Goal: Task Accomplishment & Management: Manage account settings

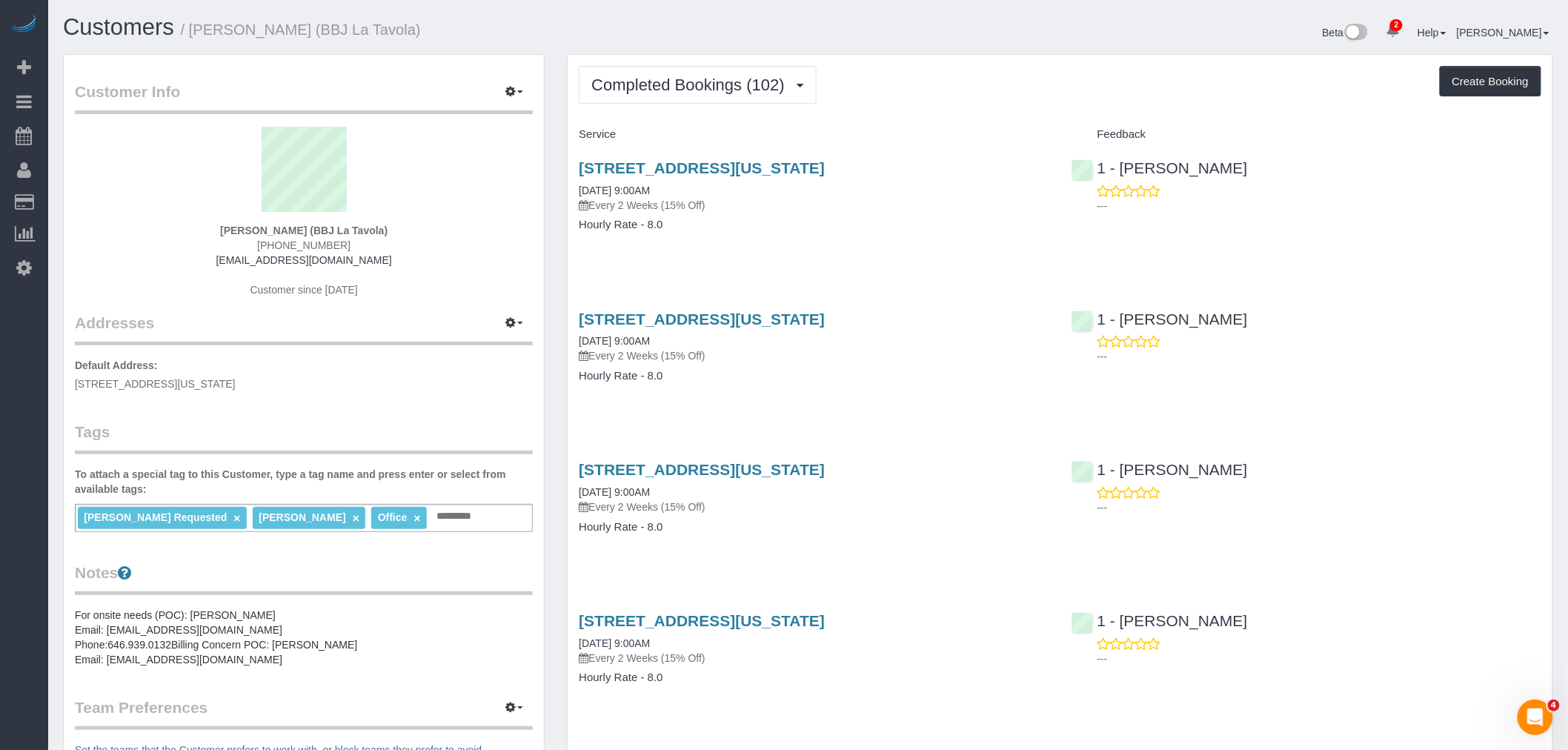
click at [458, 260] on div "Tevis Jory (BBJ La Tavola) (214) 684-0864 tjory@bbjlatavola.com Customer since …" at bounding box center [303, 219] width 458 height 185
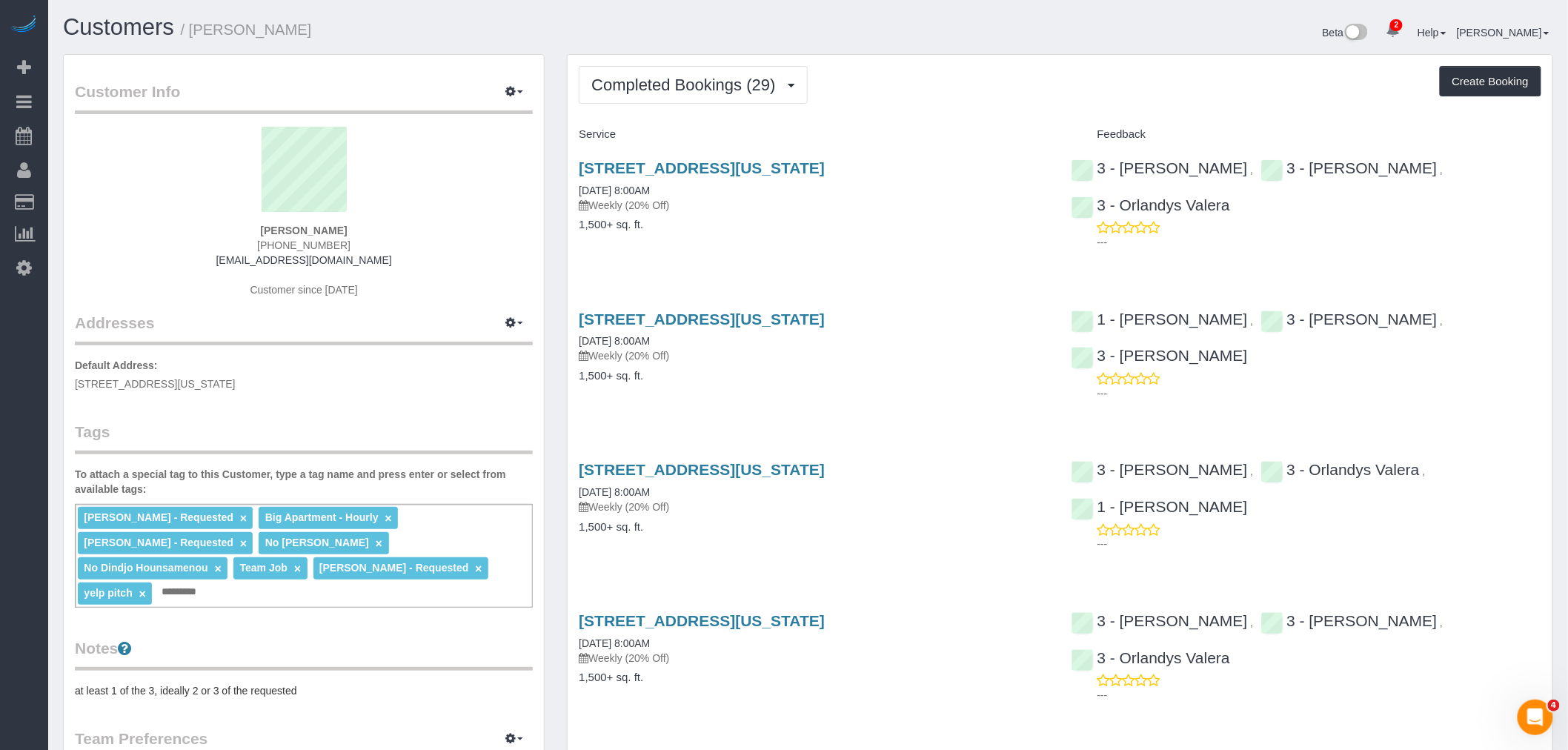
click at [864, 52] on div "Beta 2 Your Notifications You have 0 alerts × You have 4 to charge for 08/22/20…" at bounding box center [1187, 34] width 756 height 39
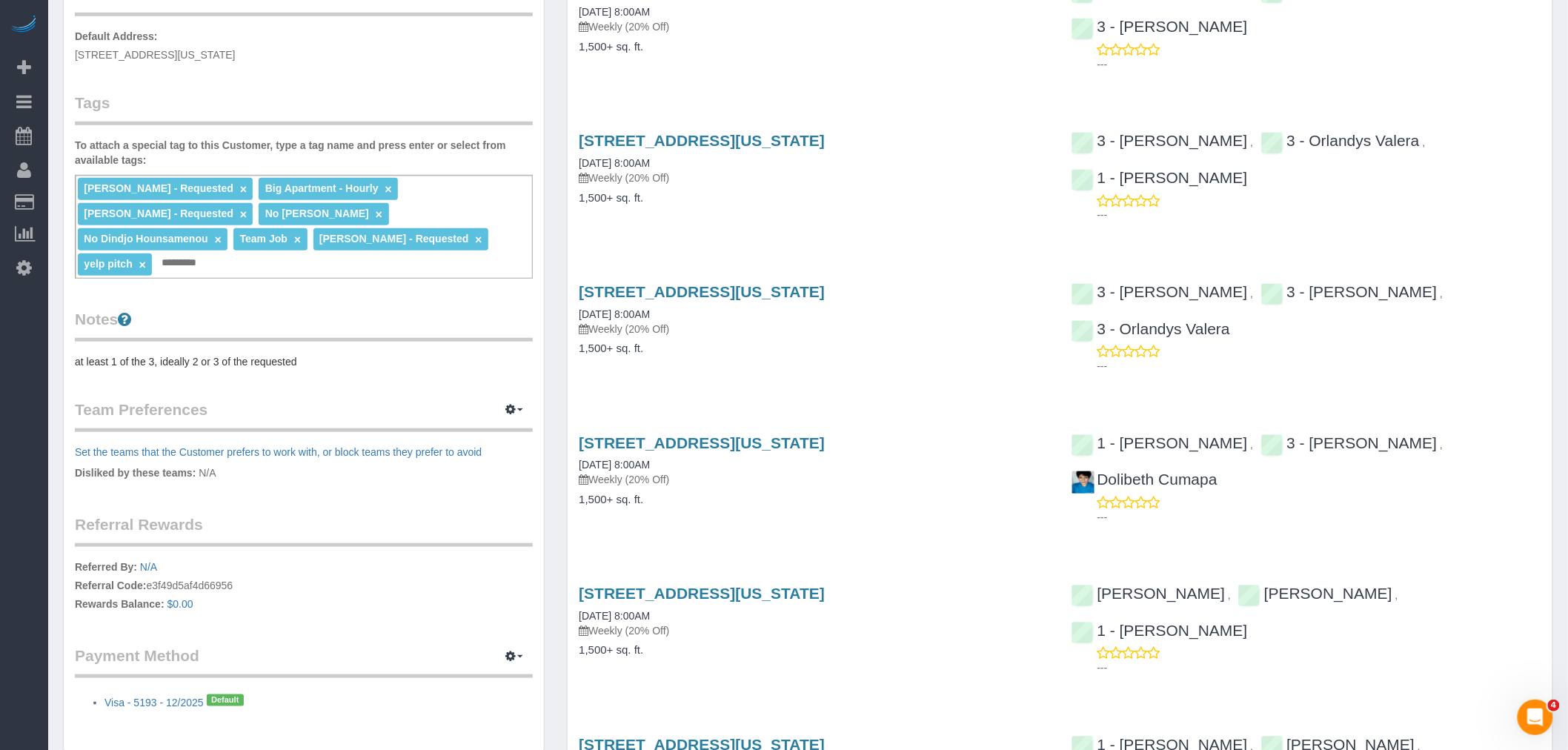
click at [925, 219] on div "113 West 95th Street, New York, NY 10025 06/09/2025 8:00AM Weekly (20% Off) 1,5…" at bounding box center [814, 176] width 492 height 114
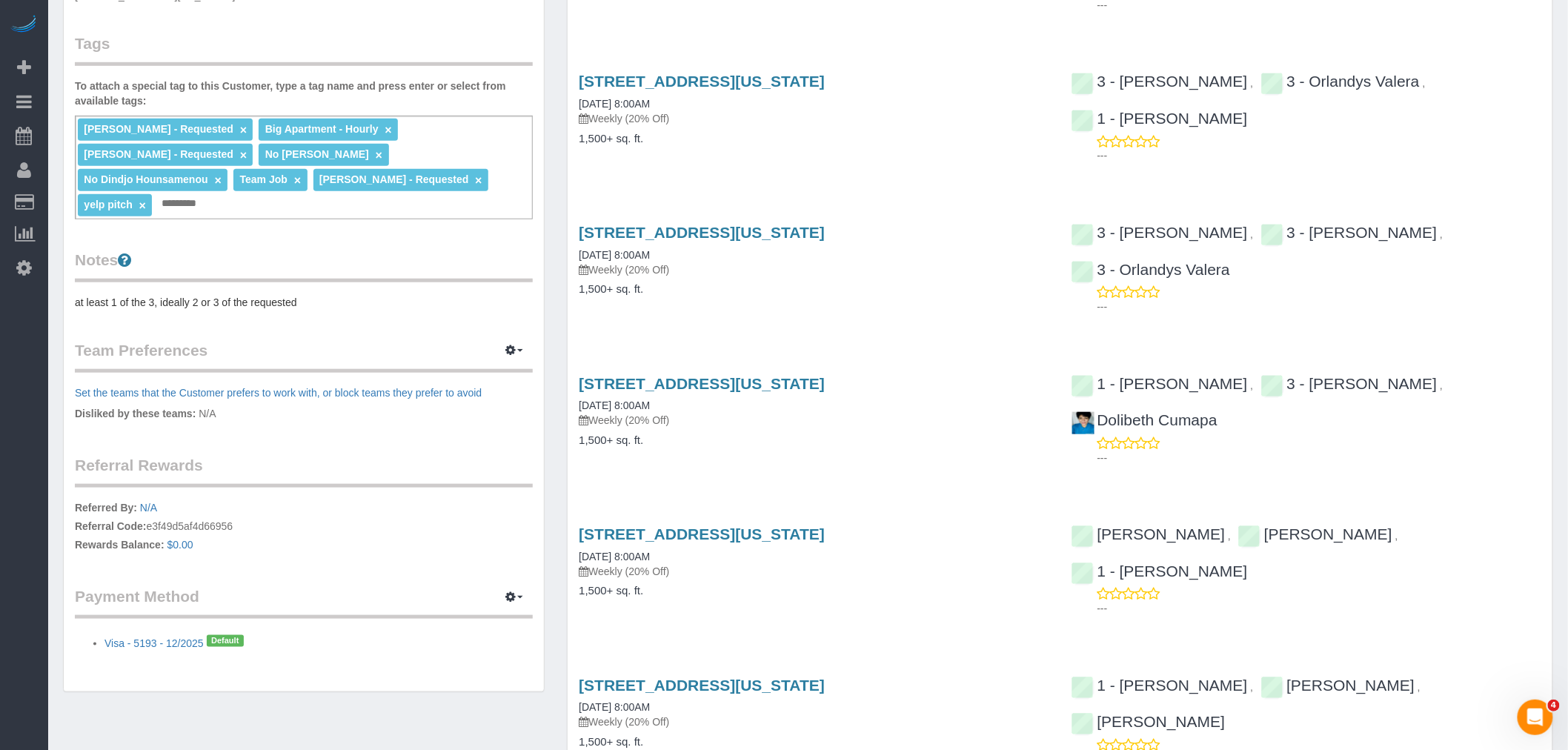
scroll to position [247, 0]
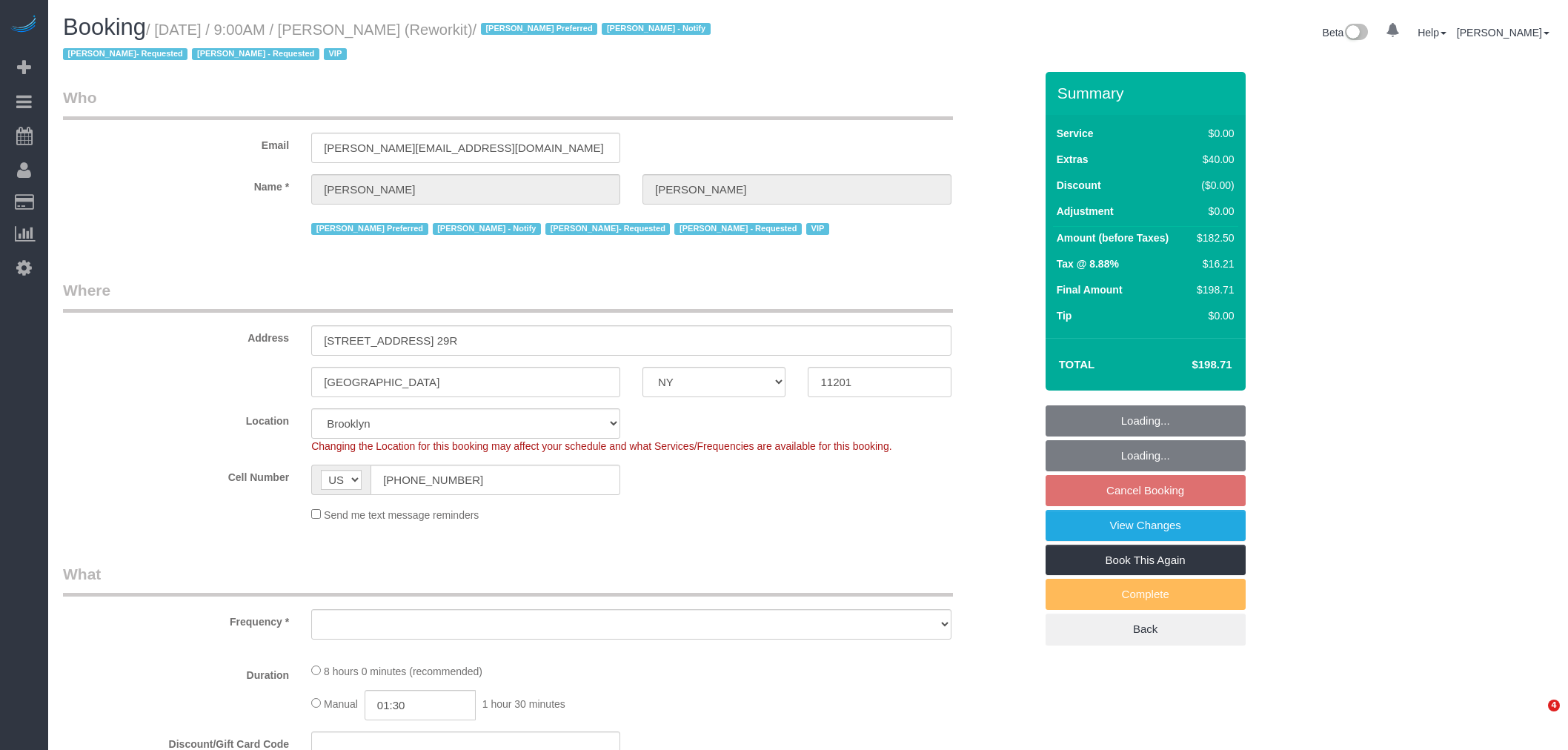
select select "NY"
select select "string:stripe-pm_1RyG414VGloSiKo7B97flFS0"
select select "object:805"
select select "spot2"
select select "number:57"
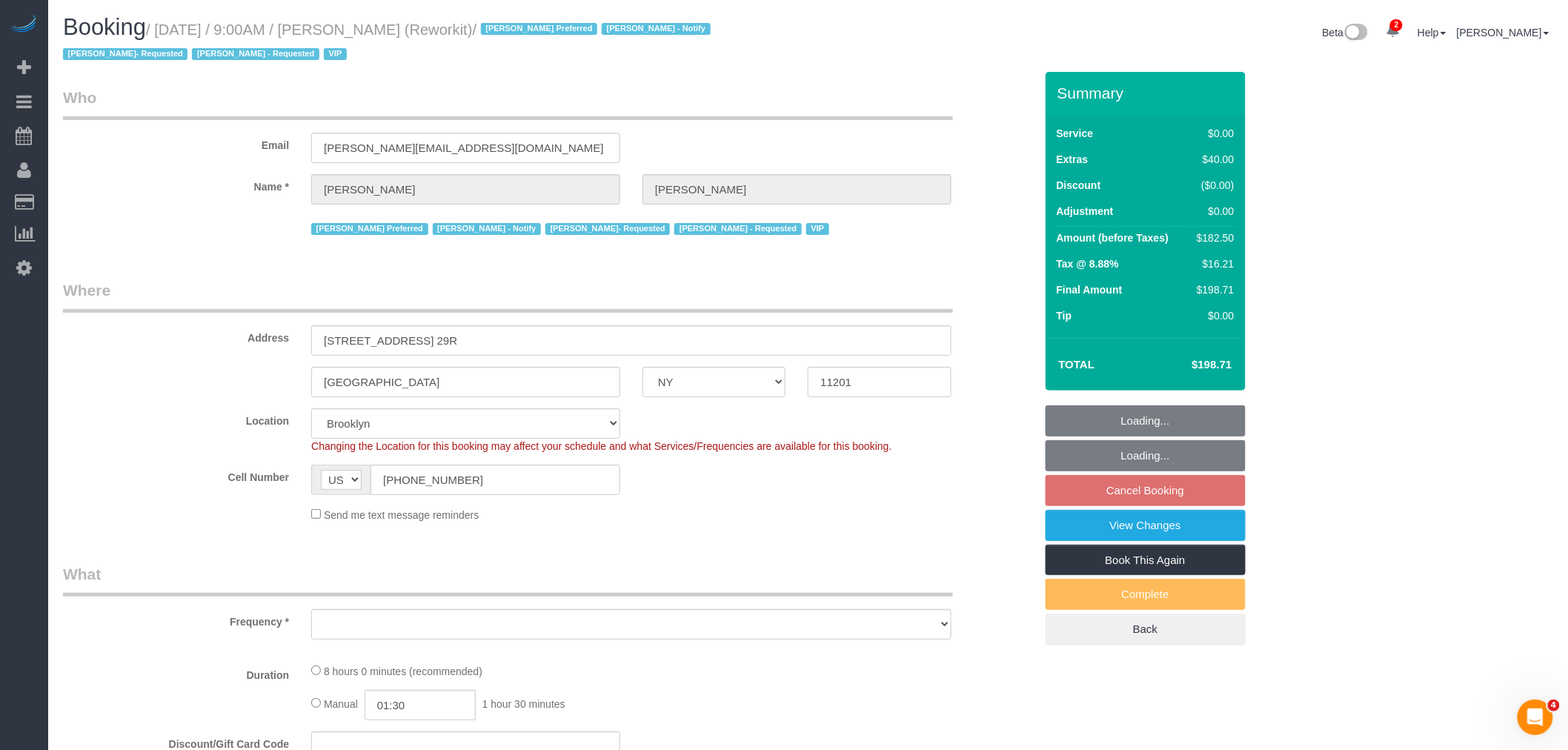
select select "number:71"
select select "number:15"
select select "number:5"
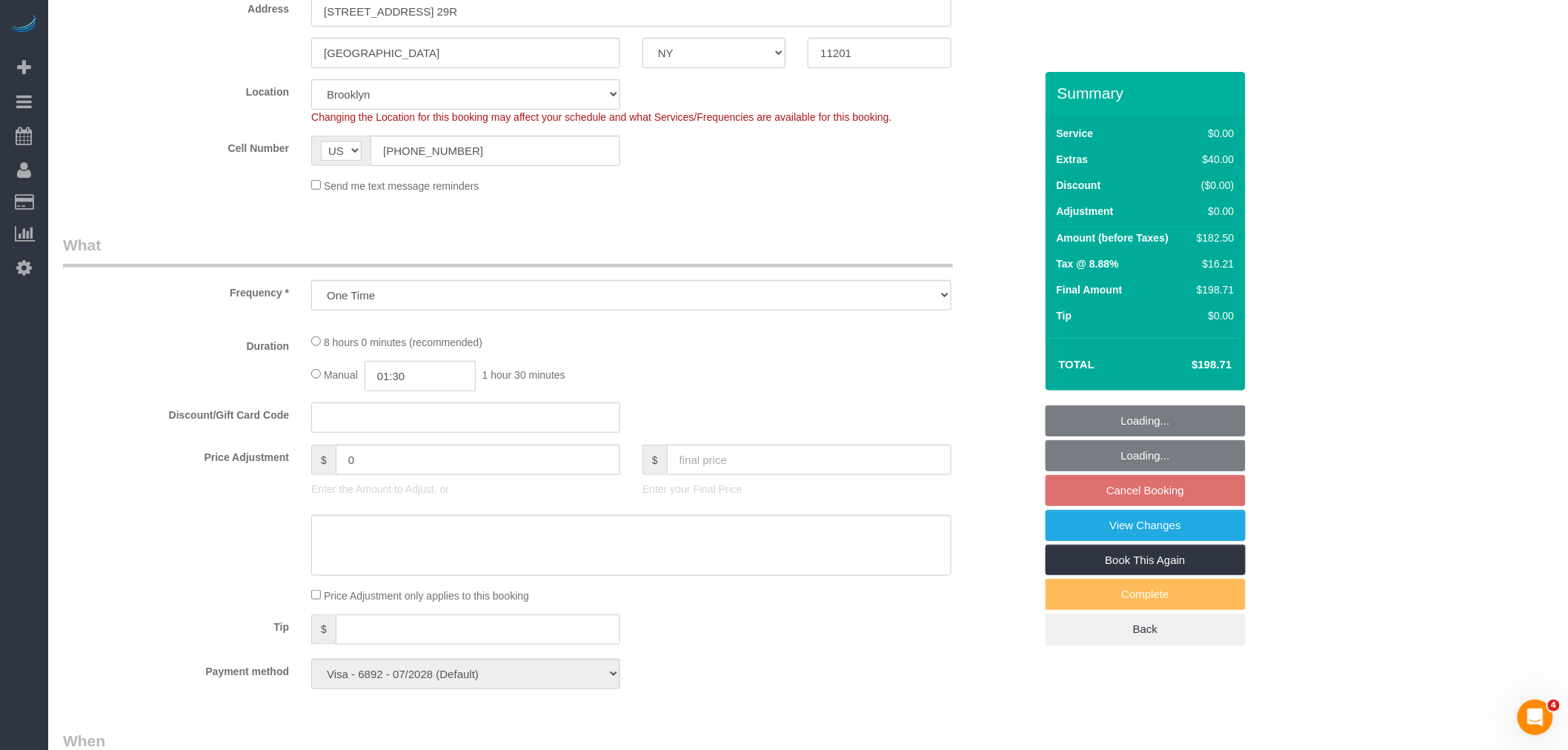
select select "object:1209"
select select "3"
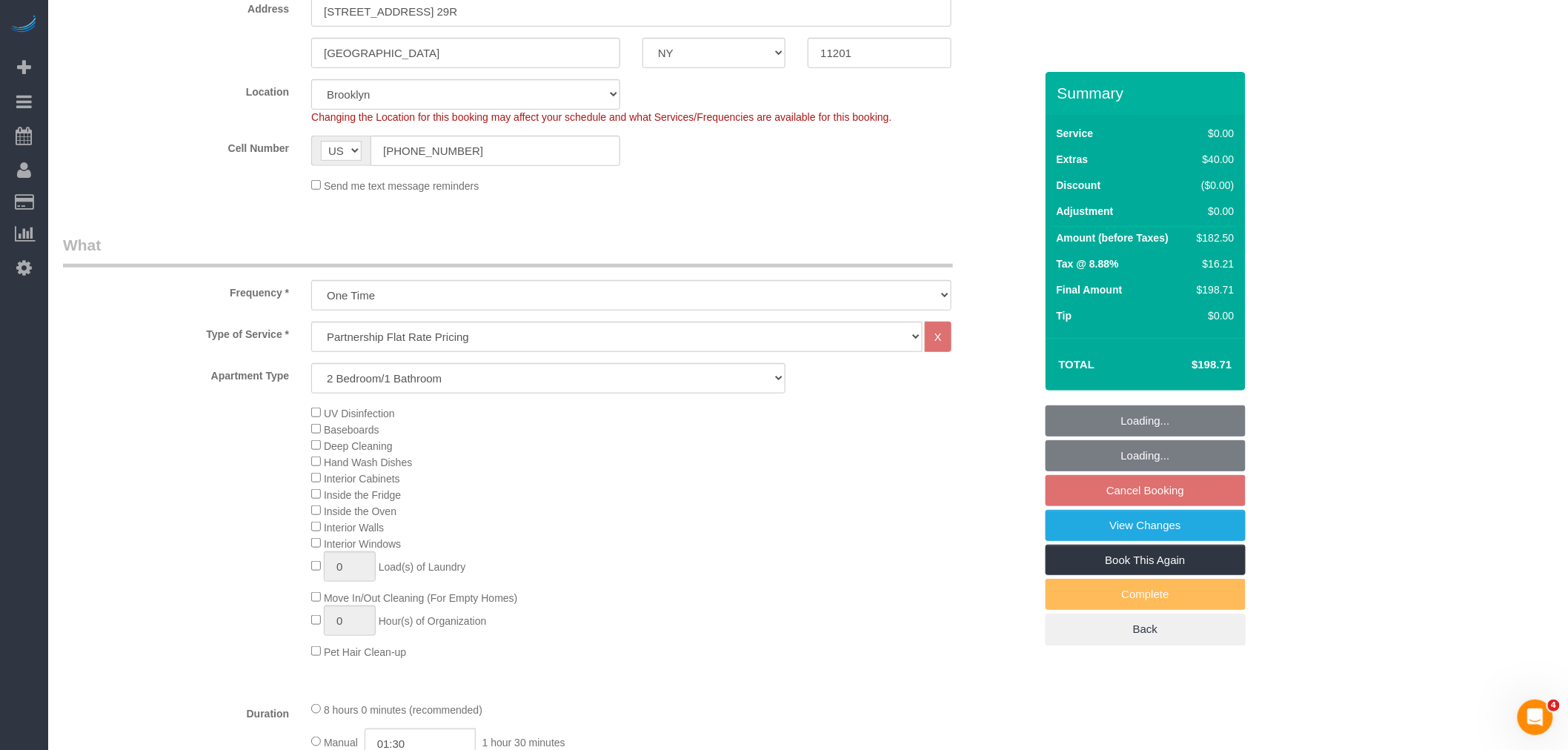
select select "3"
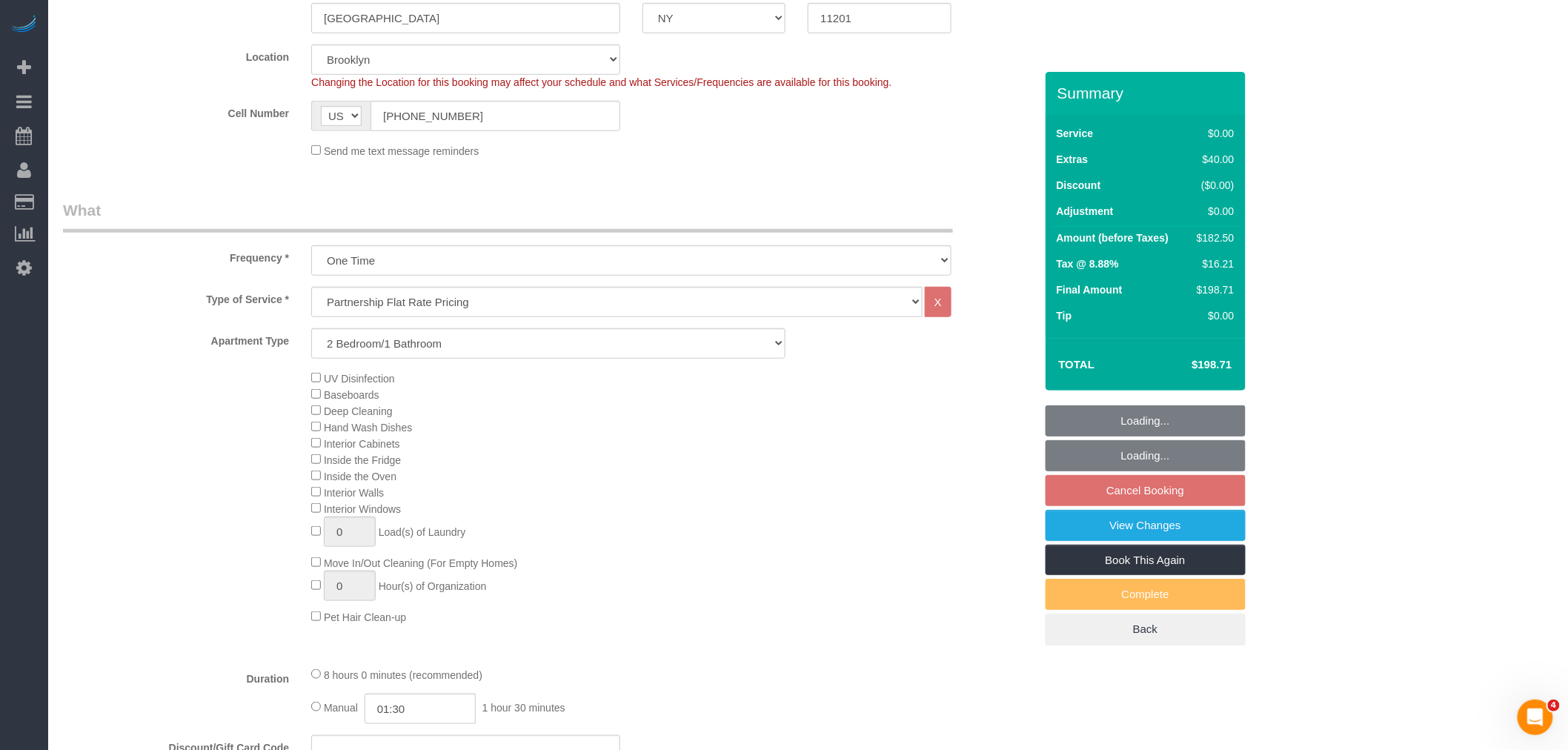
scroll to position [741, 0]
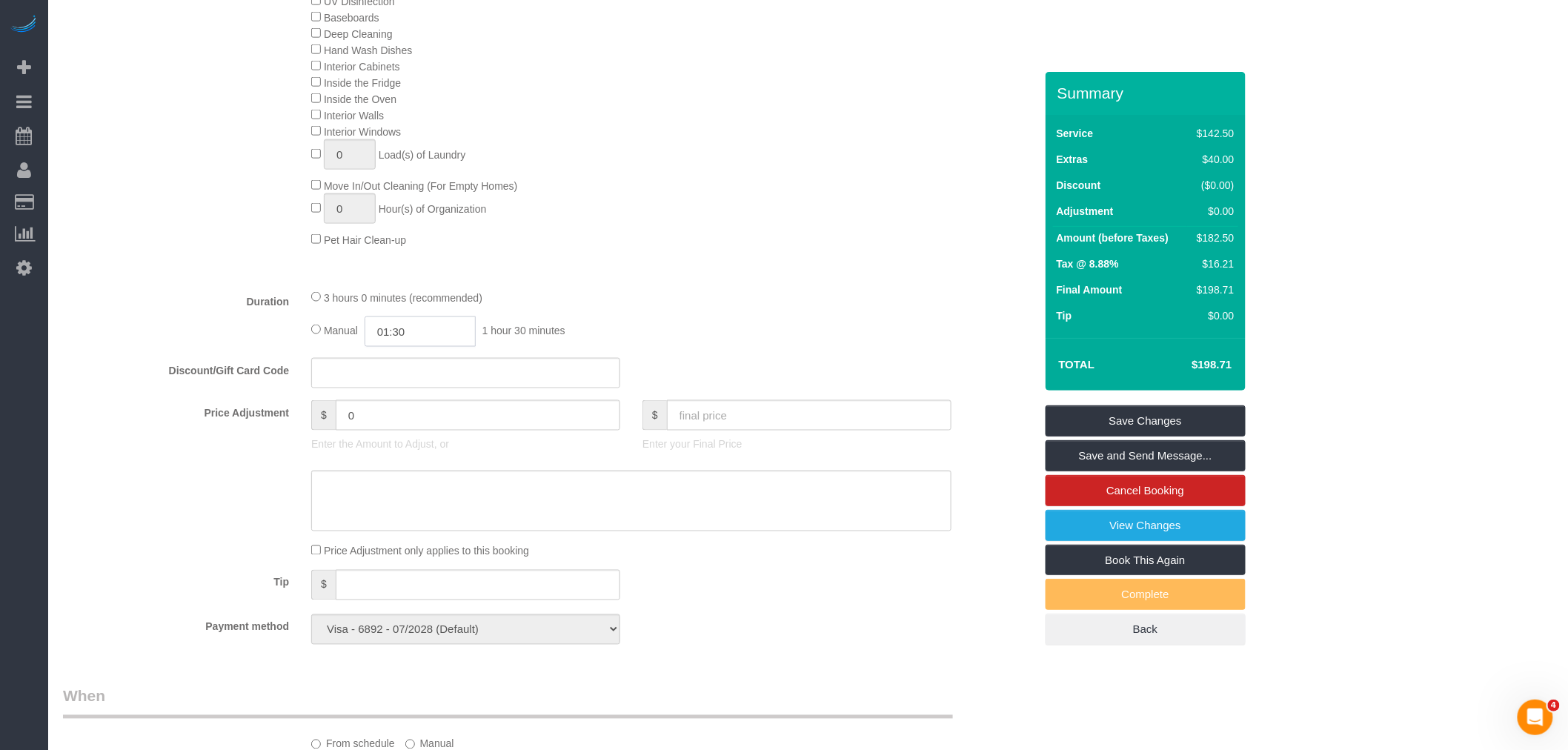
click at [409, 345] on input "01:30" at bounding box center [420, 331] width 111 height 30
type input "02:00"
click at [398, 406] on li "02:00" at bounding box center [404, 412] width 66 height 19
click at [657, 305] on div "3 hours 0 minutes (recommended)" at bounding box center [631, 296] width 640 height 16
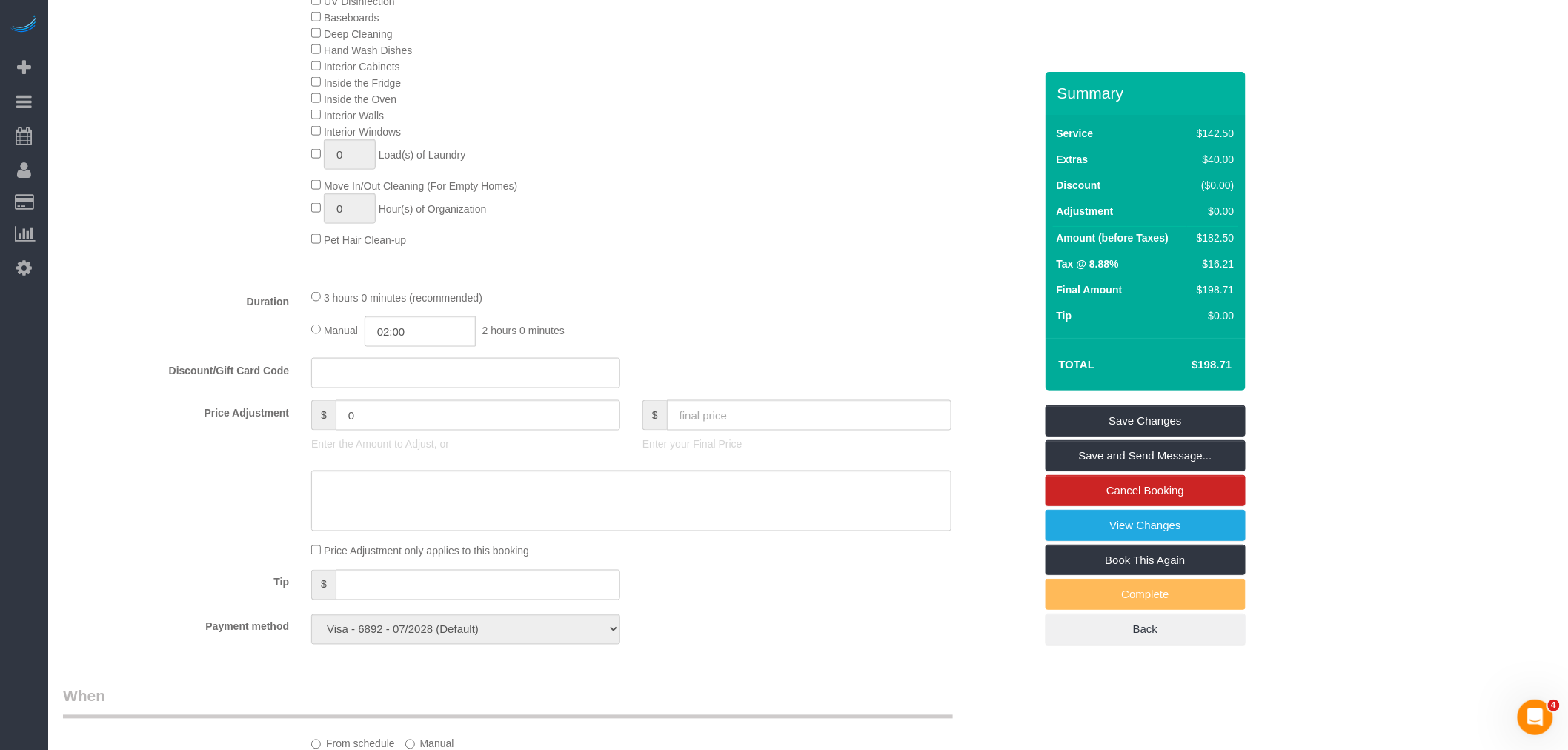
select select "spot62"
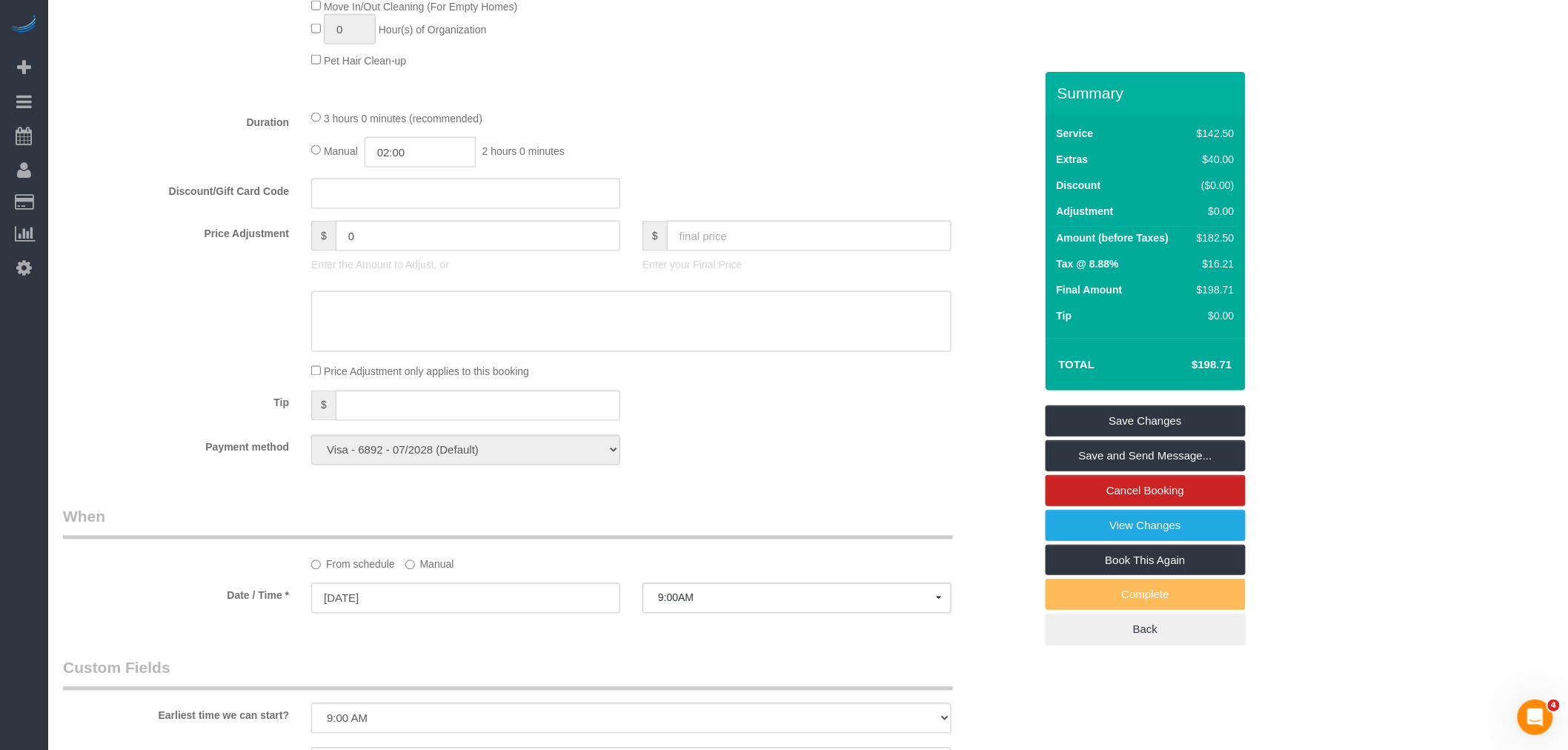
scroll to position [1070, 0]
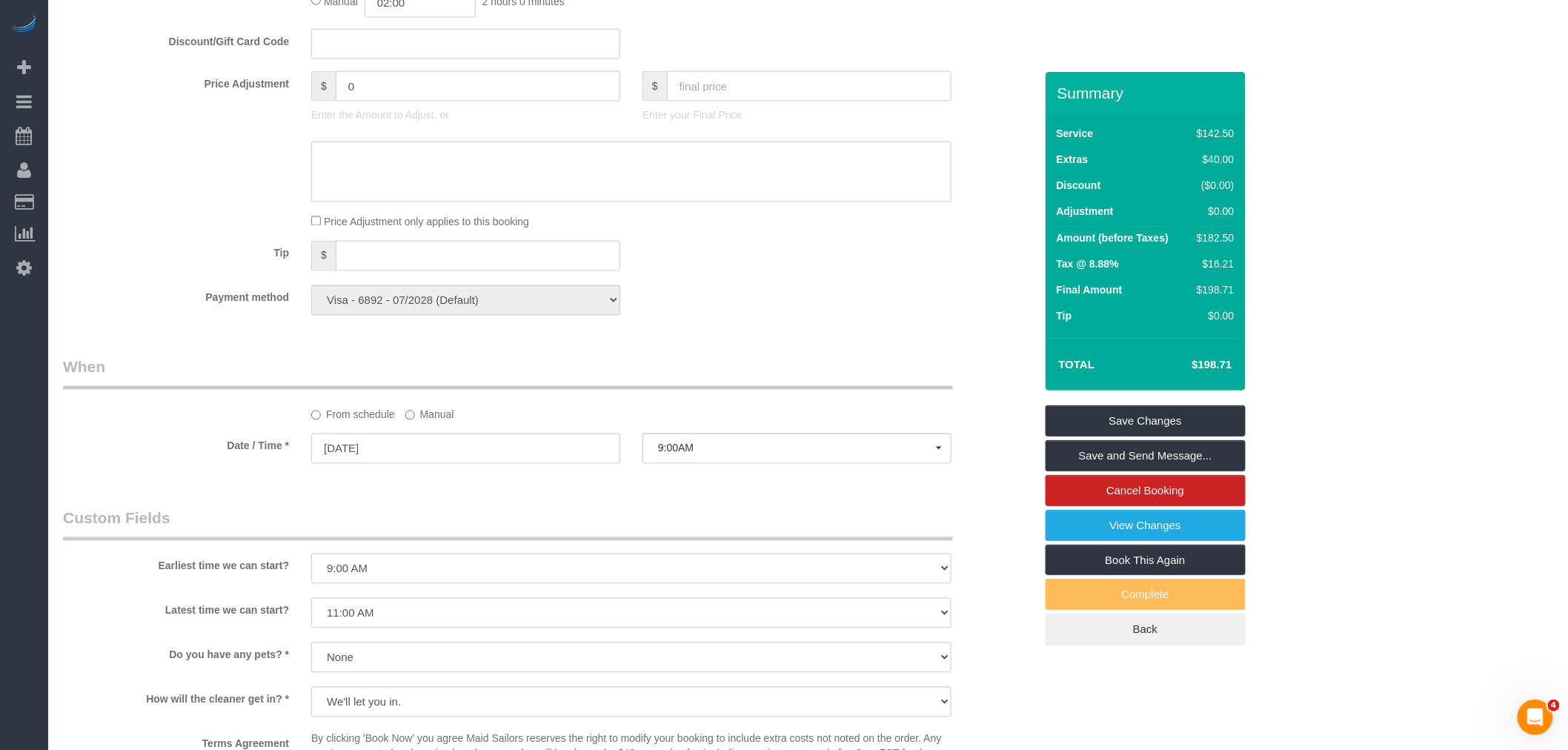
click at [430, 422] on label "Manual" at bounding box center [430, 412] width 49 height 20
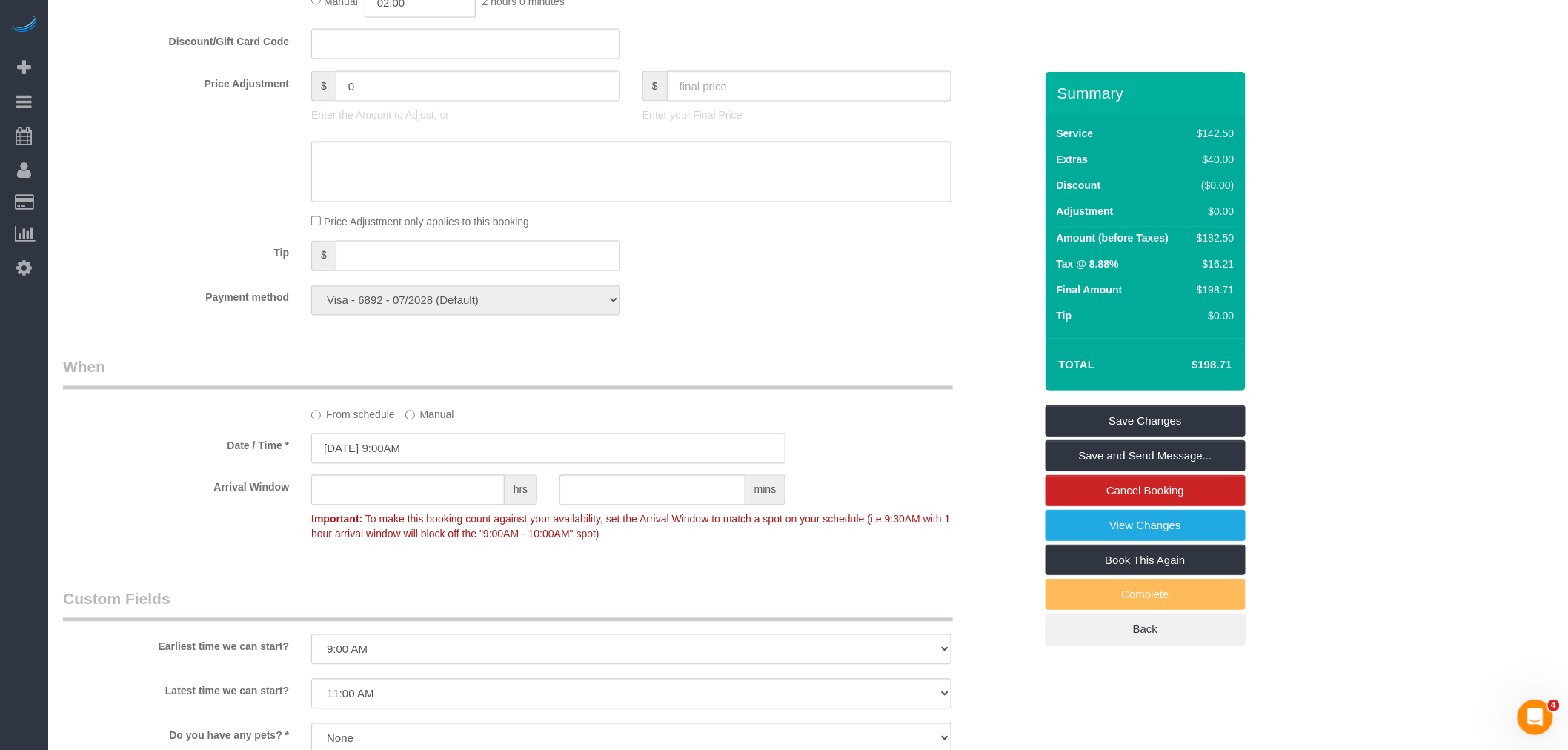
click at [436, 463] on input "08/25/2025 9:00AM" at bounding box center [549, 448] width 475 height 30
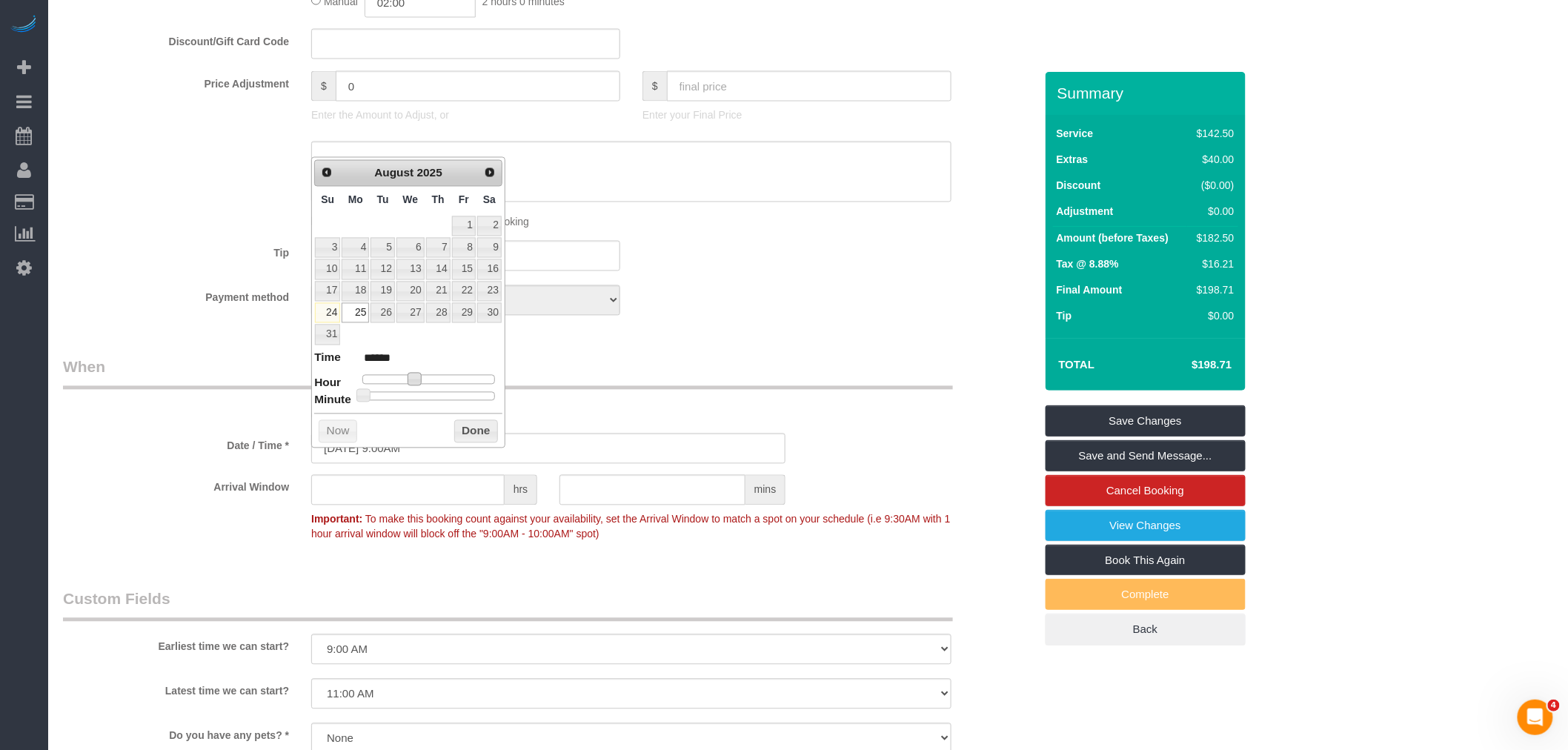
click at [411, 381] on span at bounding box center [414, 379] width 13 height 13
type input "08/25/2025 10:00AM"
type input "*******"
click at [471, 436] on button "Done" at bounding box center [476, 432] width 44 height 23
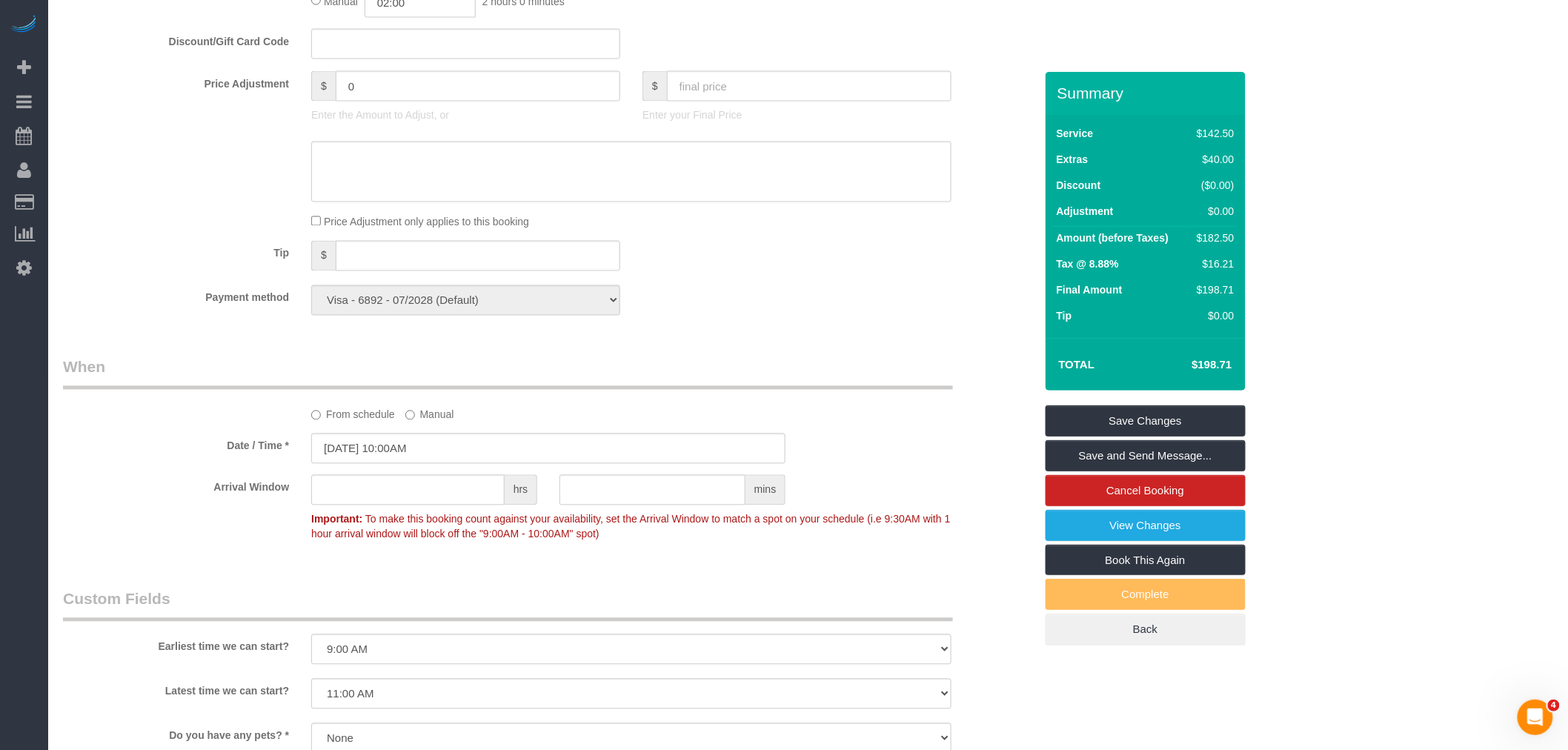
drag, startPoint x: 722, startPoint y: 360, endPoint x: 734, endPoint y: 472, distance: 112.6
click at [723, 360] on div "Who Email jess@reworkit.co Name * Jess Wass Anette Lopez Preferred Jacky Xu - N…" at bounding box center [549, 226] width 994 height 2450
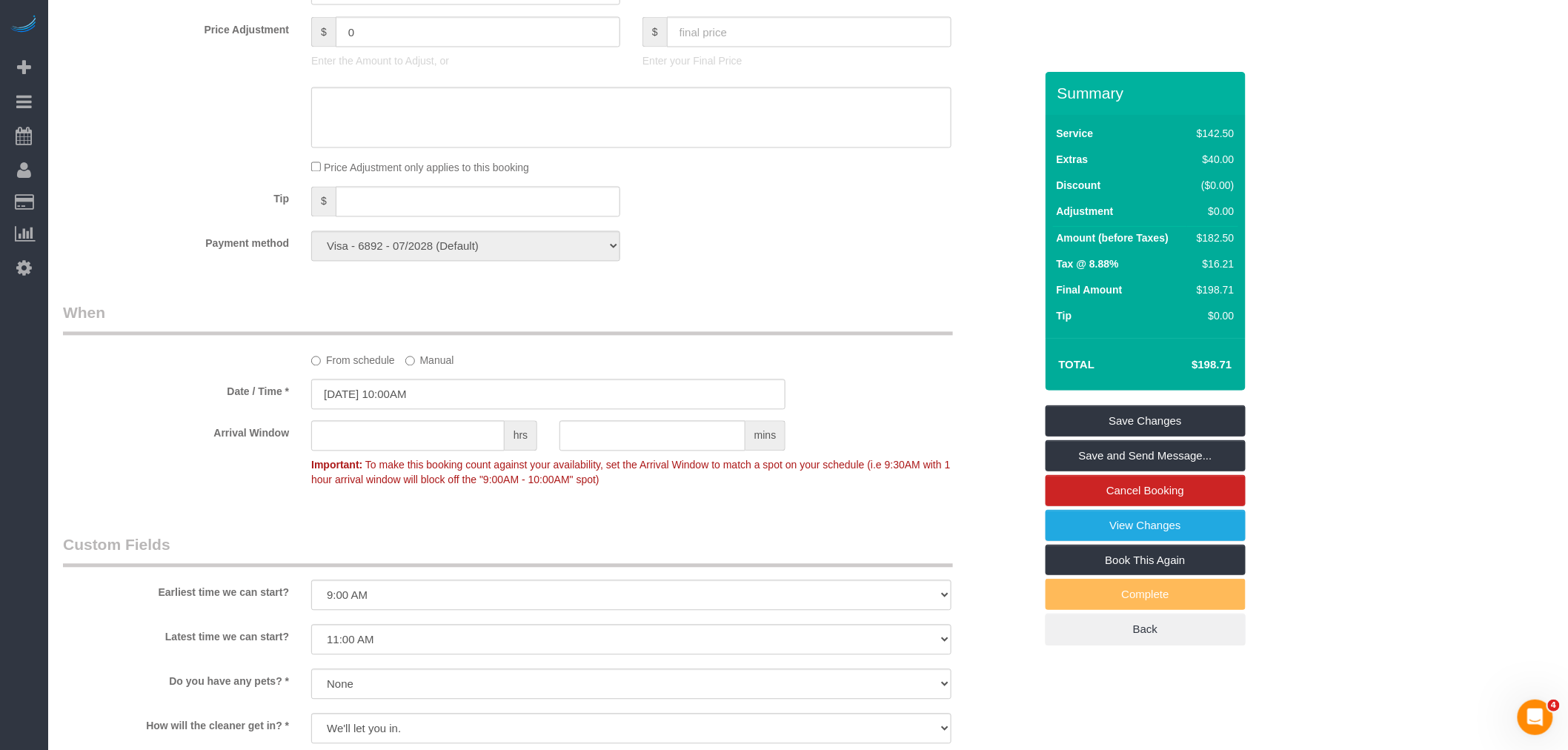
scroll to position [1399, 0]
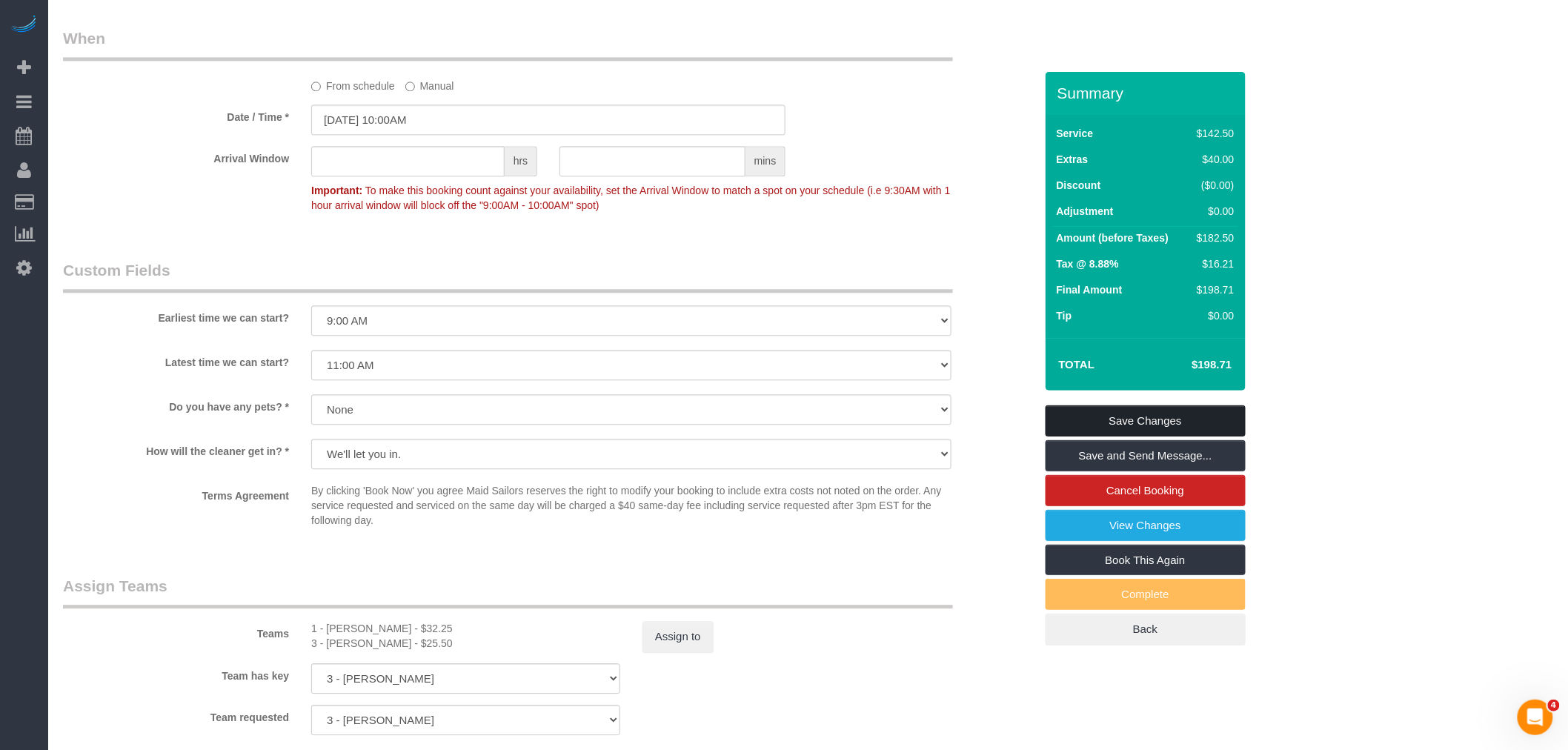
click at [1157, 415] on link "Save Changes" at bounding box center [1145, 421] width 200 height 31
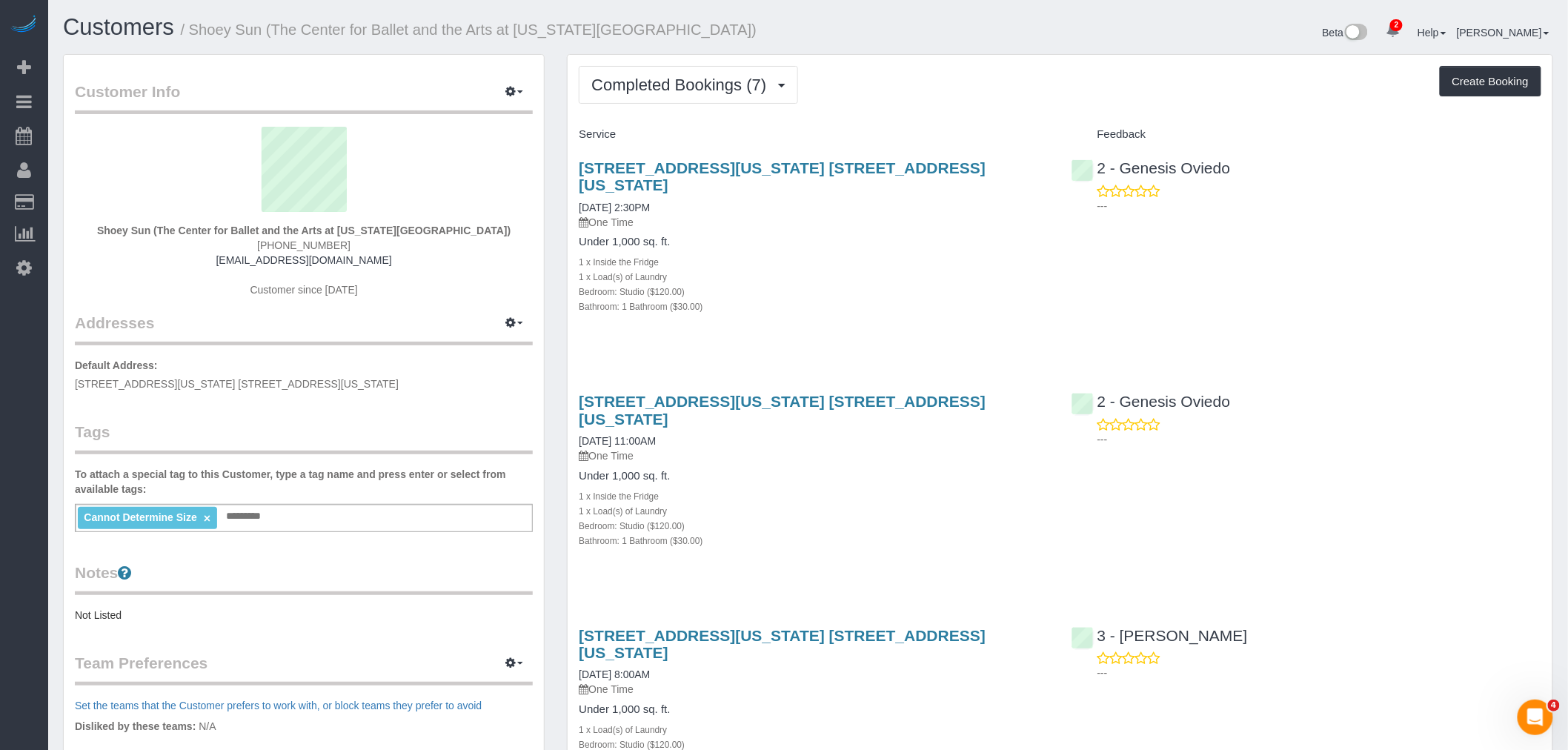
click at [968, 284] on div "Bedroom: Studio ($120.00)" at bounding box center [814, 291] width 470 height 15
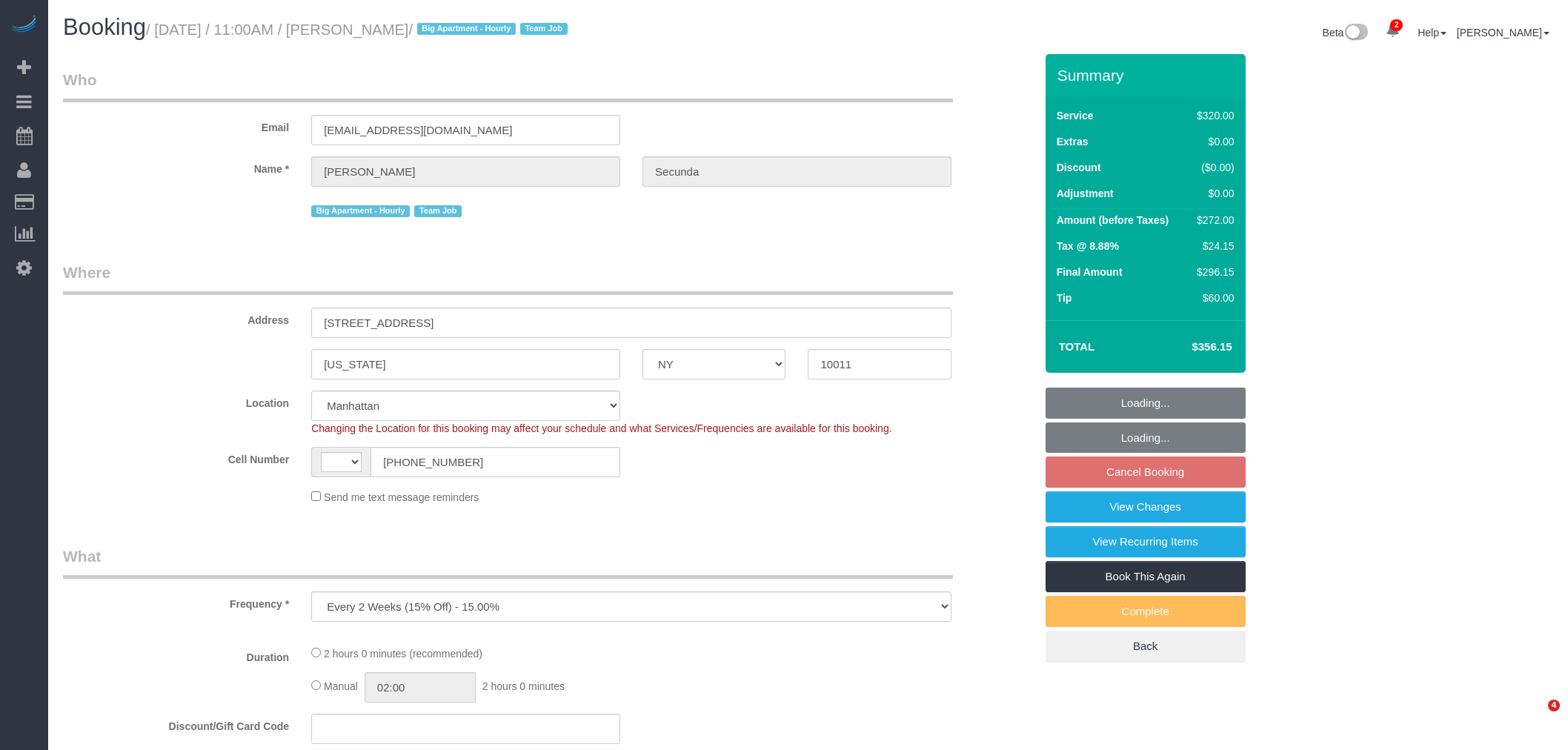
select select "NY"
select select "object:654"
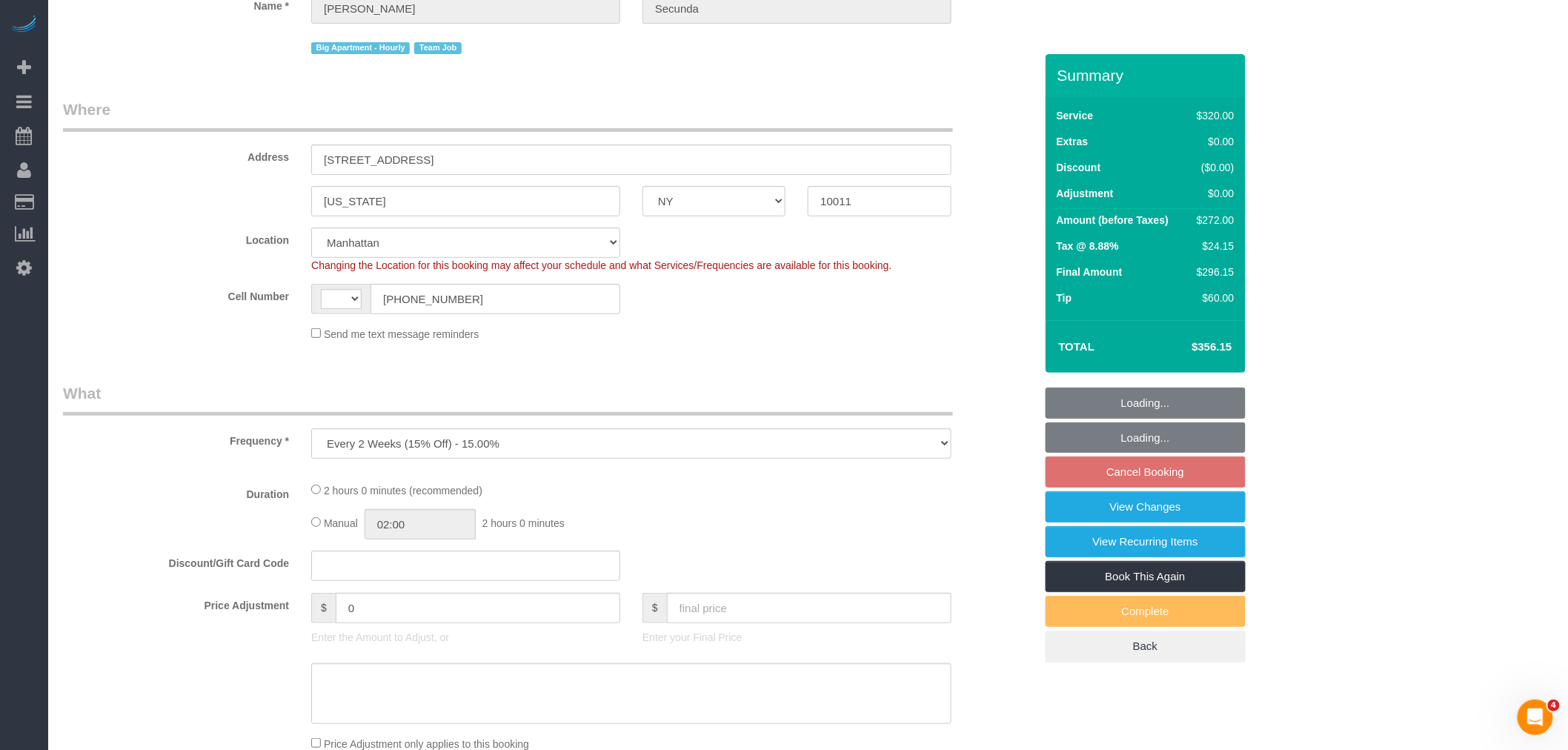
select select "string:US"
select select "string:stripe-pm_1PydV54VGloSiKo7AVca8xIs"
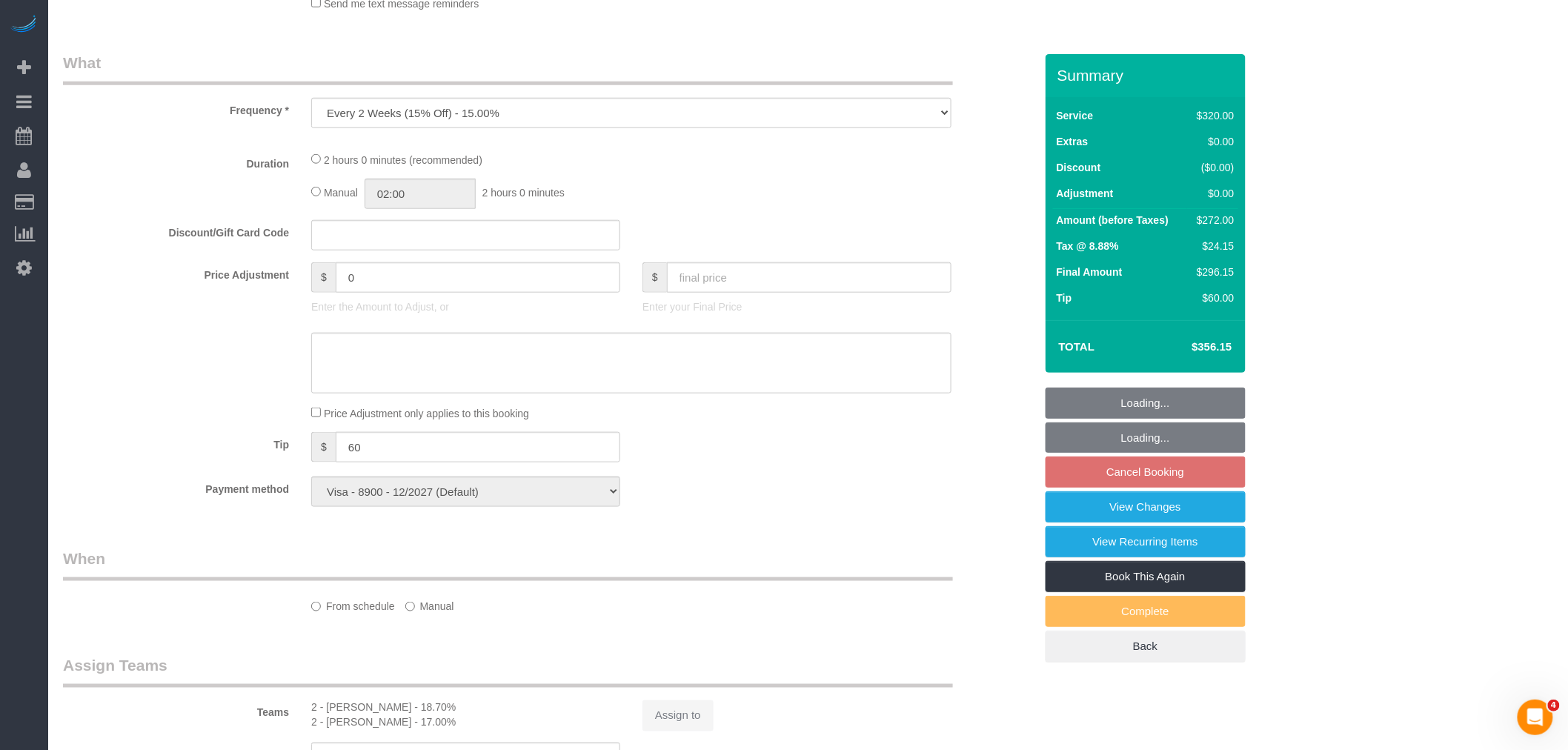
select select "number:89"
select select "number:90"
select select "number:15"
select select "number:6"
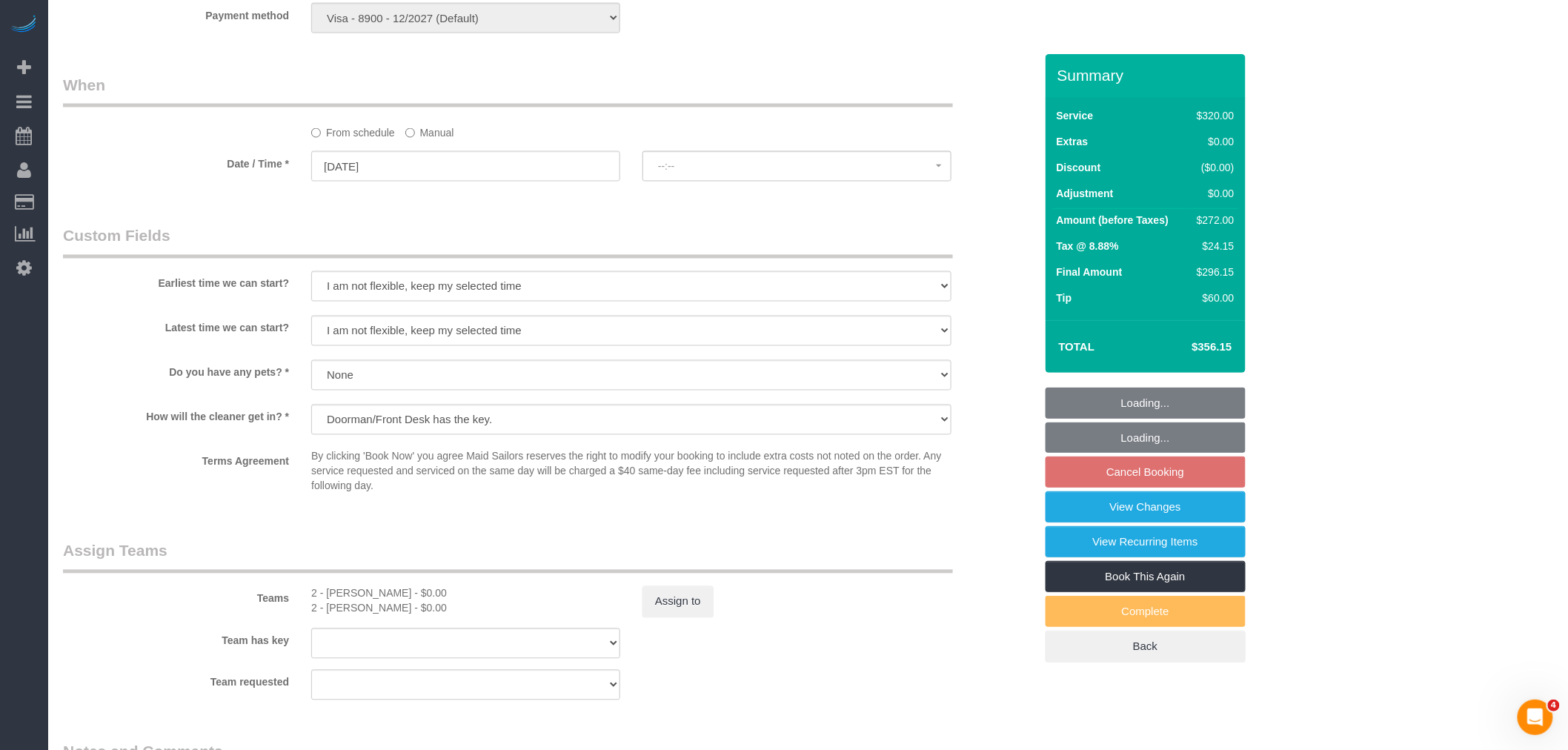
select select "spot2"
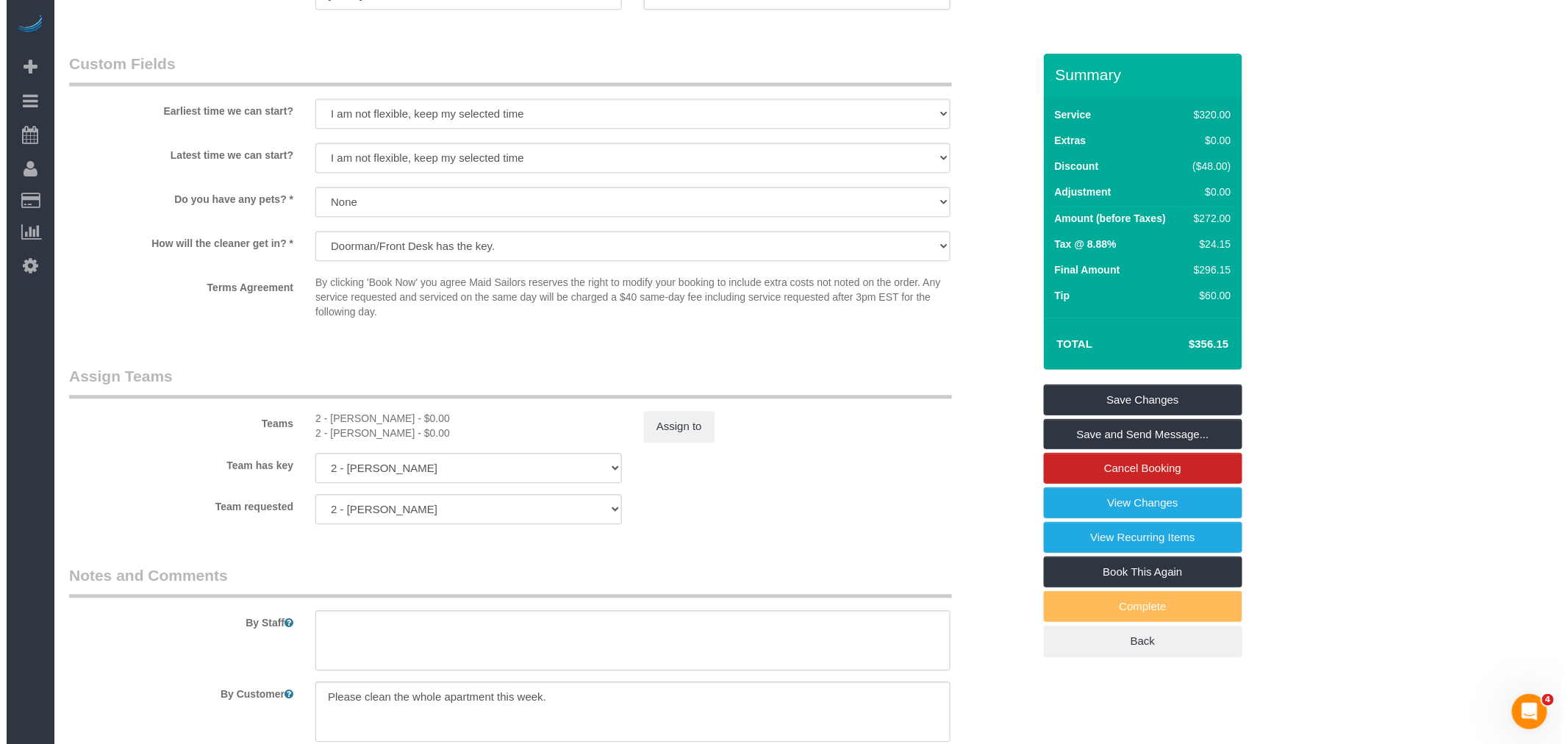
scroll to position [1371, 0]
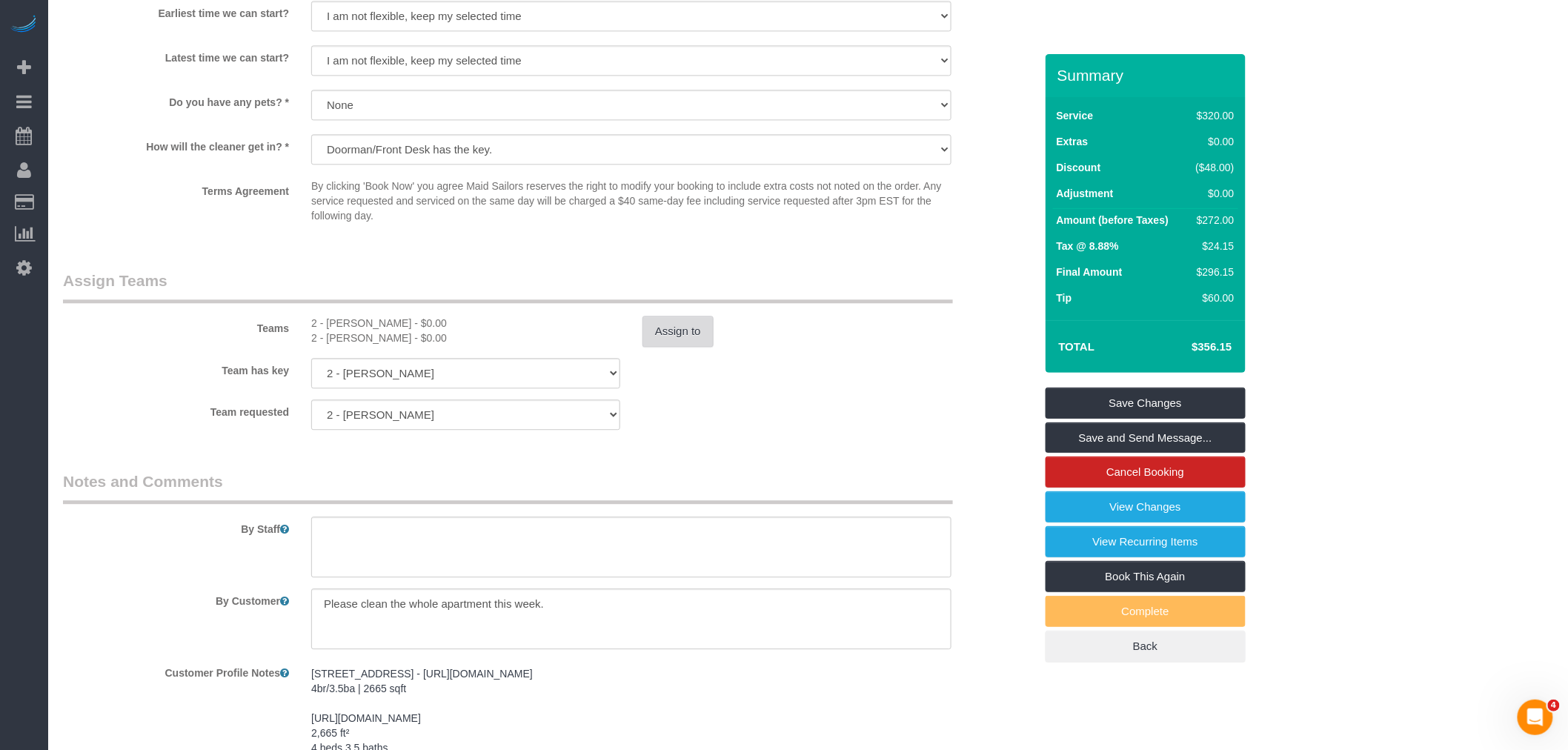
click at [665, 341] on button "Assign to" at bounding box center [678, 331] width 71 height 31
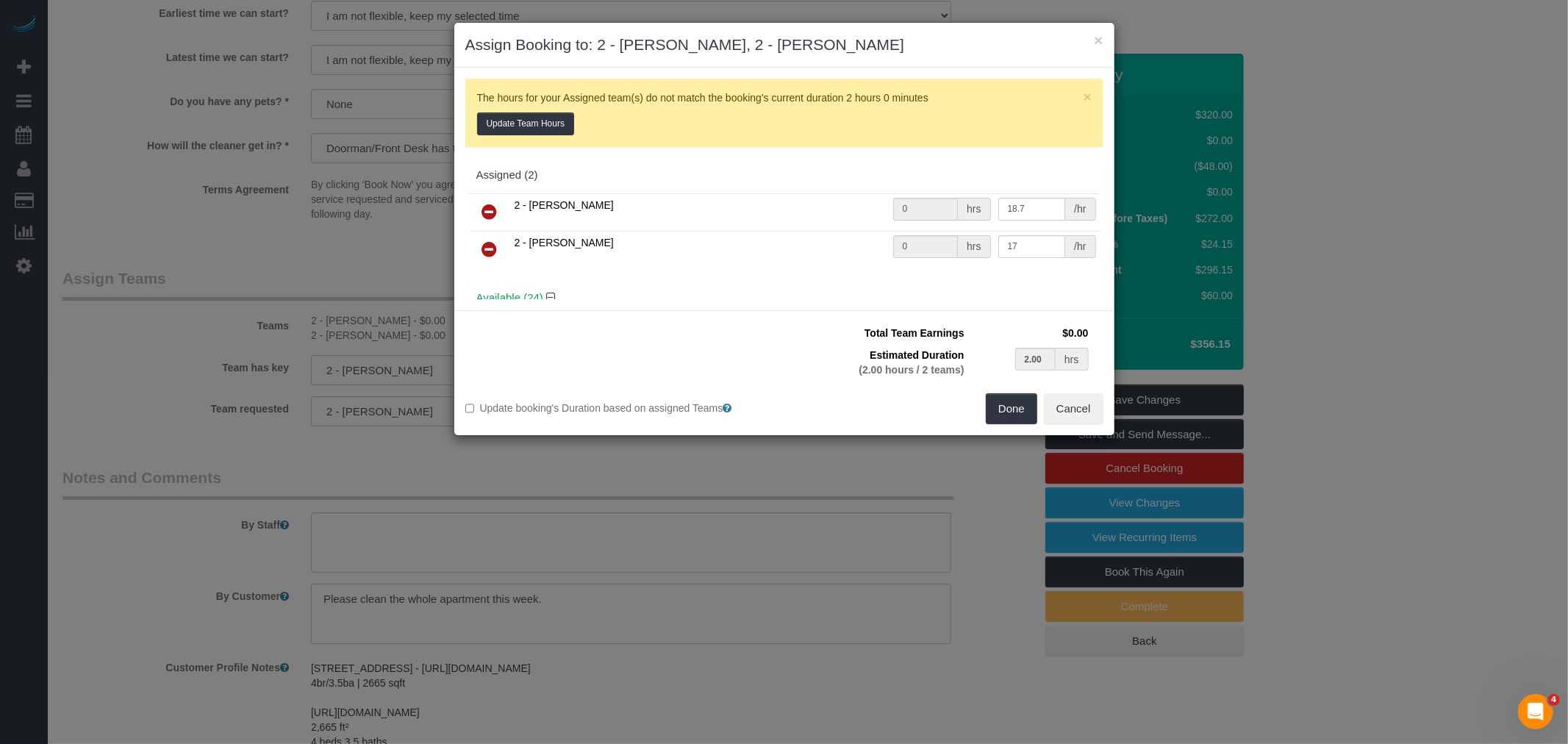
click at [494, 211] on icon at bounding box center [490, 211] width 15 height 18
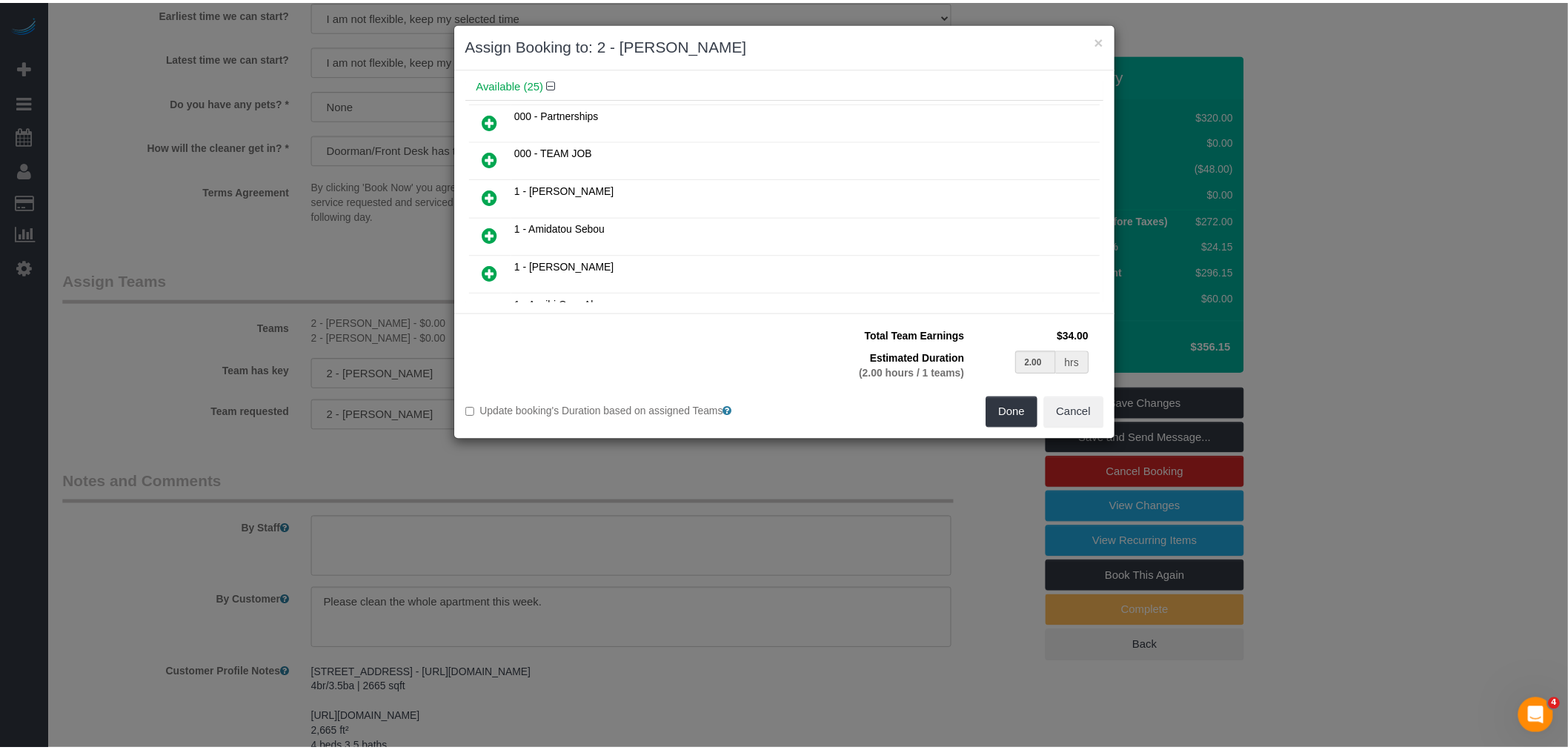
scroll to position [0, 0]
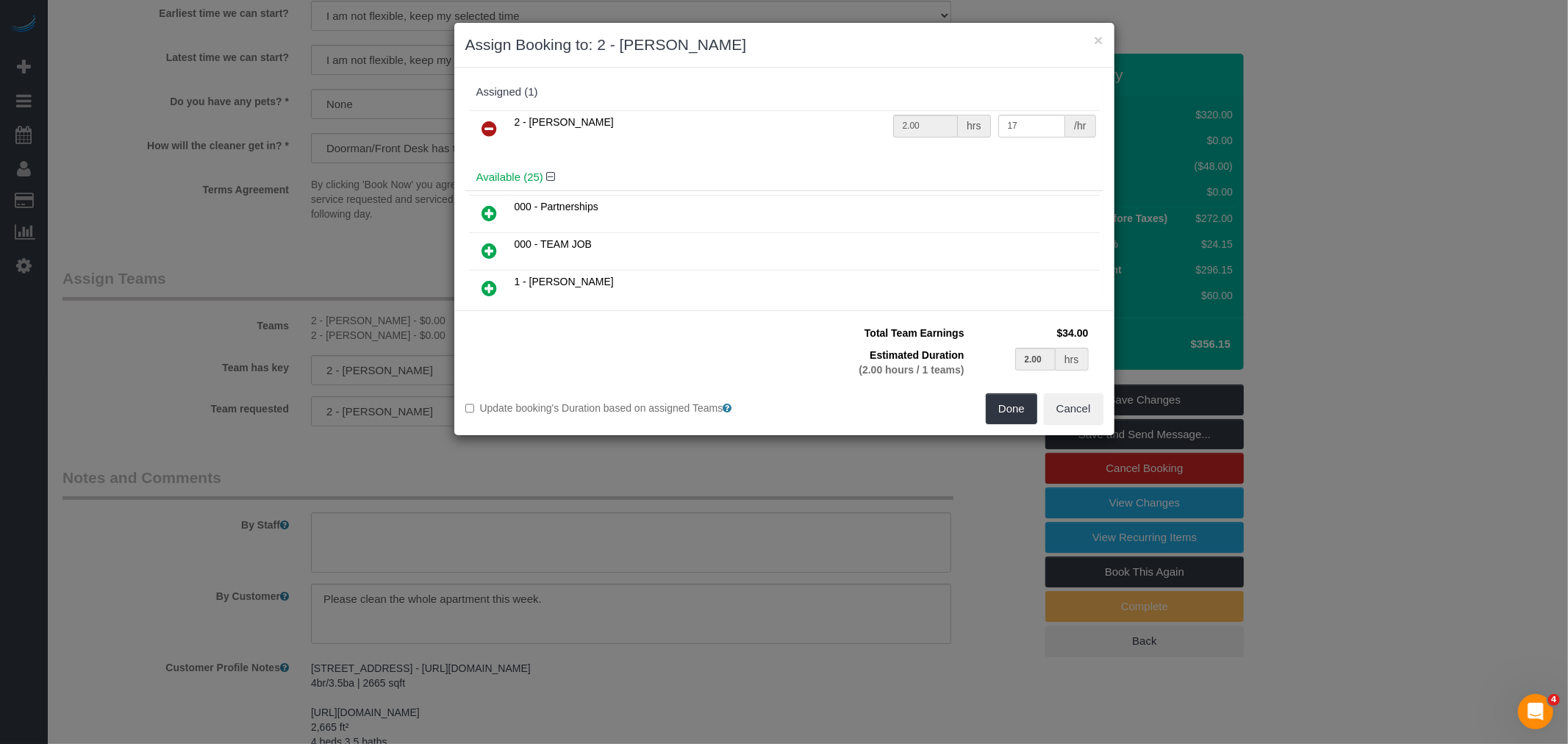
click at [482, 242] on icon at bounding box center [490, 250] width 15 height 18
type input "1.00"
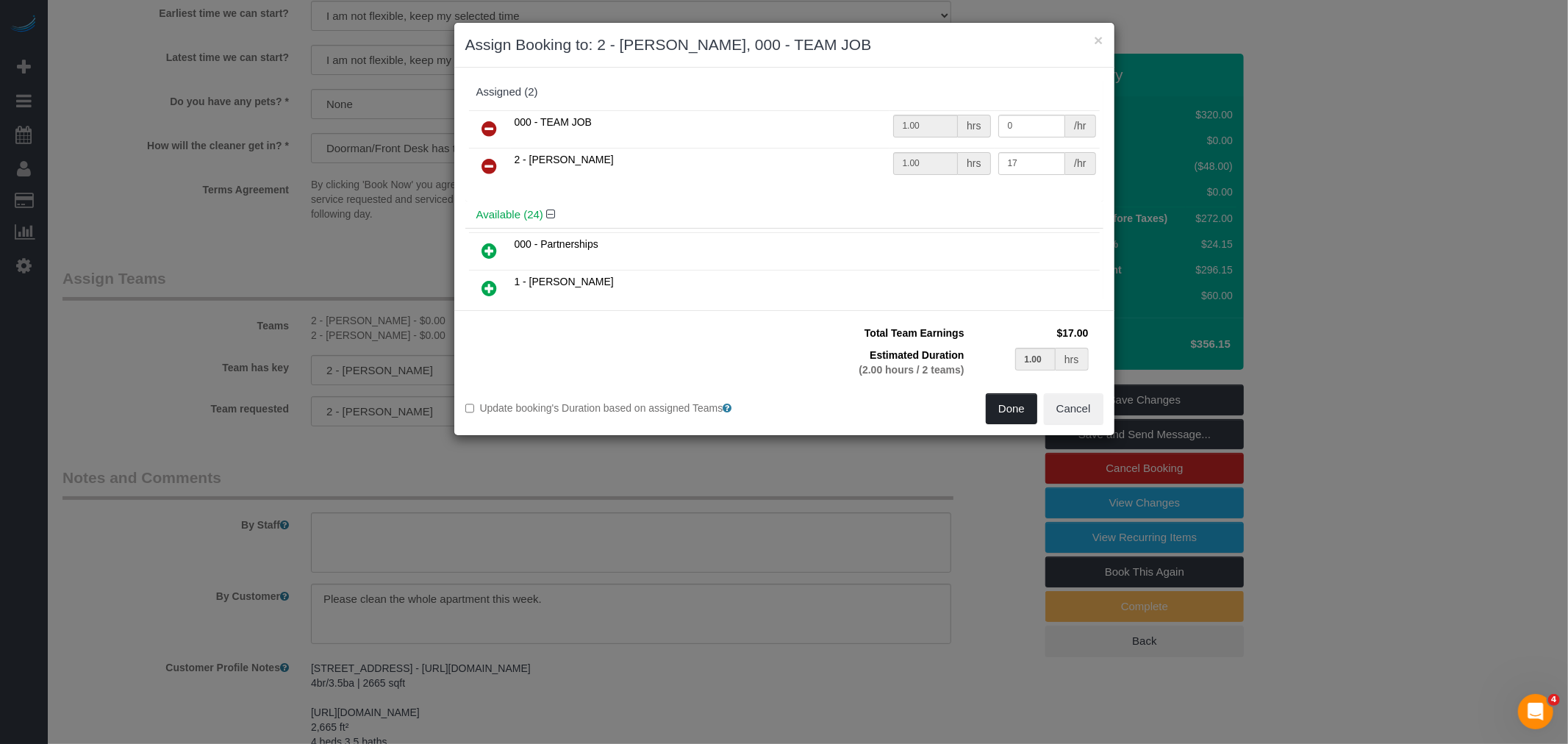
click at [1008, 412] on button "Done" at bounding box center [1011, 409] width 52 height 31
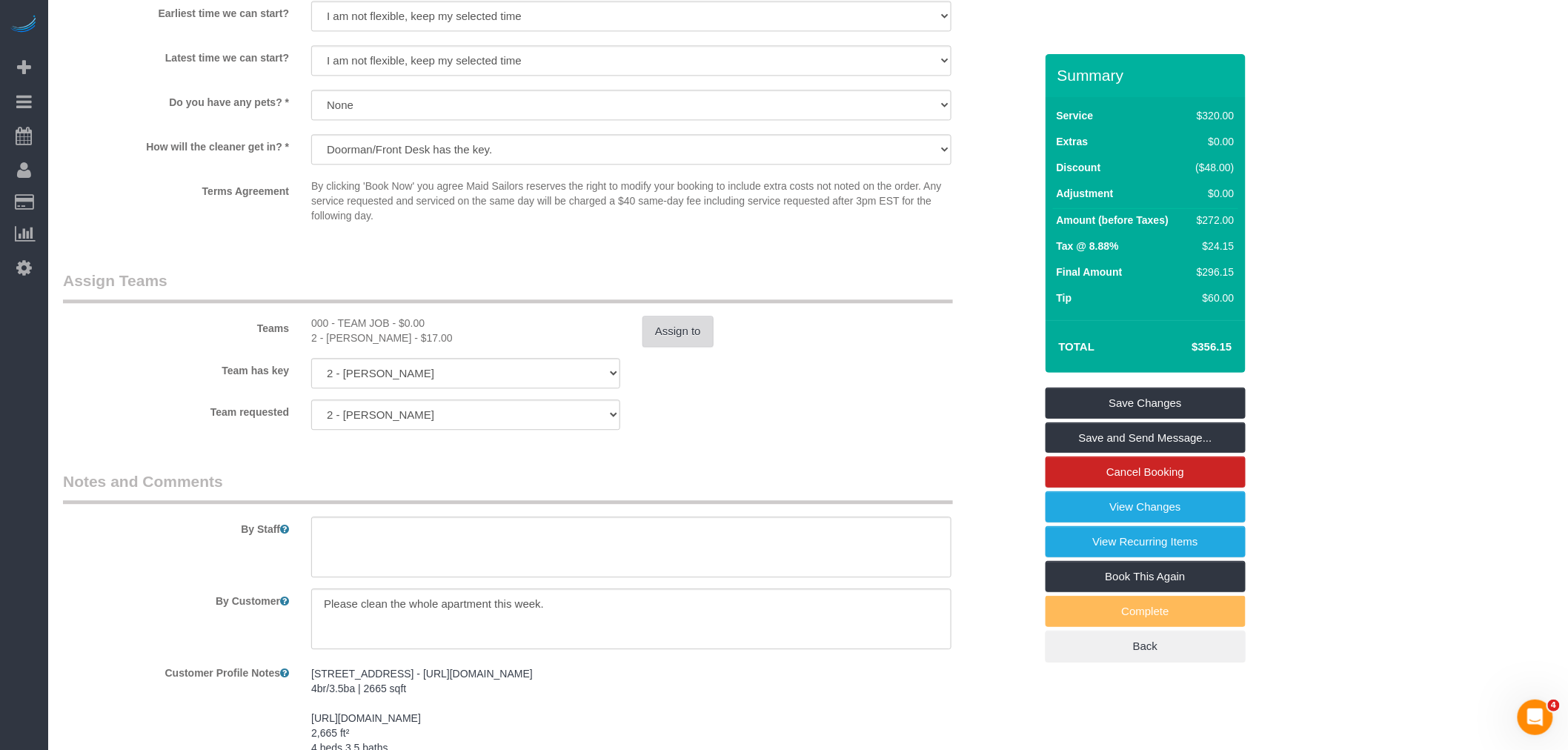
select select "spot60"
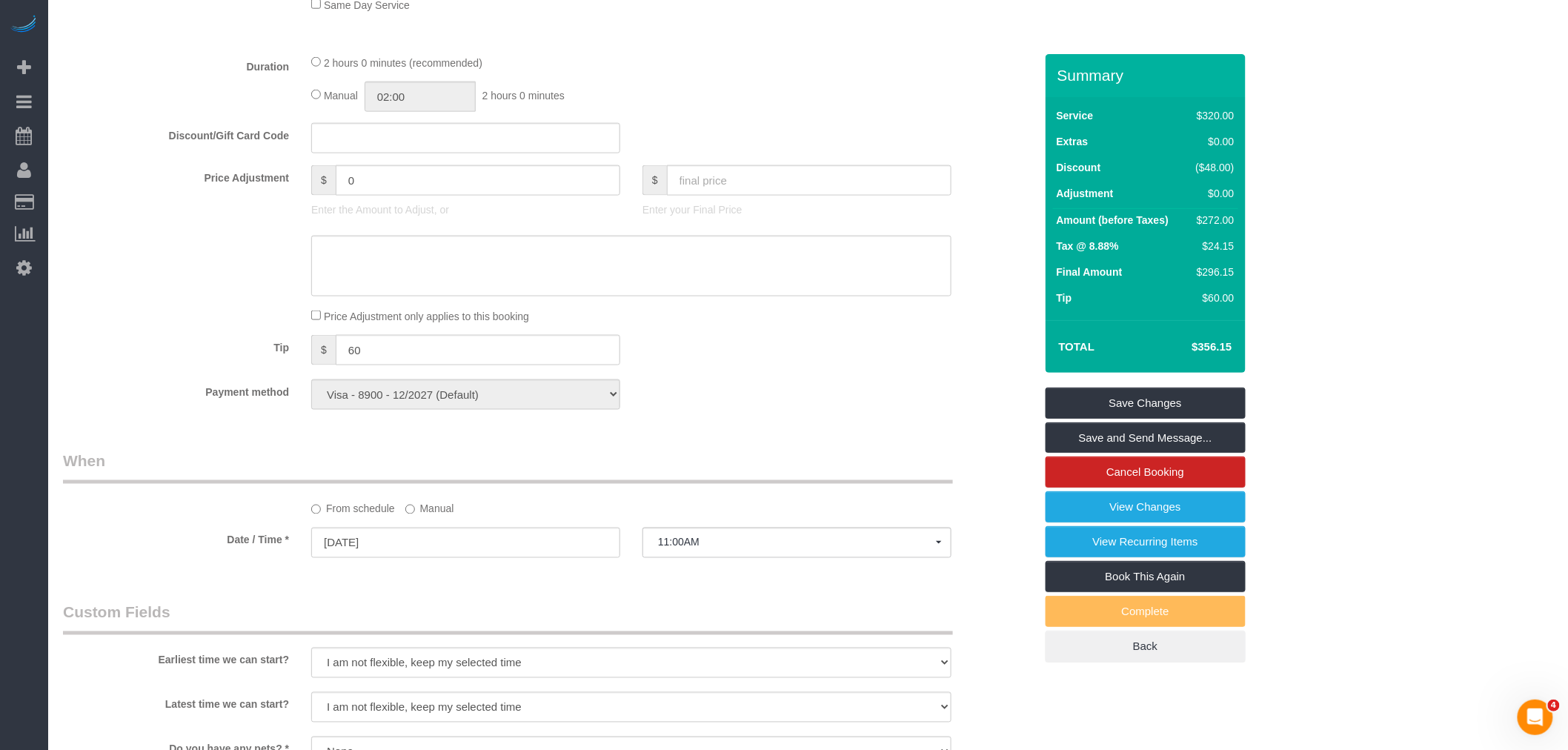
scroll to position [477, 0]
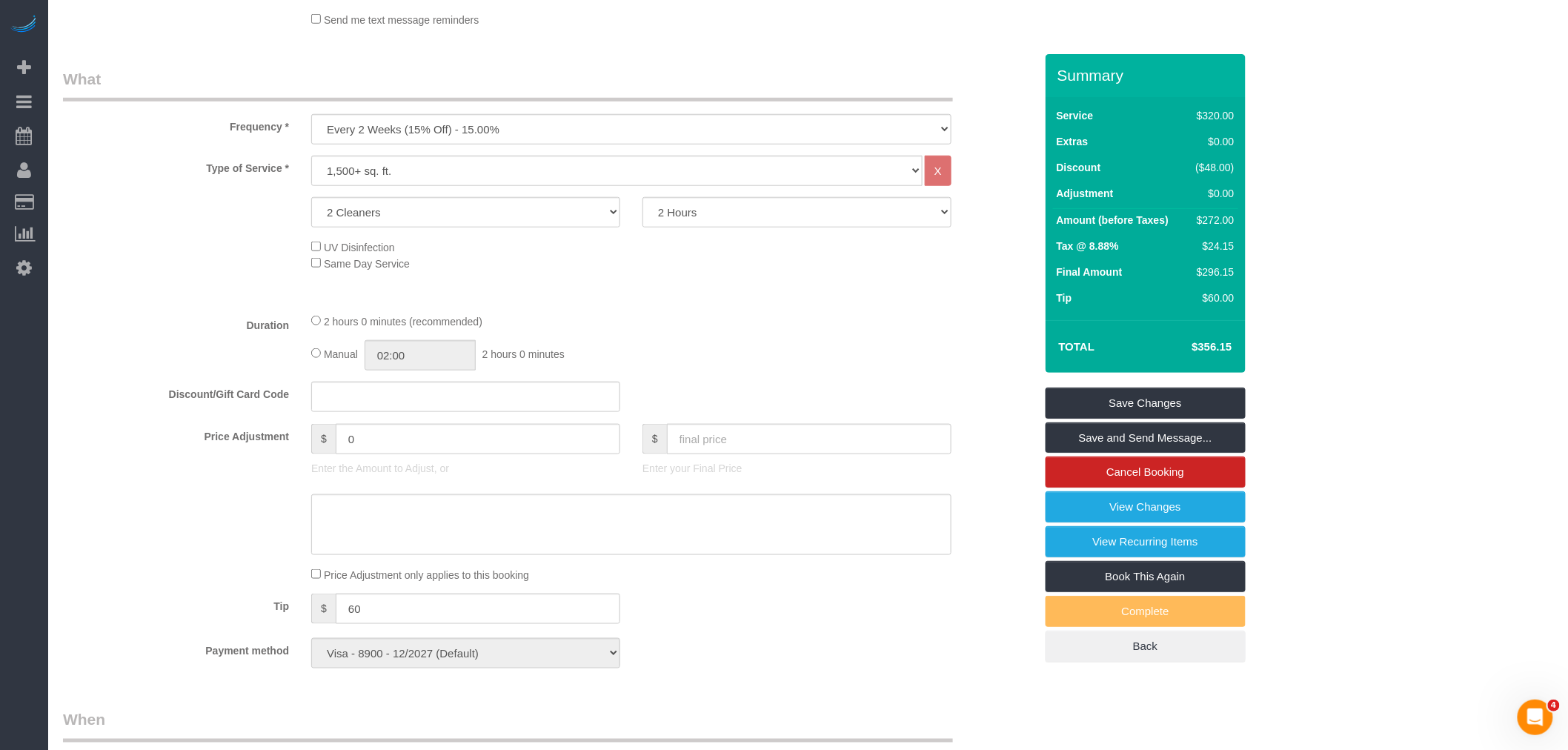
click at [321, 356] on div "Manual 02:00 2 hours 0 minutes" at bounding box center [631, 355] width 640 height 30
select select "spot118"
click at [324, 360] on span "Manual" at bounding box center [341, 354] width 34 height 12
click at [434, 359] on input "02:00" at bounding box center [420, 355] width 111 height 30
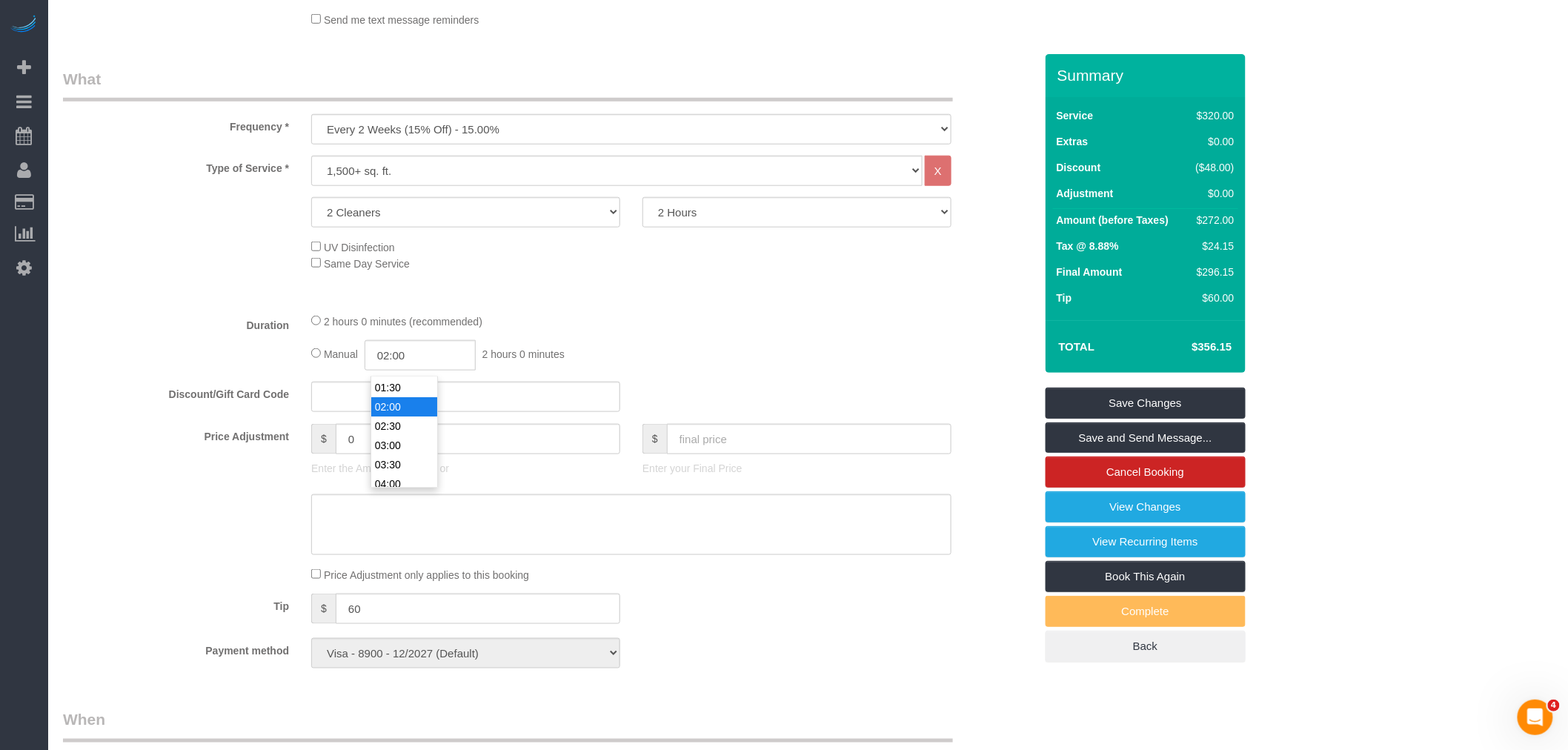
click at [395, 398] on li "02:00" at bounding box center [404, 406] width 66 height 19
click at [736, 341] on div "2 hours 0 minutes (recommended) Manual 02:00 2 hours 0 minutes" at bounding box center [631, 342] width 662 height 58
drag, startPoint x: 1173, startPoint y: 389, endPoint x: 1102, endPoint y: 397, distance: 71.4
click at [1173, 388] on link "Save Changes" at bounding box center [1145, 403] width 200 height 31
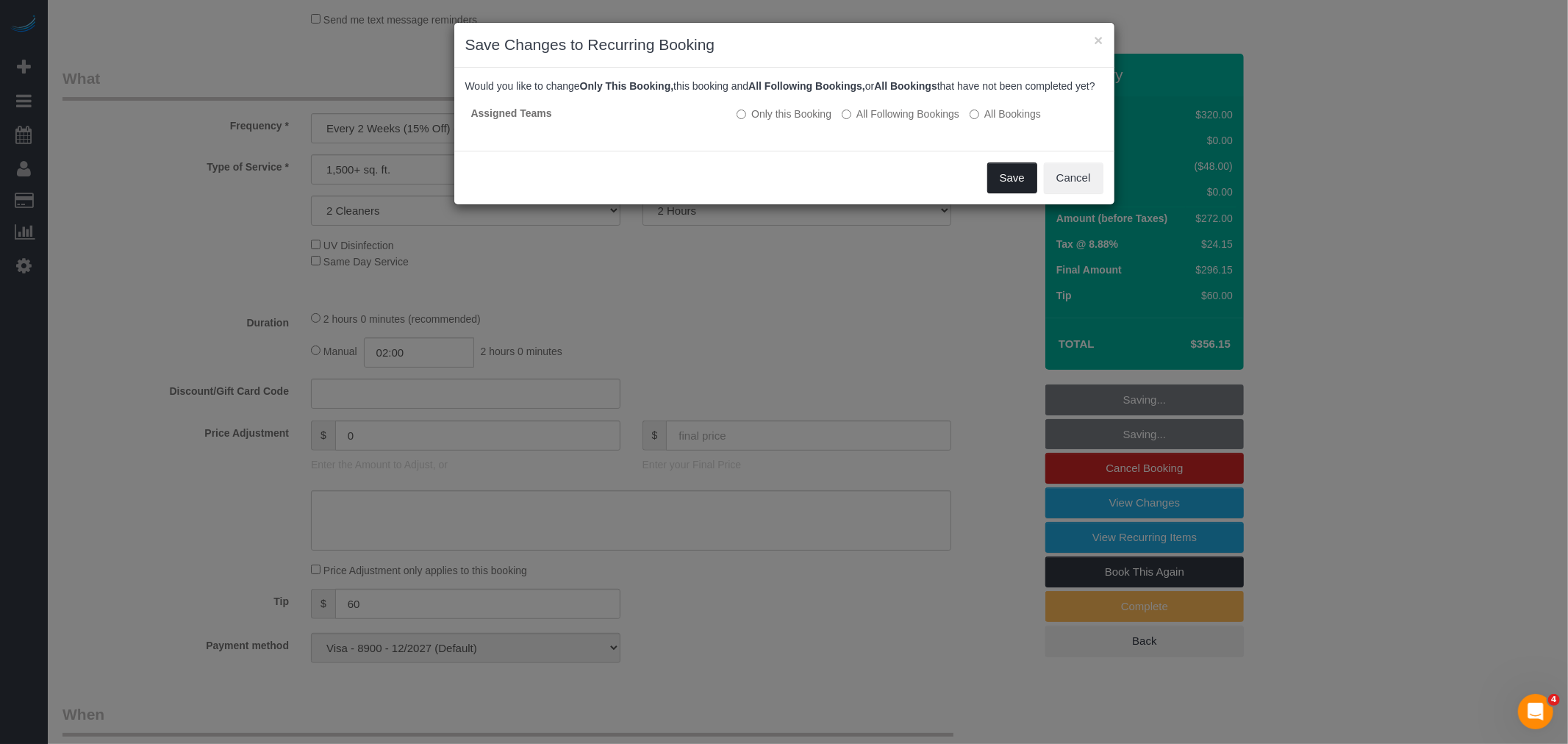
click at [1005, 188] on button "Save" at bounding box center [1012, 178] width 50 height 31
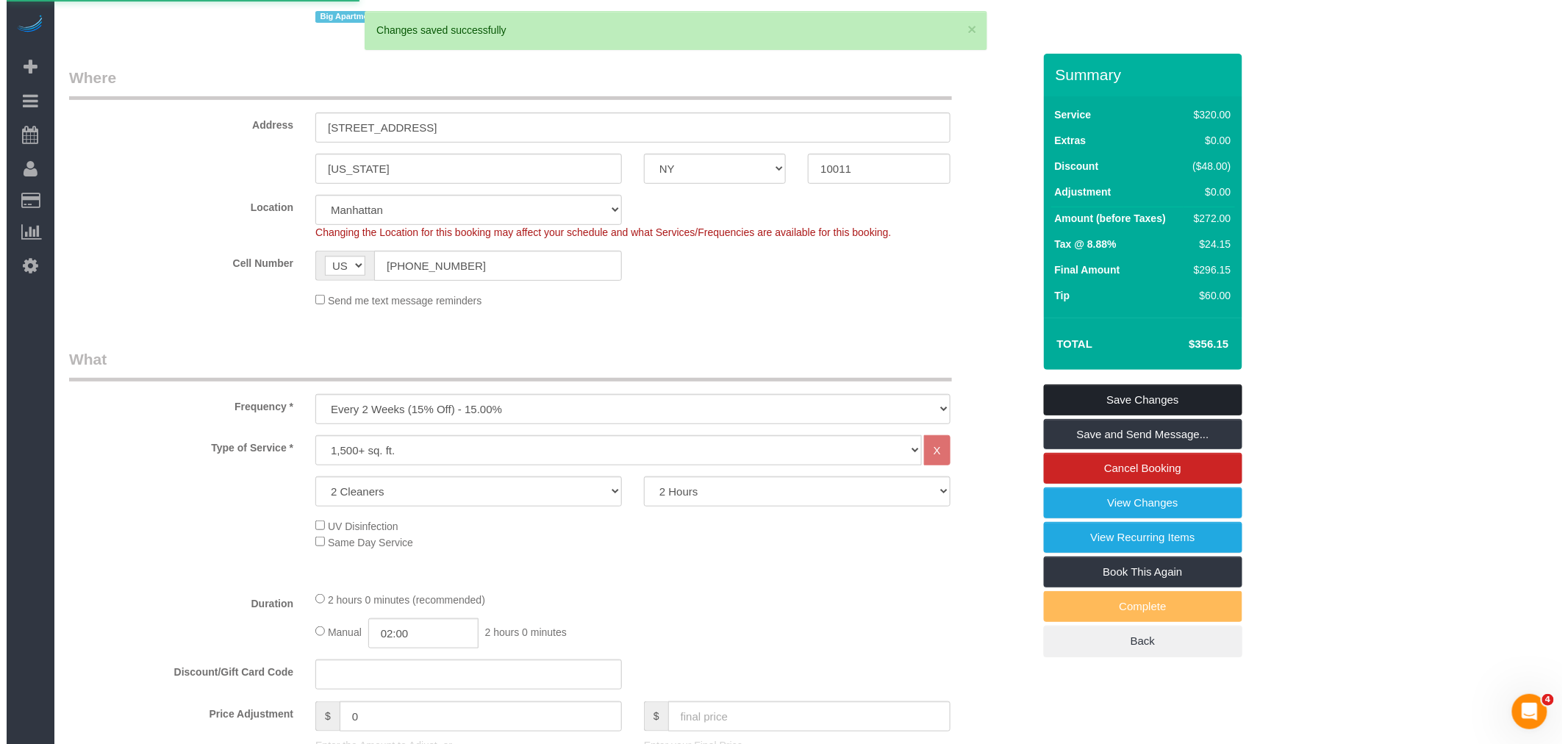
scroll to position [0, 0]
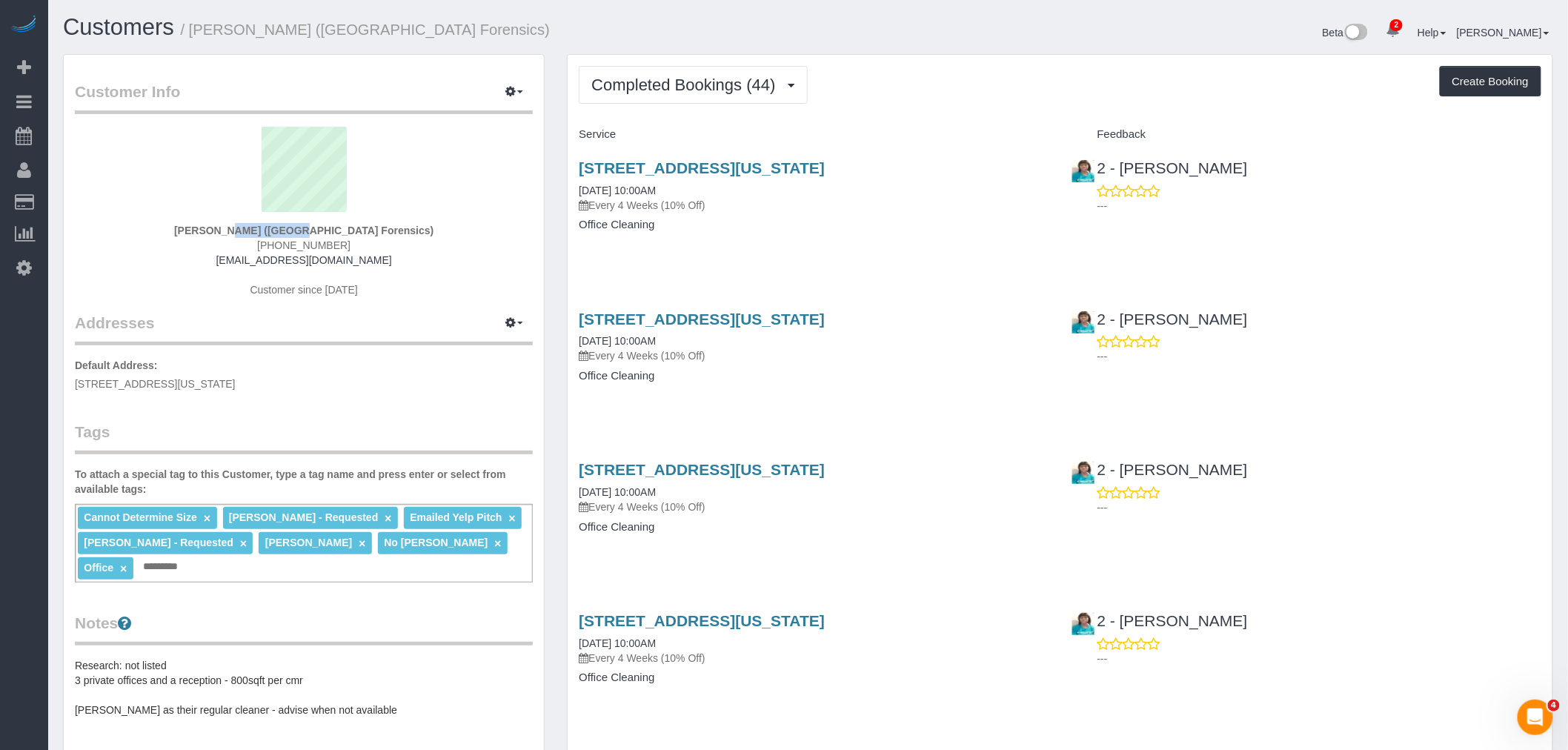
drag, startPoint x: 166, startPoint y: 231, endPoint x: 275, endPoint y: 231, distance: 109.0
click at [275, 231] on div "Bintou Kaba (Fifth Avenue Forensics) (212) 532-2322 info@fifthavenueforensics.c…" at bounding box center [303, 219] width 458 height 185
copy strong "Bintou Kaba"
click at [338, 99] on legend "Customer Info Edit Contact Info Send Message Email Preferences Special Sales Ta…" at bounding box center [303, 97] width 458 height 33
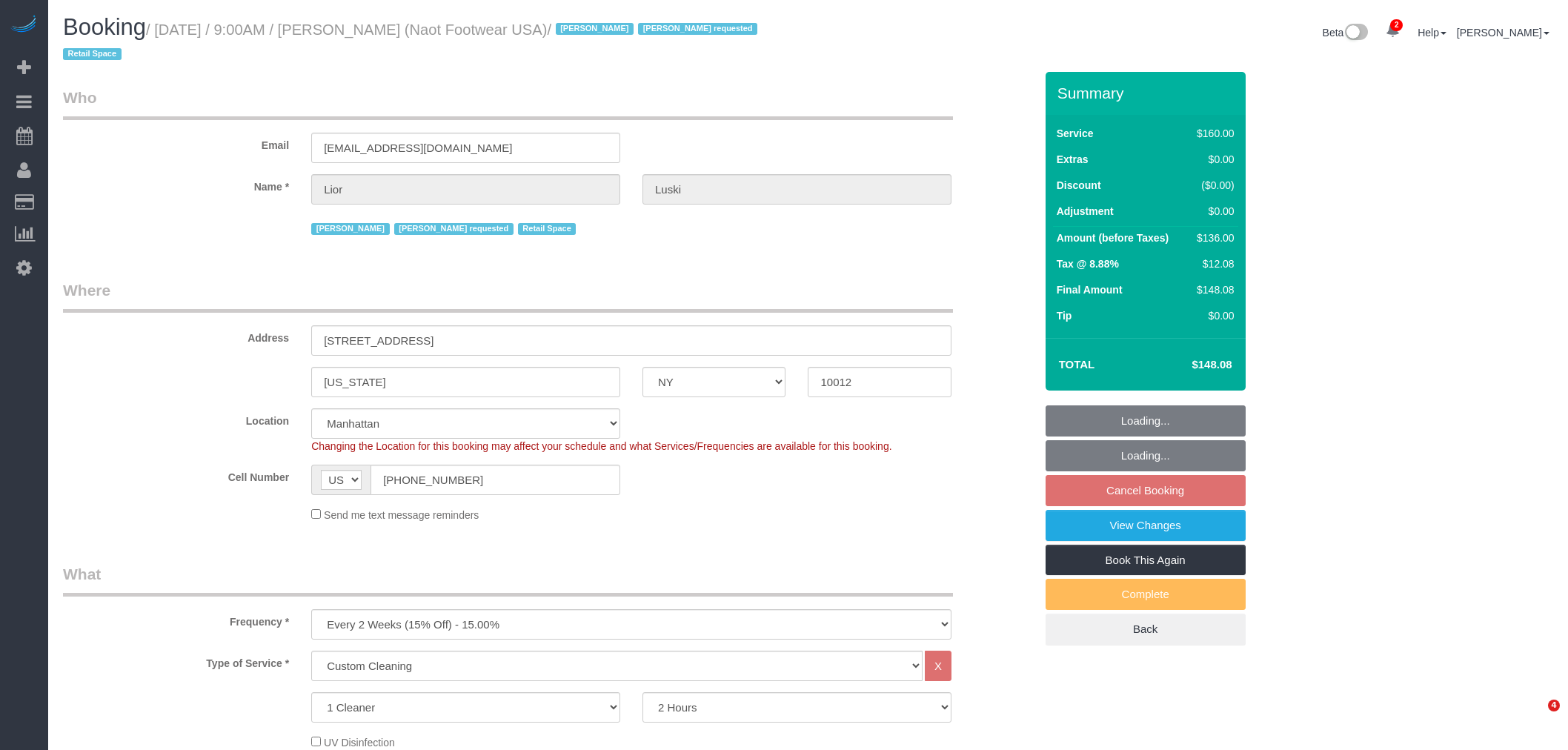
select select "NY"
select select "string:stripe-pm_1RpXIJ4VGloSiKo714XigFPm"
select select "number:89"
select select "number:90"
select select "number:15"
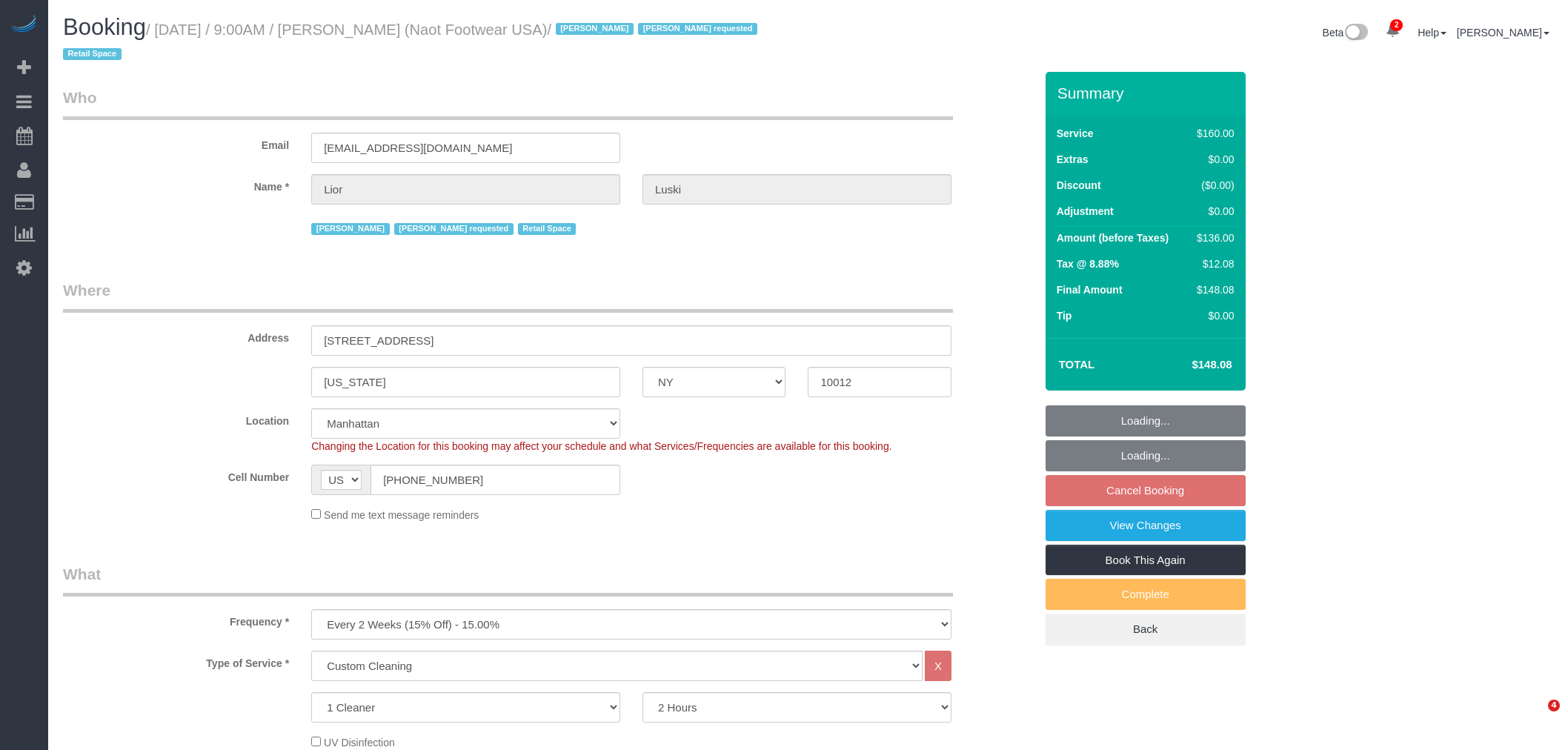
select select "number:7"
select select "object:1339"
select select "spot1"
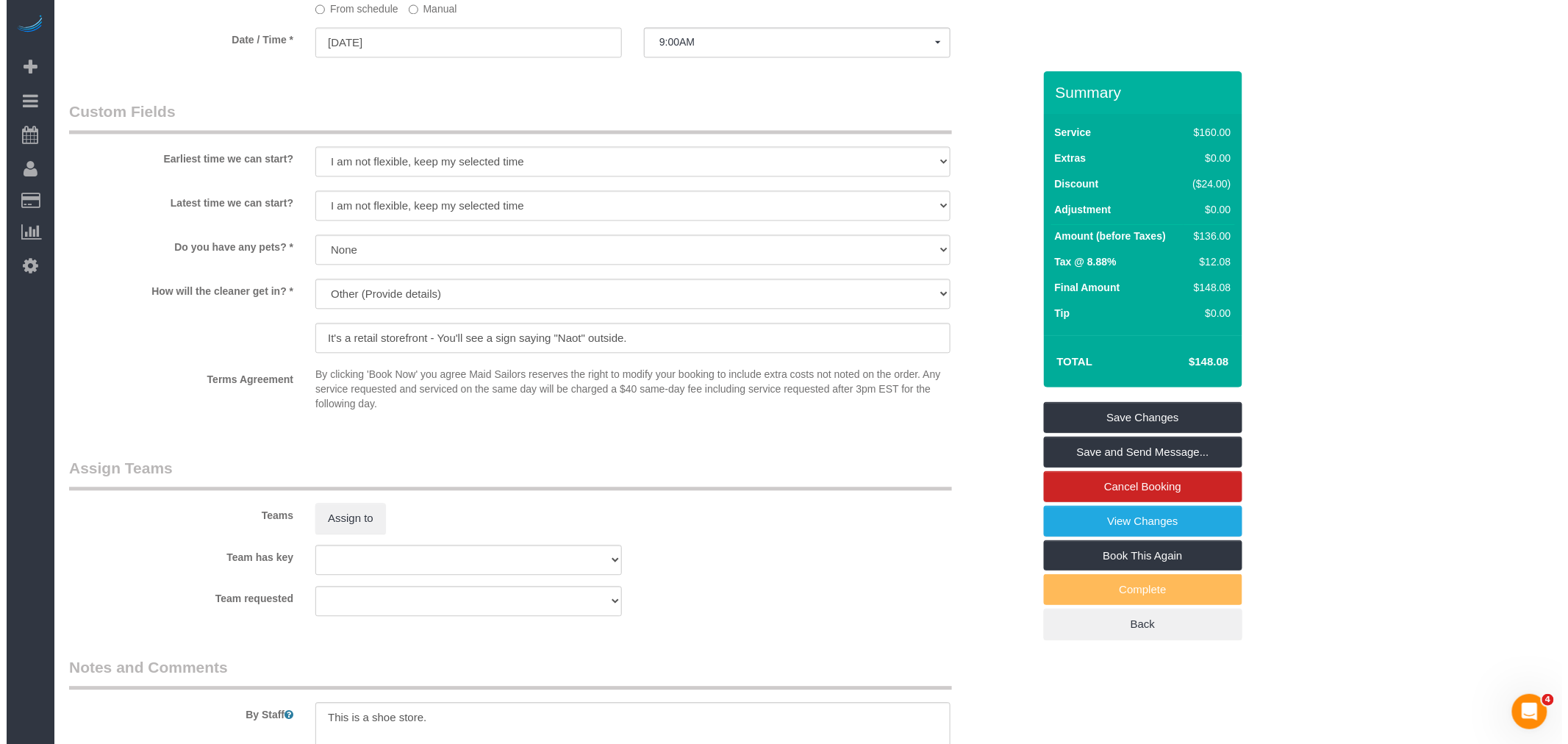
scroll to position [1306, 0]
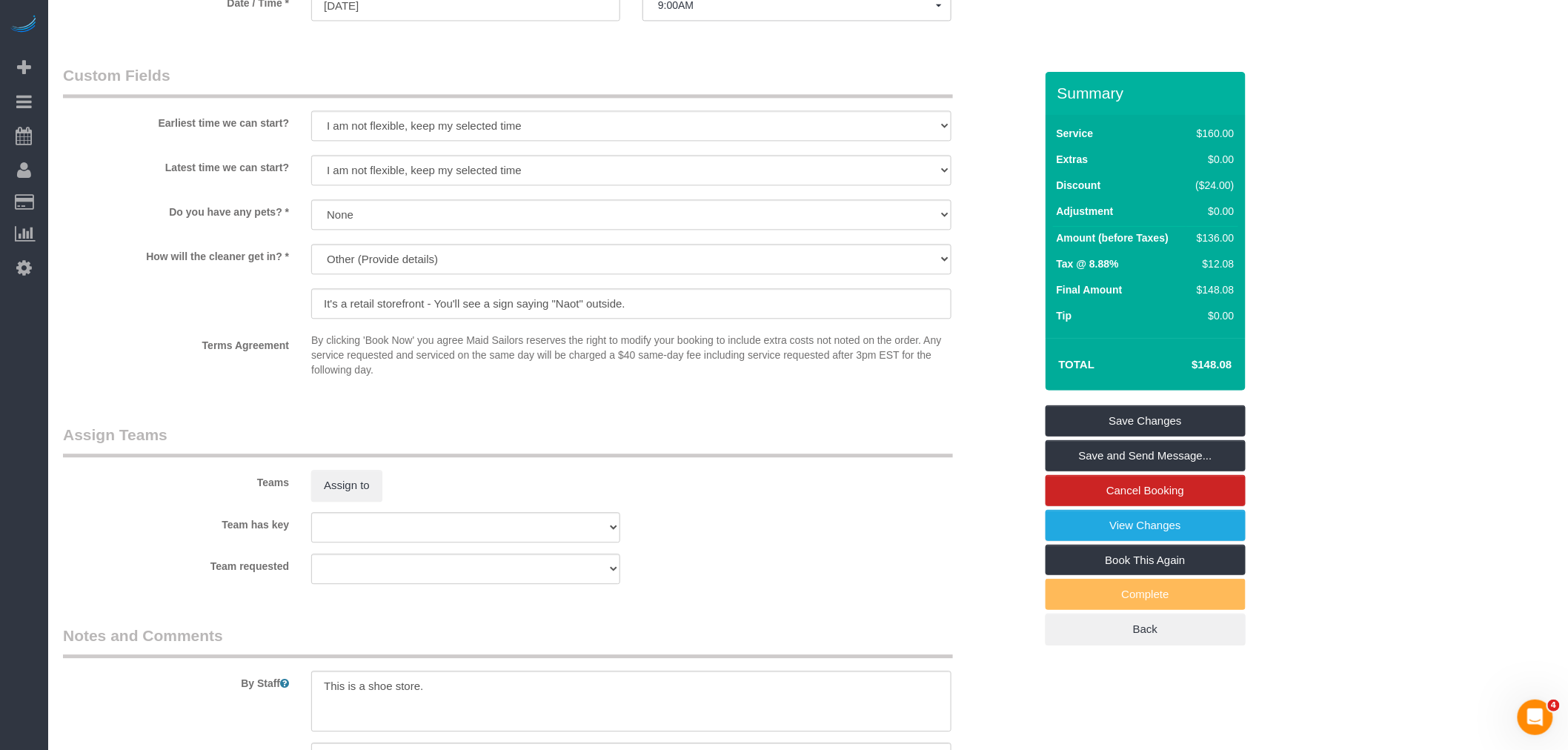
click at [382, 472] on div "Assign to" at bounding box center [466, 485] width 331 height 31
click at [345, 470] on button "Assign to" at bounding box center [346, 485] width 71 height 31
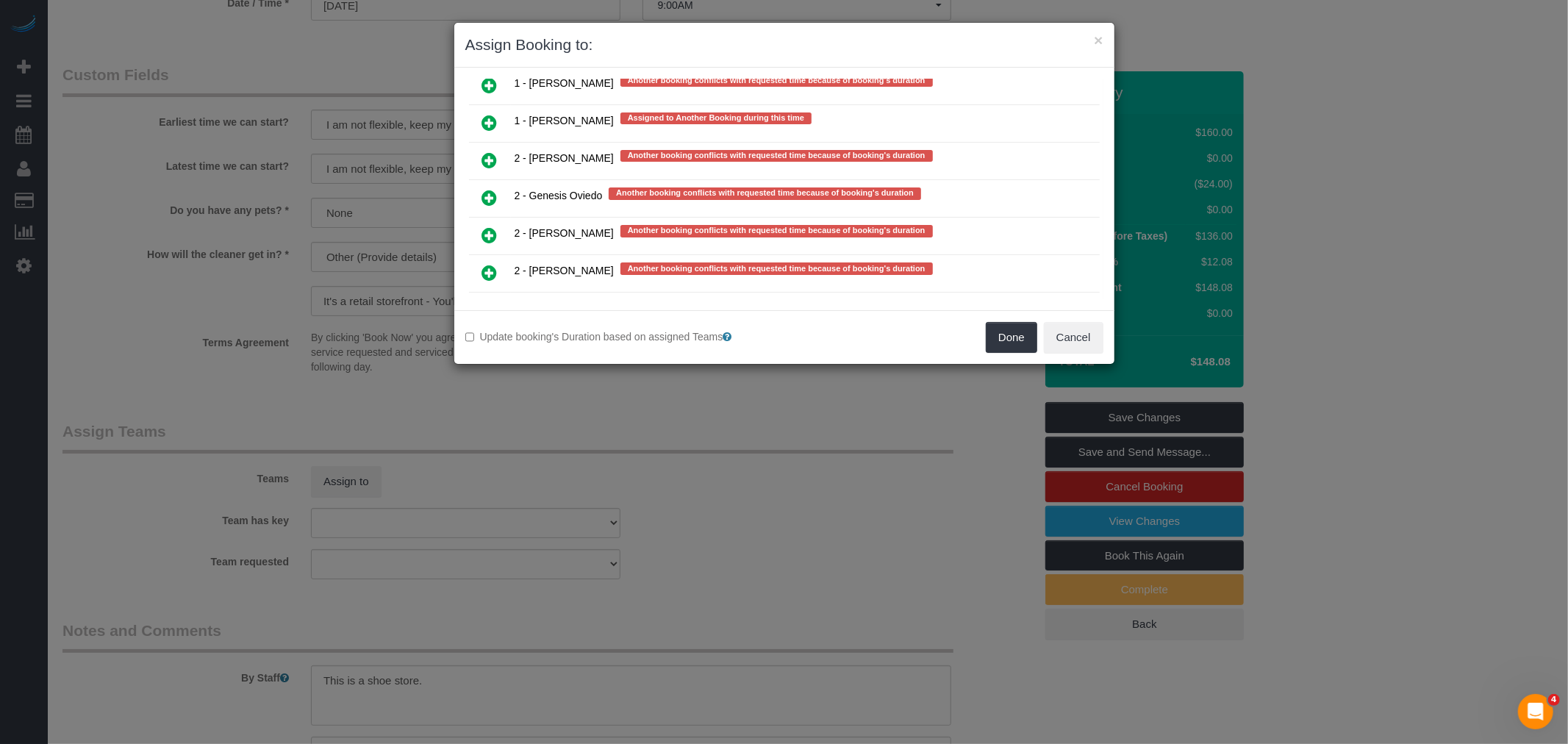
scroll to position [2971, 0]
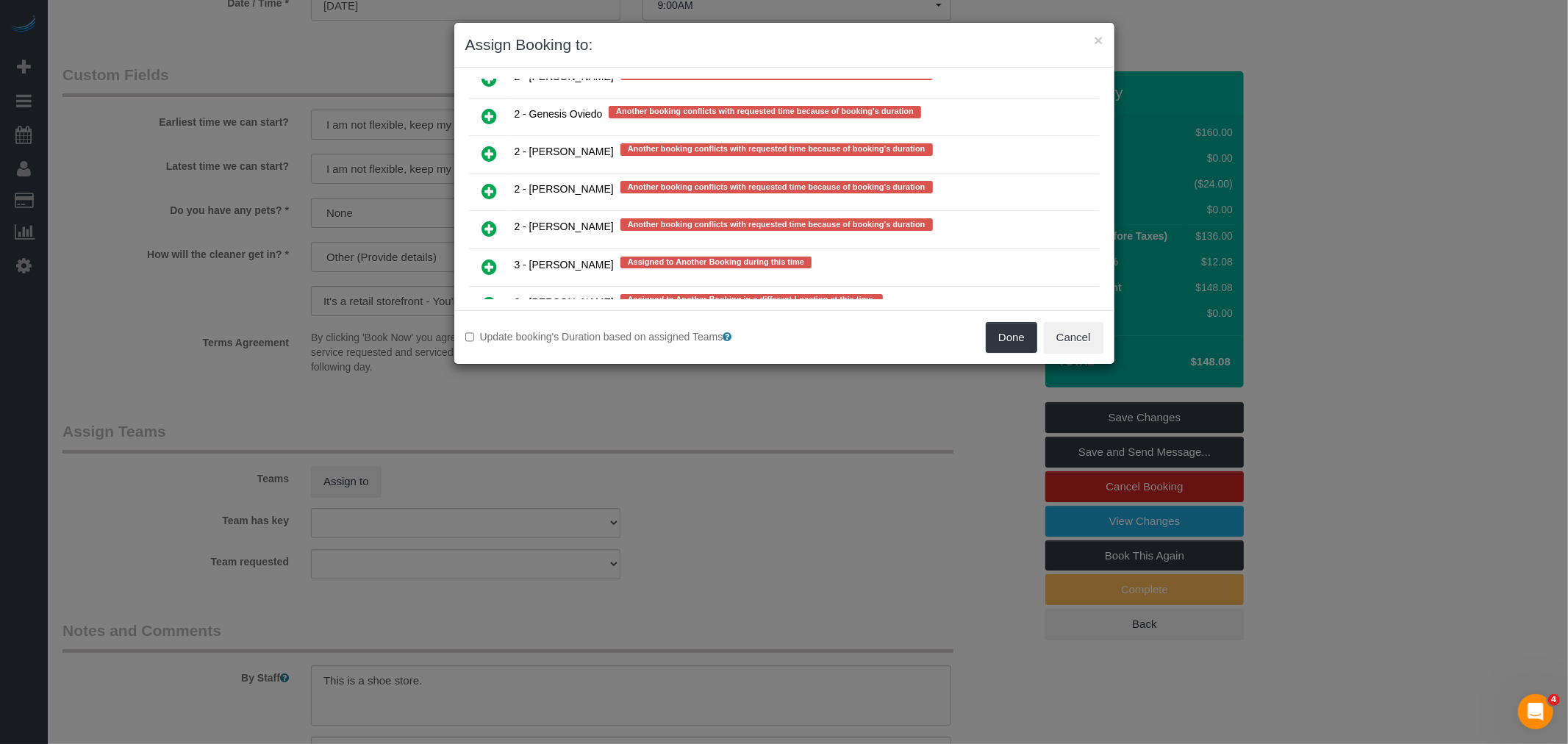
drag, startPoint x: 489, startPoint y: 178, endPoint x: 628, endPoint y: 190, distance: 139.5
click at [489, 220] on icon at bounding box center [490, 228] width 15 height 18
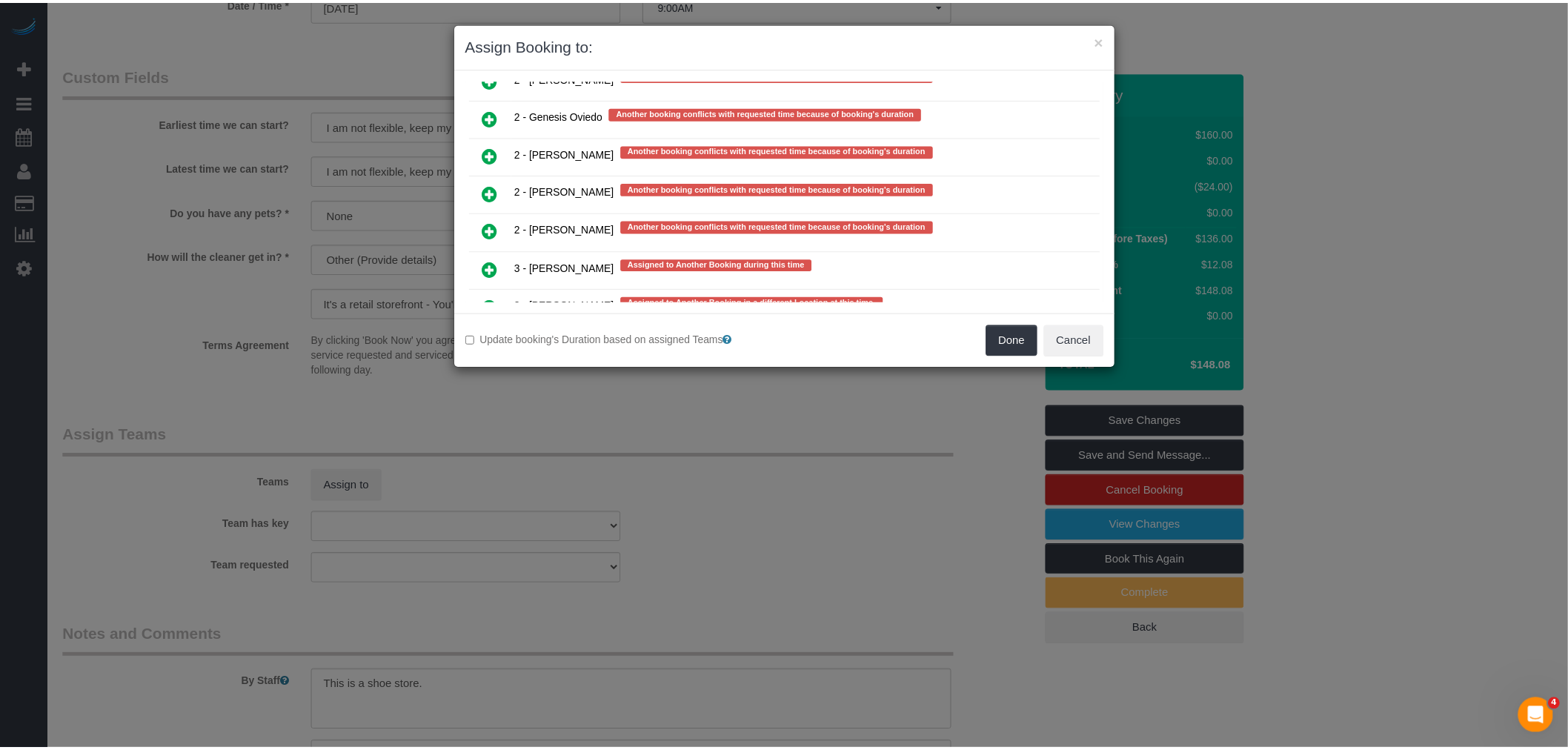
scroll to position [2999, 0]
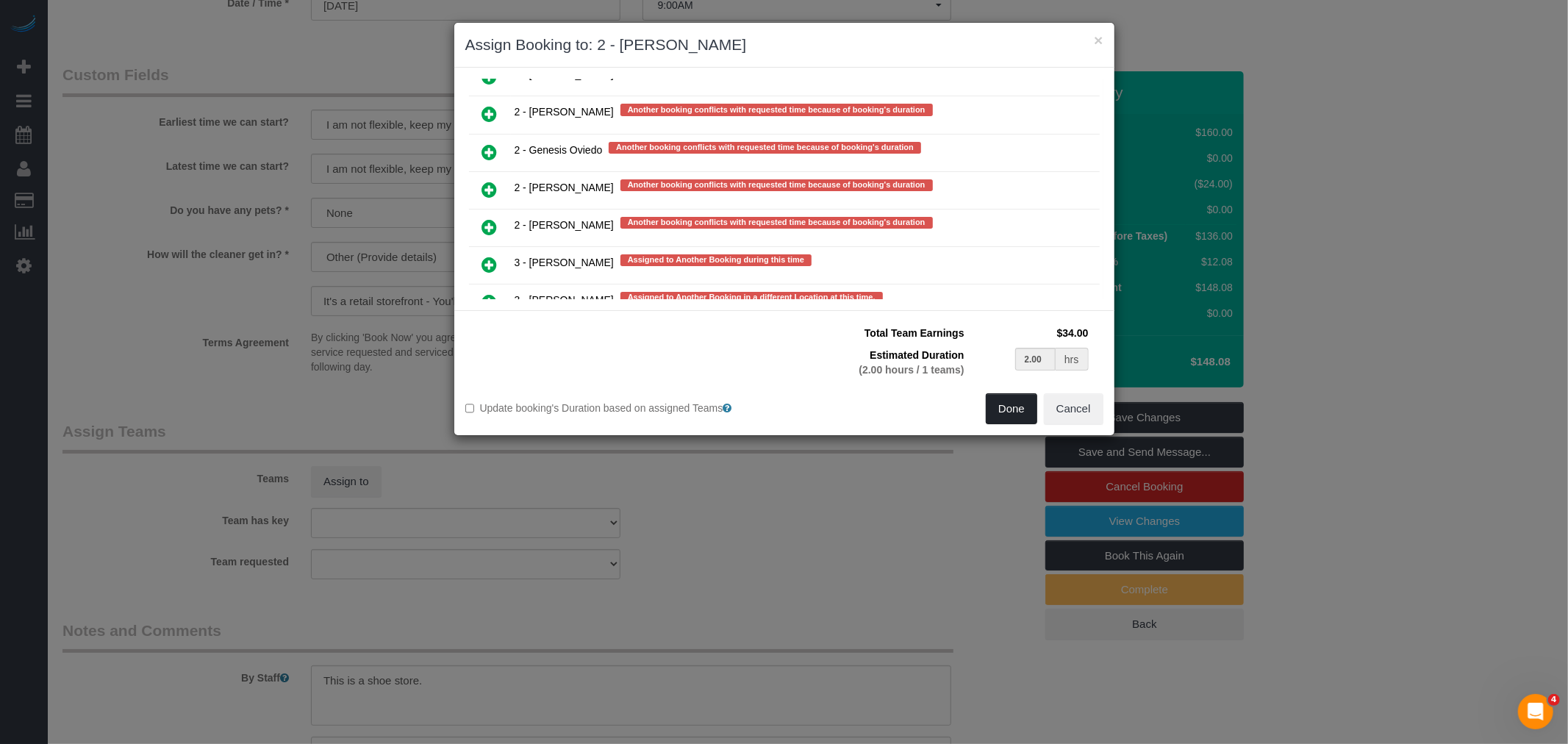
click at [998, 408] on button "Done" at bounding box center [1011, 409] width 52 height 31
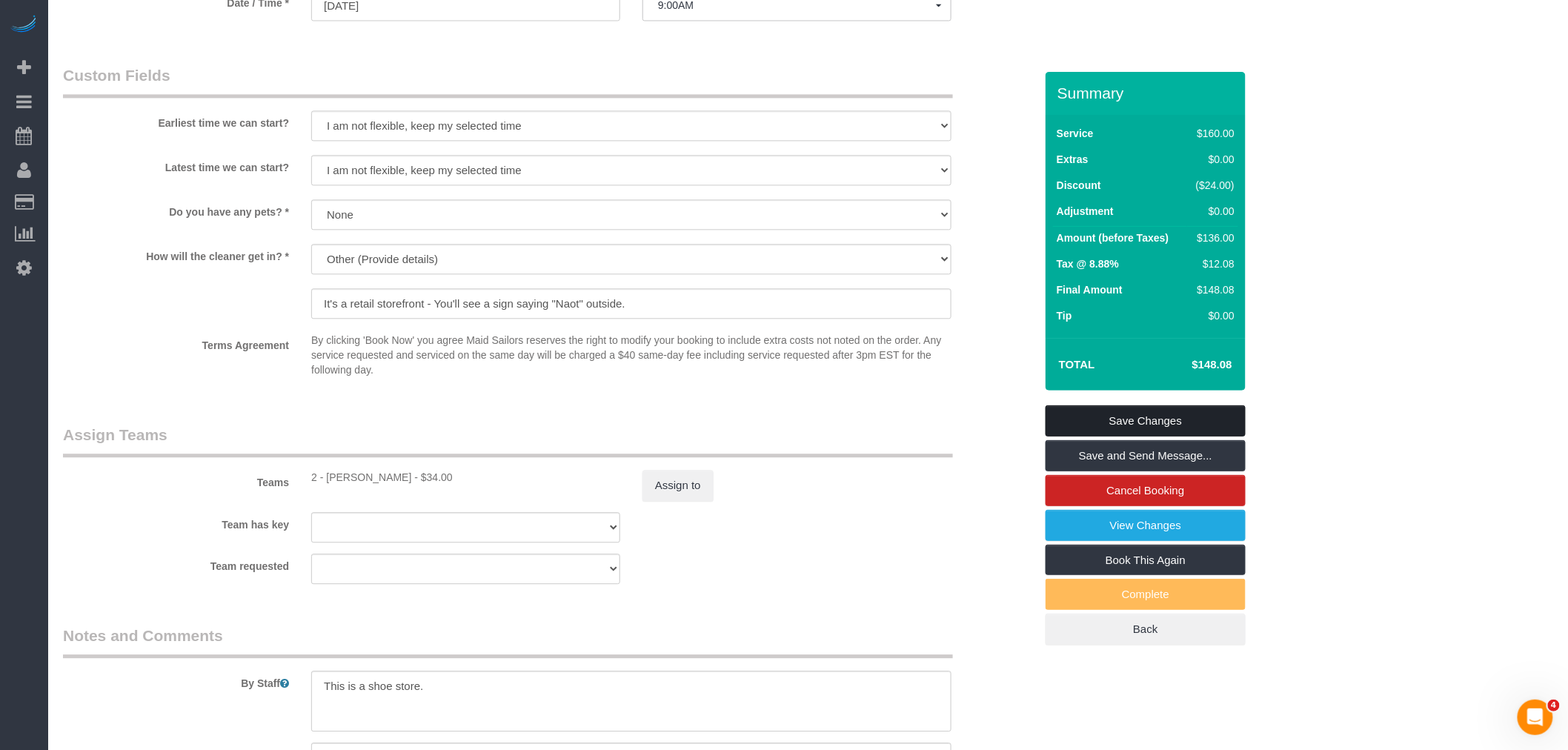
drag, startPoint x: 1166, startPoint y: 404, endPoint x: 896, endPoint y: 398, distance: 270.1
click at [1166, 405] on link "Save Changes" at bounding box center [1145, 421] width 200 height 31
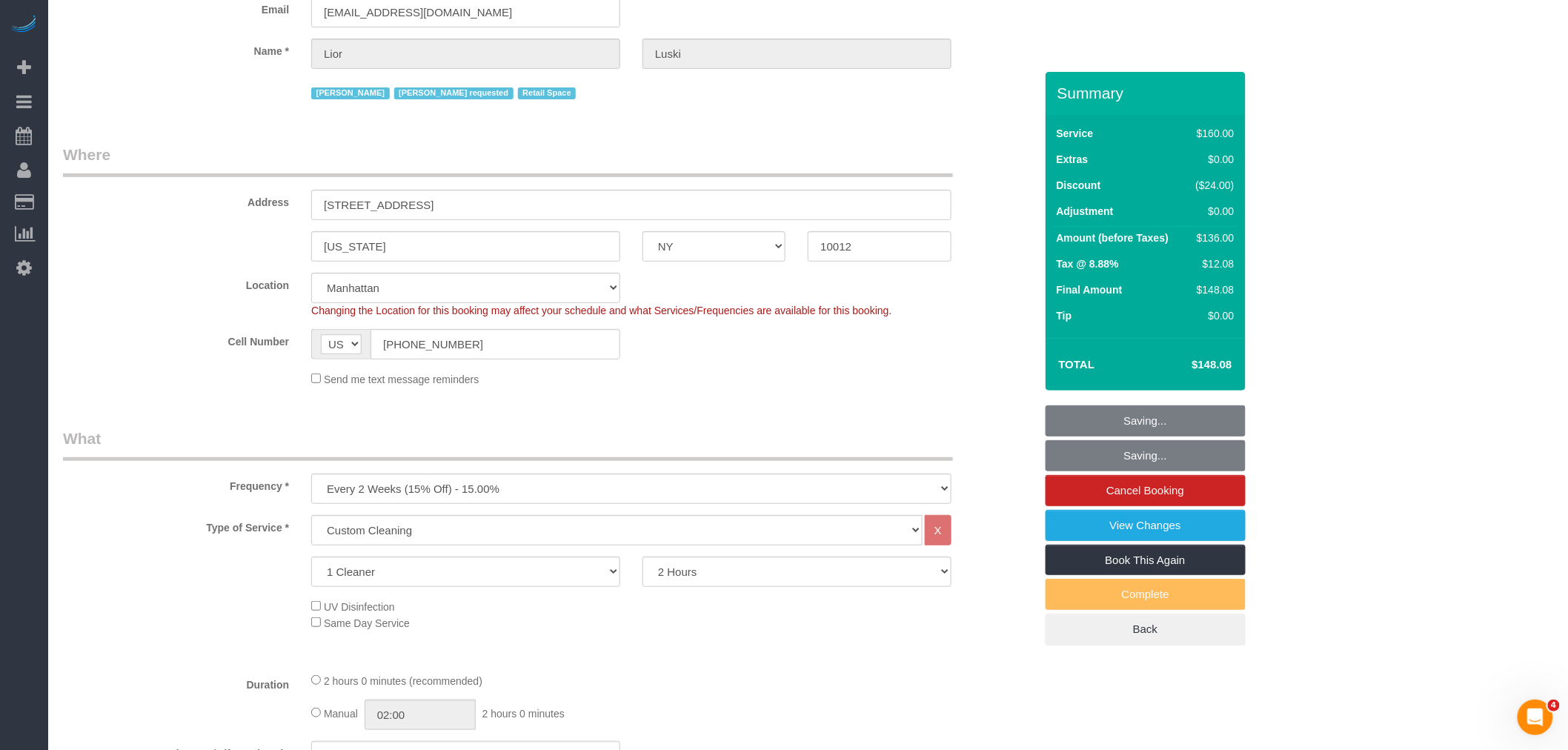
scroll to position [0, 0]
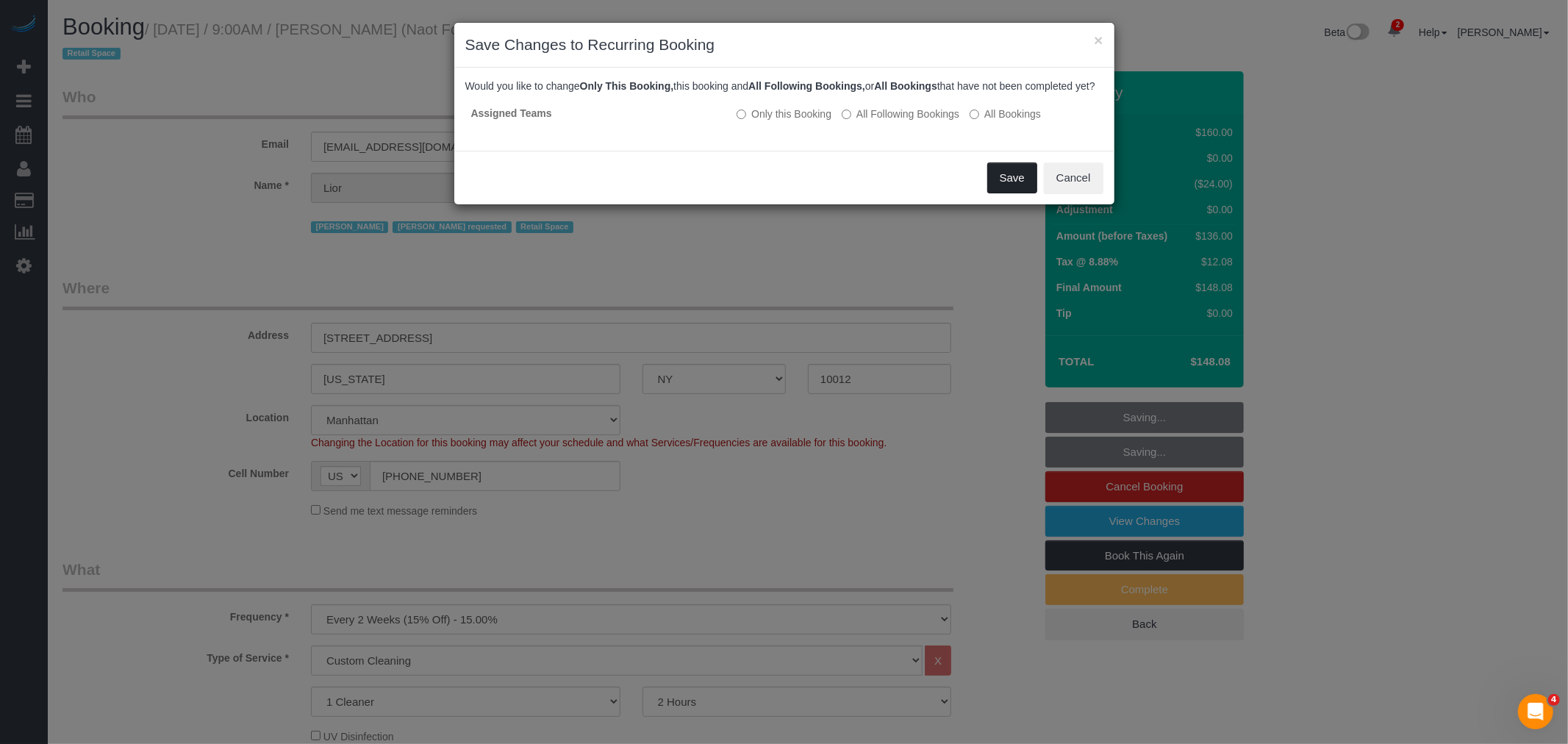
click at [997, 193] on button "Save" at bounding box center [1012, 178] width 50 height 31
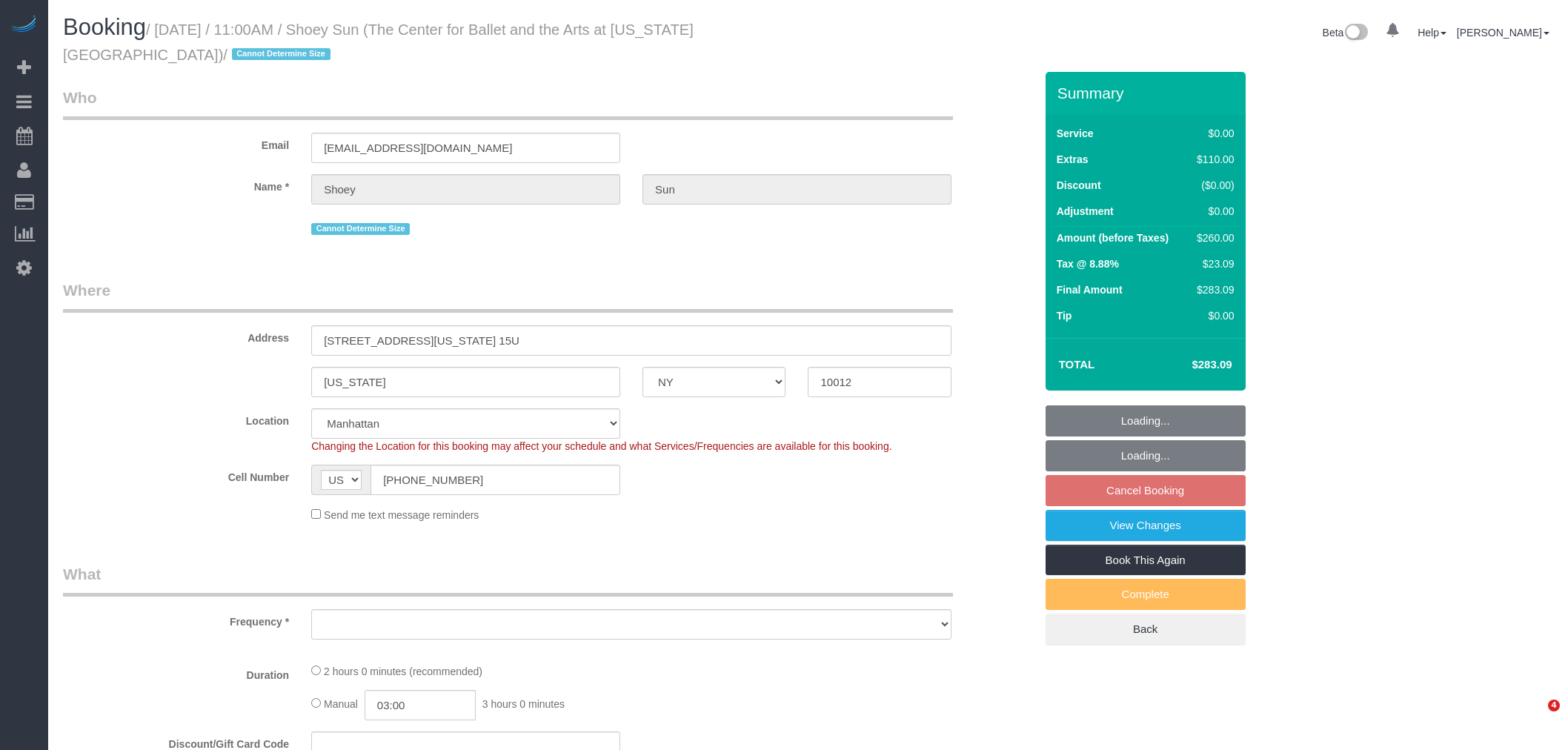
select select "NY"
select select "spot1"
select select "number:57"
select select "number:77"
select select "number:15"
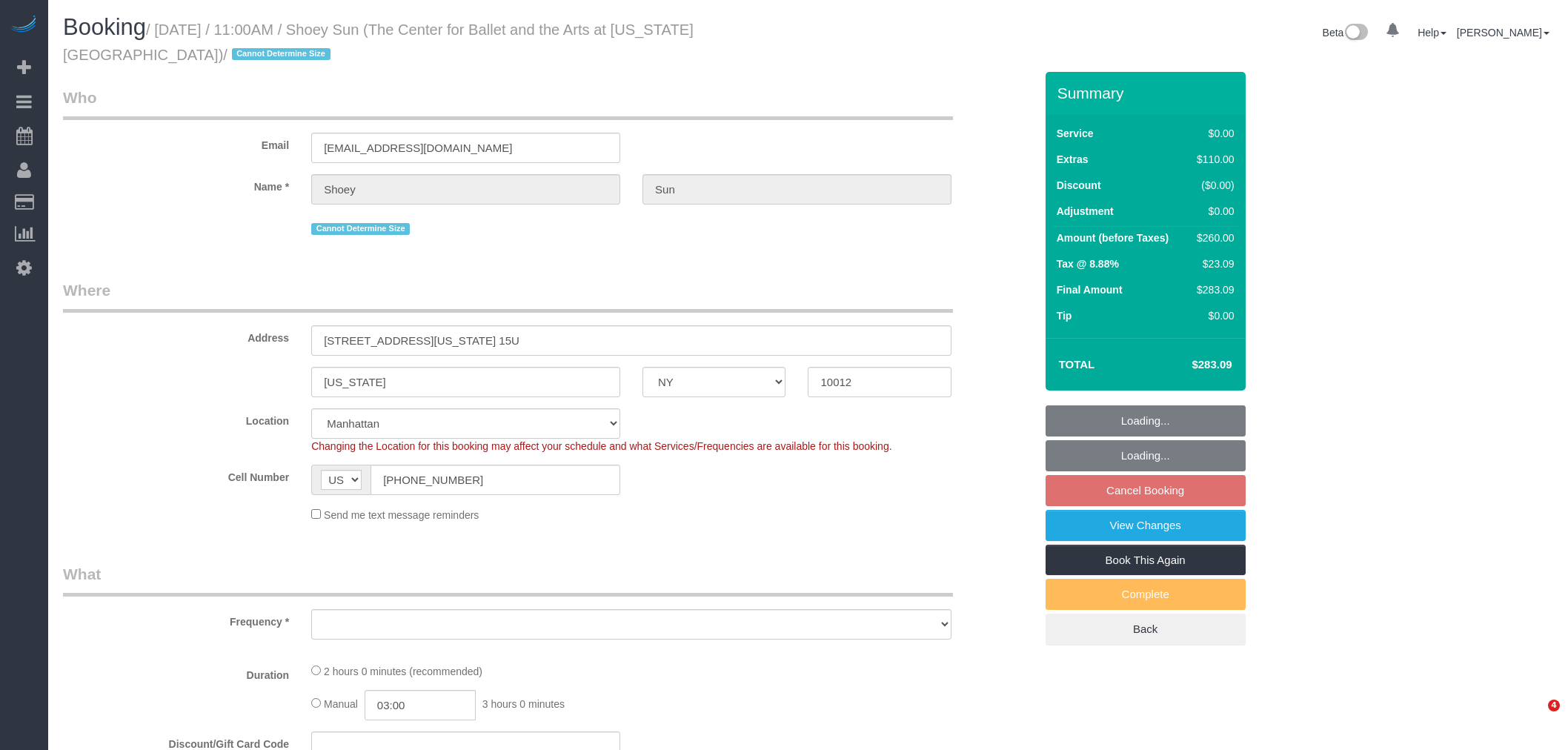
select select "number:6"
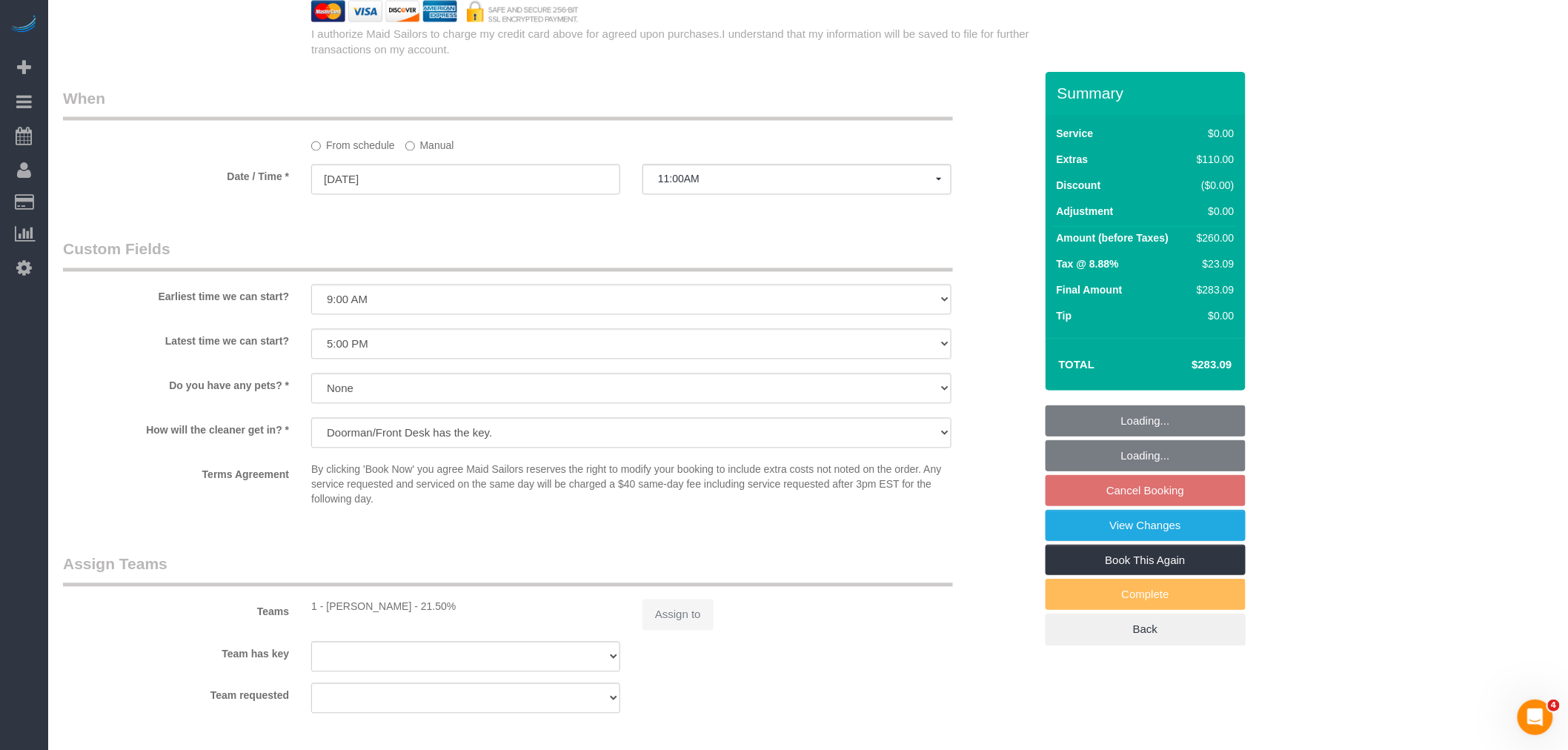
select select "object:893"
select select "string:stripe-pm_1QuhNH4VGloSiKo7LazdcgDJ"
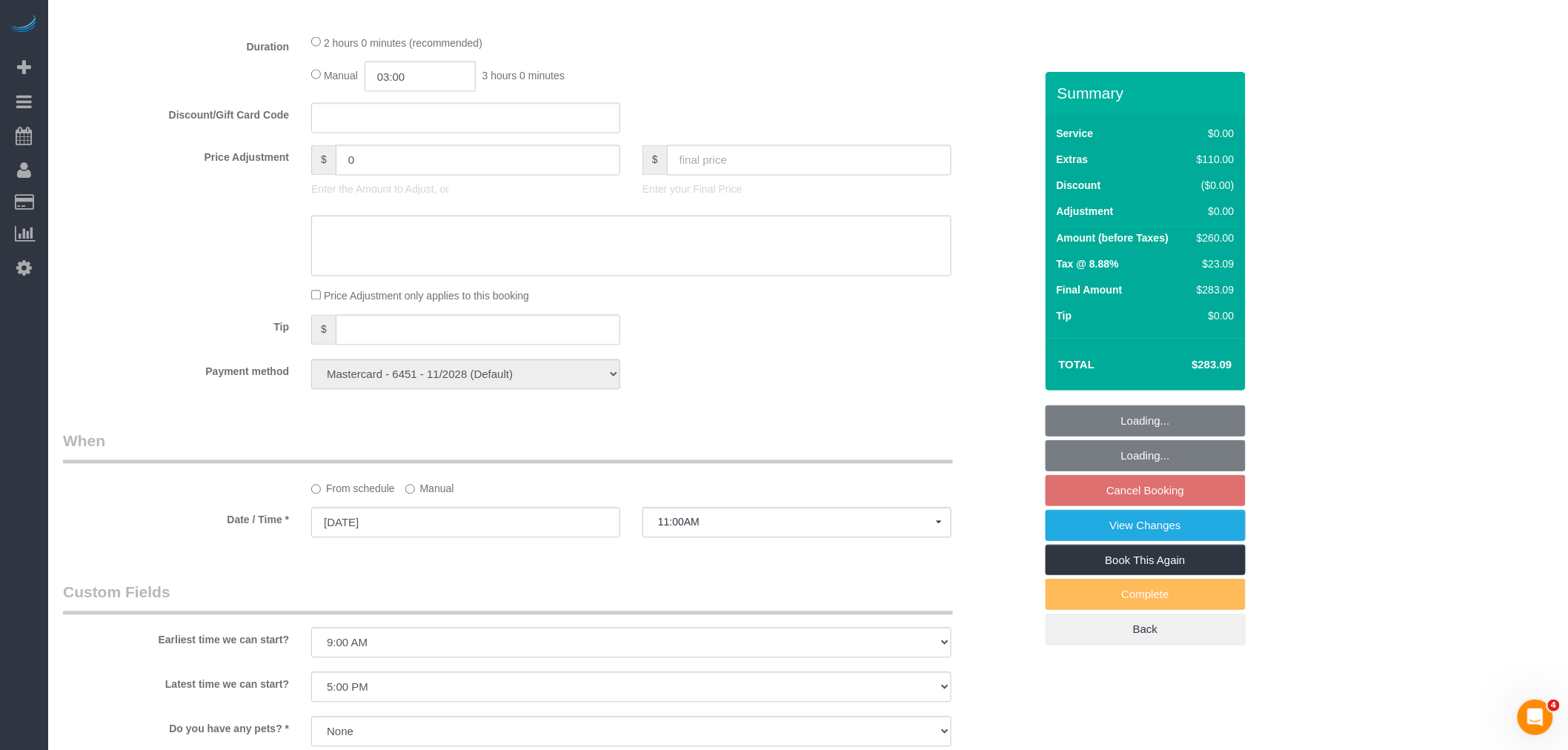
select select "object:1346"
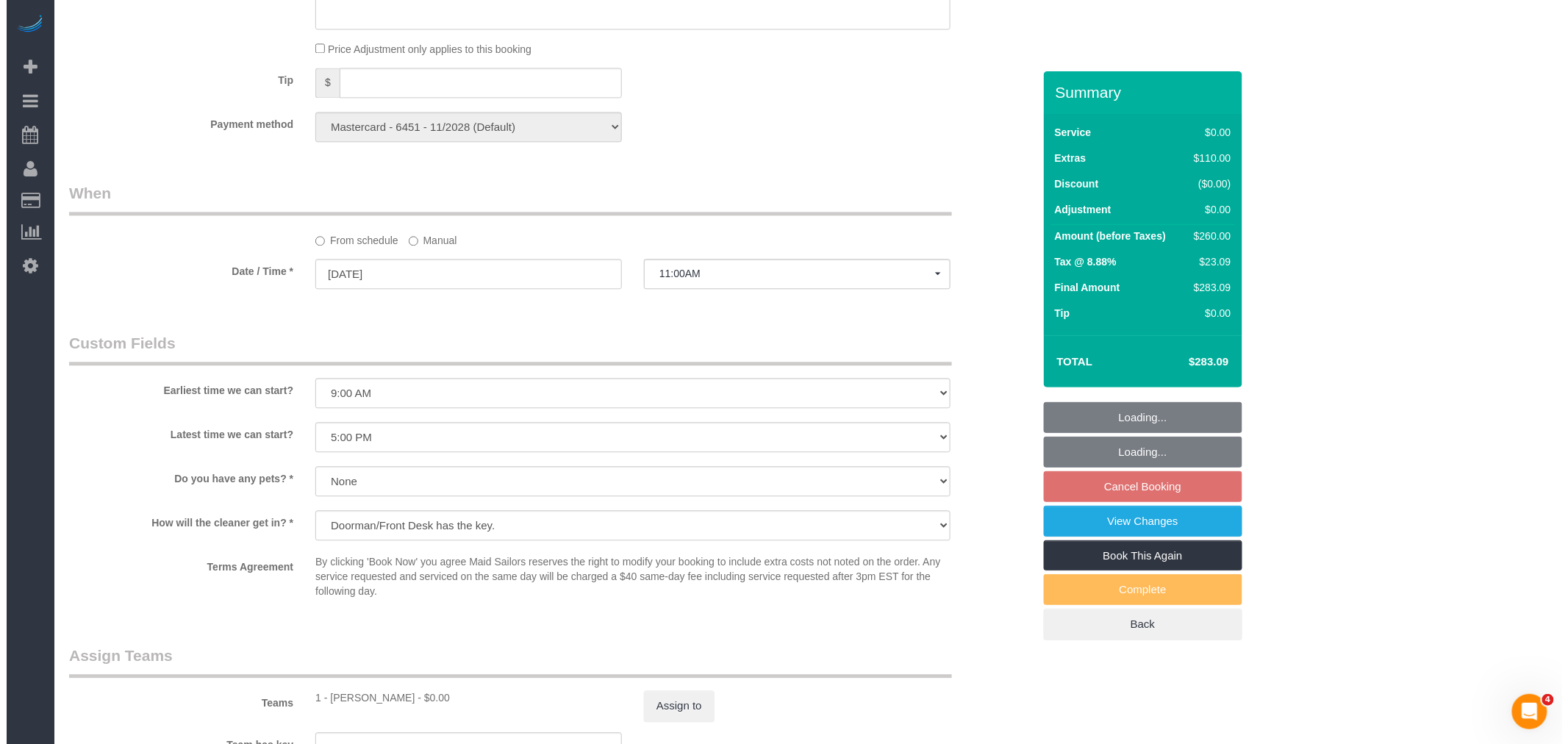
scroll to position [1633, 0]
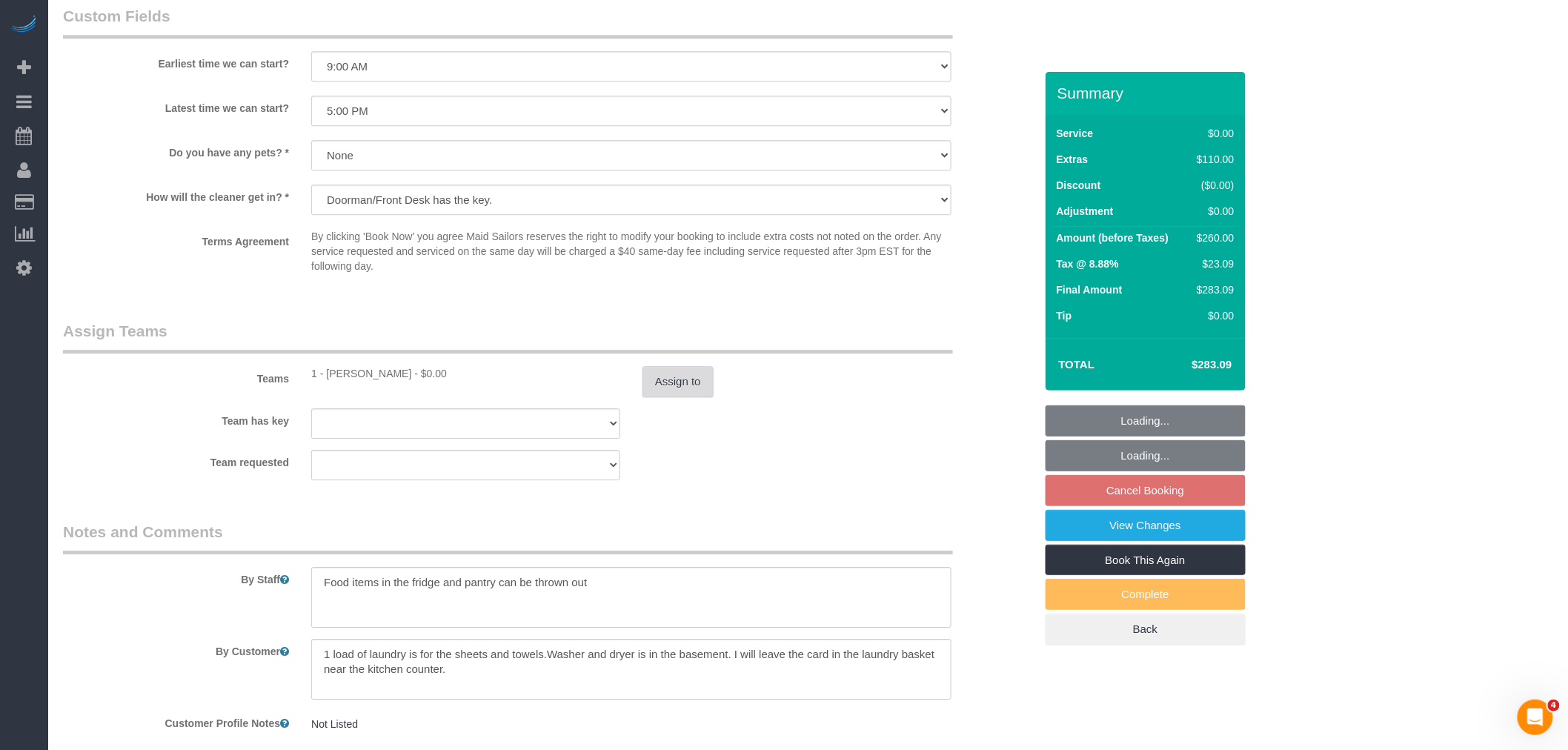
click at [675, 394] on button "Assign to" at bounding box center [678, 381] width 71 height 31
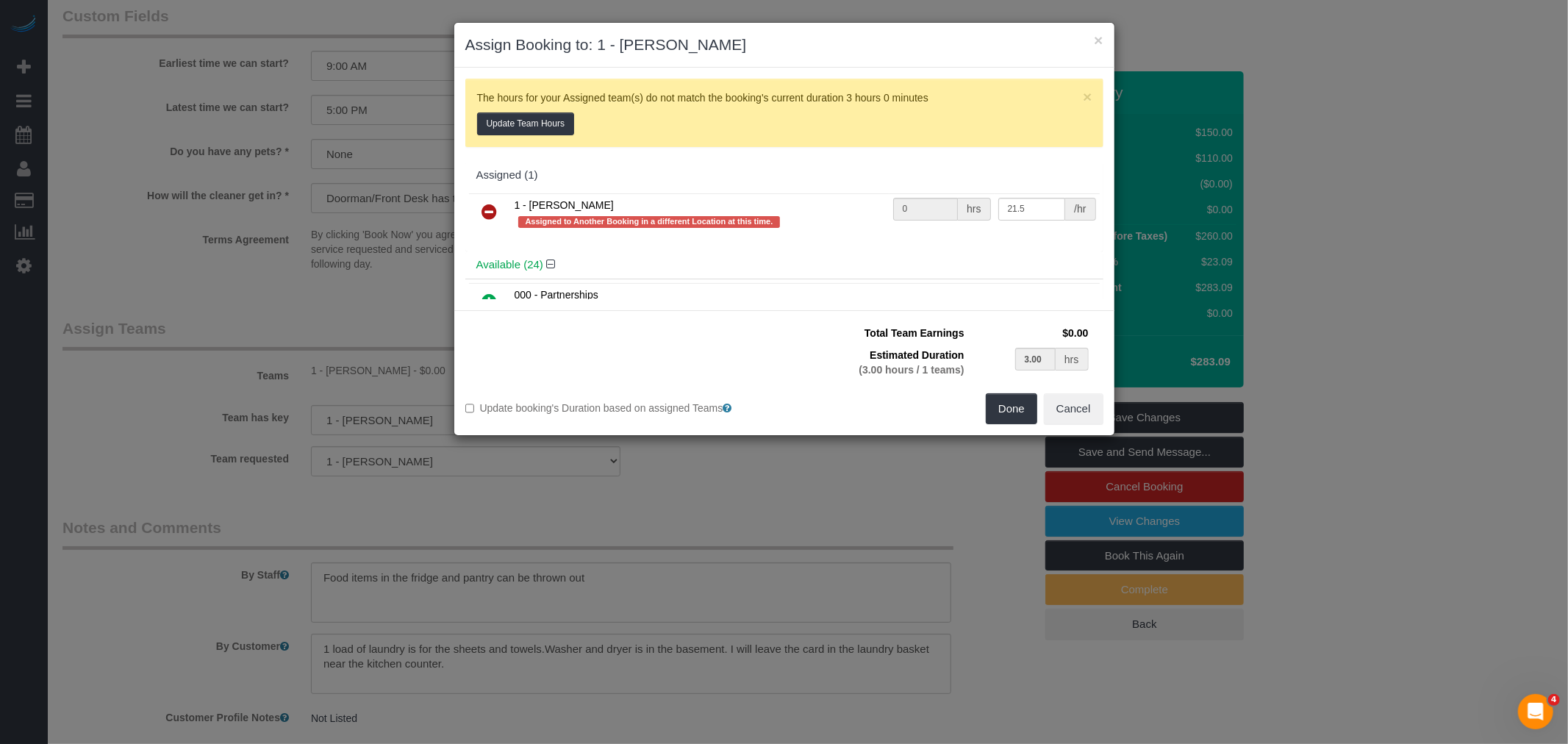
click at [492, 209] on icon at bounding box center [490, 211] width 15 height 18
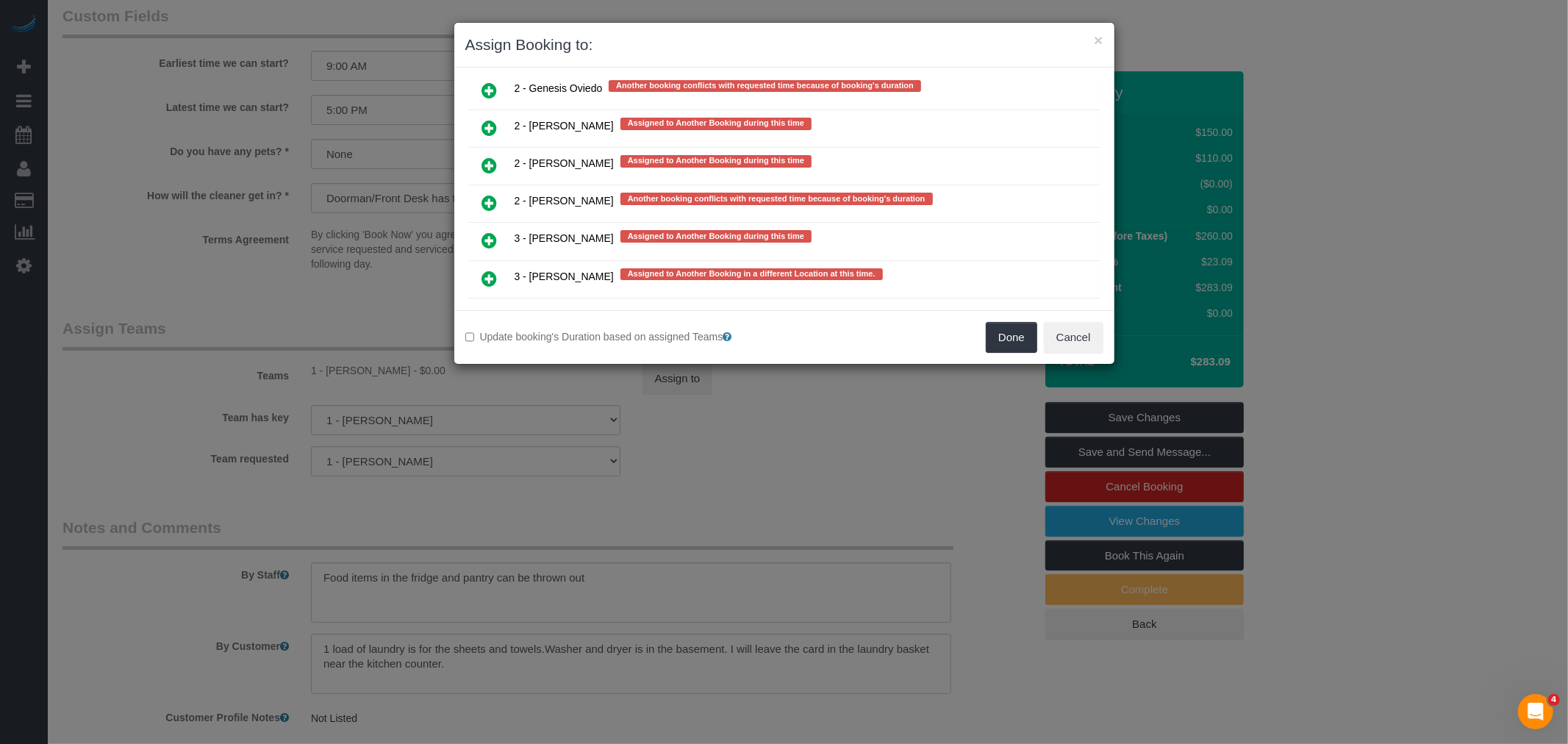
scroll to position [2971, 0]
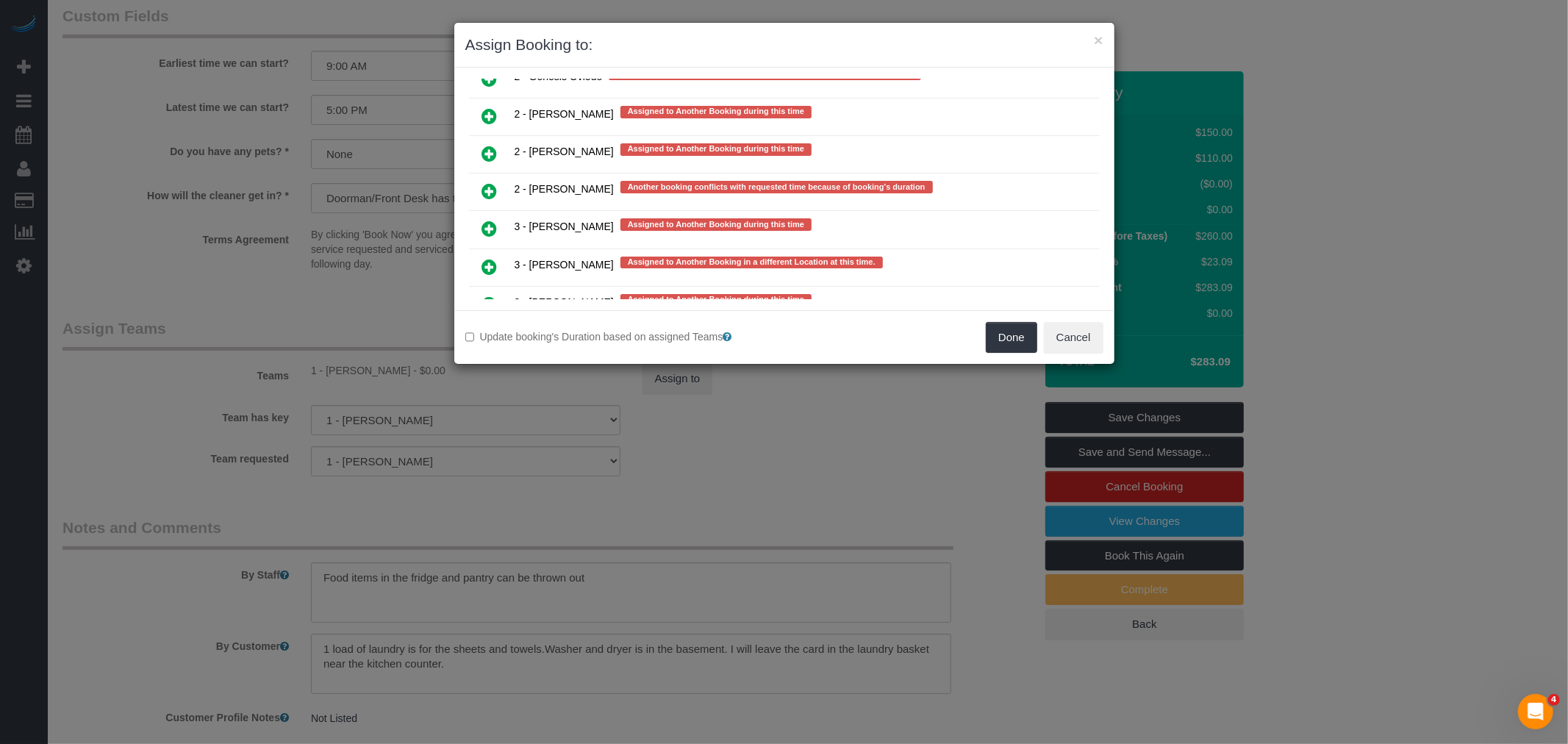
click at [488, 182] on icon at bounding box center [490, 191] width 15 height 18
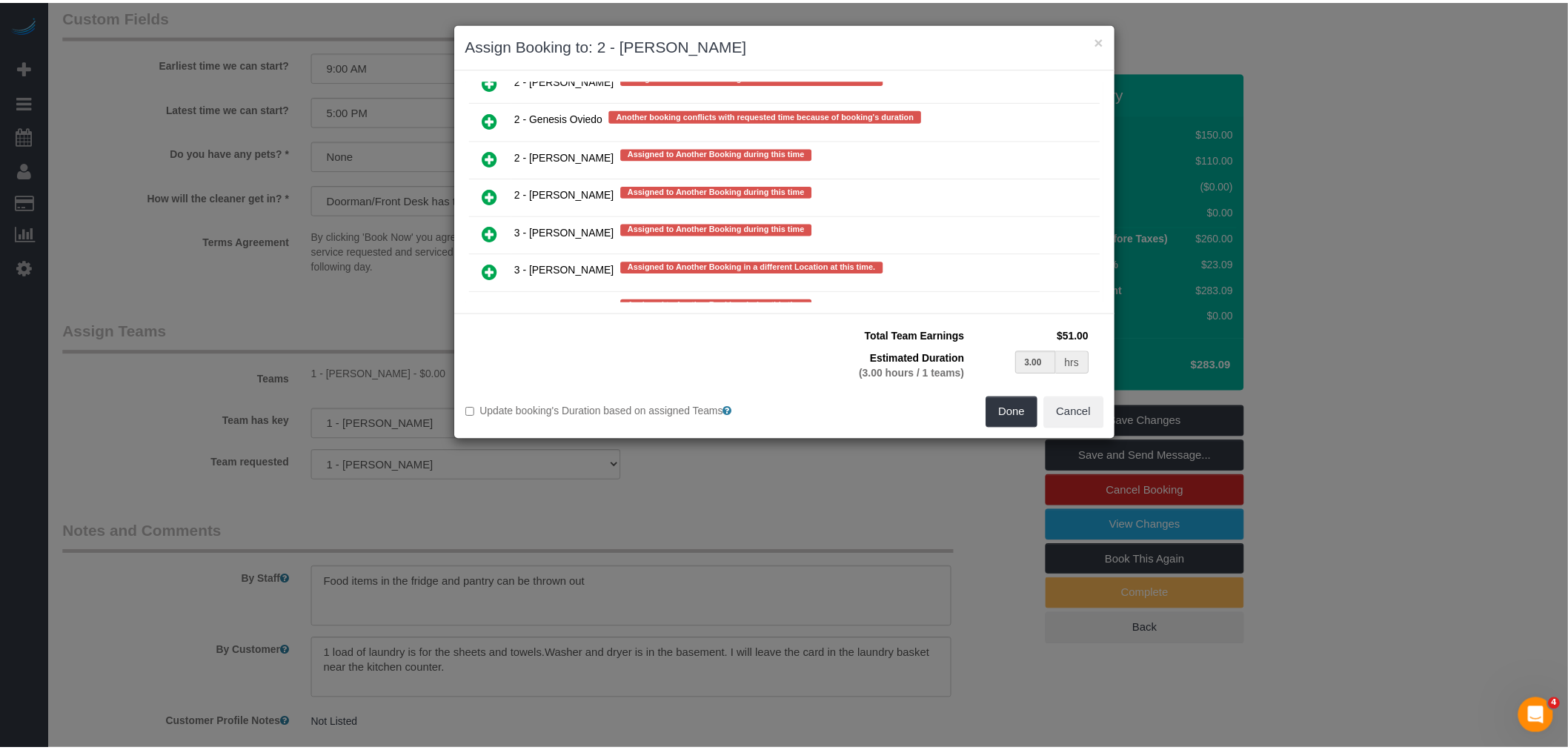
scroll to position [2999, 0]
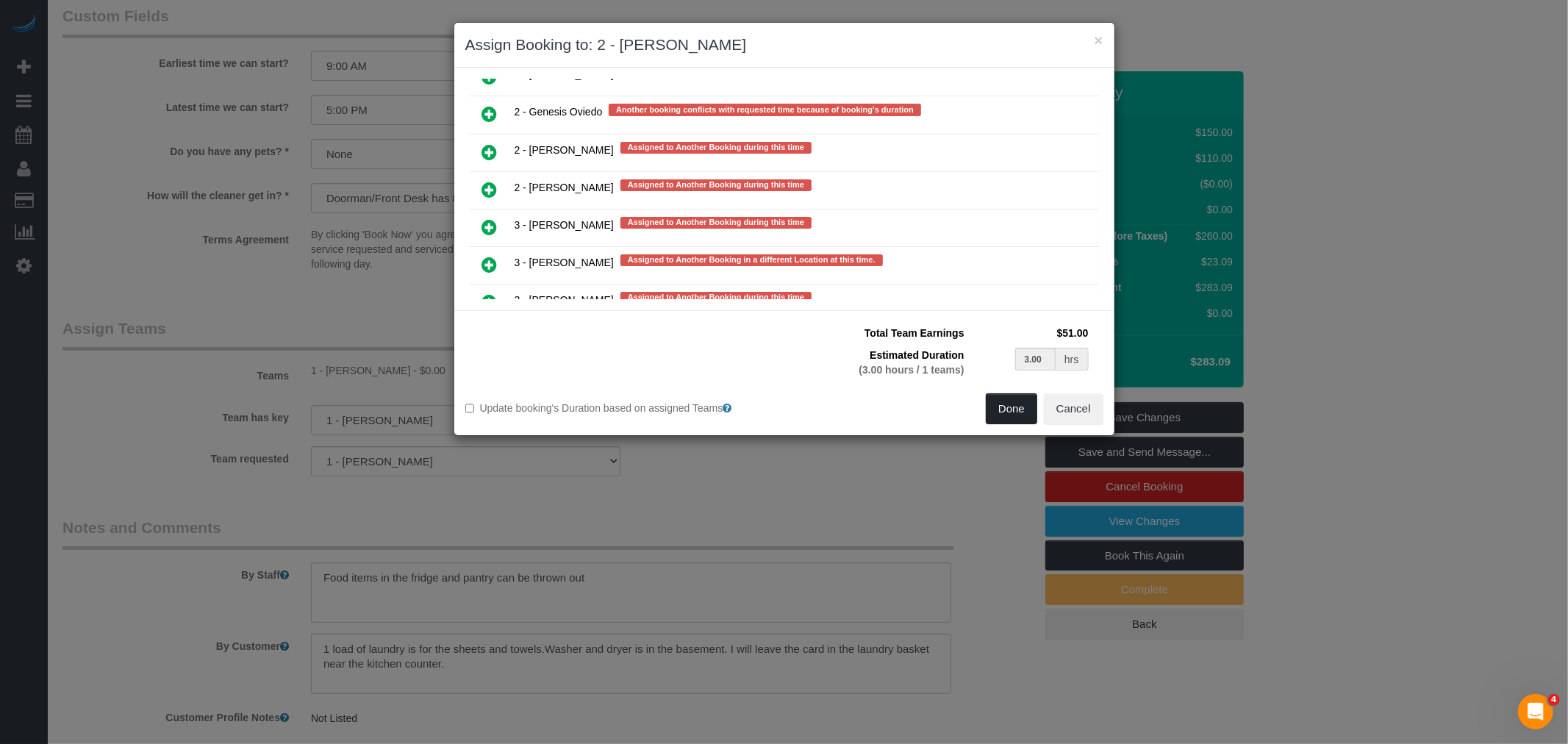
click at [996, 416] on button "Done" at bounding box center [1011, 409] width 52 height 31
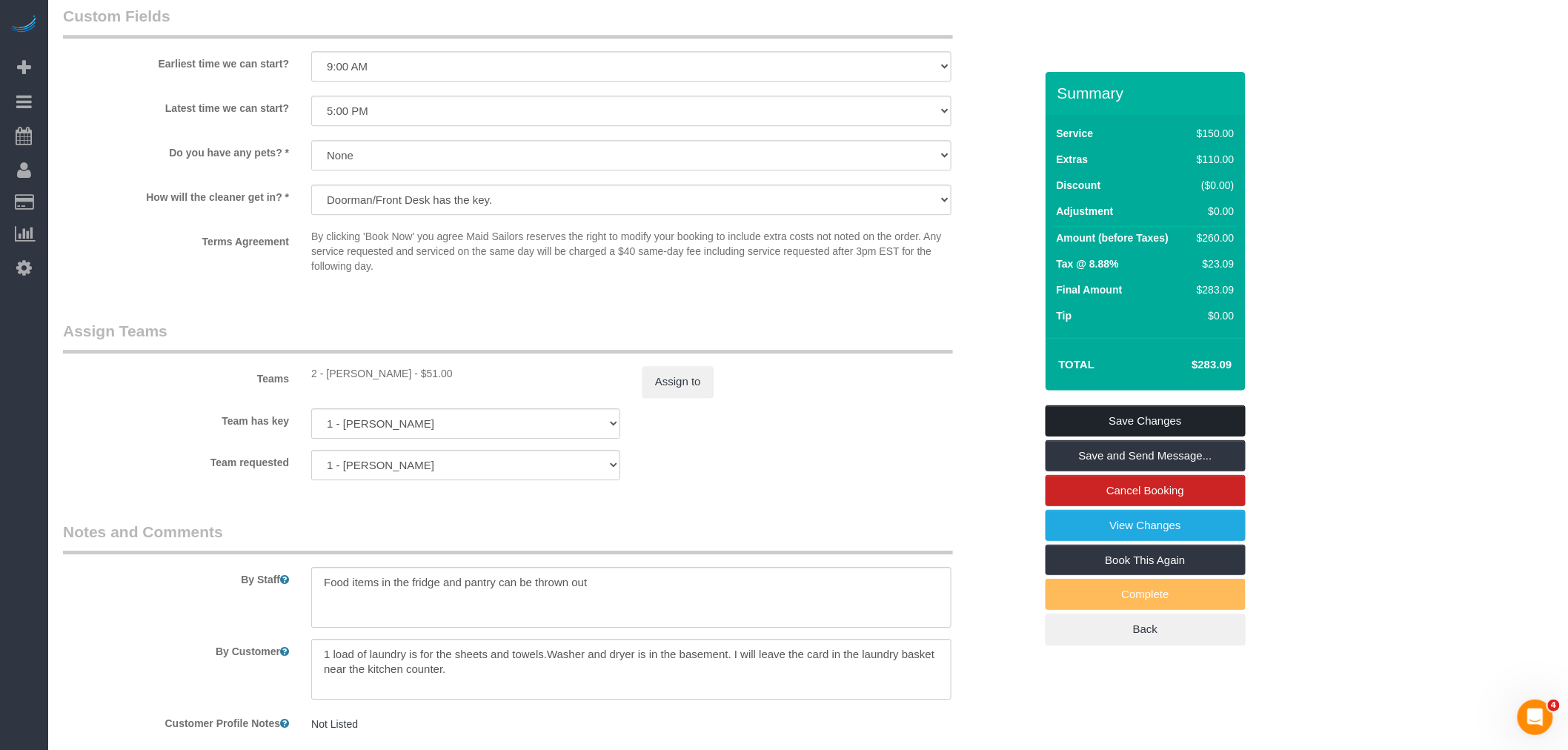
click at [1140, 419] on link "Save Changes" at bounding box center [1145, 421] width 200 height 31
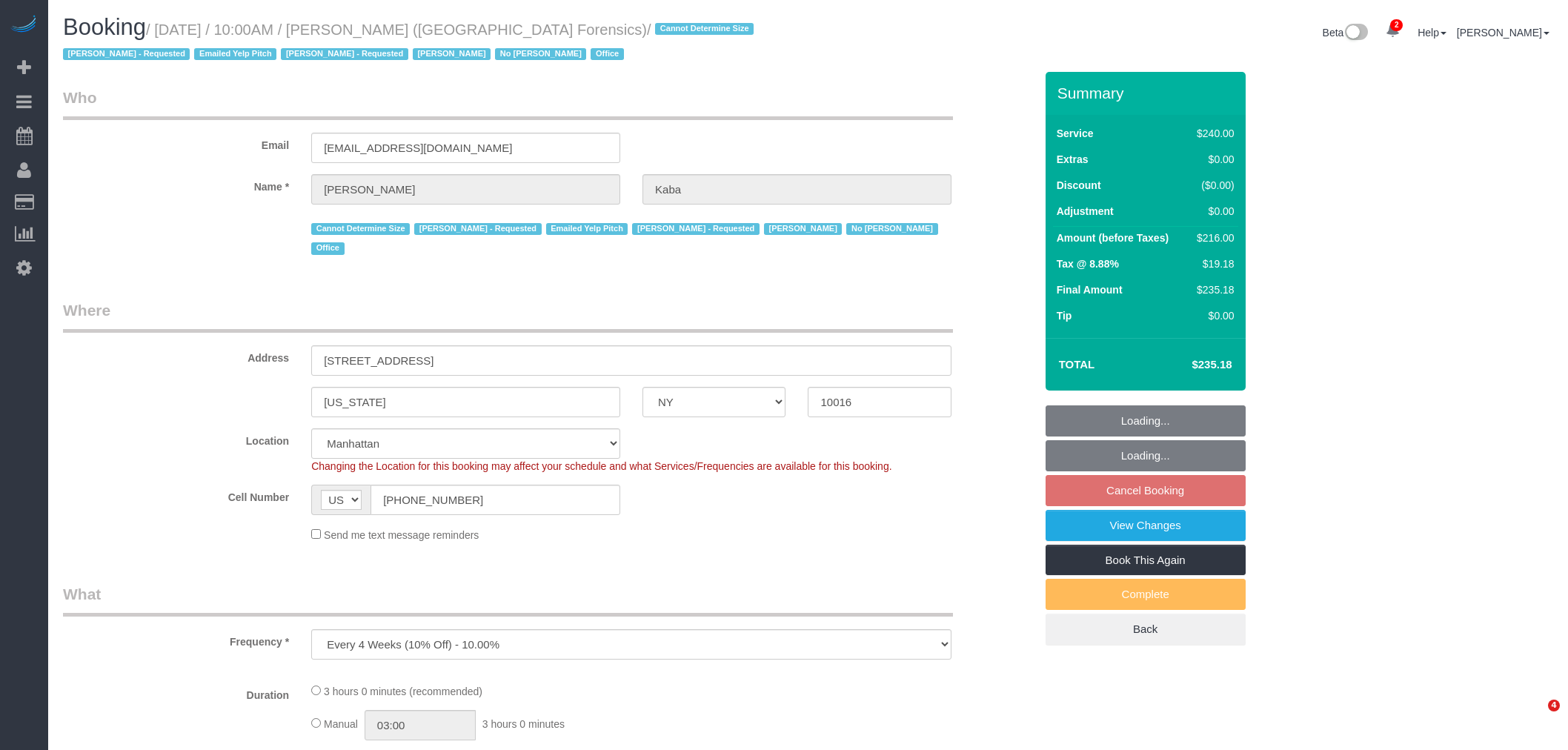
select select "NY"
select select "number:89"
select select "number:90"
select select "number:15"
select select "number:5"
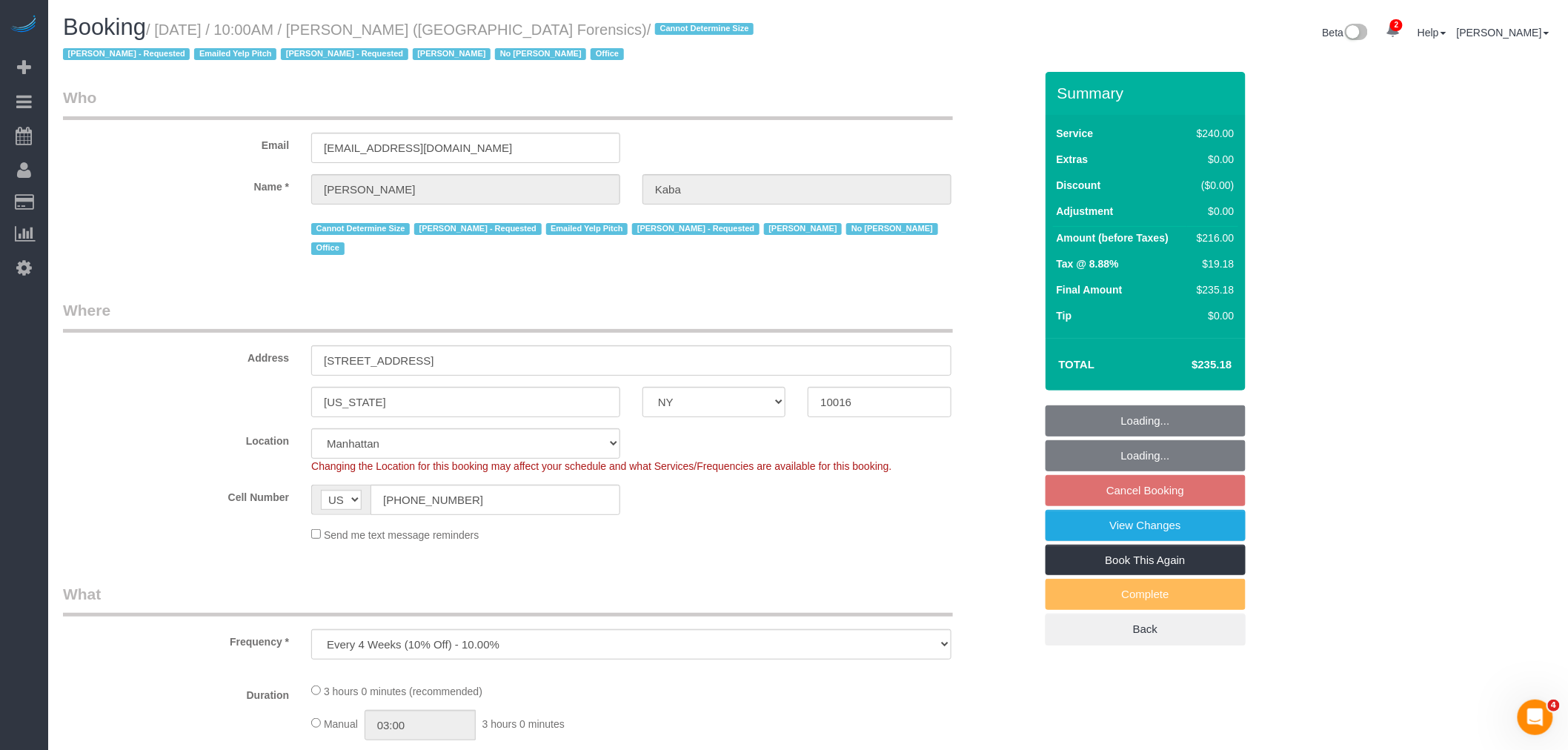
select select "object:813"
select select "string:stripe-pm_1M5WF74VGloSiKo7yaFUKUtE"
select select "180"
select select "spot1"
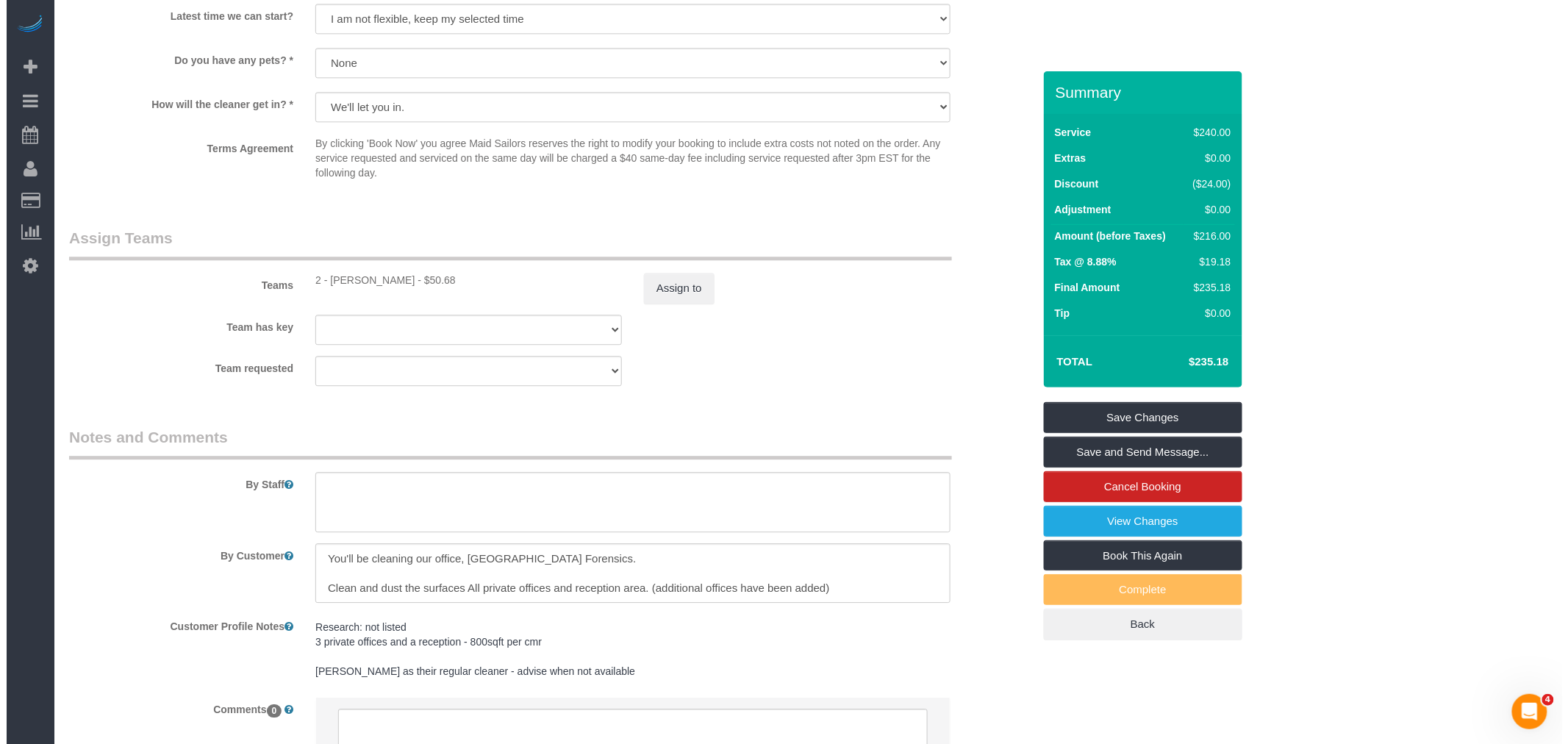
scroll to position [1581, 0]
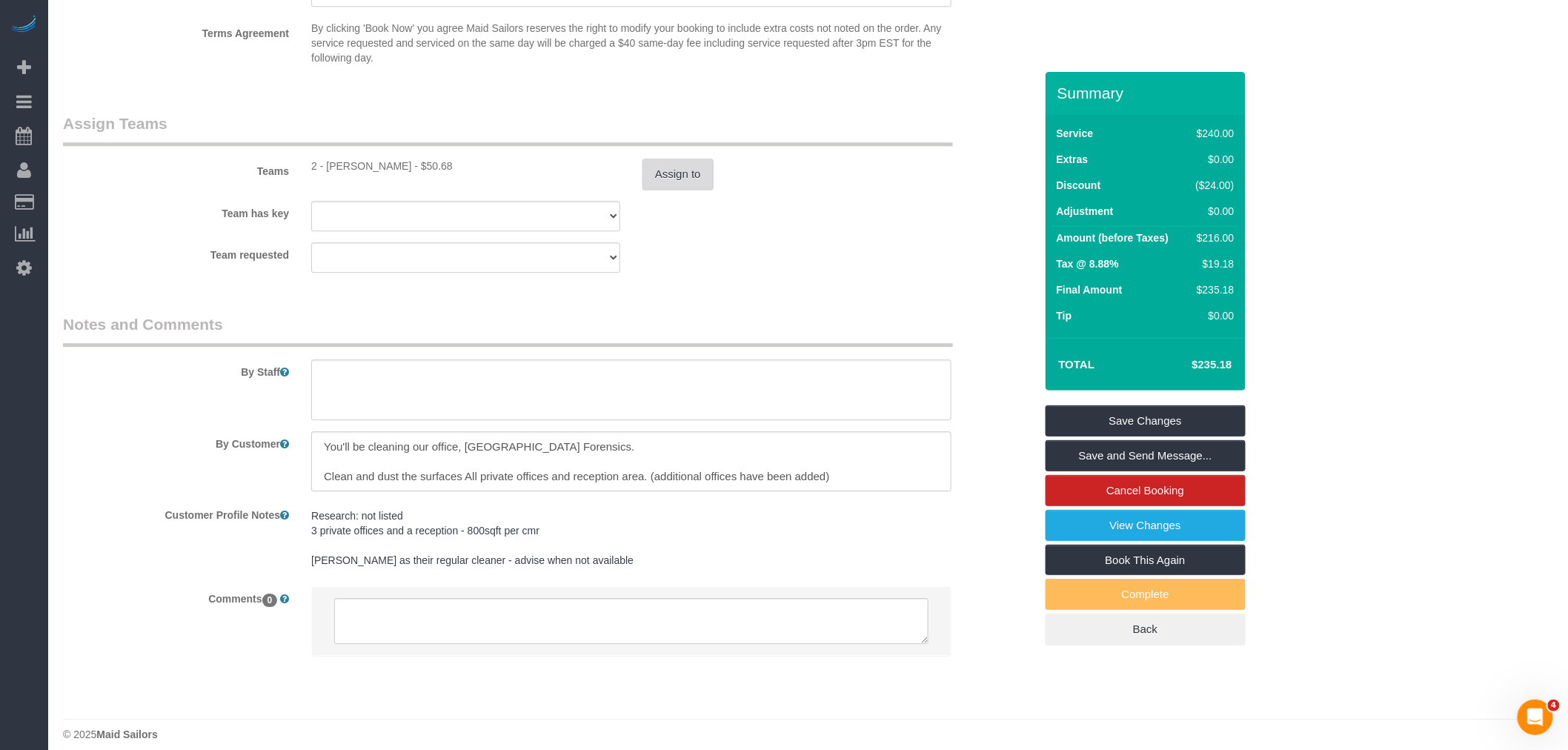
click at [661, 163] on button "Assign to" at bounding box center [678, 174] width 71 height 31
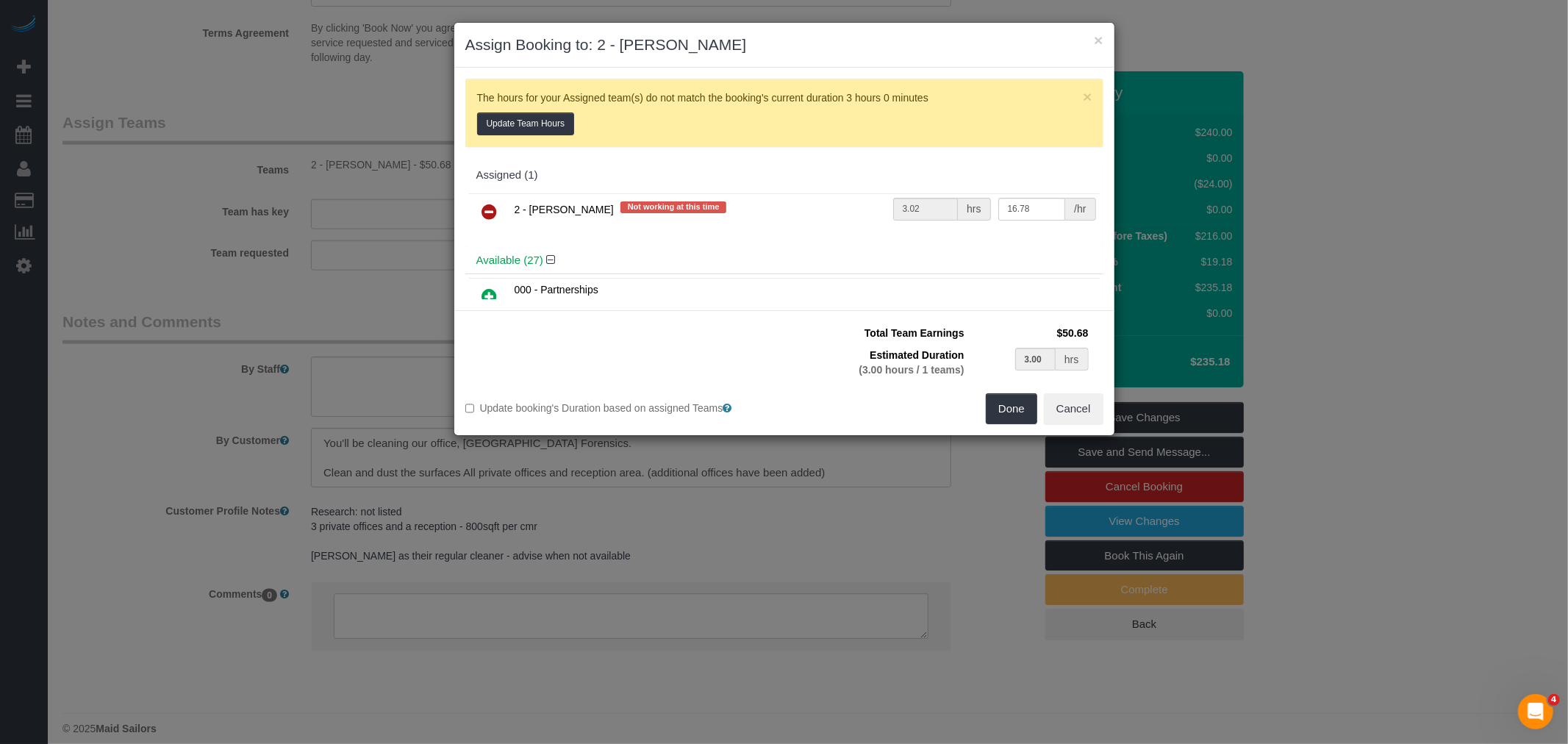
click at [495, 211] on icon at bounding box center [490, 211] width 15 height 18
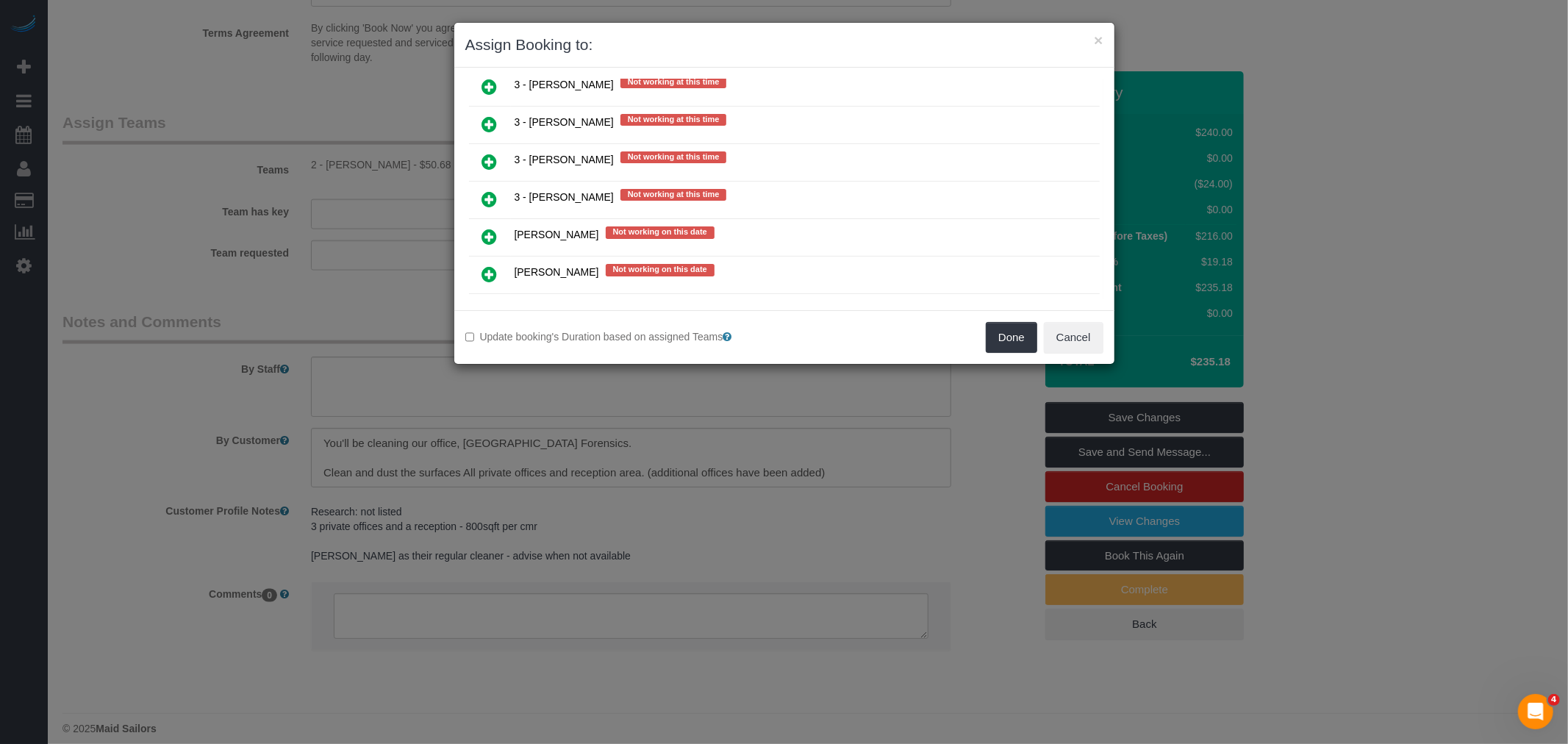
scroll to position [2369, 0]
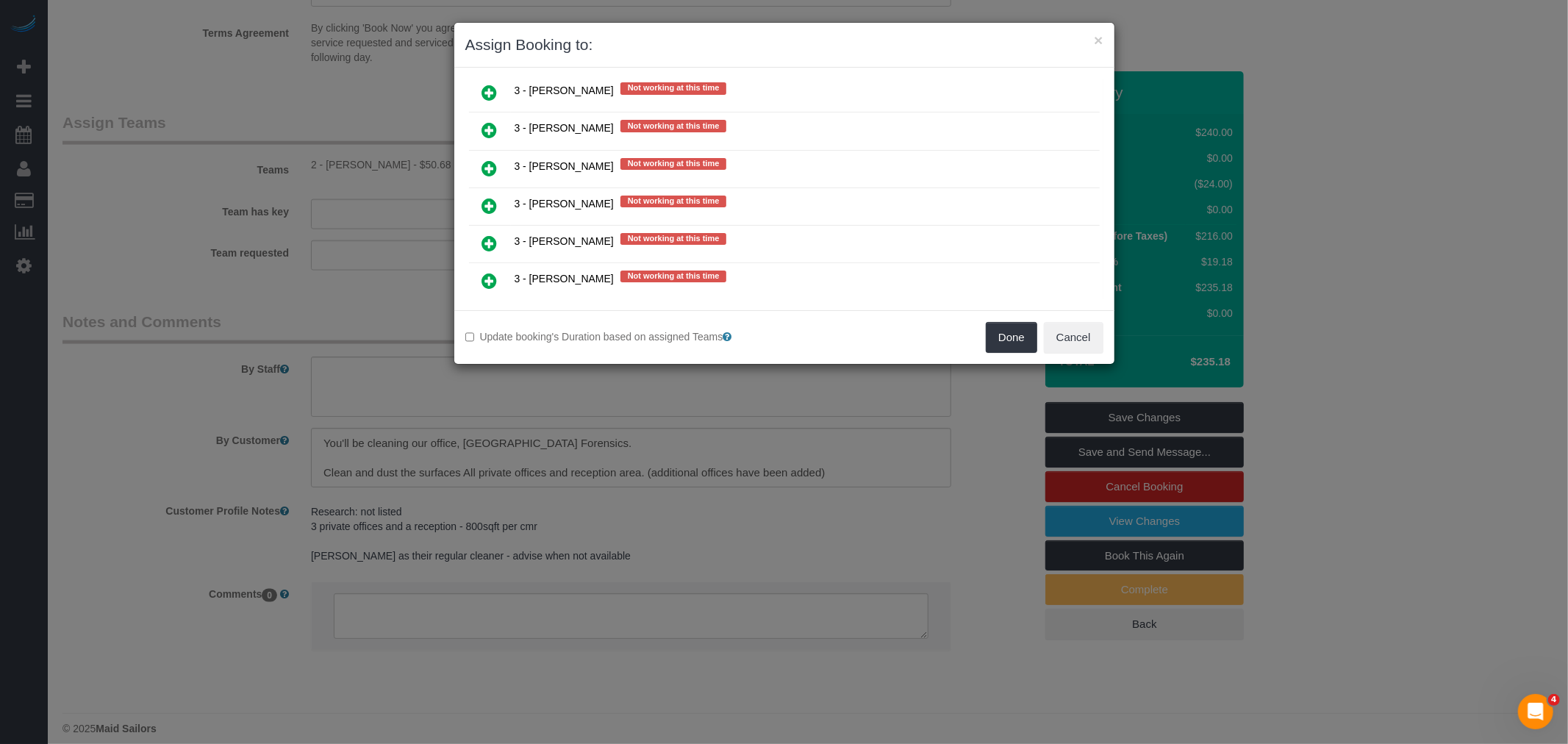
click at [487, 160] on icon at bounding box center [490, 168] width 15 height 18
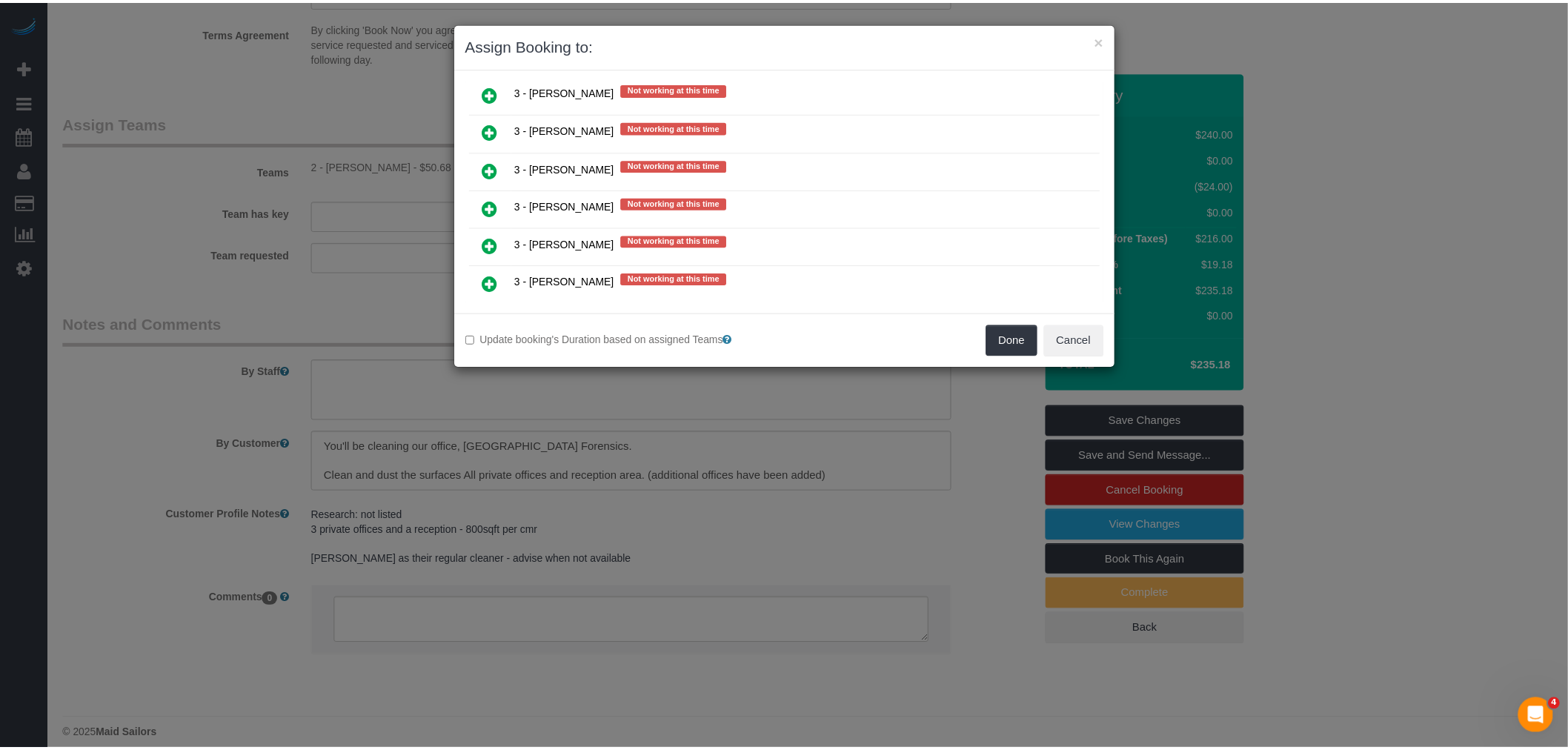
scroll to position [2423, 0]
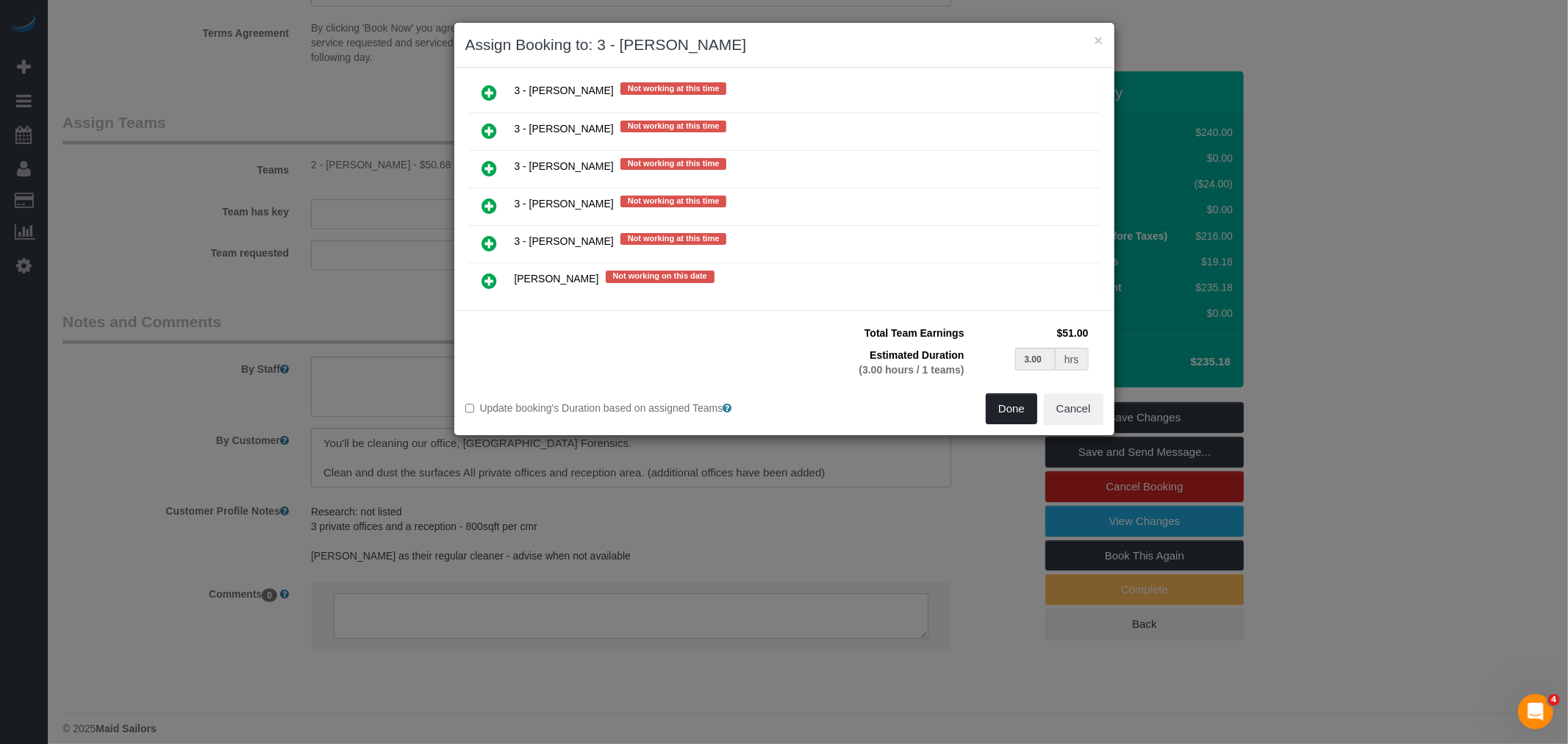
click at [1009, 416] on button "Done" at bounding box center [1011, 409] width 52 height 31
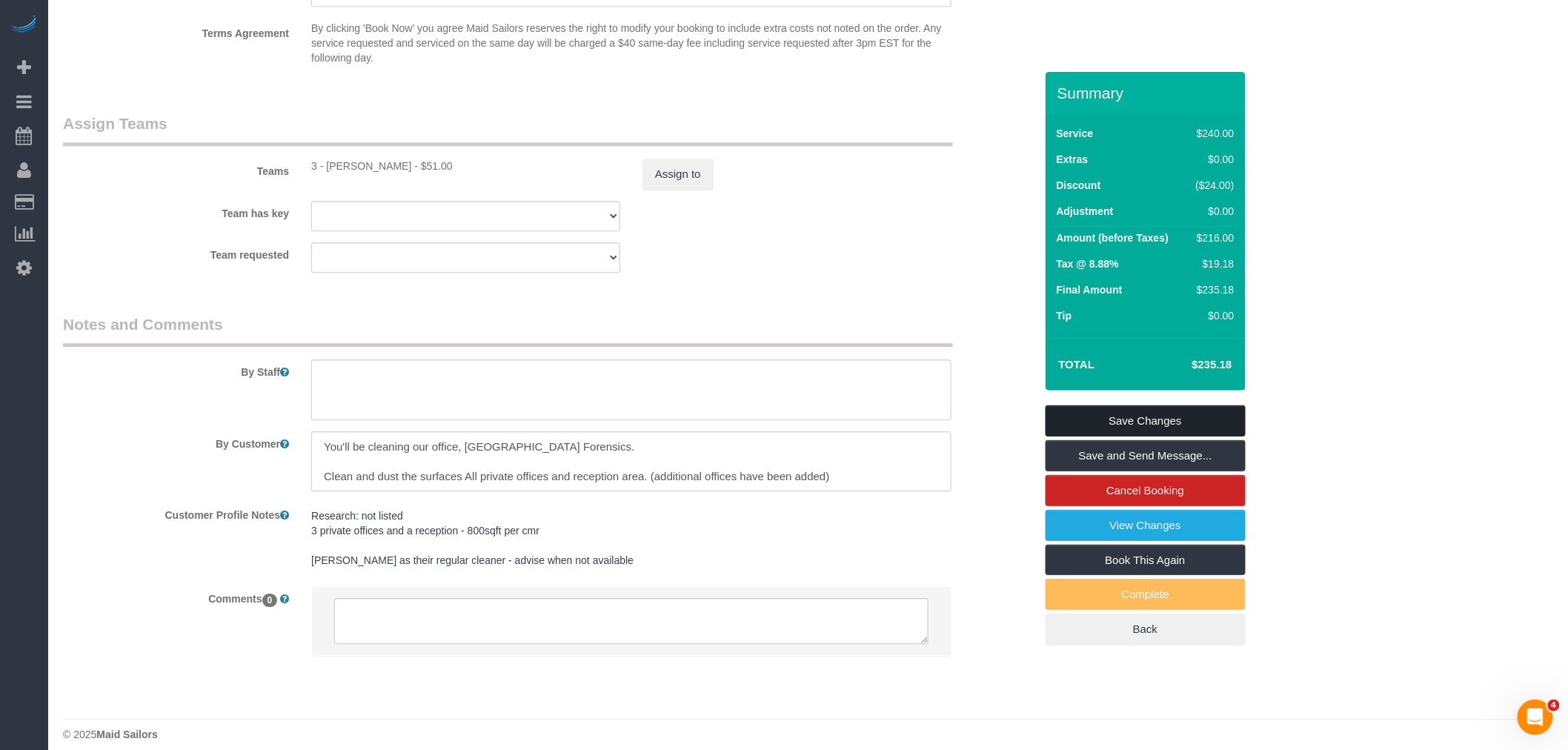
click at [1176, 413] on link "Save Changes" at bounding box center [1145, 421] width 200 height 31
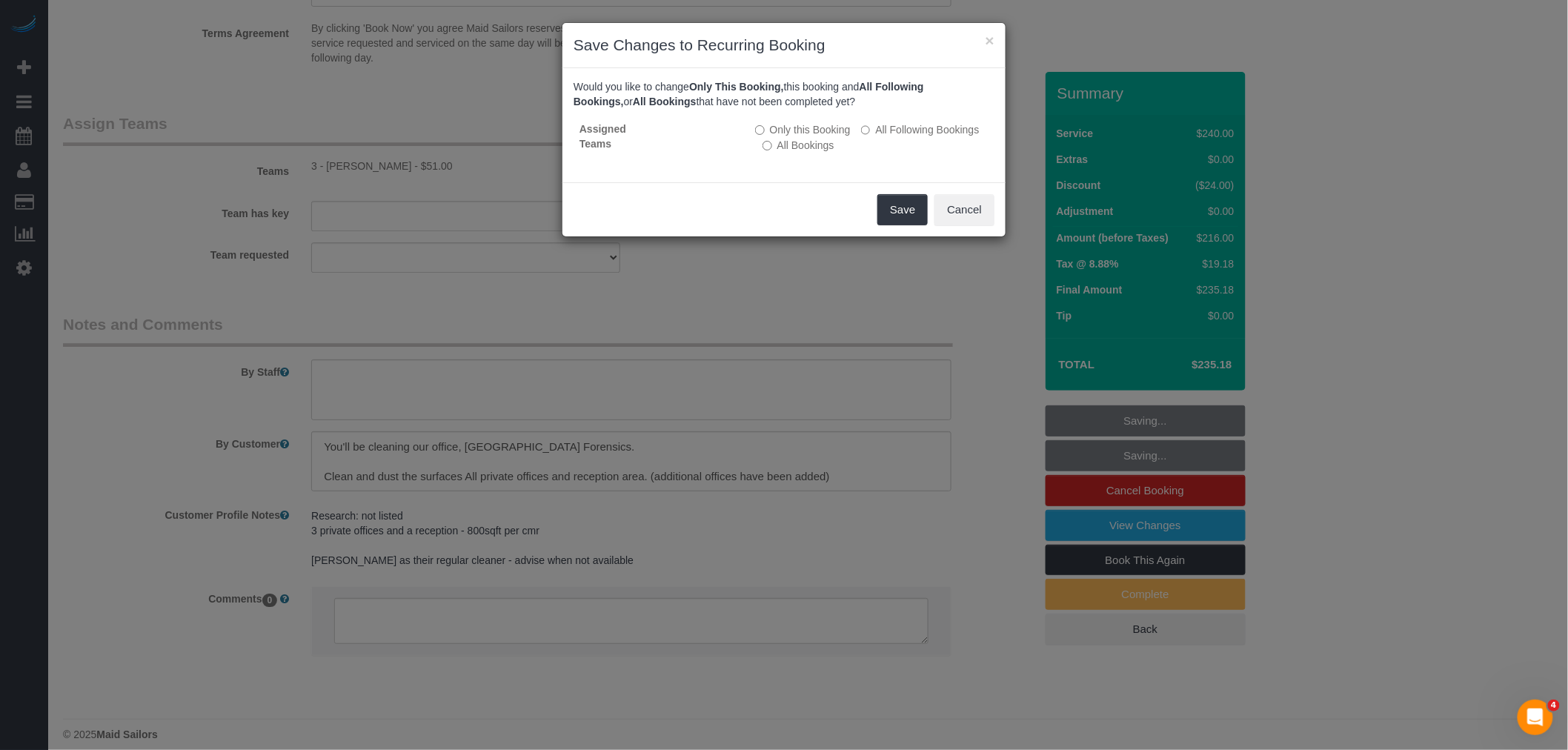
scroll to position [1018, 0]
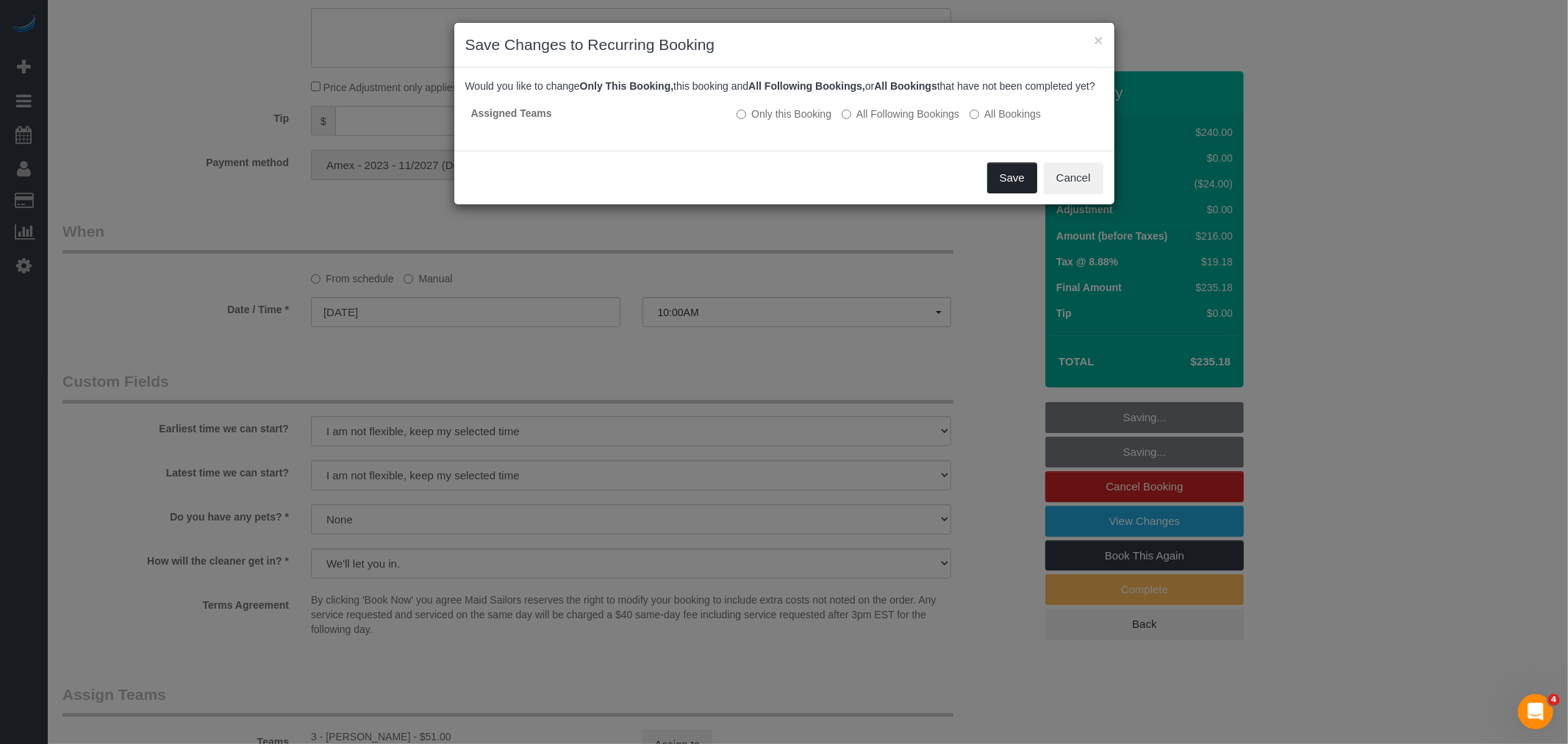
click at [1009, 187] on button "Save" at bounding box center [1012, 178] width 50 height 31
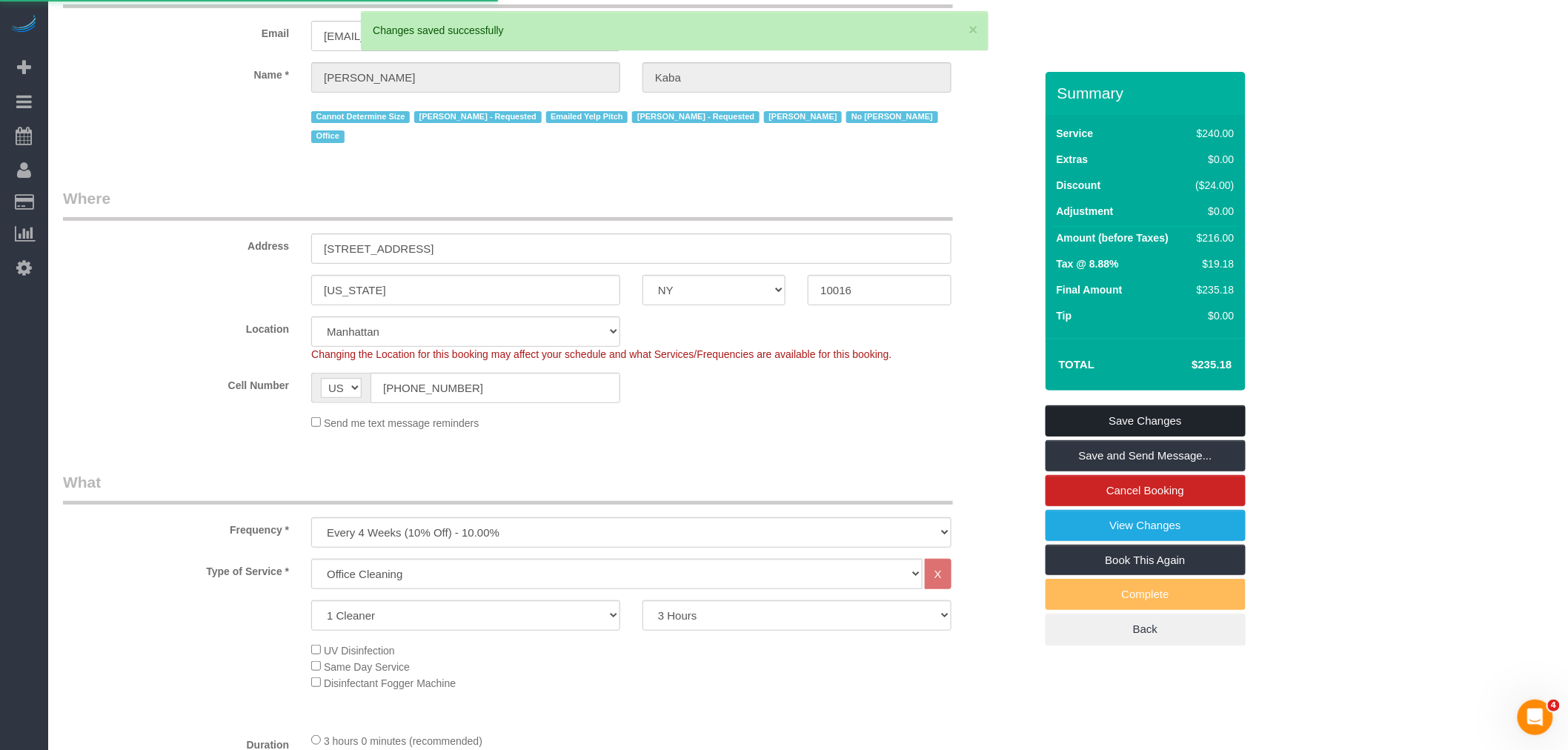
scroll to position [55, 0]
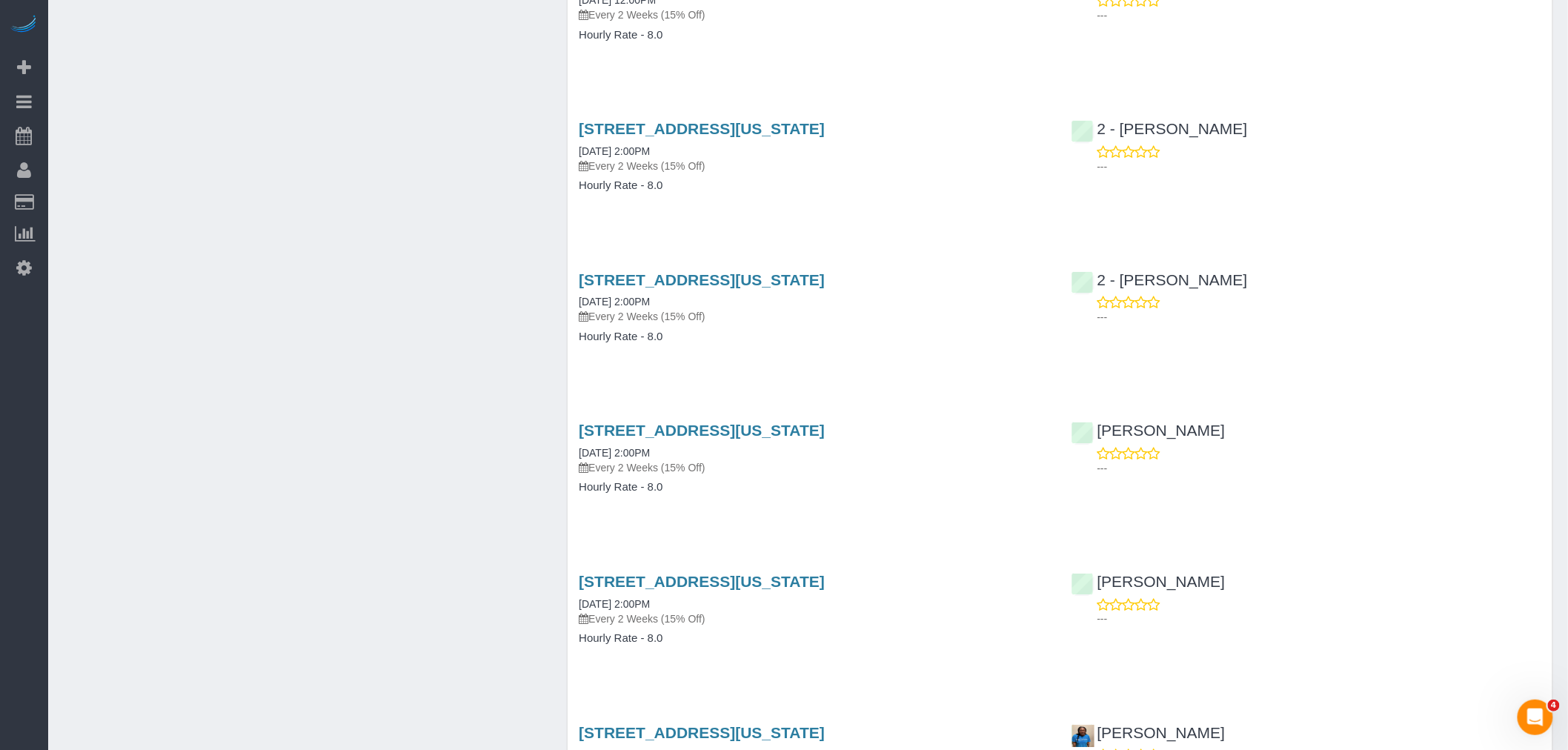
scroll to position [6870, 0]
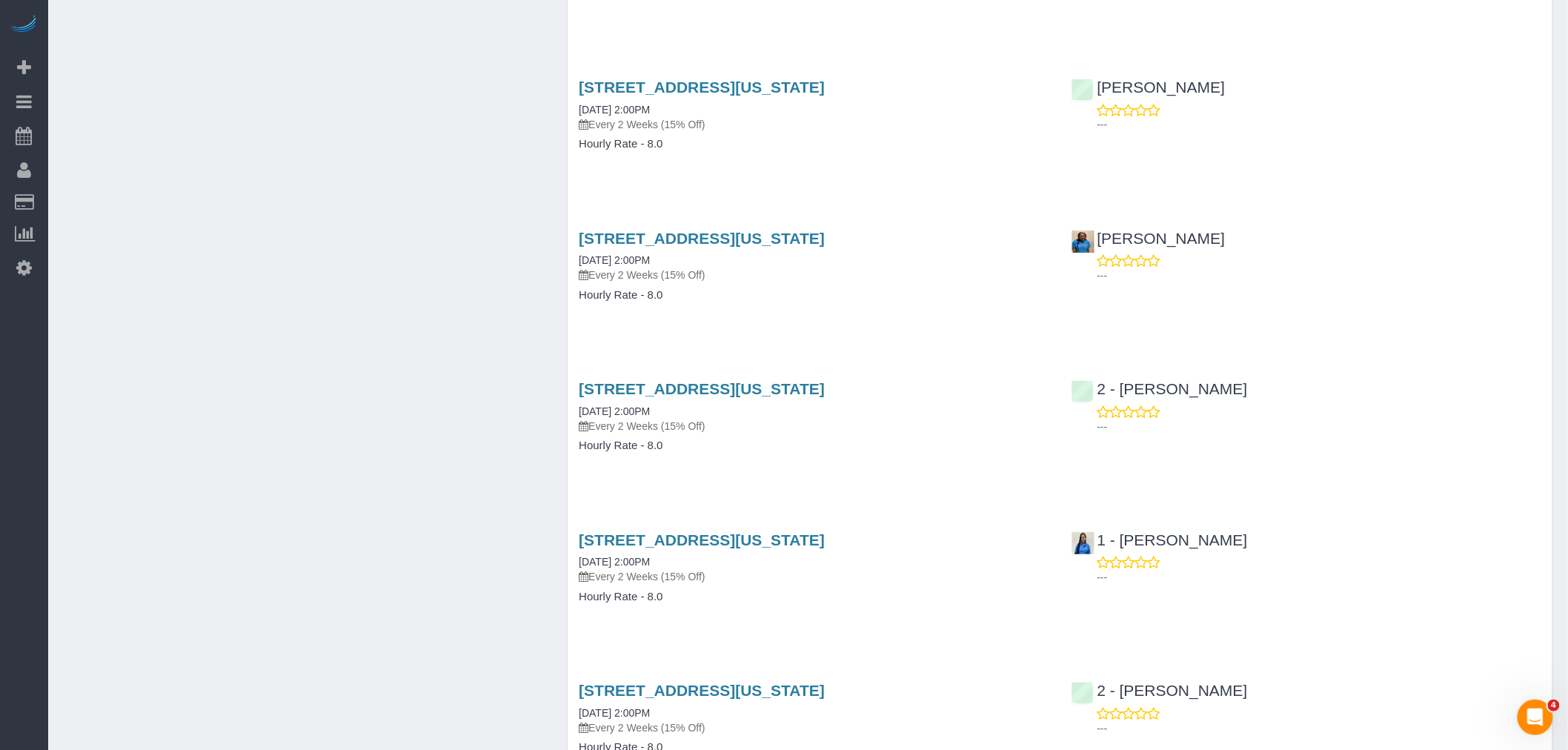
click at [984, 385] on h3 "[STREET_ADDRESS][US_STATE]" at bounding box center [814, 389] width 470 height 17
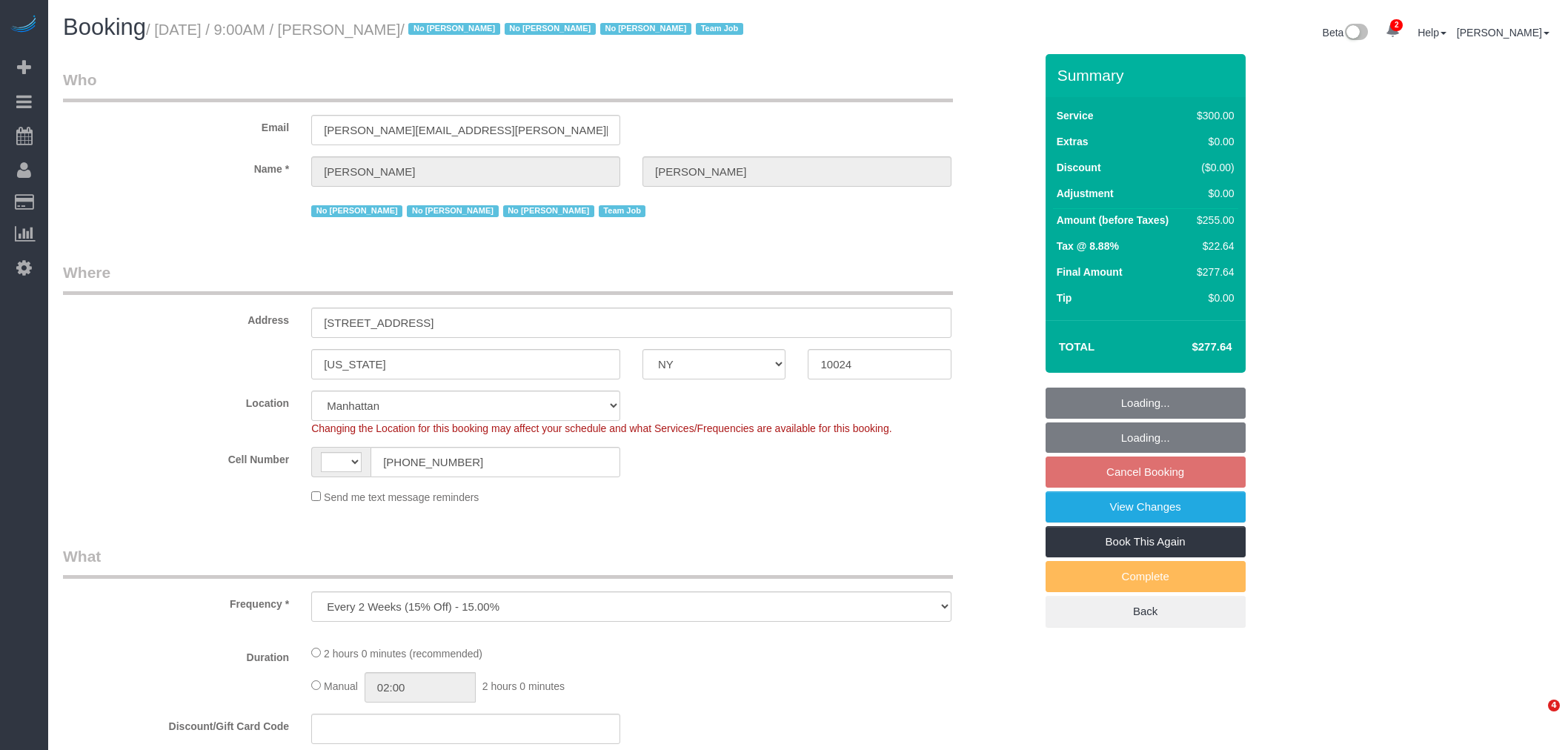
select select "NY"
select select "number:89"
select select "number:90"
select select "number:15"
select select "number:5"
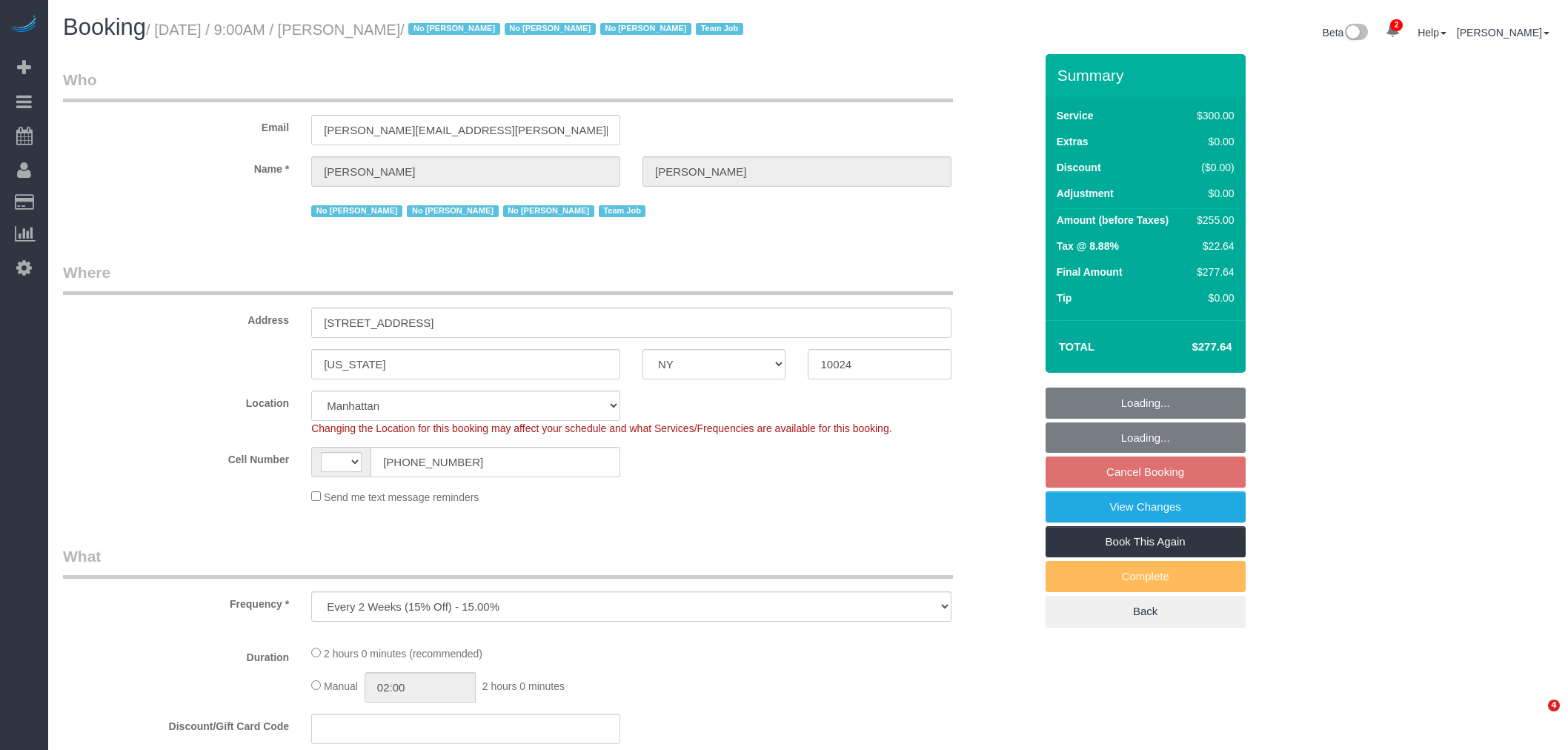
select select "number:21"
select select "object:899"
select select "string:US"
select select "string:stripe-pm_1K1KNp4VGloSiKo7hinMQhFr"
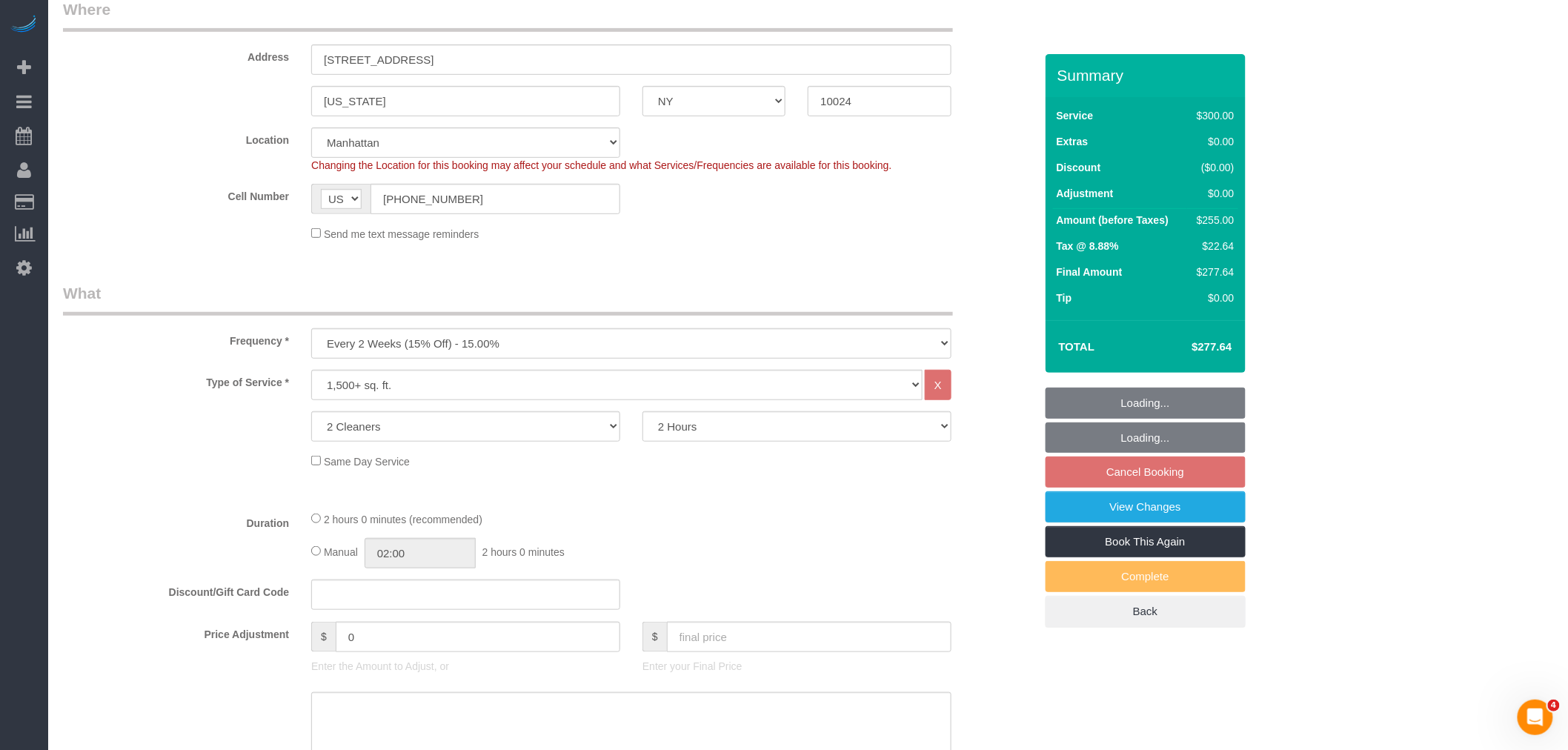
select select "spot1"
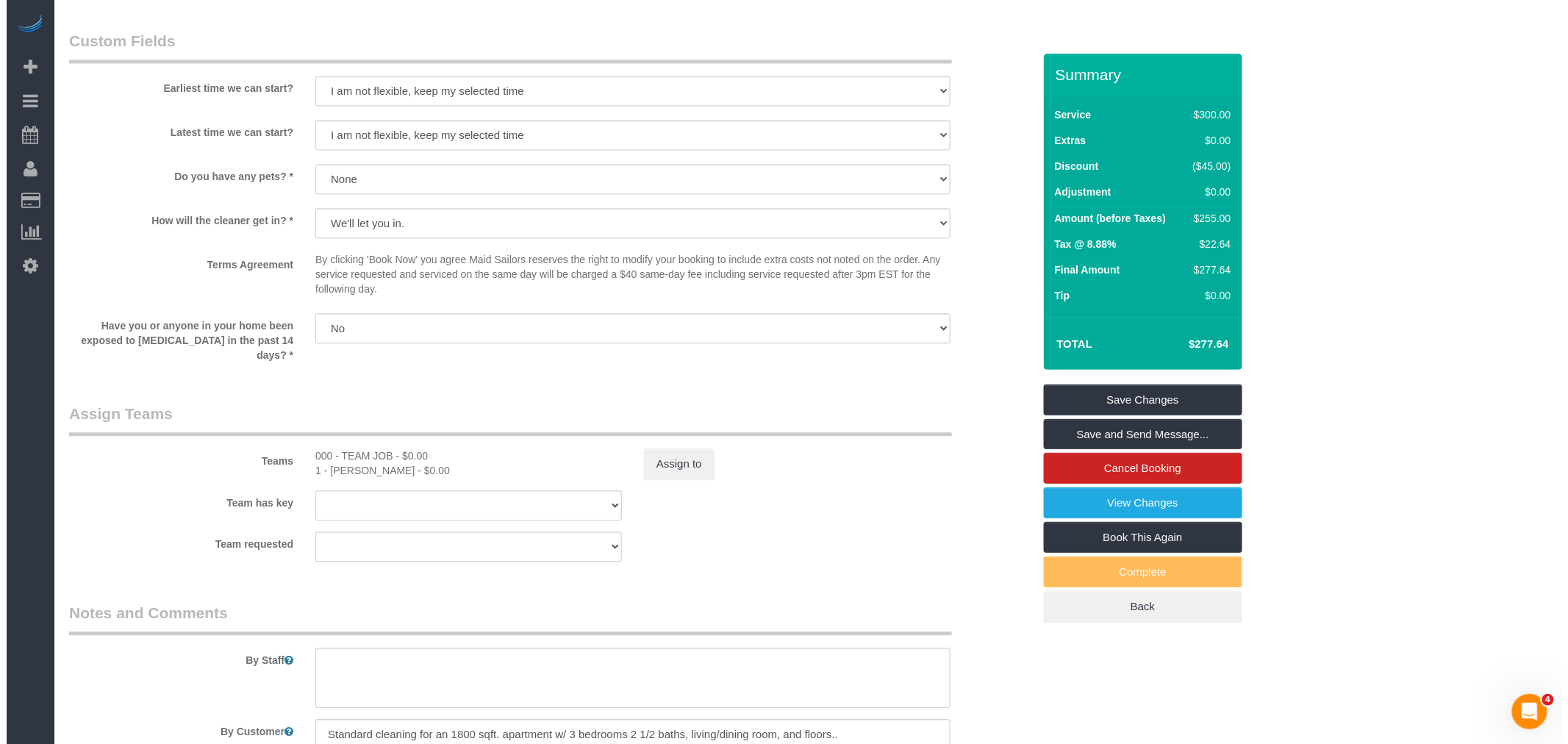
scroll to position [1550, 0]
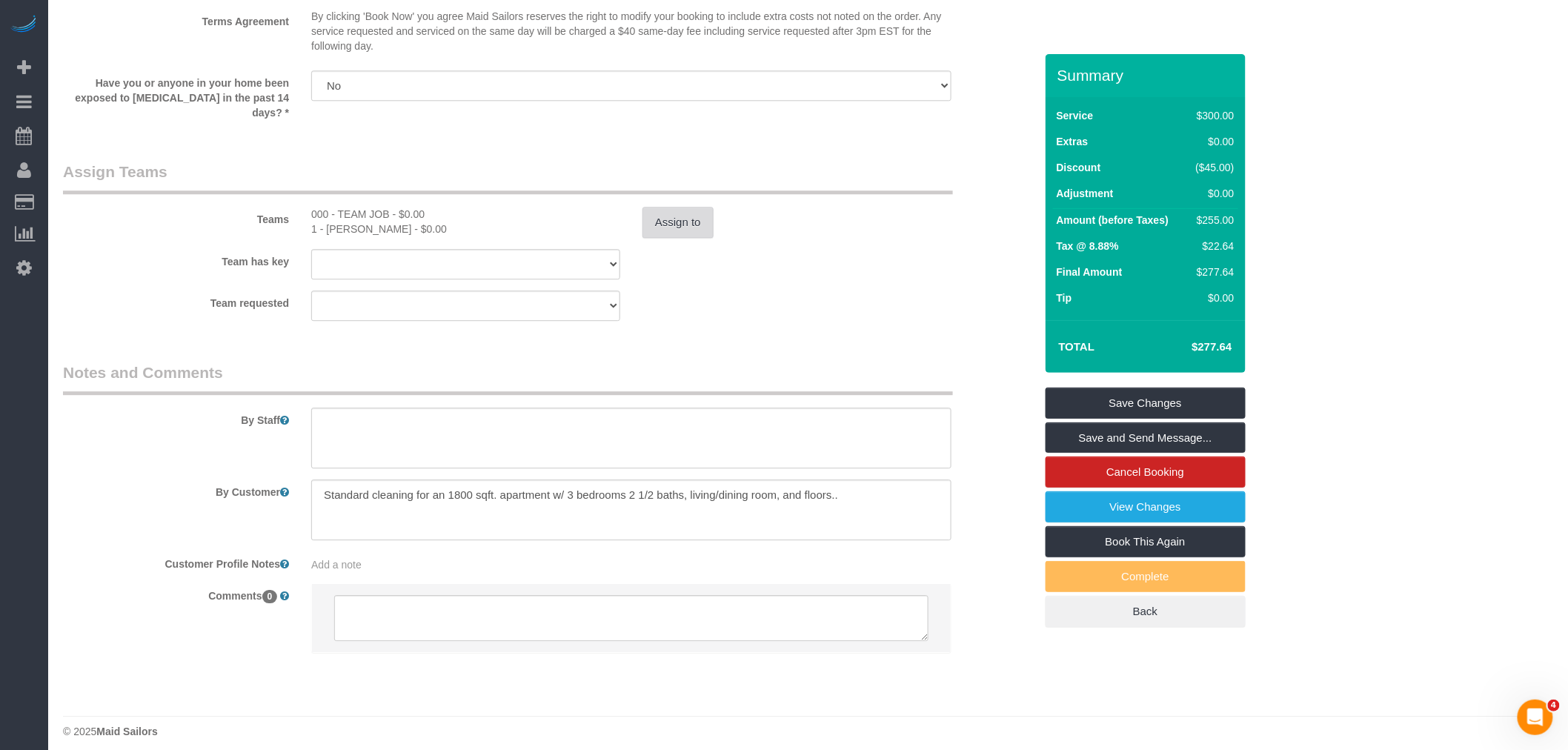
click at [685, 215] on button "Assign to" at bounding box center [678, 223] width 71 height 31
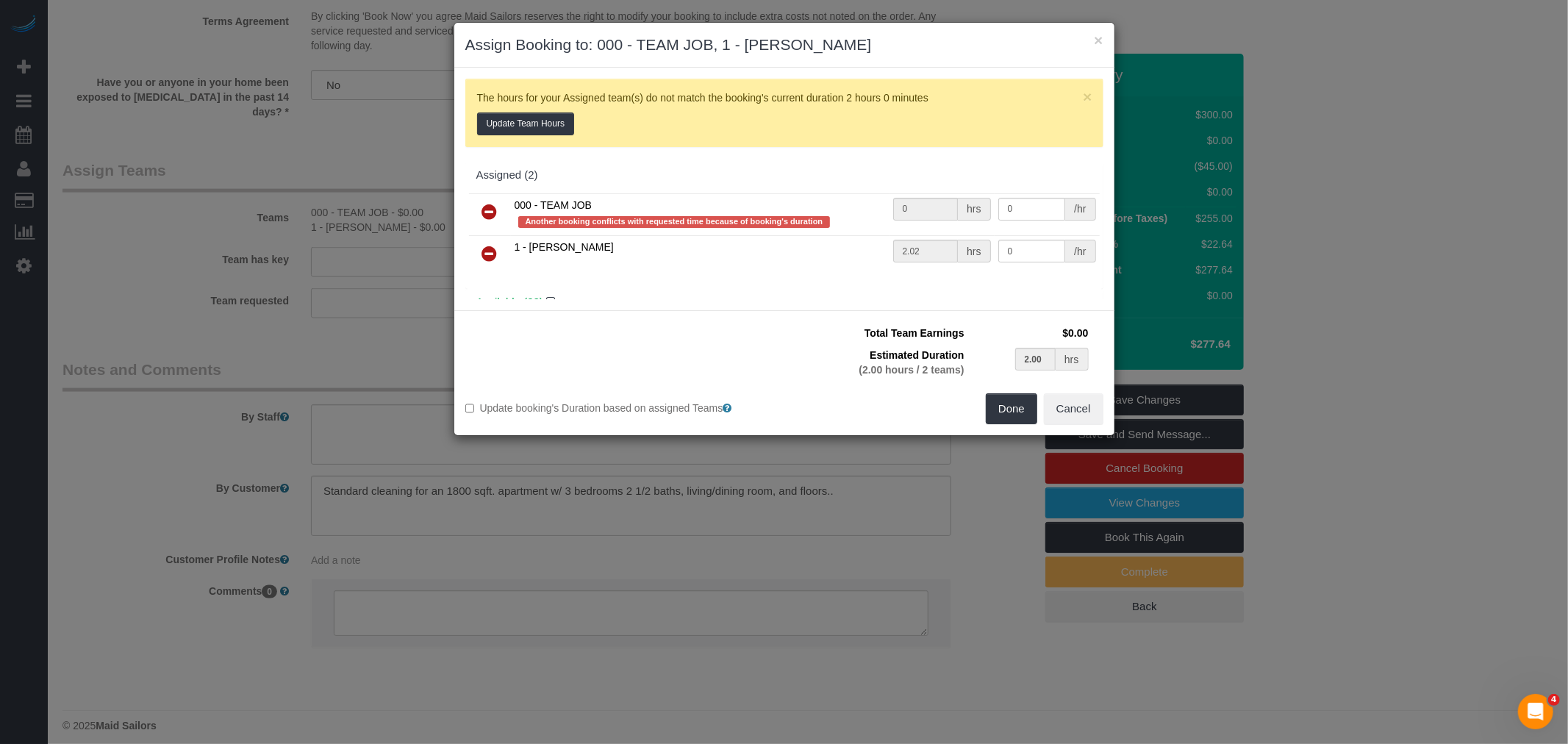
click at [488, 209] on icon at bounding box center [490, 211] width 15 height 18
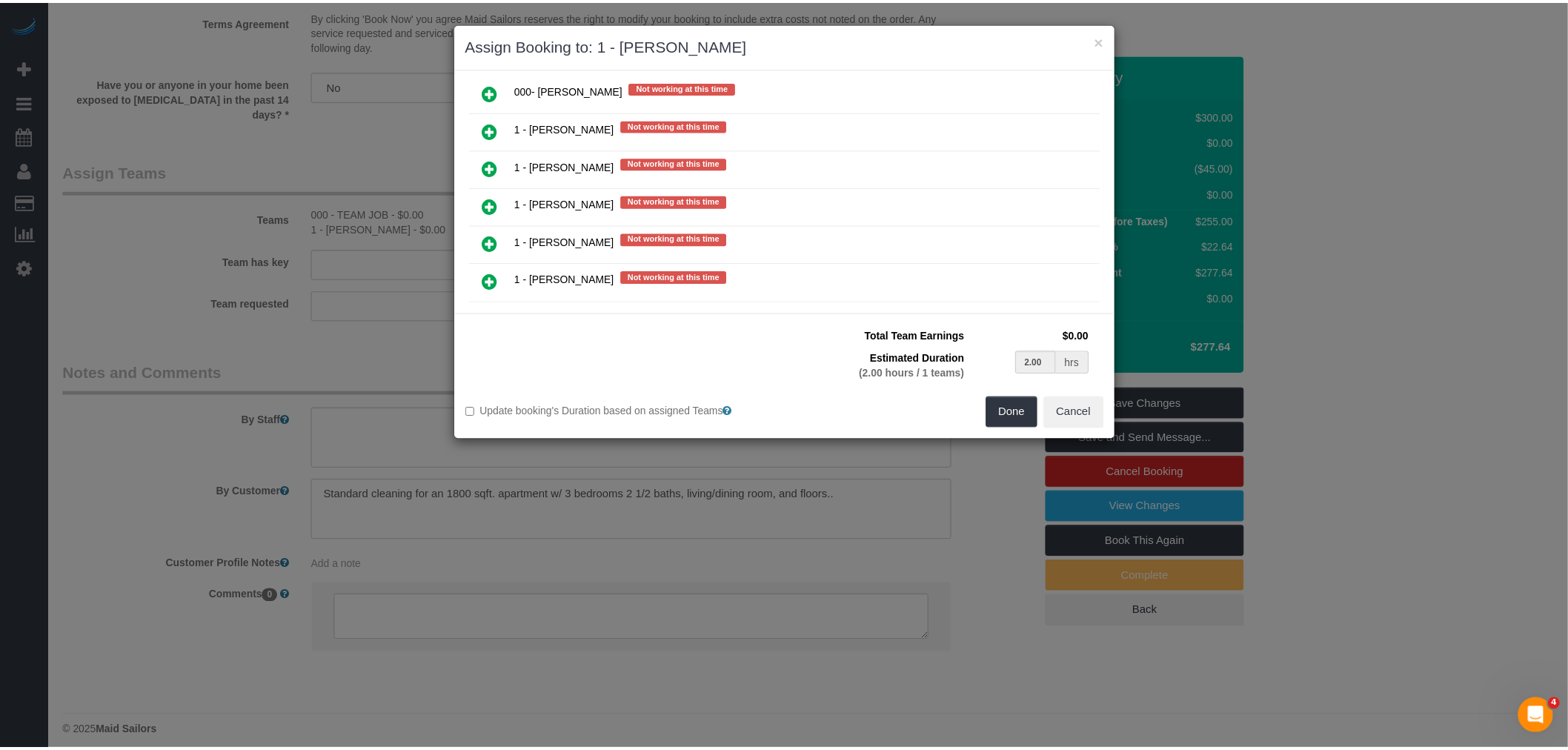
scroll to position [1152, 0]
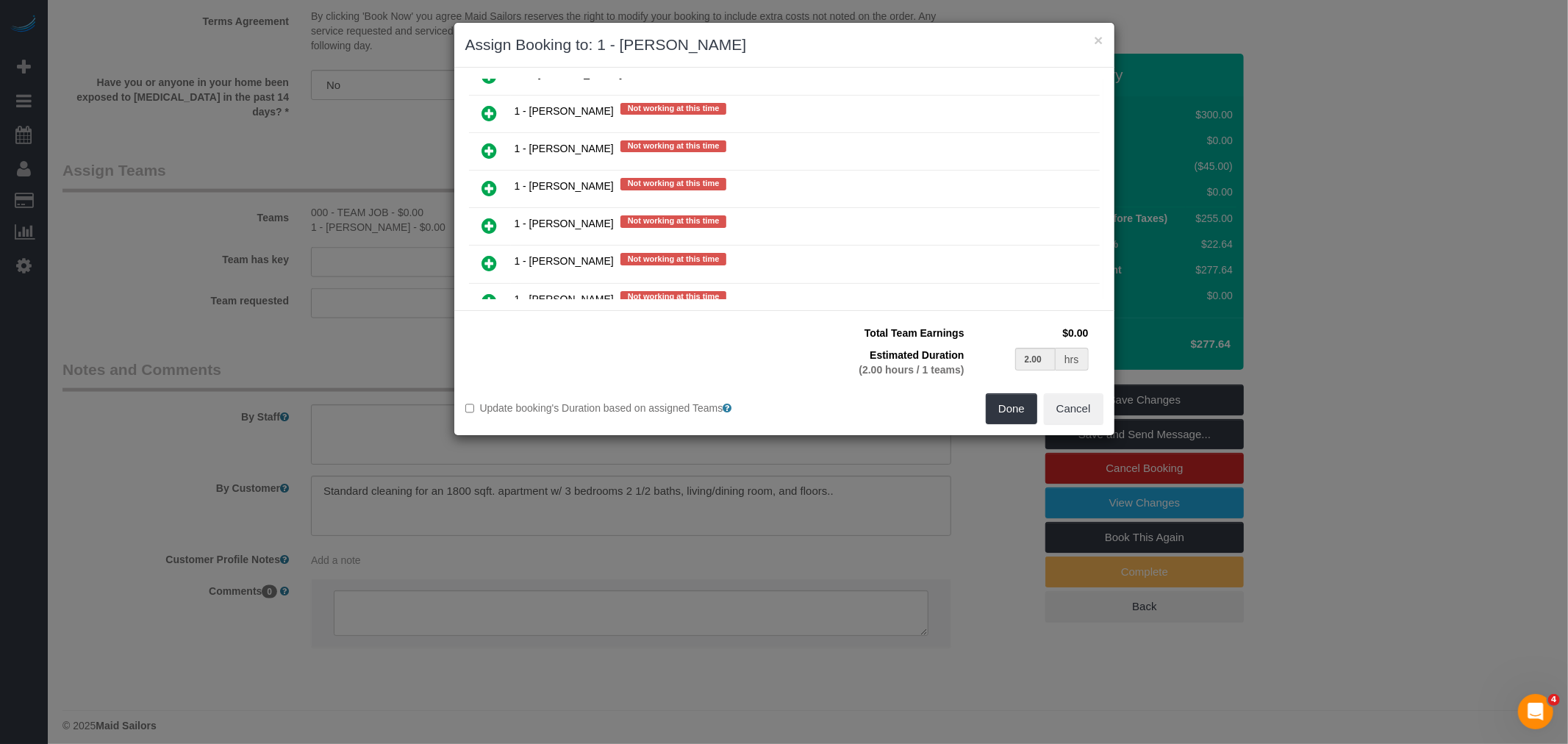
click at [488, 104] on icon at bounding box center [490, 113] width 15 height 18
type input "1.00"
click at [989, 397] on button "Done" at bounding box center [1011, 409] width 52 height 31
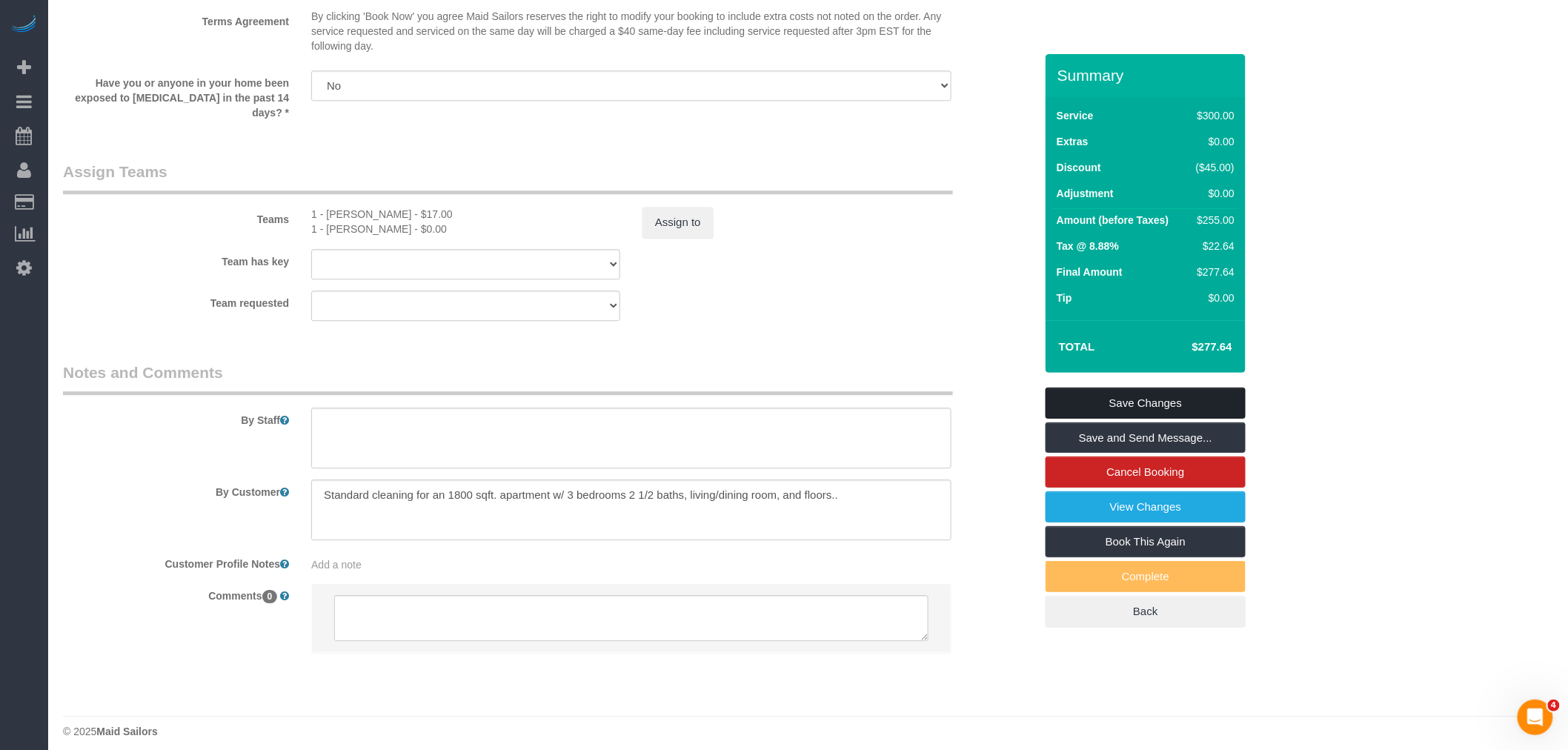
drag, startPoint x: 1138, startPoint y: 395, endPoint x: 1041, endPoint y: 365, distance: 101.5
click at [1138, 395] on link "Save Changes" at bounding box center [1145, 403] width 200 height 31
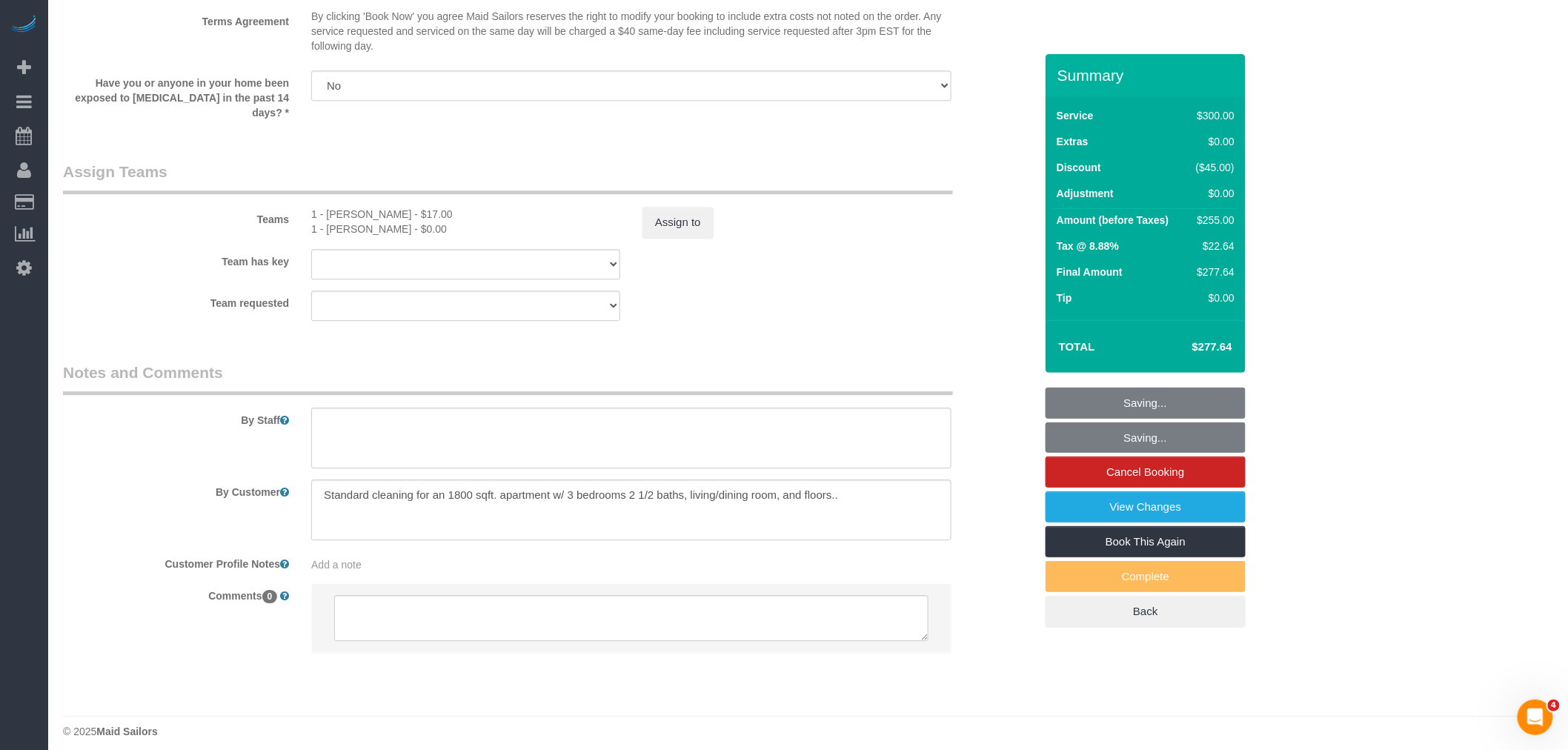
select select "spot59"
select select "spot117"
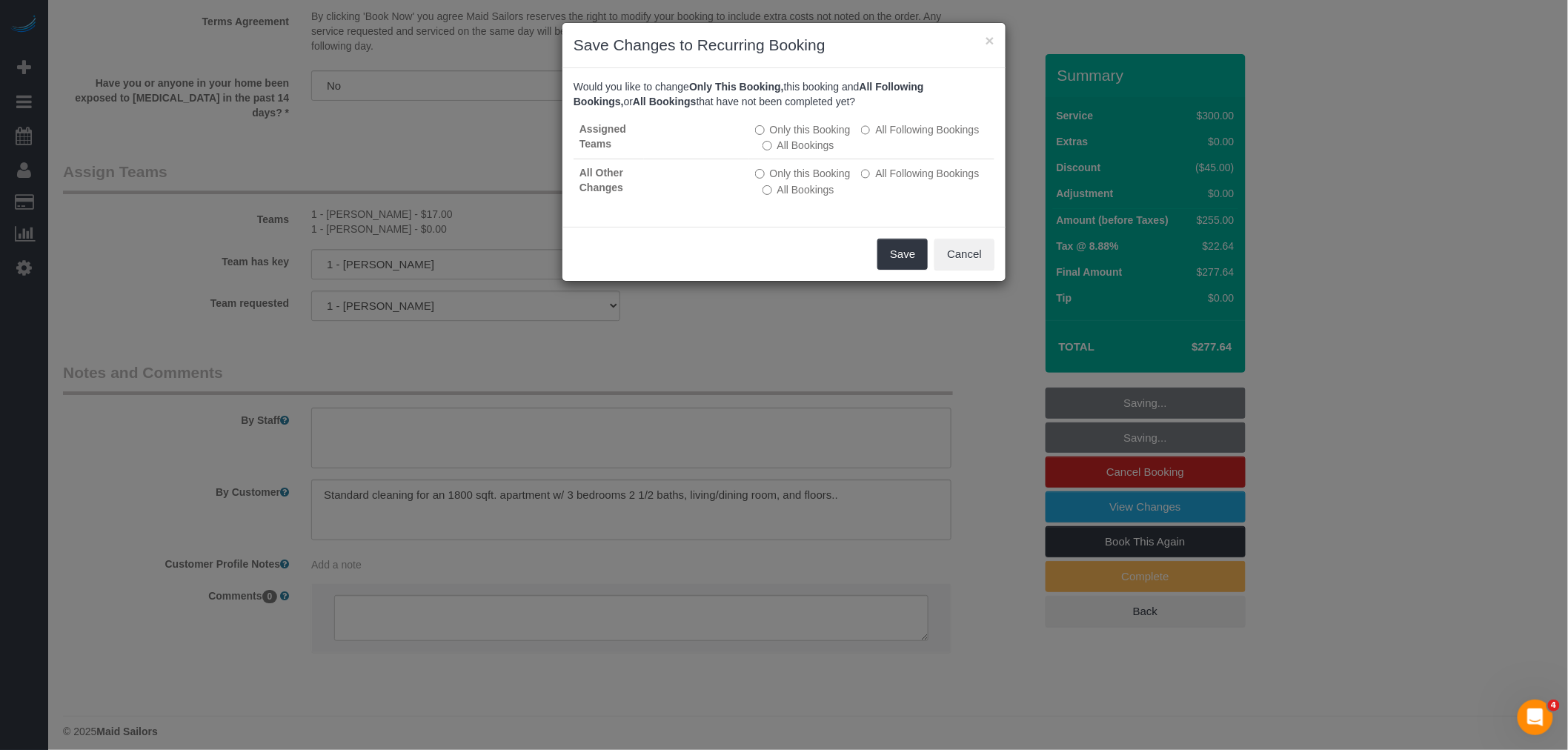
scroll to position [1068, 0]
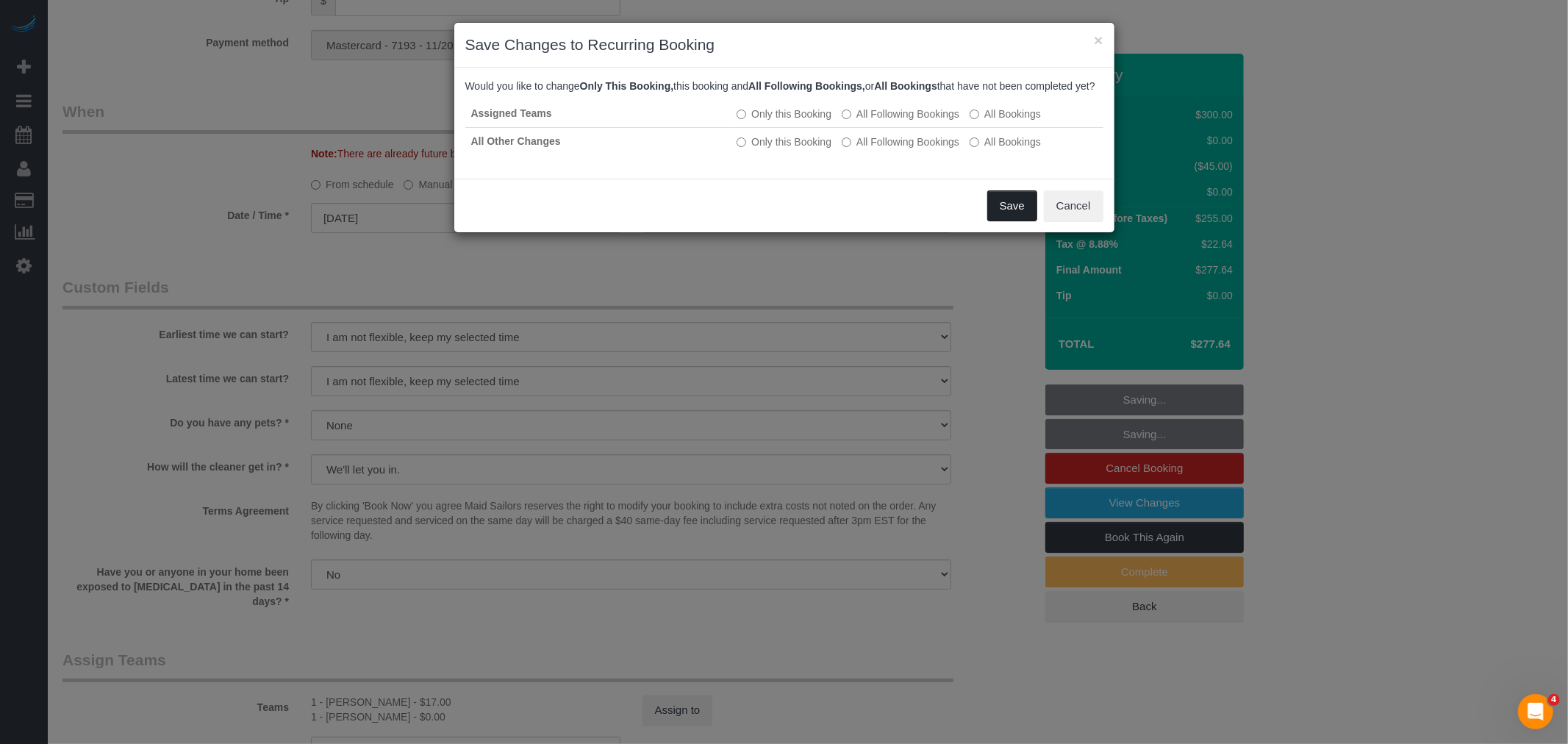
click at [1029, 217] on button "Save" at bounding box center [1012, 206] width 50 height 31
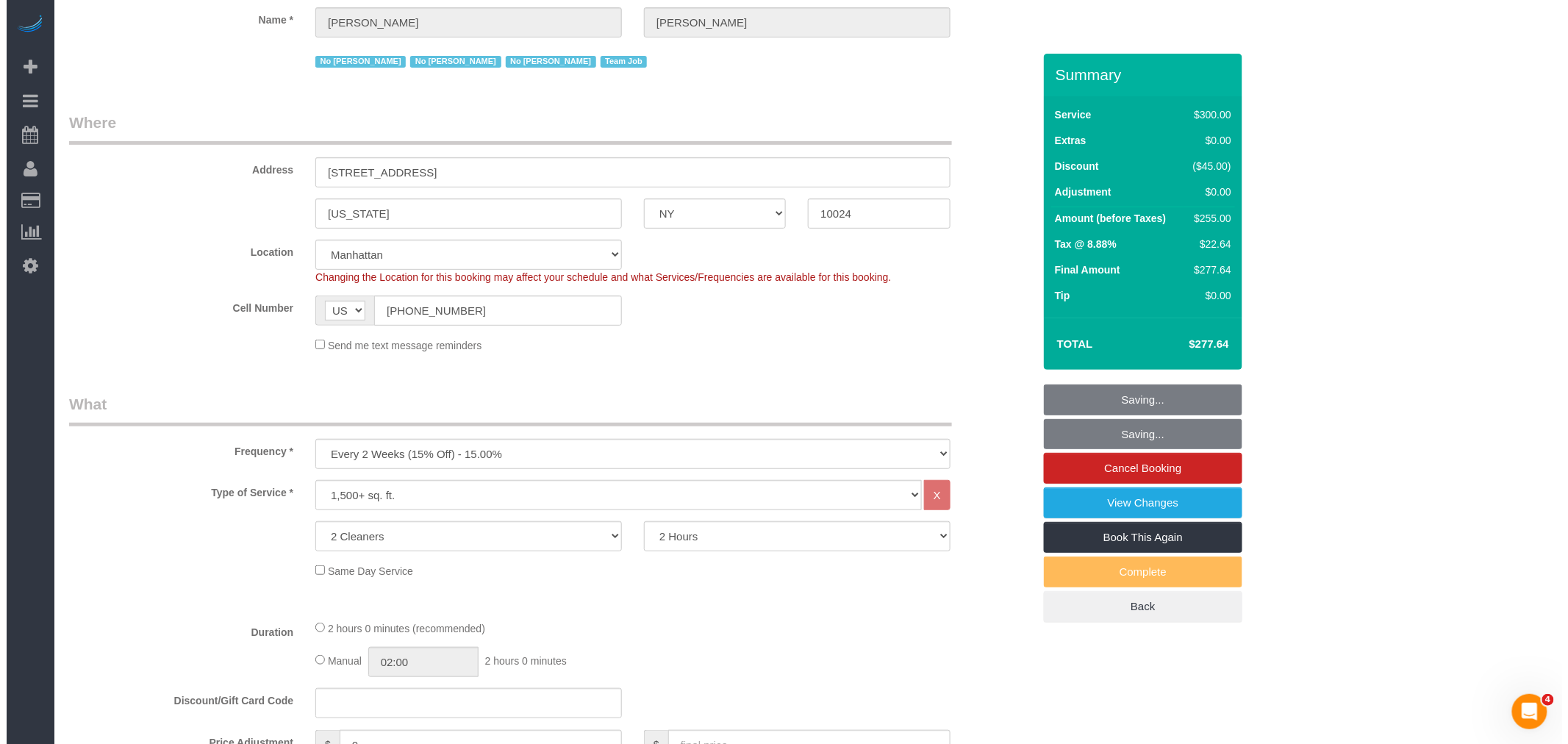
scroll to position [0, 0]
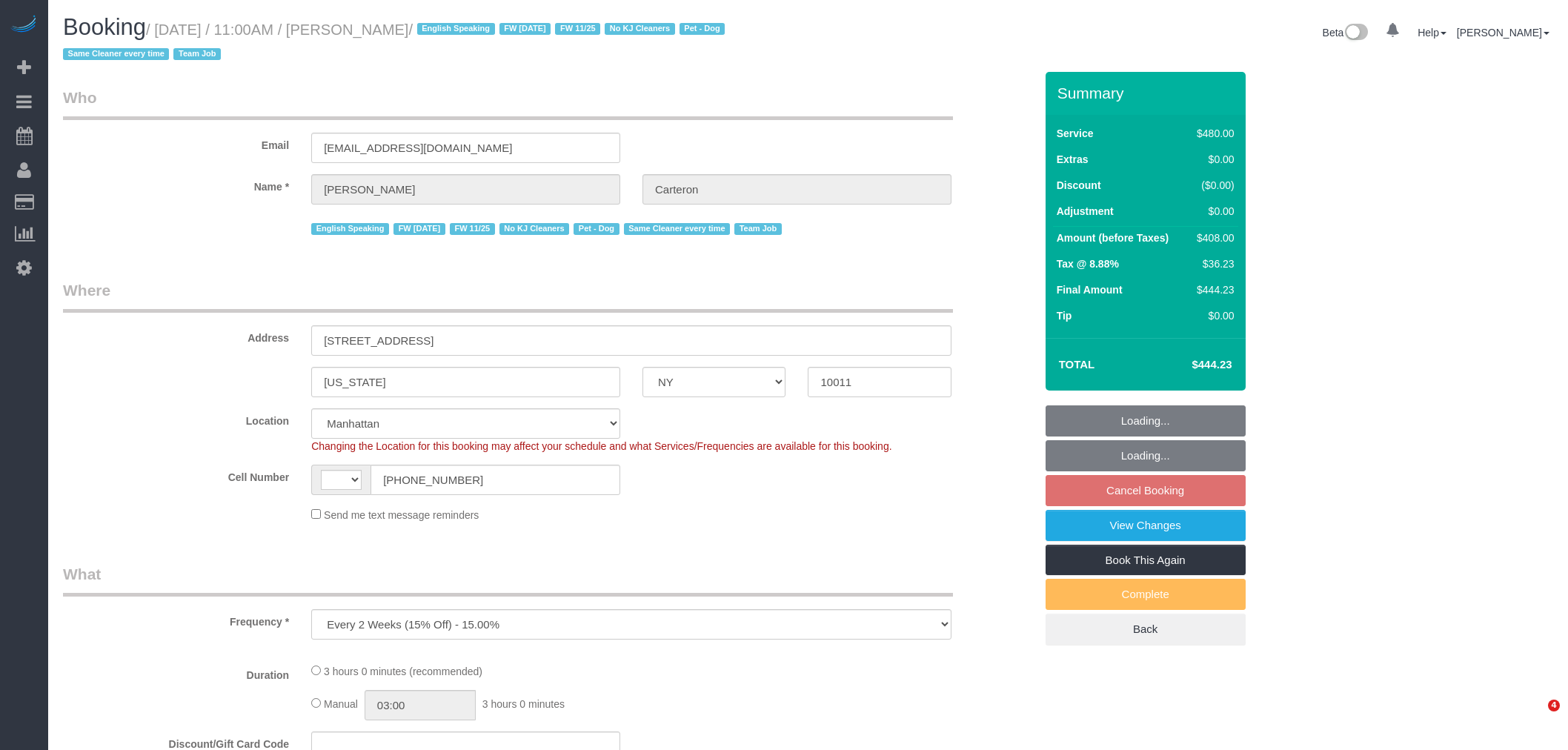
select select "NY"
select select "number:89"
select select "number:90"
select select "number:13"
select select "number:5"
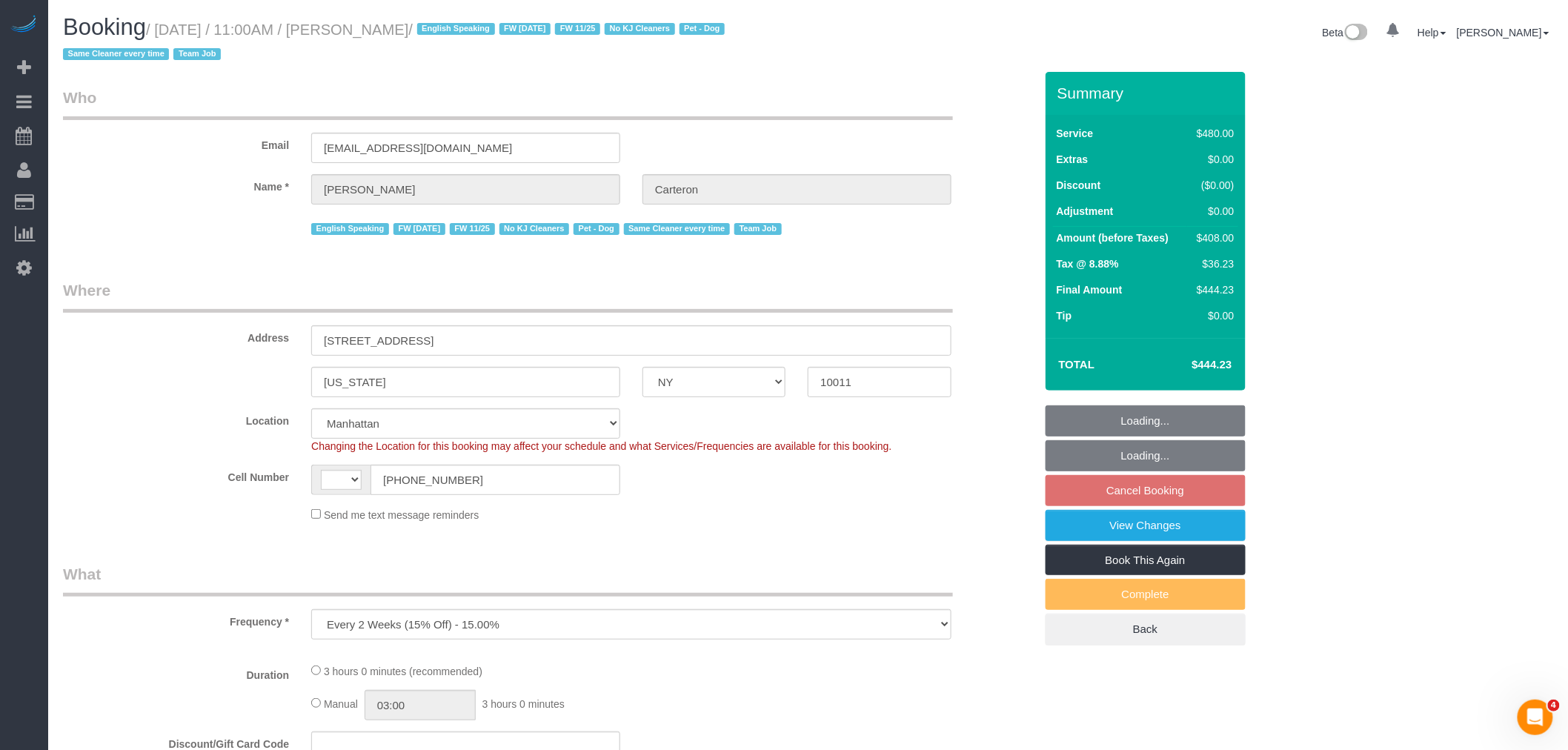
select select "object:570"
select select "string:US"
select select "string:stripe-pm_1PhBly4VGloSiKo7AbZCQr6r"
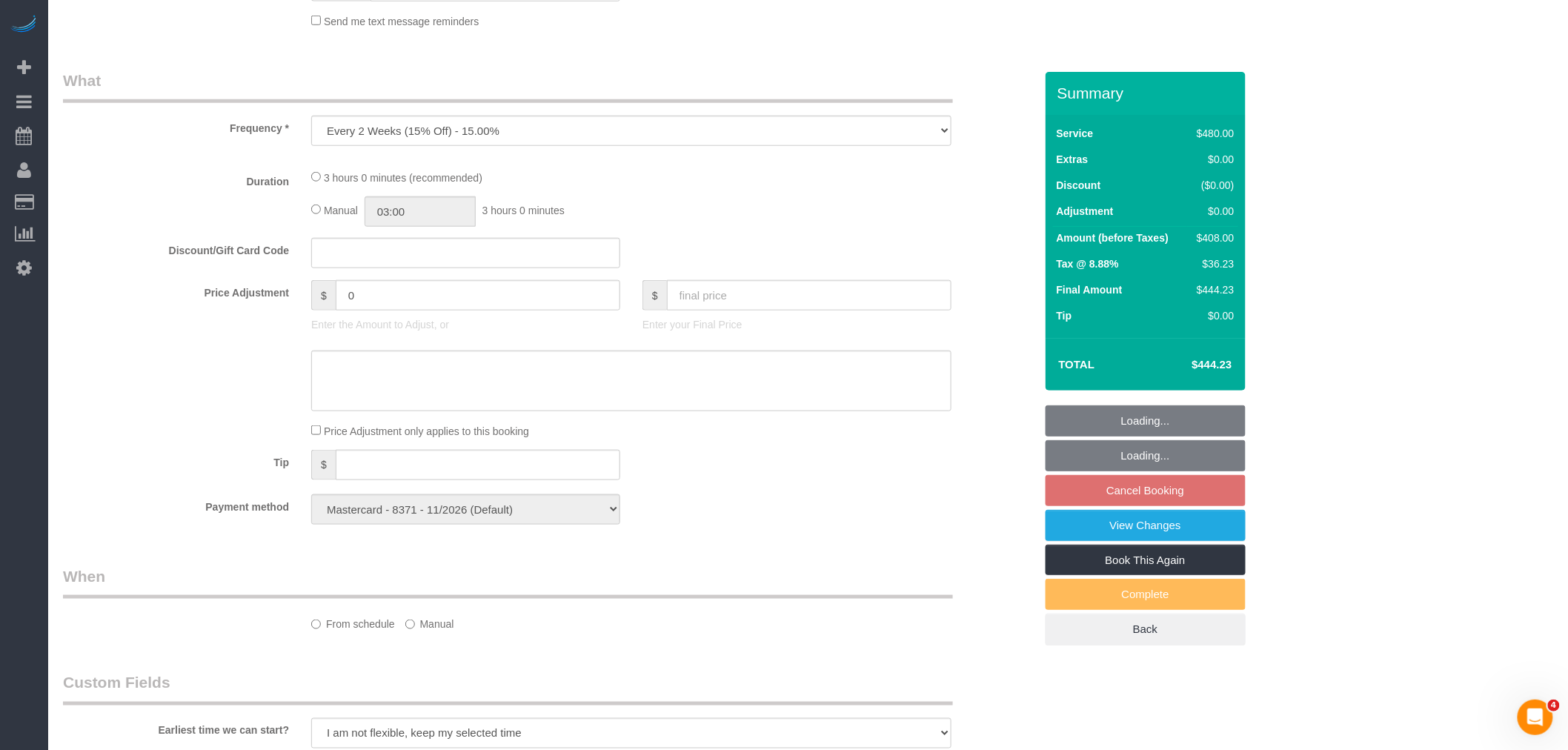
select select "180"
select select "spot1"
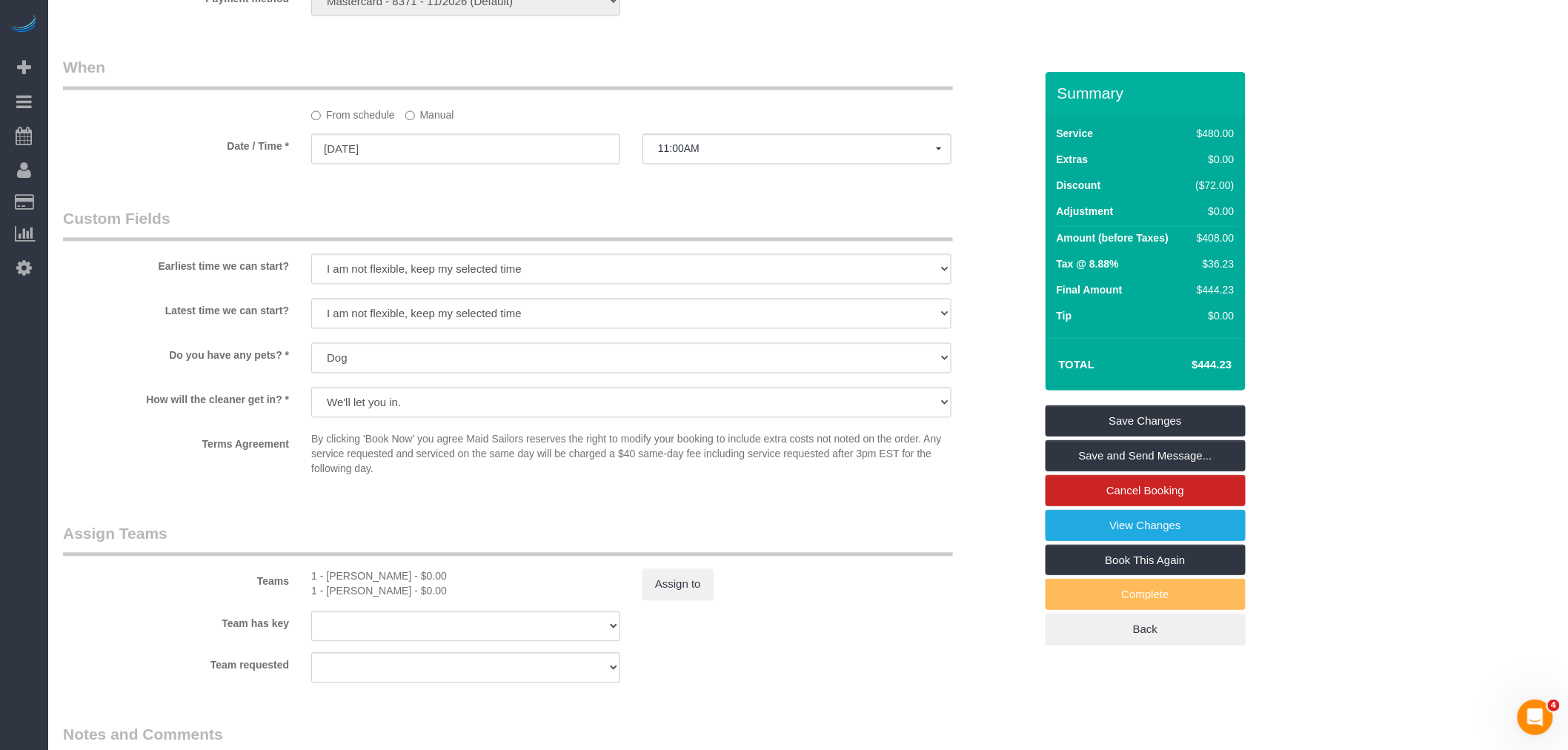
scroll to position [1482, 0]
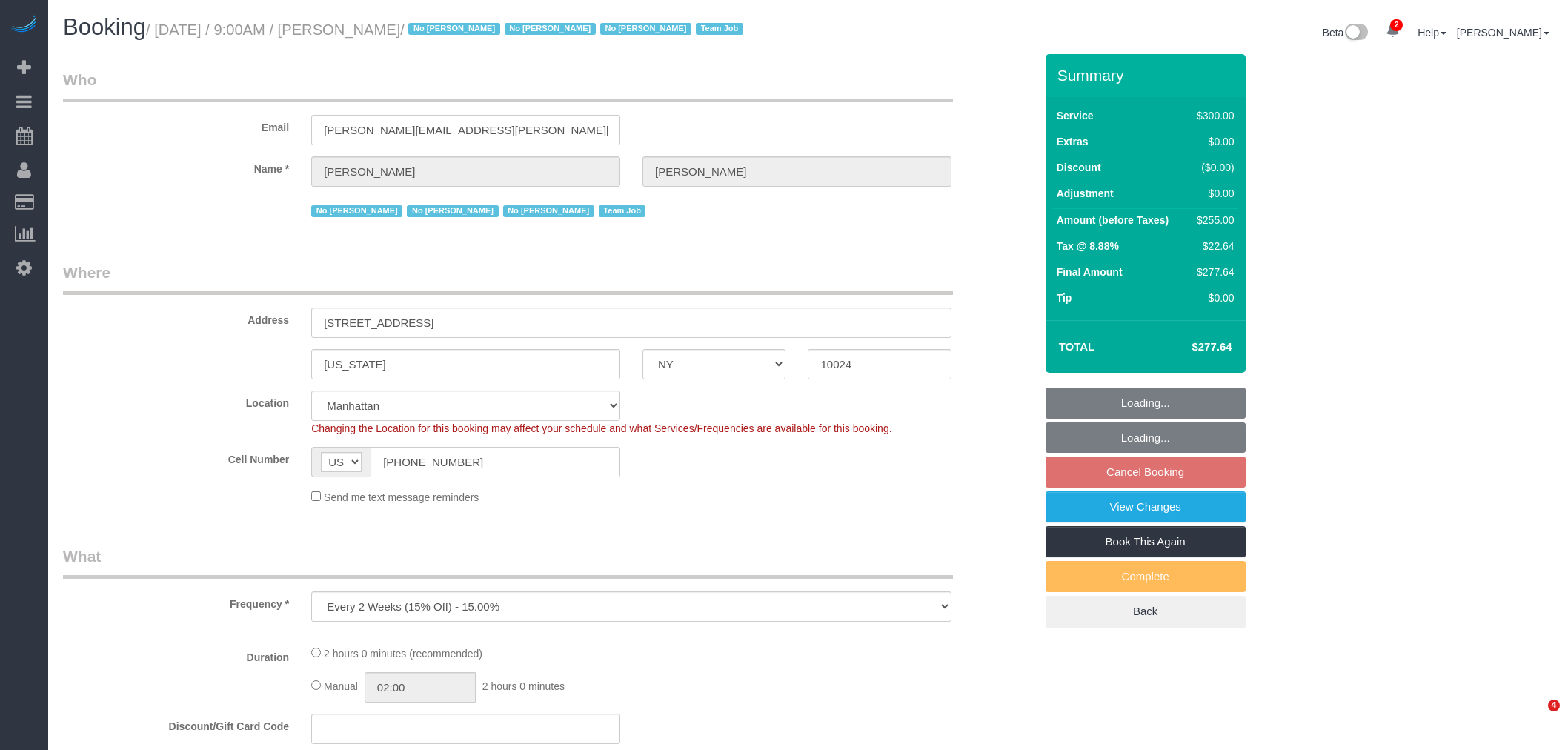
select select "NY"
select select "number:89"
select select "number:90"
select select "number:15"
select select "number:5"
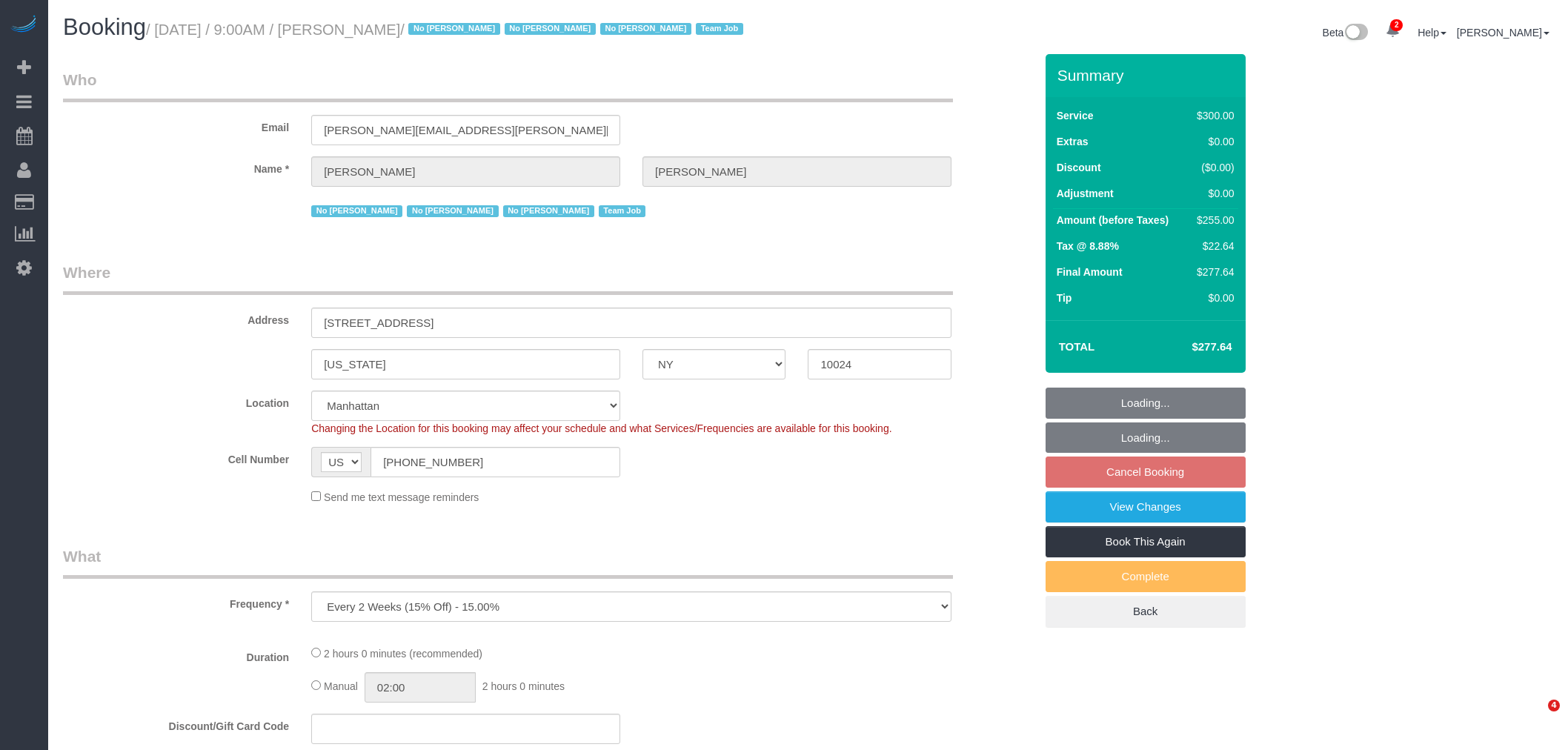
select select "number:21"
select select "object:827"
select select "string:stripe-pm_1K1KNp4VGloSiKo7hinMQhFr"
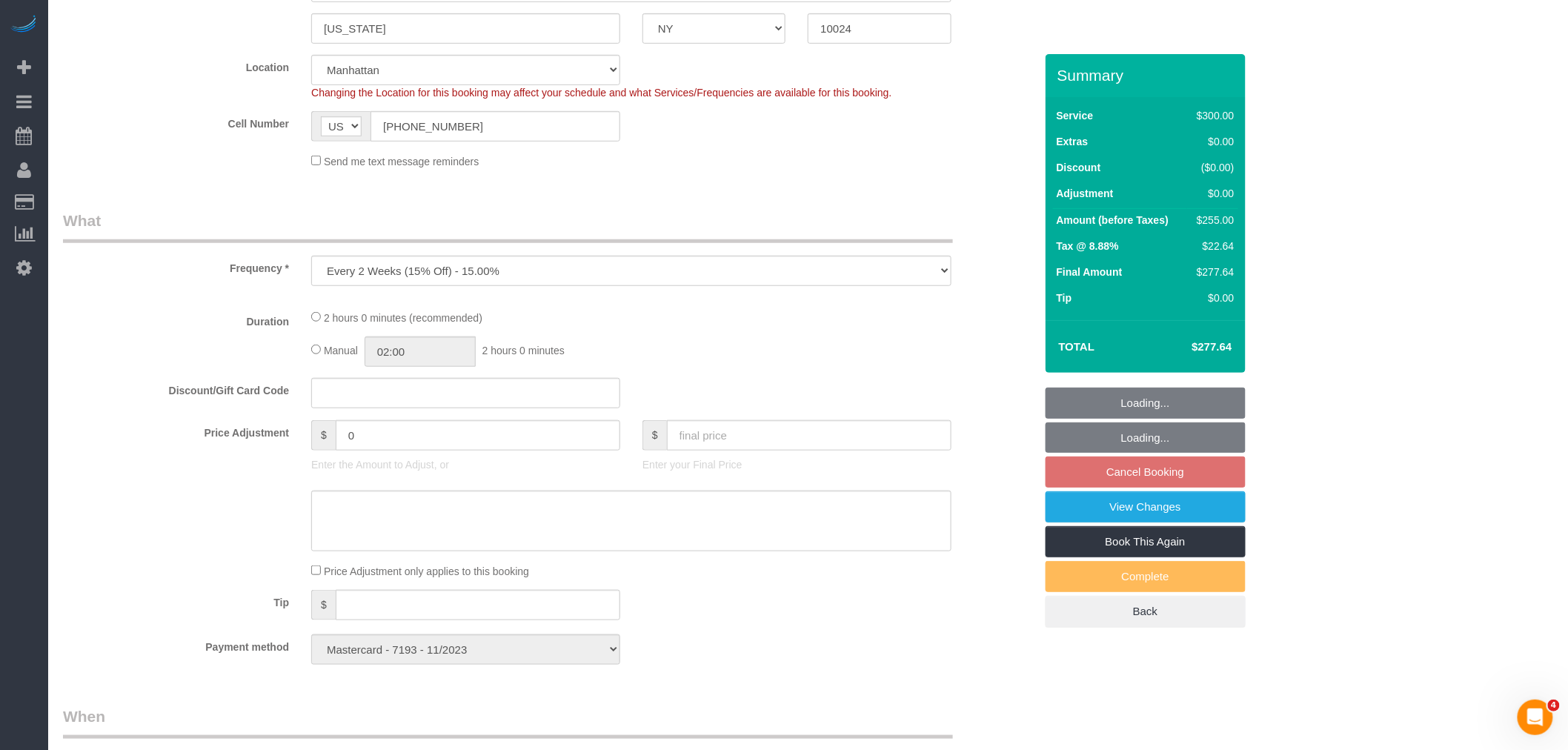
select select "spot1"
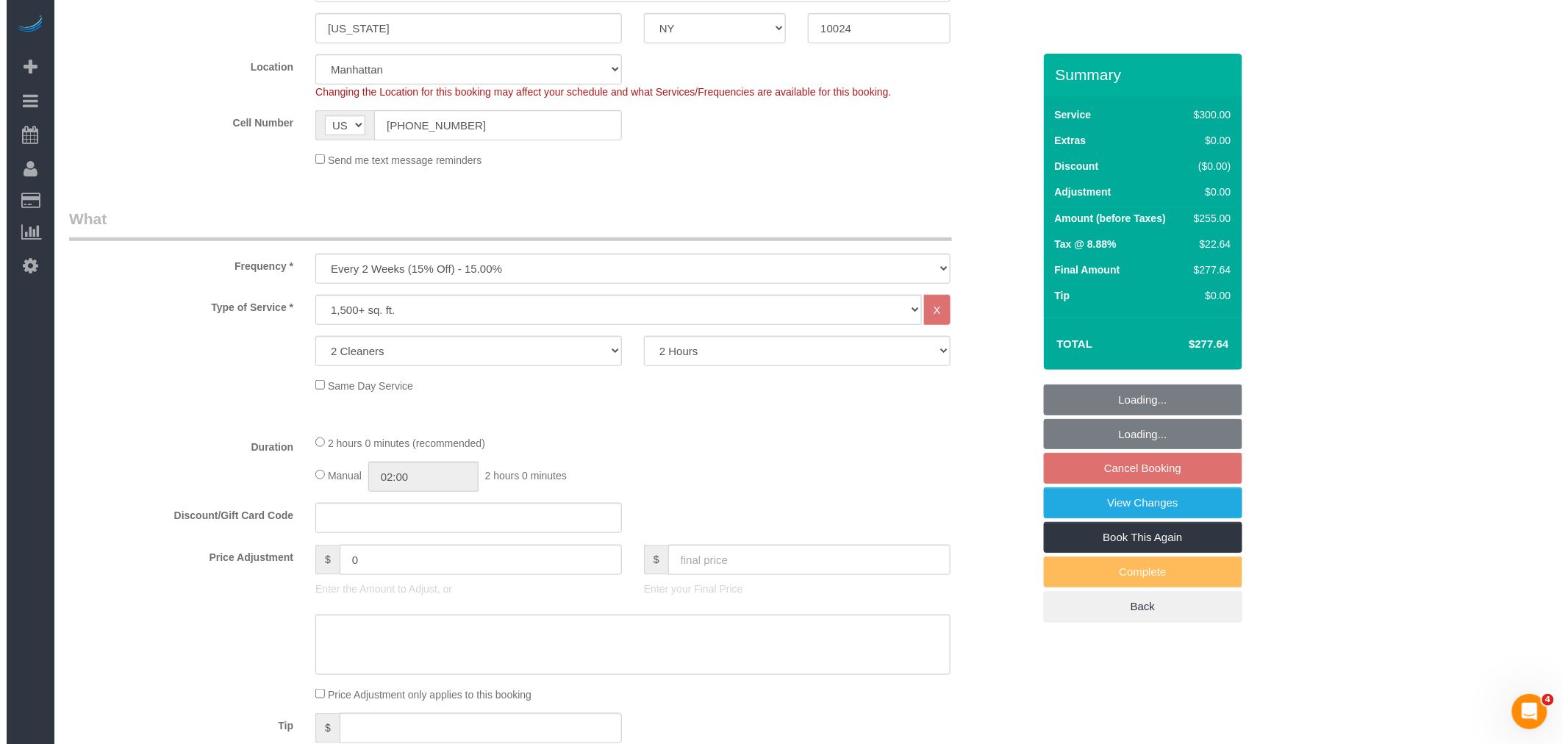
scroll to position [1436, 0]
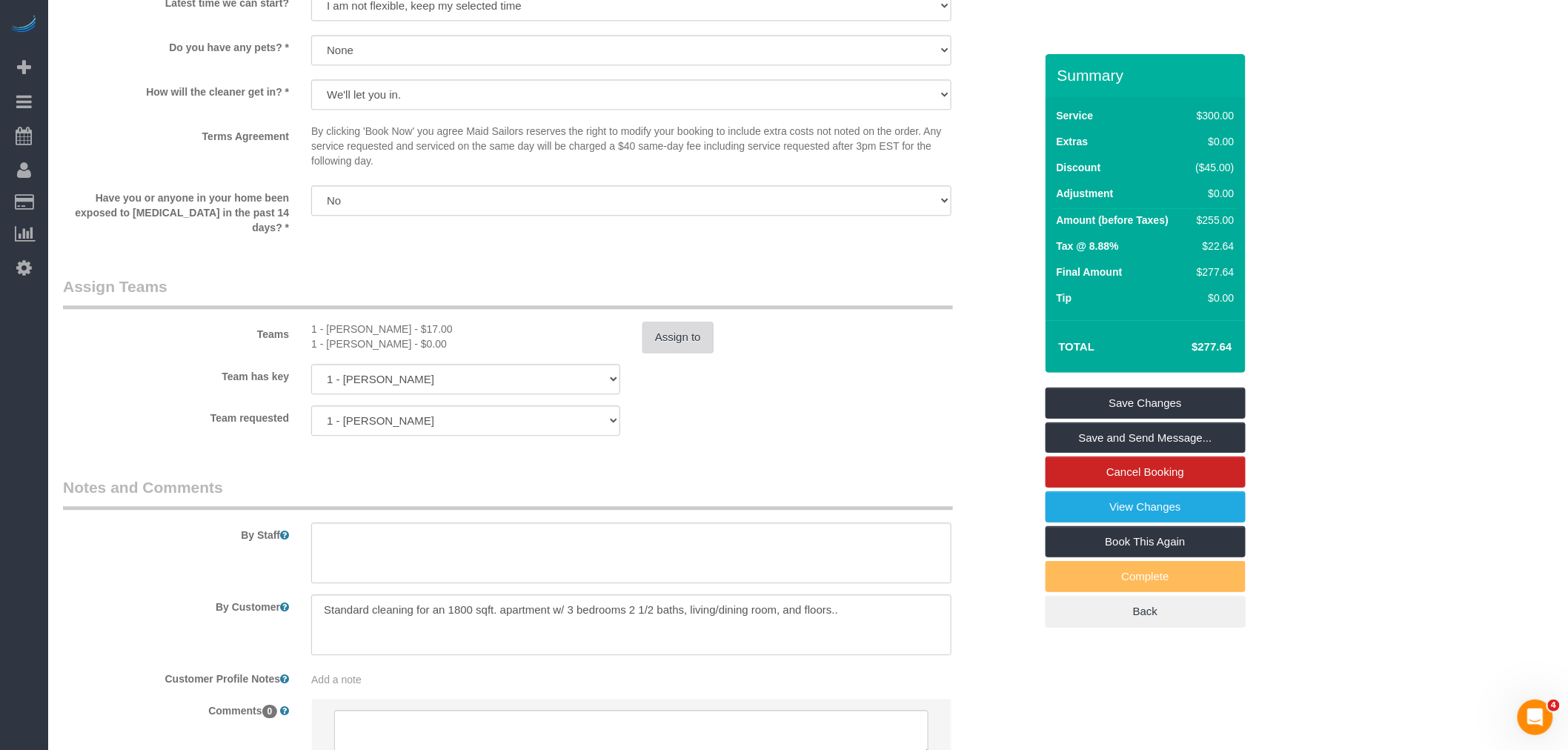
click at [675, 337] on button "Assign to" at bounding box center [678, 337] width 71 height 31
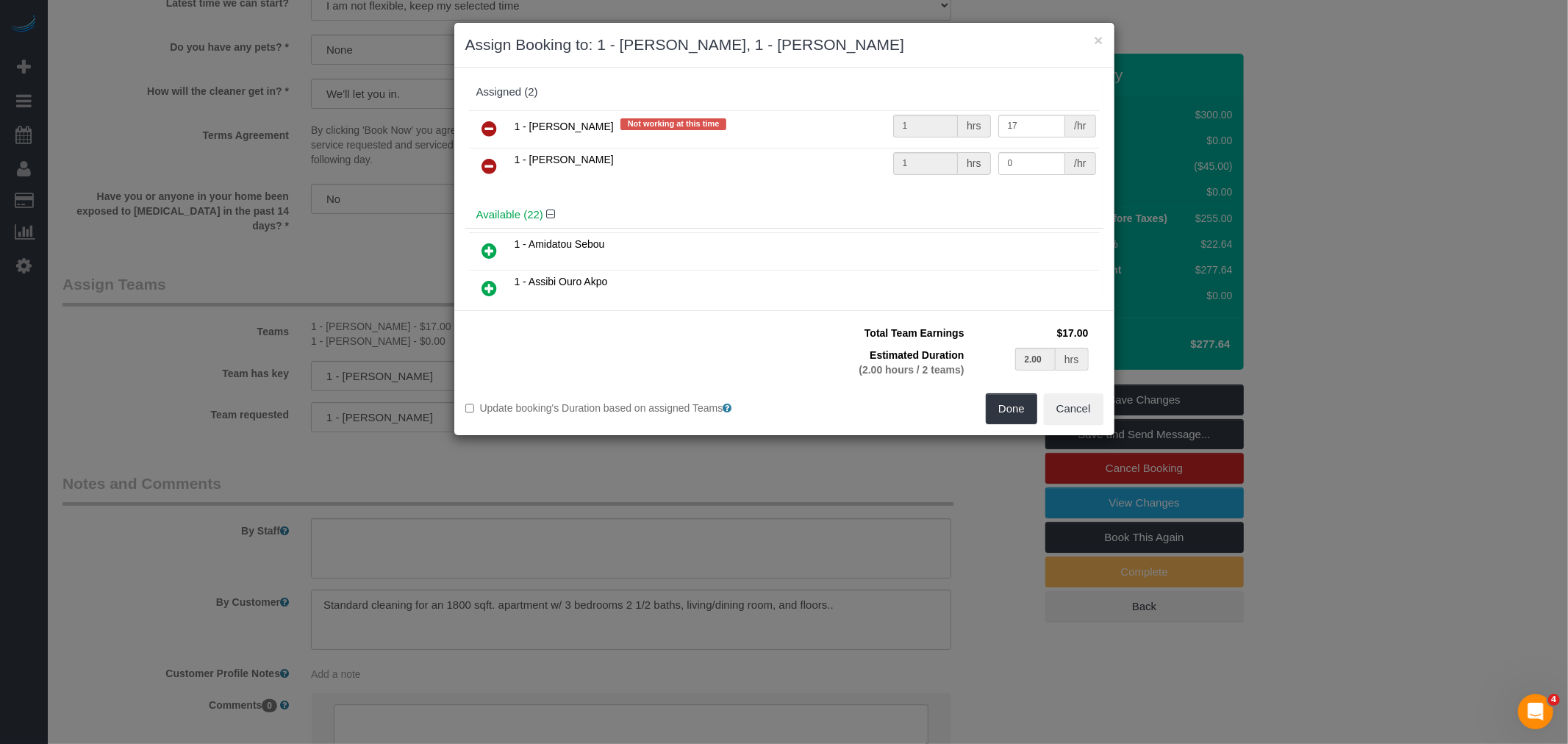
click at [502, 126] on link at bounding box center [489, 130] width 35 height 29
type input "2.00"
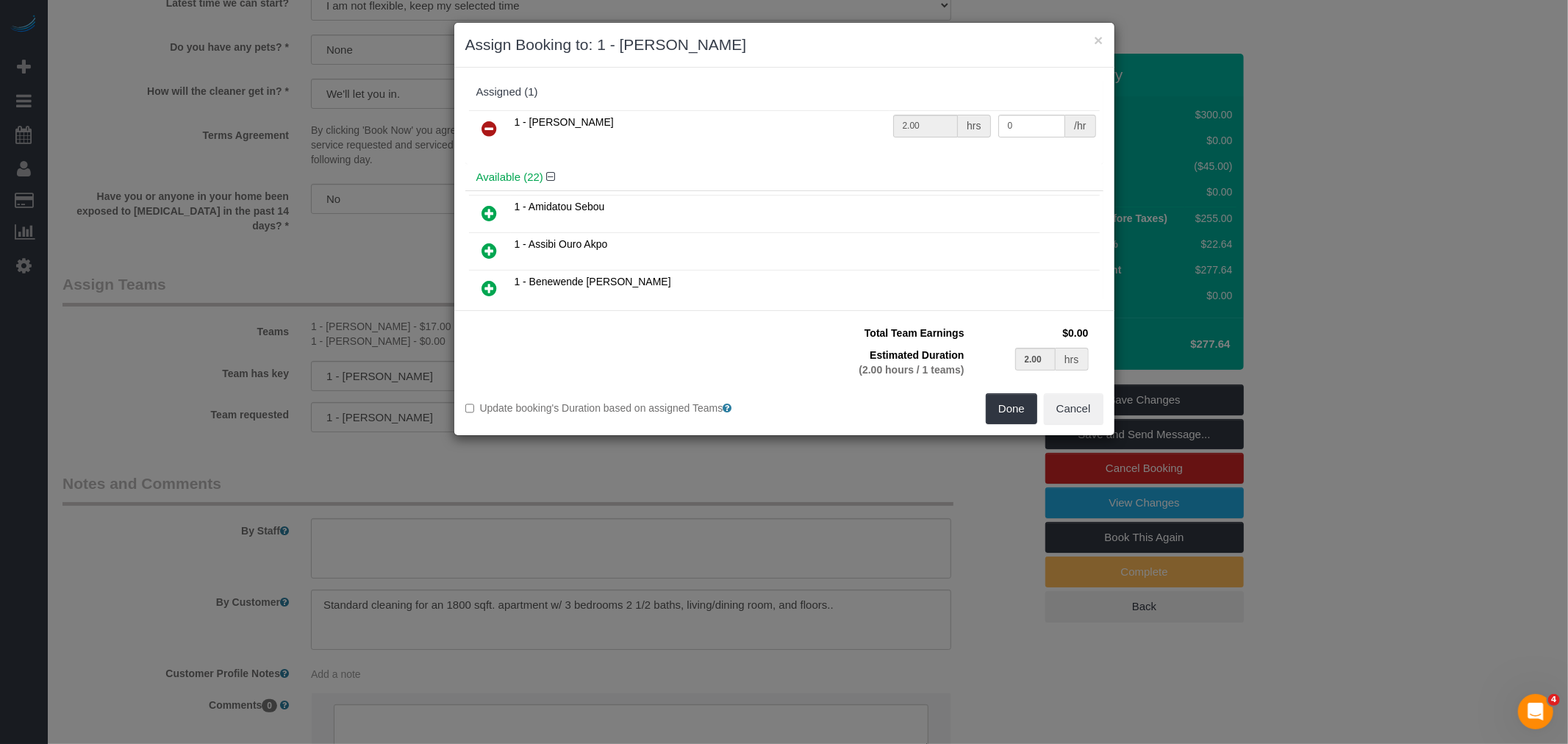
click at [487, 103] on div "Assigned (1) 1 - Mandy Williams 2.00 hrs 0 /hr" at bounding box center [784, 121] width 638 height 85
click at [493, 123] on icon at bounding box center [490, 128] width 15 height 18
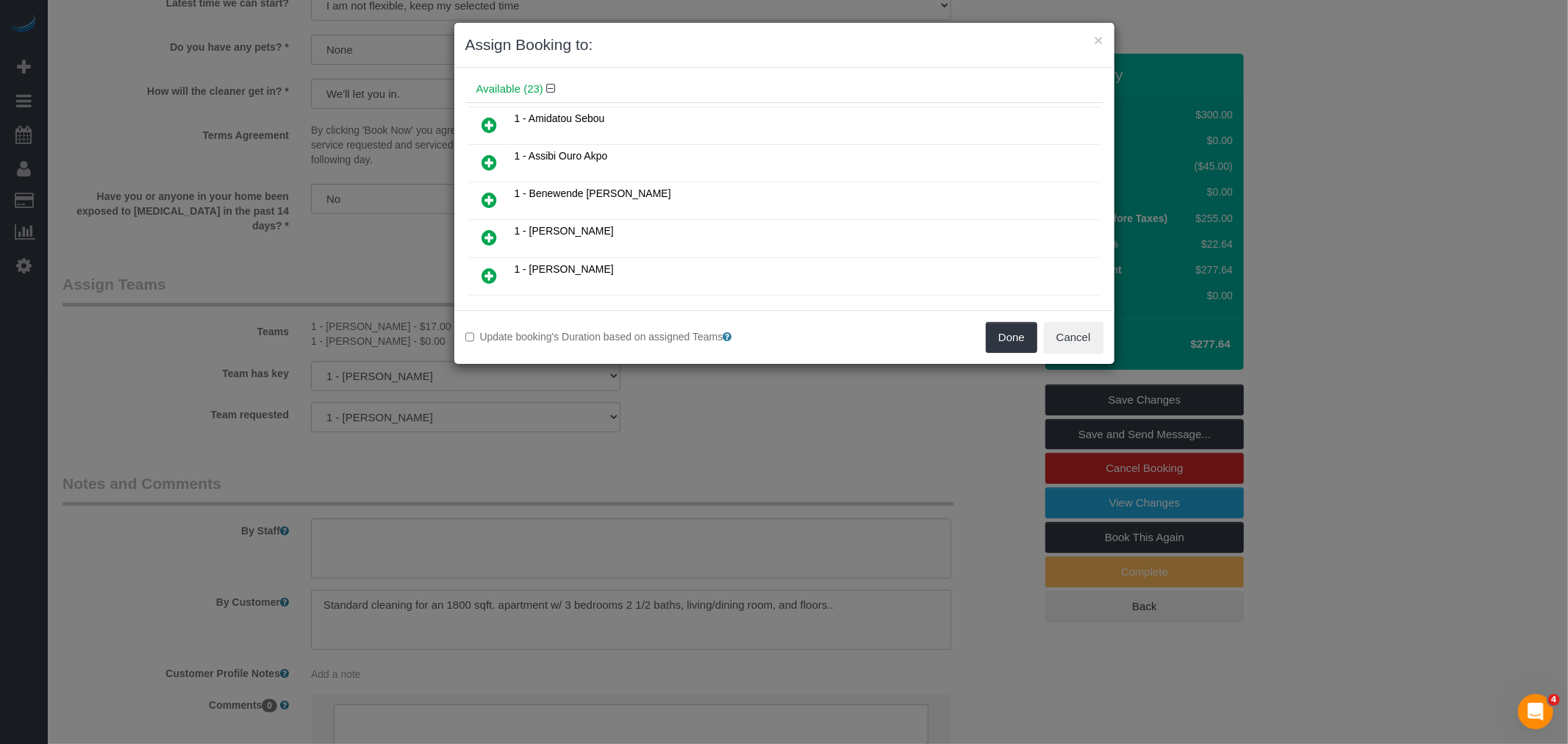
scroll to position [82, 0]
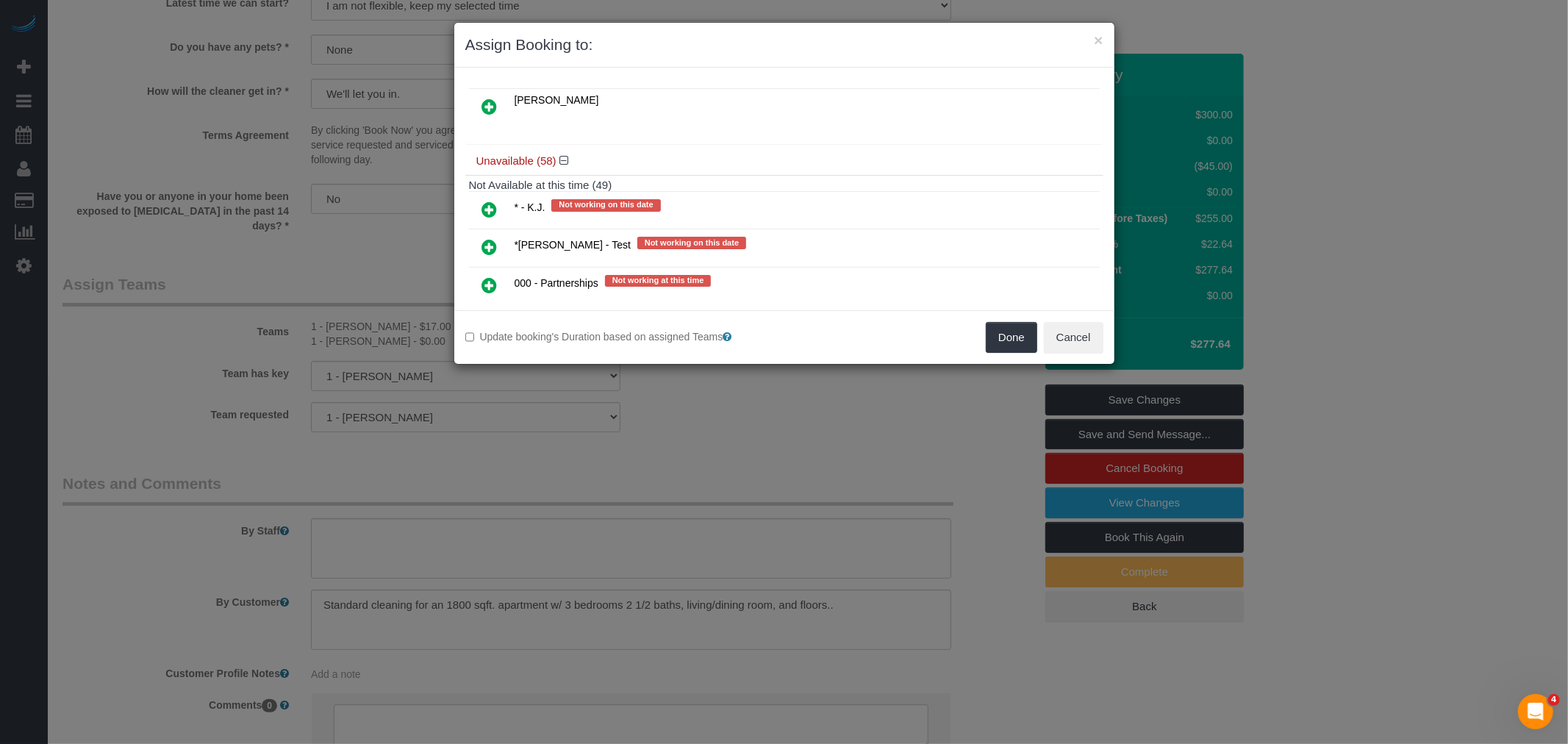
click at [497, 195] on link at bounding box center [489, 210] width 35 height 29
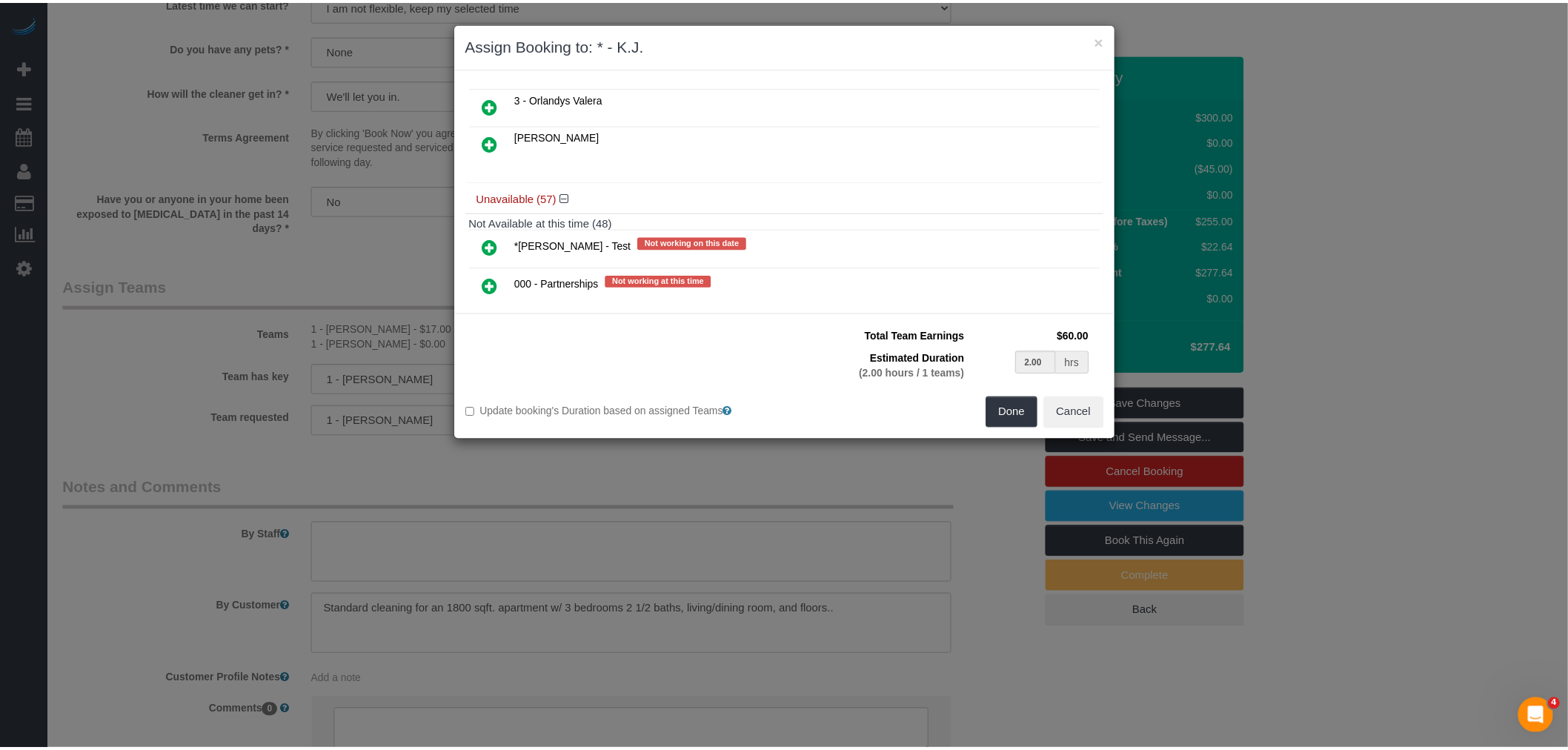
scroll to position [940, 0]
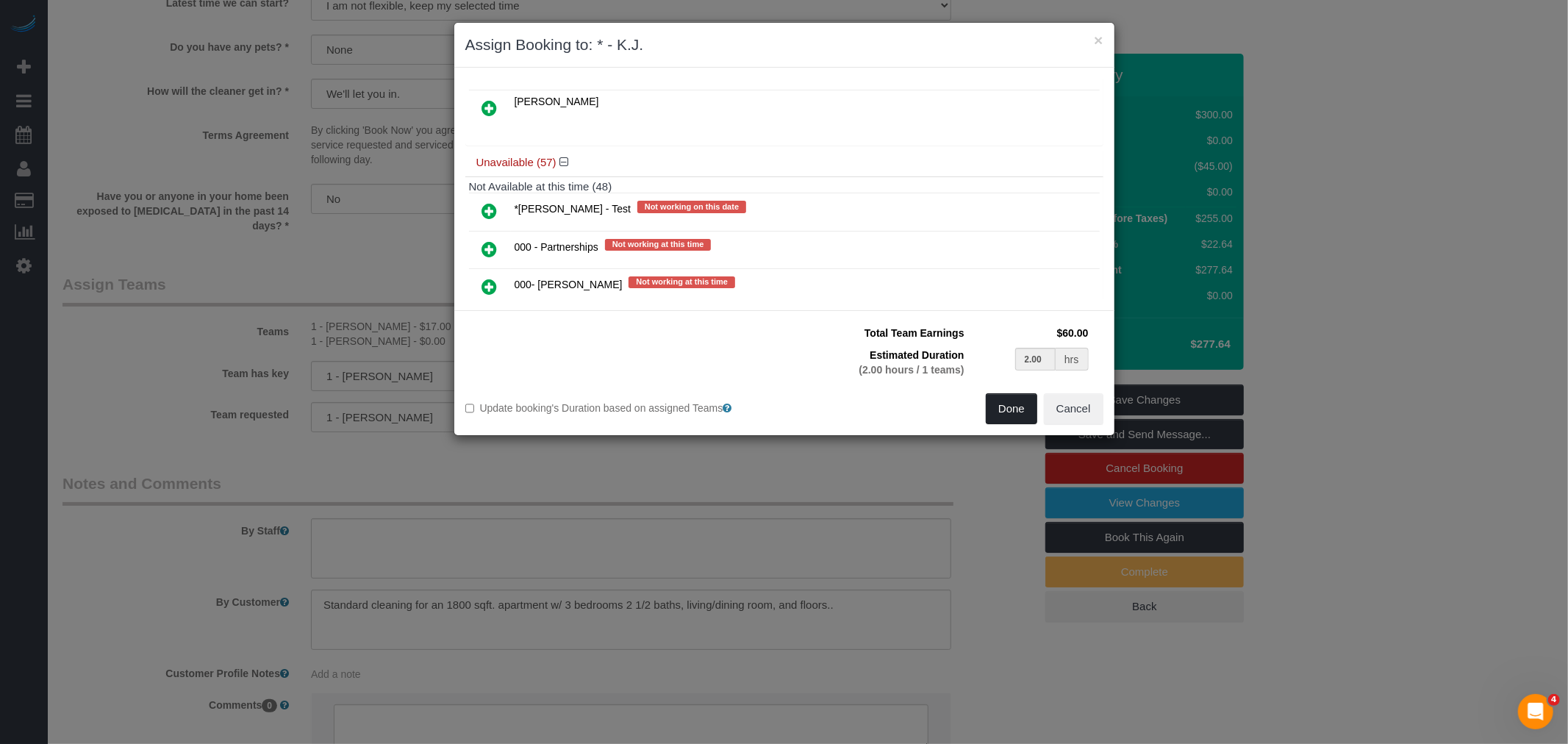
click at [1014, 403] on button "Done" at bounding box center [1011, 409] width 52 height 31
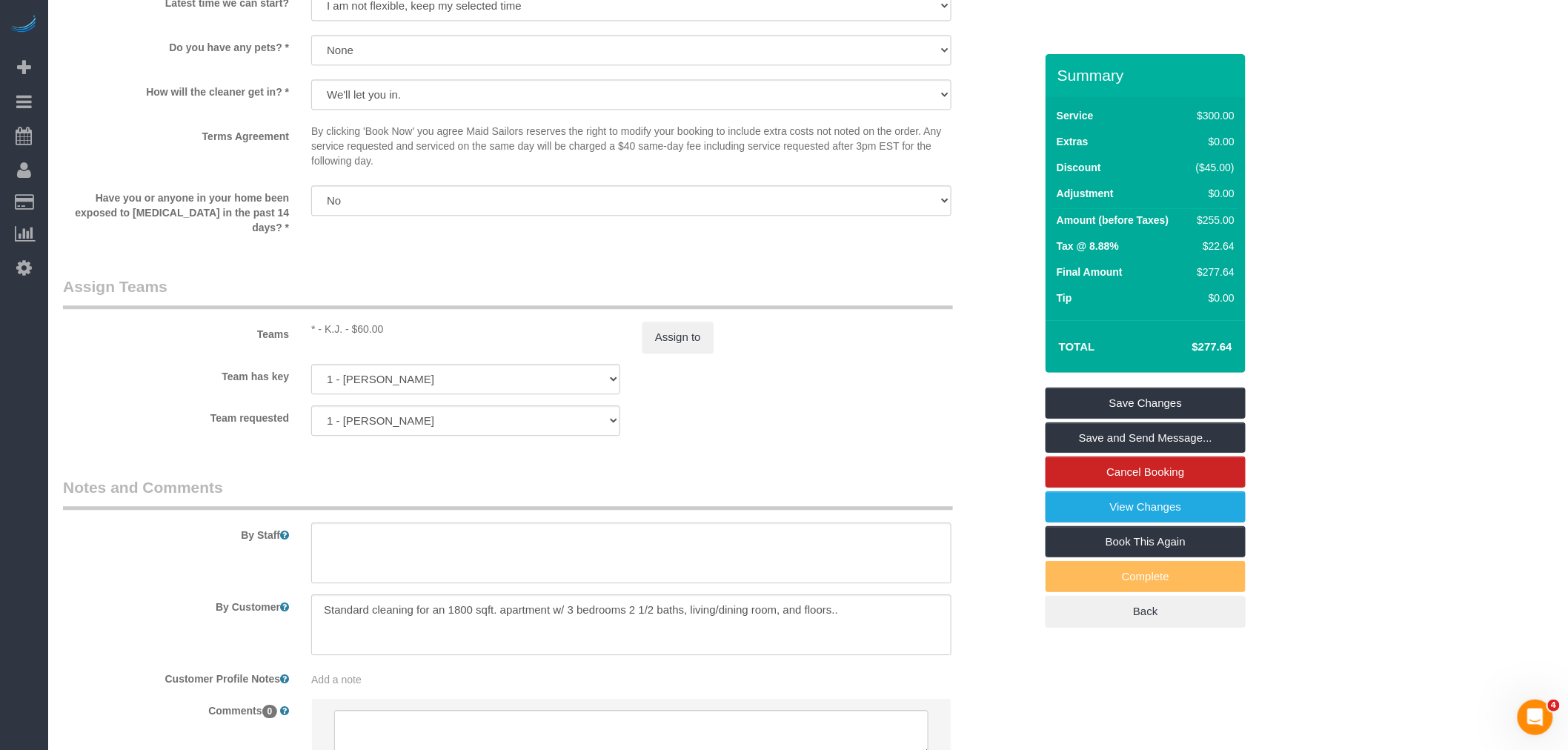
click at [840, 374] on div "Team has key 1 - Mandy Williams 1 - Abdoulaye Sow 000- Donna Mercado 000 - Part…" at bounding box center [549, 379] width 994 height 30
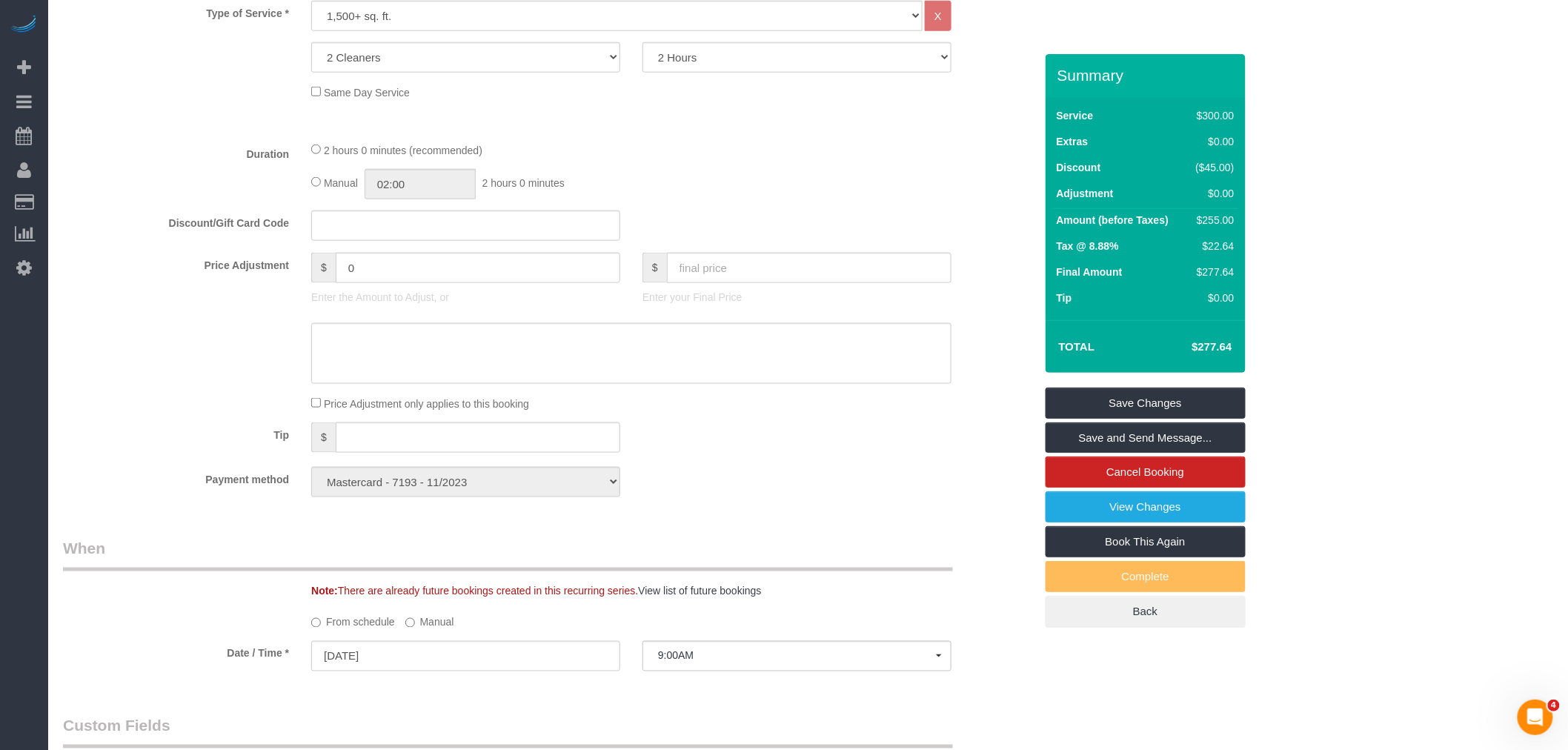
scroll to position [624, 0]
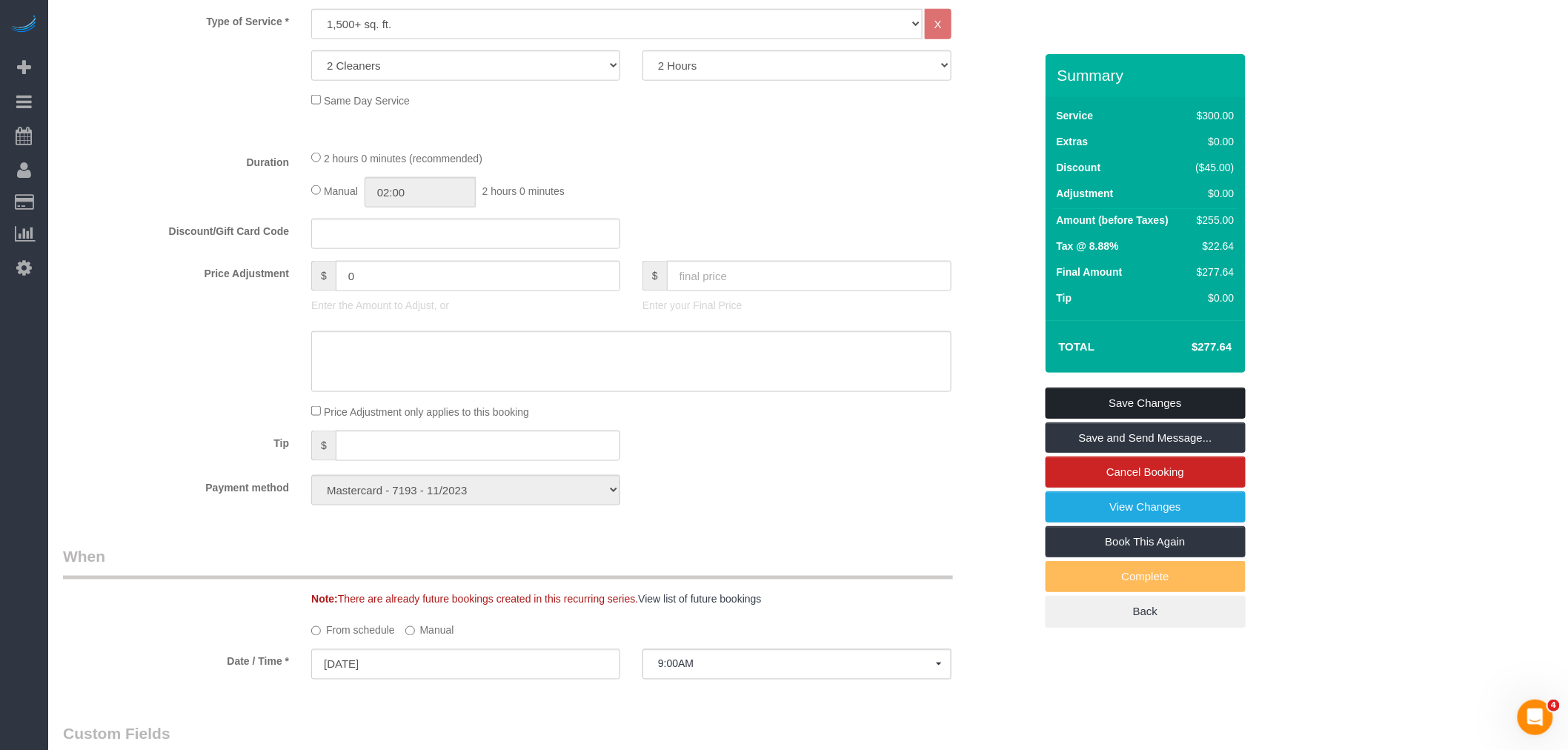
click at [1164, 397] on link "Save Changes" at bounding box center [1145, 403] width 200 height 31
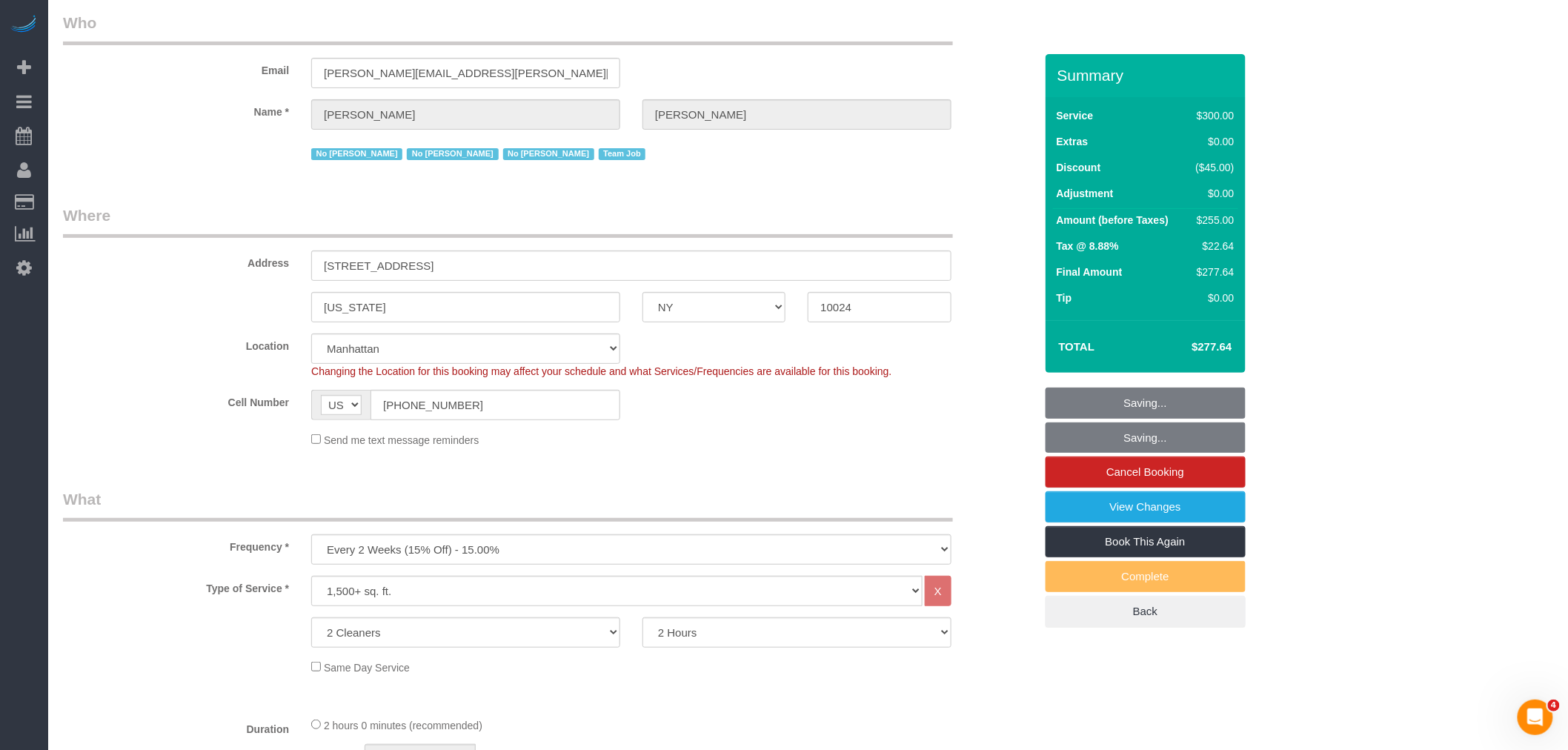
scroll to position [0, 0]
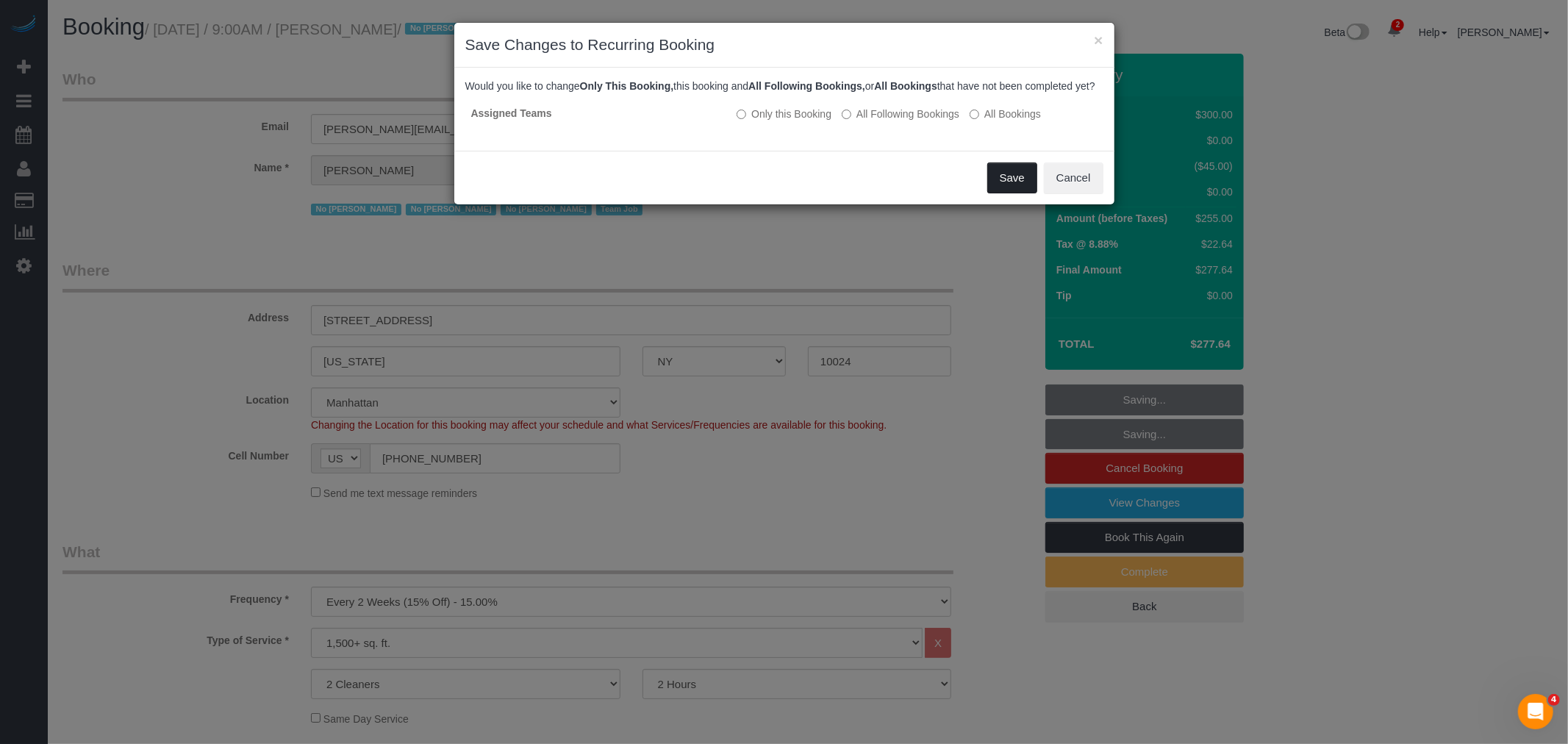
click at [1008, 193] on button "Save" at bounding box center [1012, 178] width 50 height 31
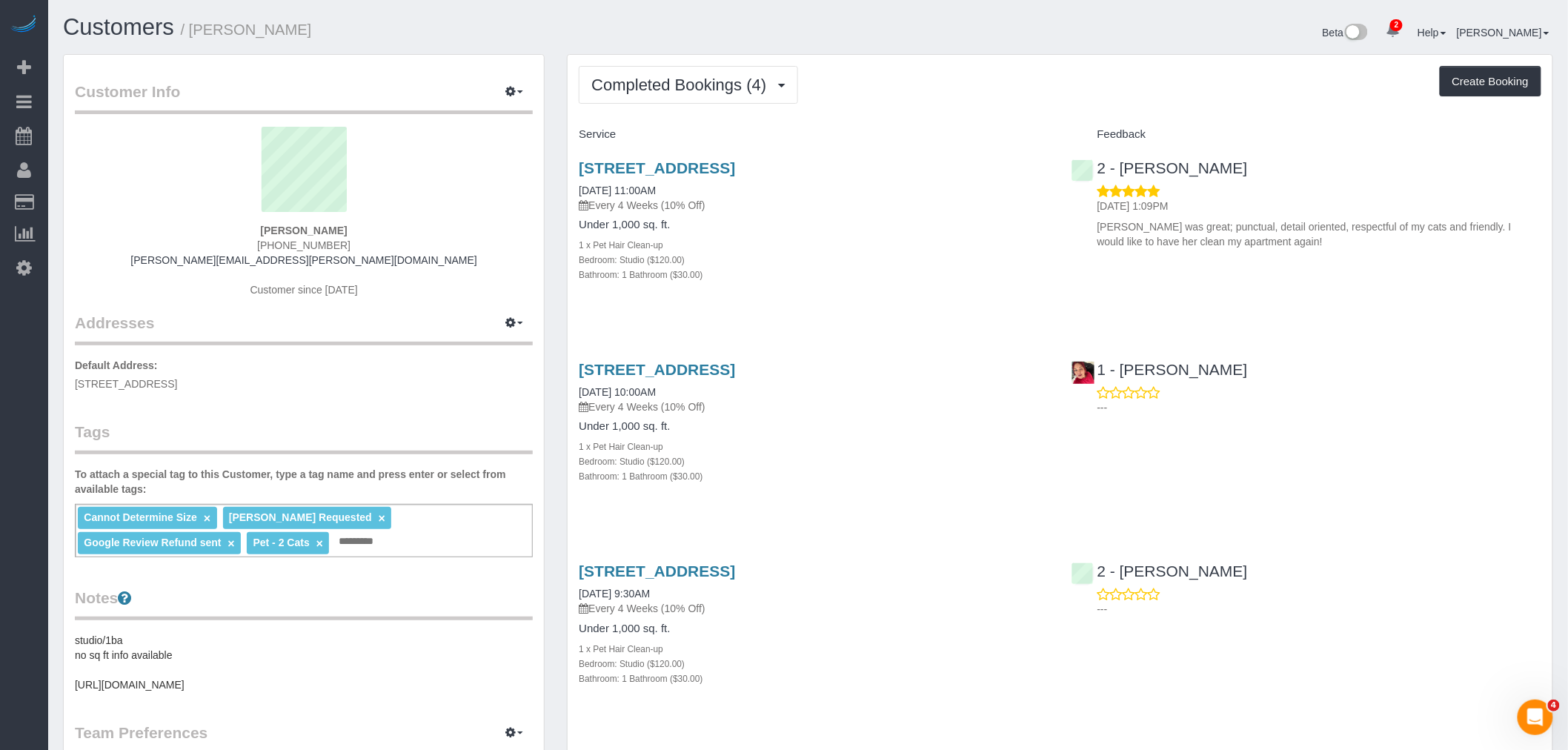
click at [872, 268] on div "Bathroom: 1 Bathroom ($30.00)" at bounding box center [814, 274] width 470 height 15
click at [940, 274] on div "Bathroom: 1 Bathroom ($30.00)" at bounding box center [814, 274] width 470 height 15
click at [704, 79] on span "Completed Bookings (4)" at bounding box center [682, 85] width 182 height 19
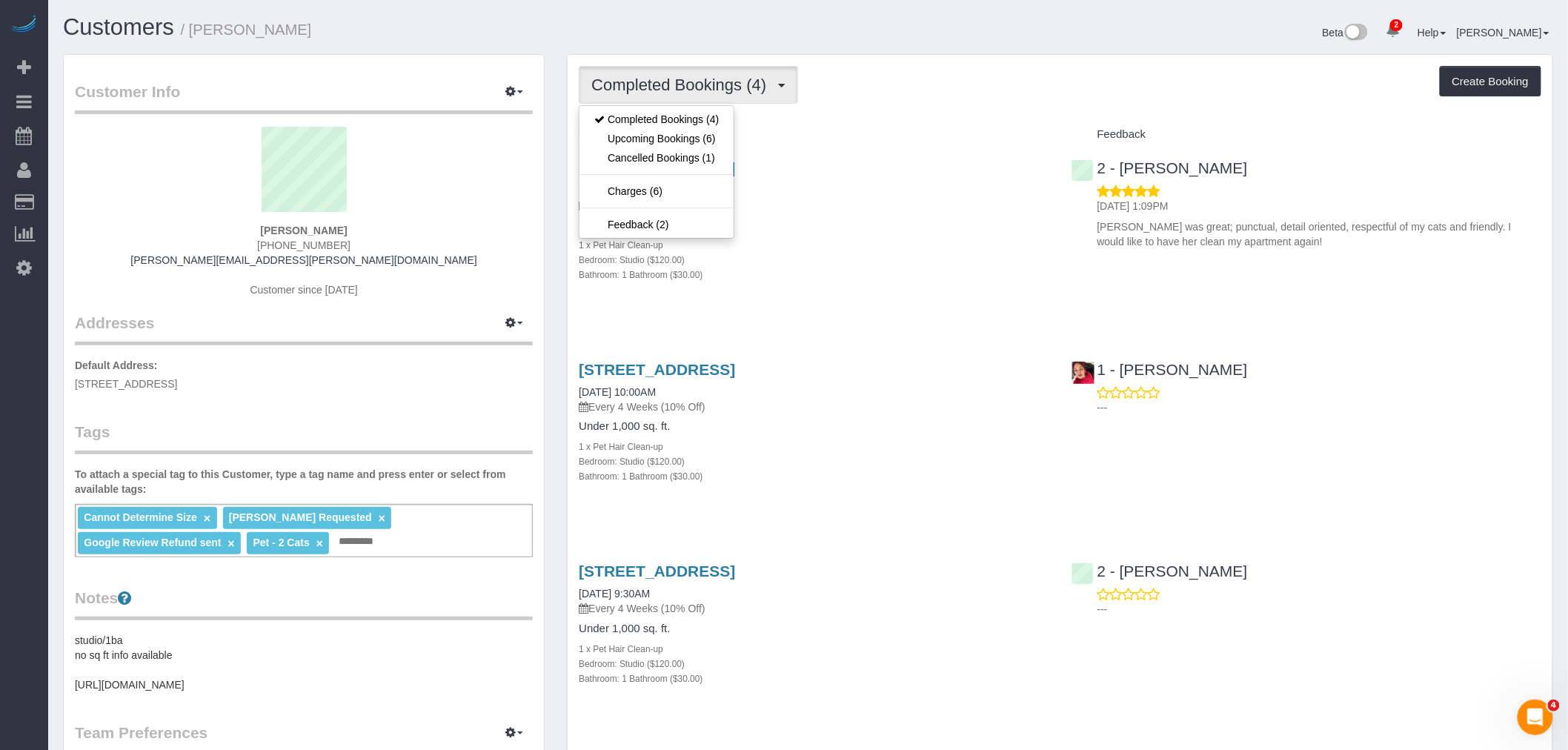
drag, startPoint x: 919, startPoint y: 97, endPoint x: 915, endPoint y: 341, distance: 244.0
click at [921, 97] on div "Completed Bookings (4) Completed Bookings (4) Upcoming Bookings (6) Cancelled B…" at bounding box center [1060, 85] width 963 height 38
click at [669, 84] on span "Completed Bookings (4)" at bounding box center [682, 85] width 182 height 19
drag, startPoint x: 675, startPoint y: 145, endPoint x: 712, endPoint y: 142, distance: 37.1
click at [675, 145] on link "Upcoming Bookings (6)" at bounding box center [657, 138] width 154 height 19
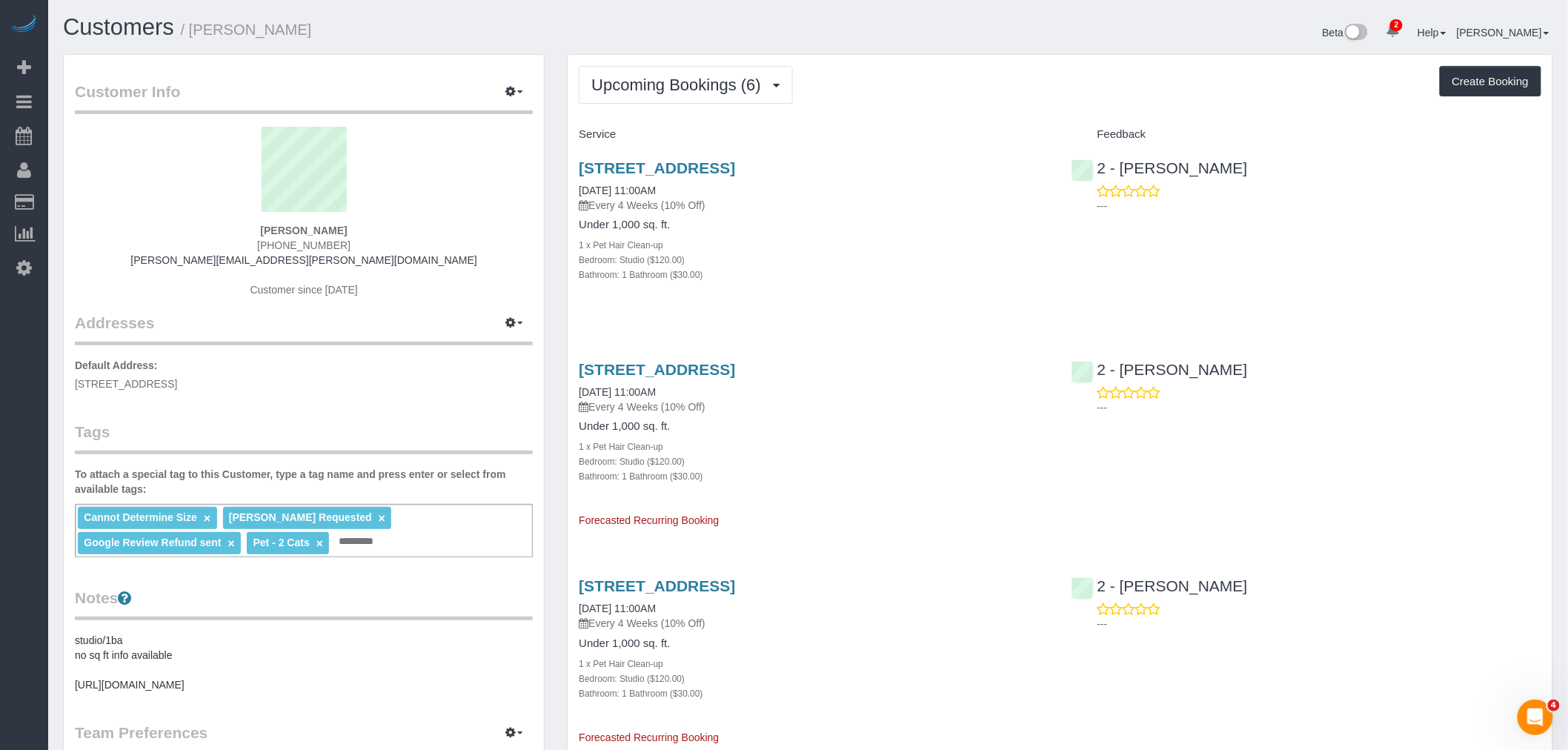
click at [959, 93] on div "Upcoming Bookings (6) Completed Bookings (4) Upcoming Bookings (6) Cancelled Bo…" at bounding box center [1060, 85] width 963 height 38
click at [956, 121] on div "Upcoming Bookings (6) Completed Bookings (4) Upcoming Bookings (6) Cancelled Bo…" at bounding box center [1061, 748] width 985 height 1387
click at [928, 137] on h4 "Service" at bounding box center [814, 135] width 470 height 12
drag, startPoint x: 907, startPoint y: 92, endPoint x: 917, endPoint y: 101, distance: 13.5
click at [911, 92] on div "Upcoming Bookings (6) Completed Bookings (4) Upcoming Bookings (6) Cancelled Bo…" at bounding box center [1060, 85] width 963 height 38
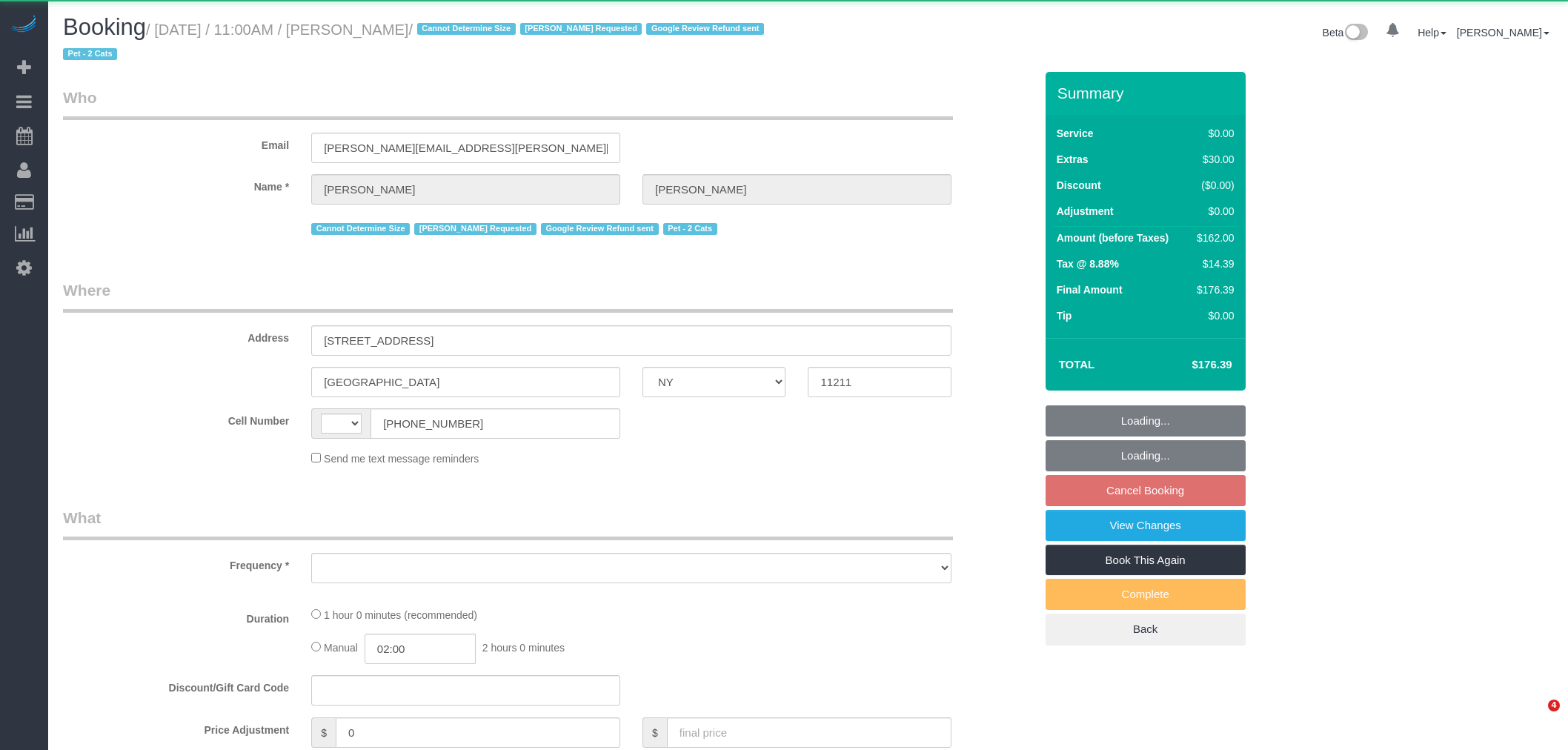
select select "NY"
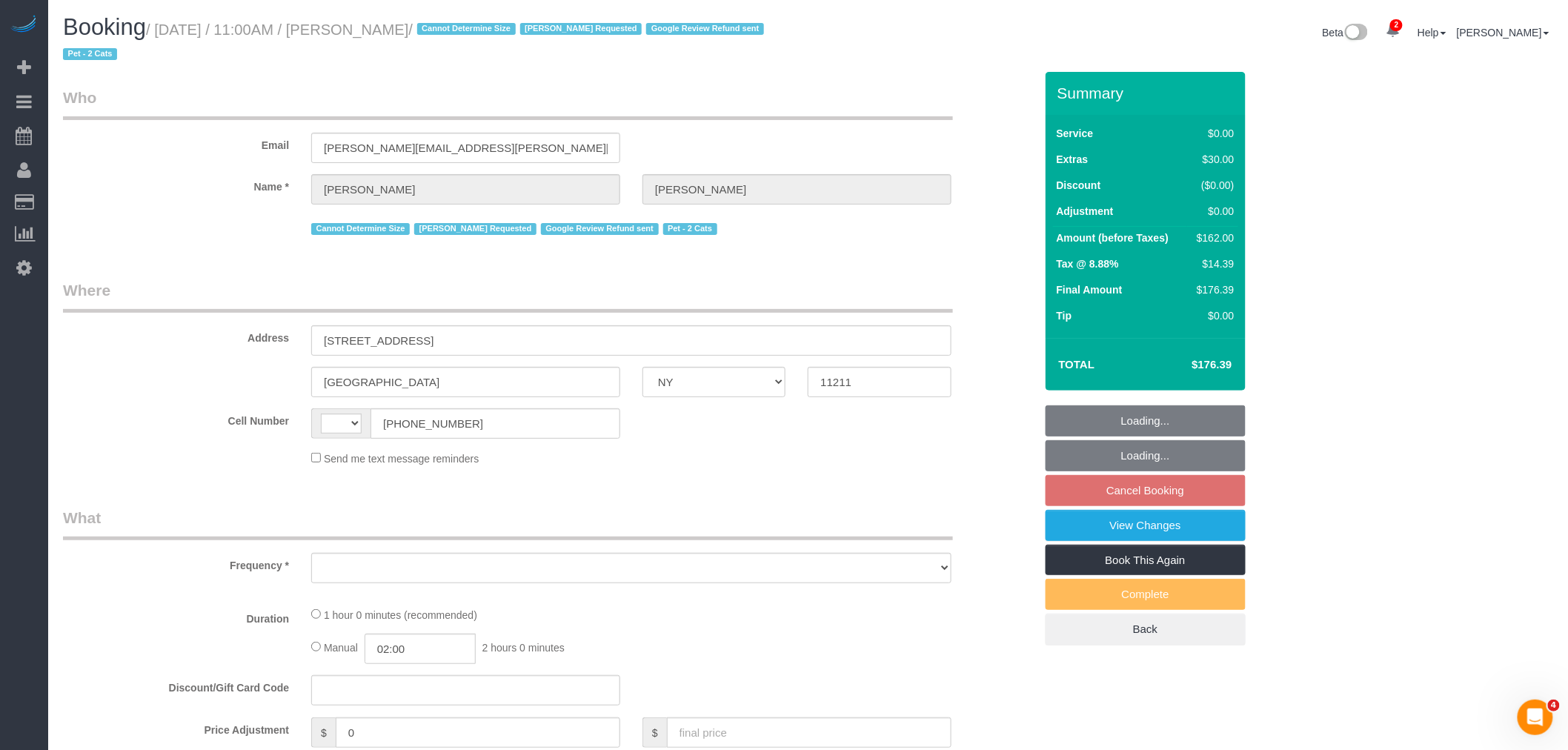
select select "spot3"
select select "number:89"
select select "number:90"
select select "number:14"
select select "number:5"
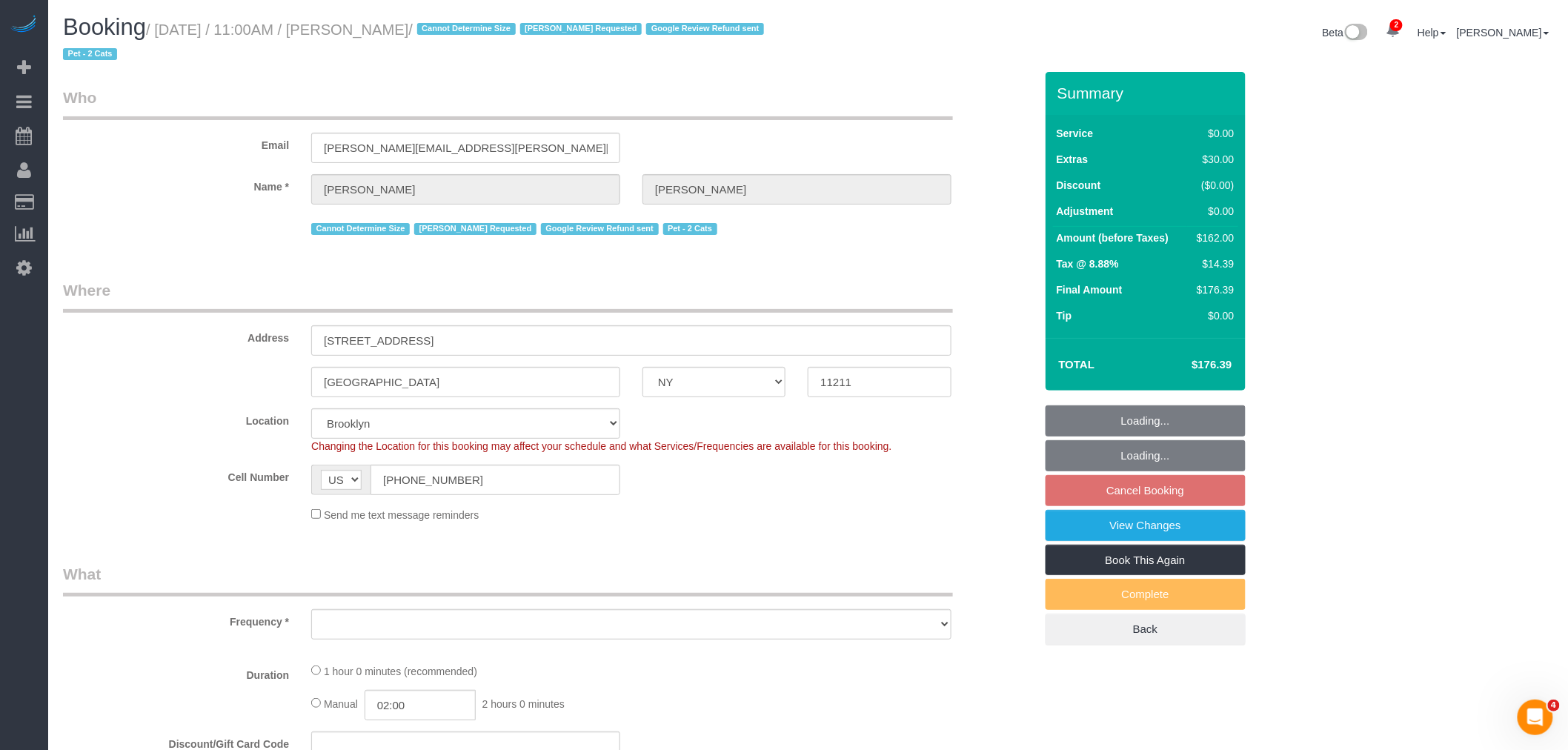
select select "string:[GEOGRAPHIC_DATA]"
select select "object:907"
select select "string:stripe-pm_1R5RLV4VGloSiKo7DztC7hwd"
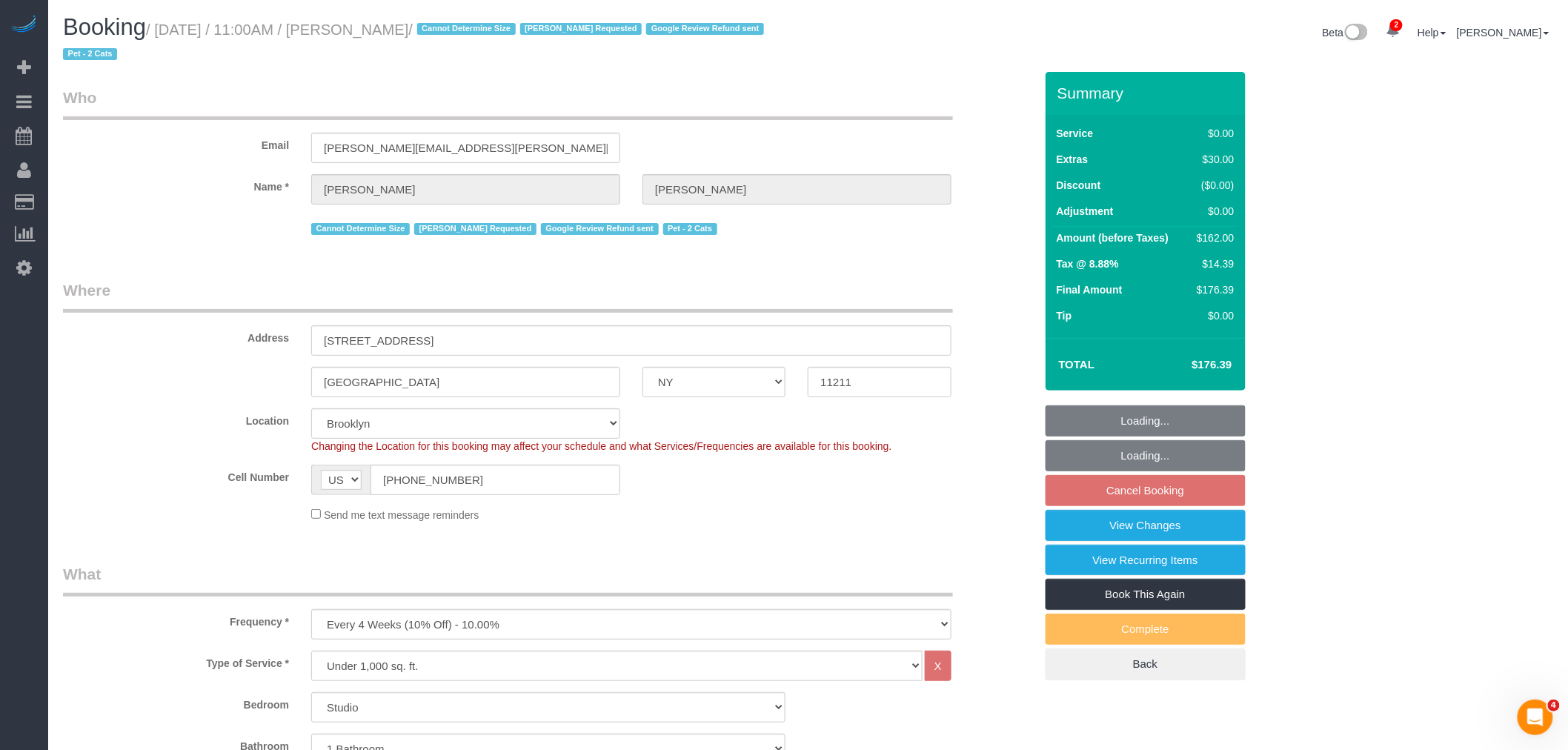
select select "object:1304"
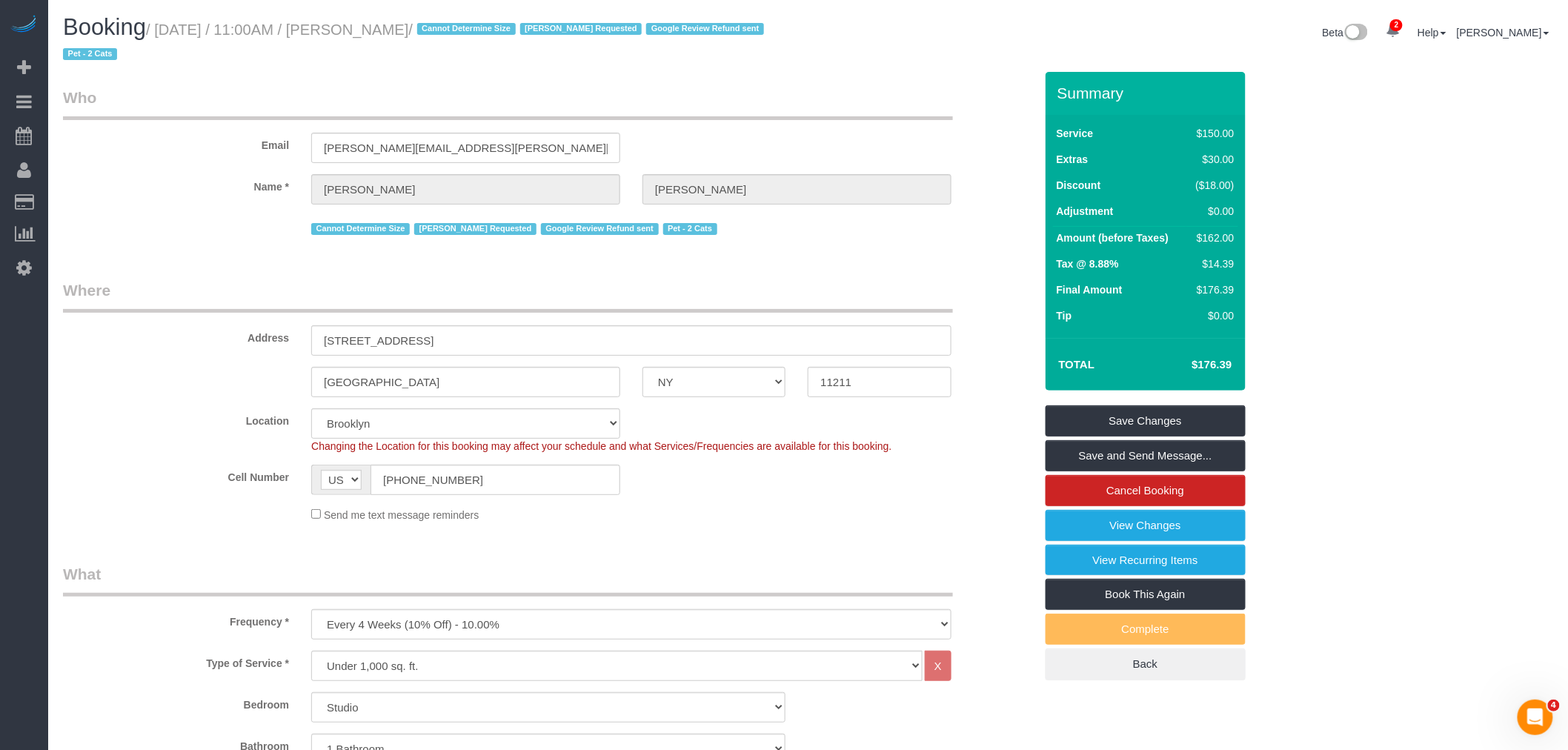
click at [835, 114] on legend "Who" at bounding box center [508, 103] width 890 height 33
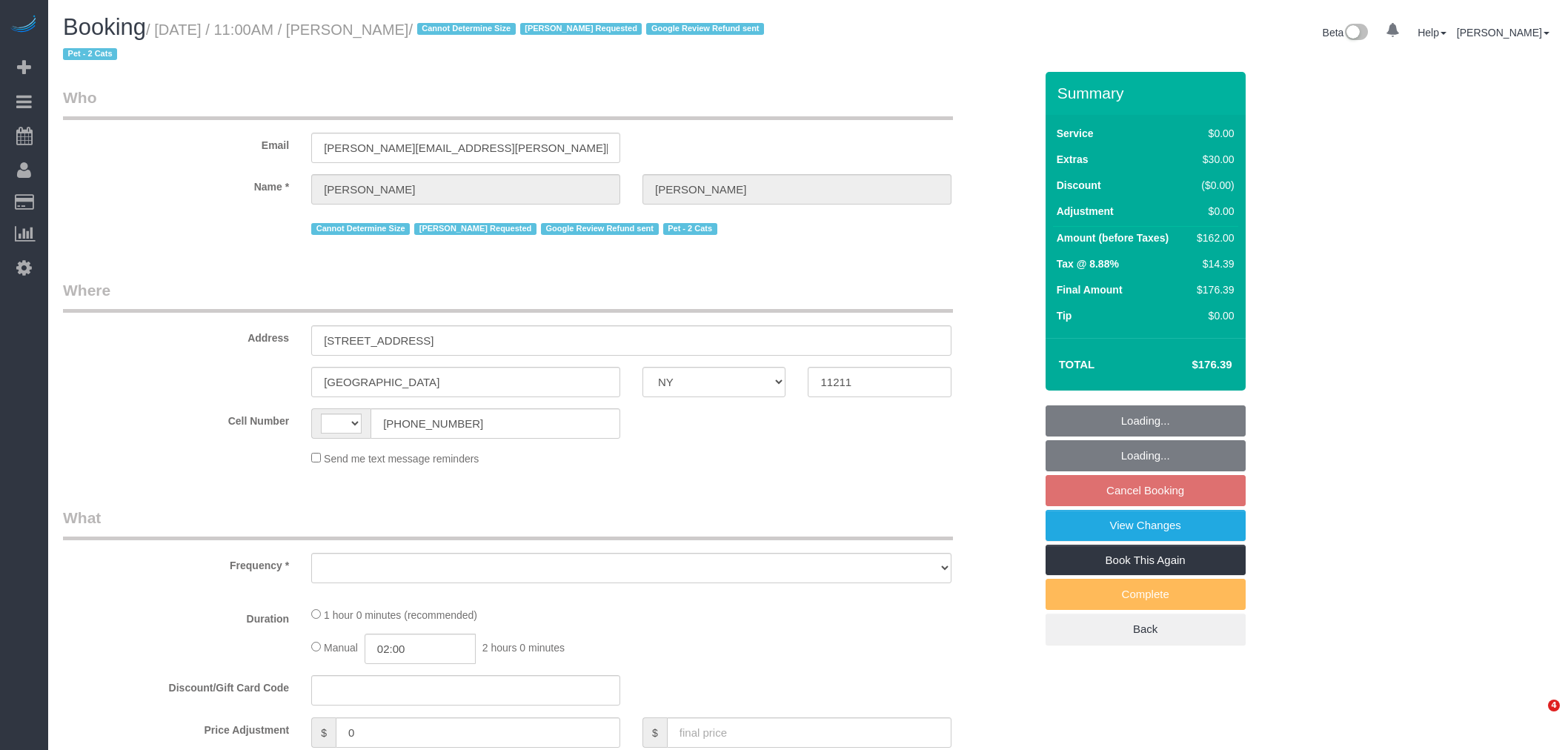
select select "NY"
select select "number:89"
select select "number:90"
select select "number:14"
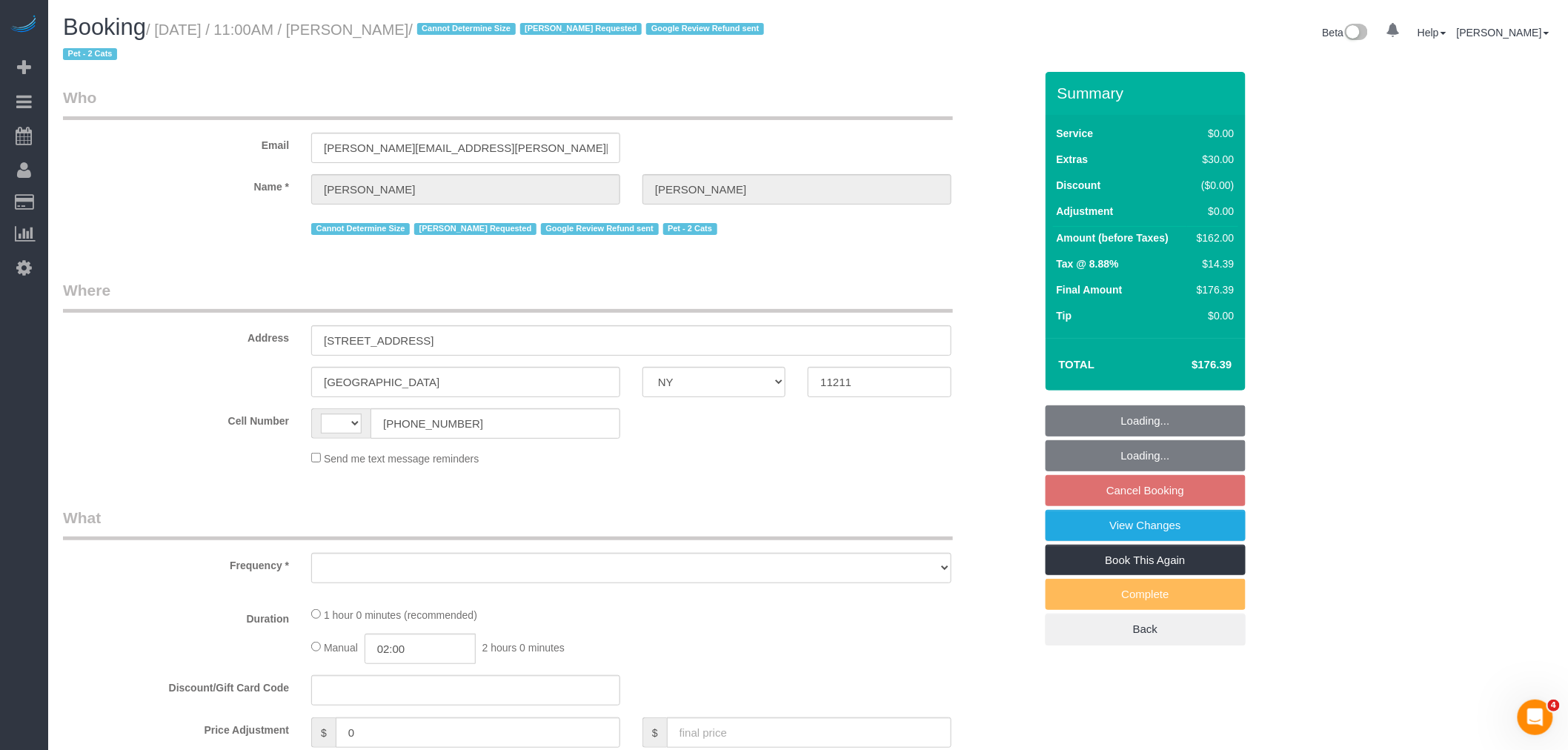
select select "number:5"
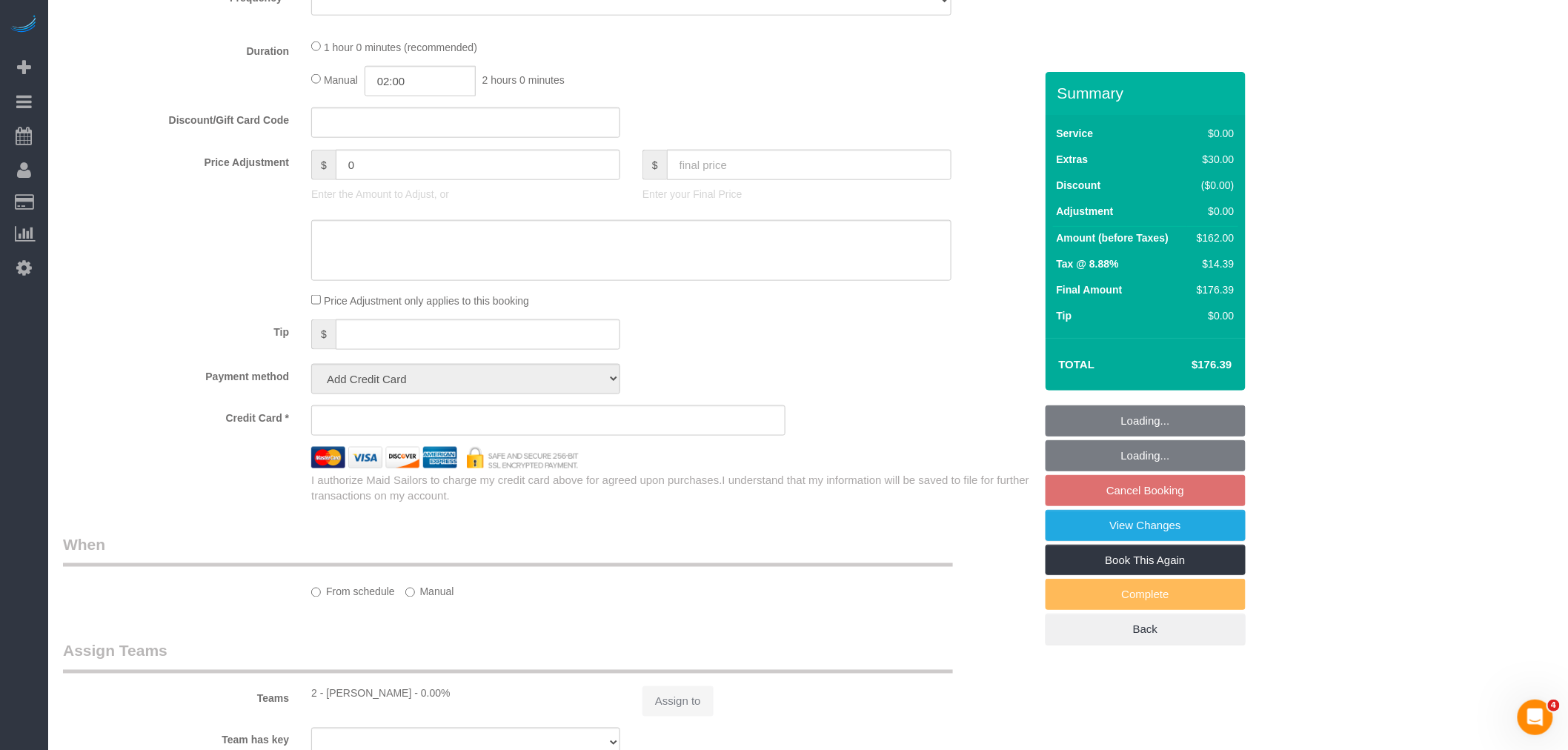
select select "string:[GEOGRAPHIC_DATA]"
select select "object:907"
select select "string:stripe-pm_1R5RLV4VGloSiKo7DztC7hwd"
select select "spot3"
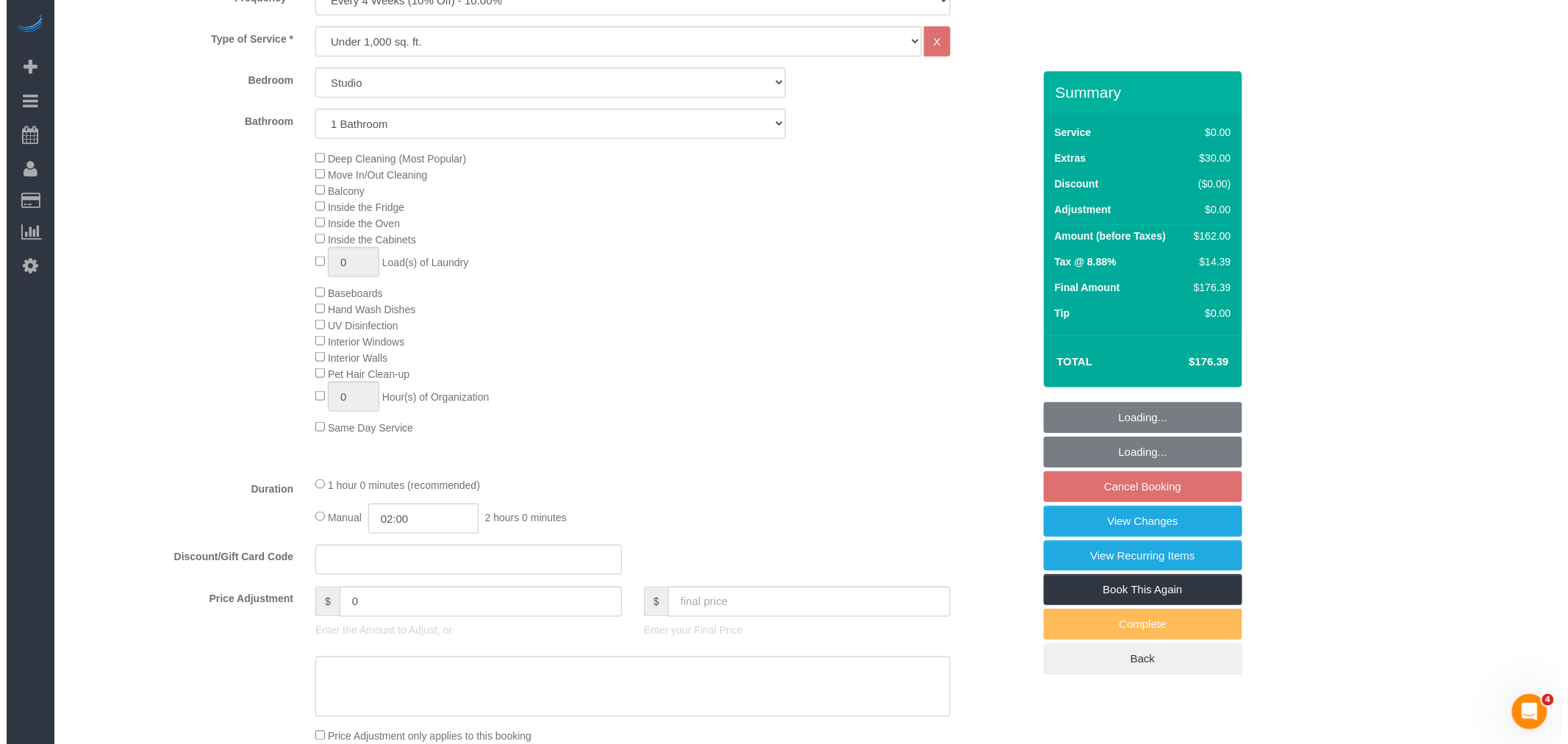
scroll to position [1678, 0]
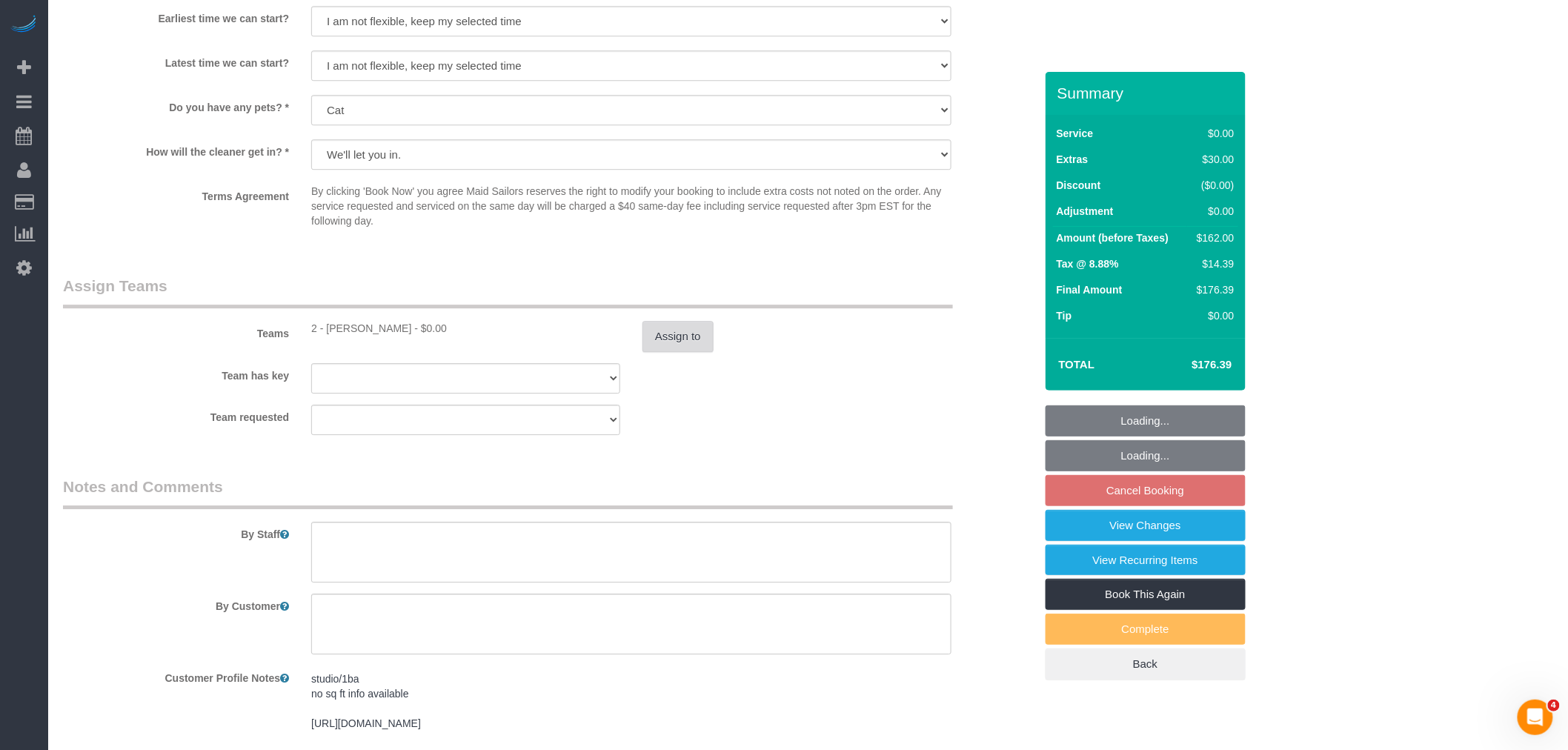
select select "object:1304"
click at [705, 352] on button "Assign to" at bounding box center [678, 336] width 71 height 31
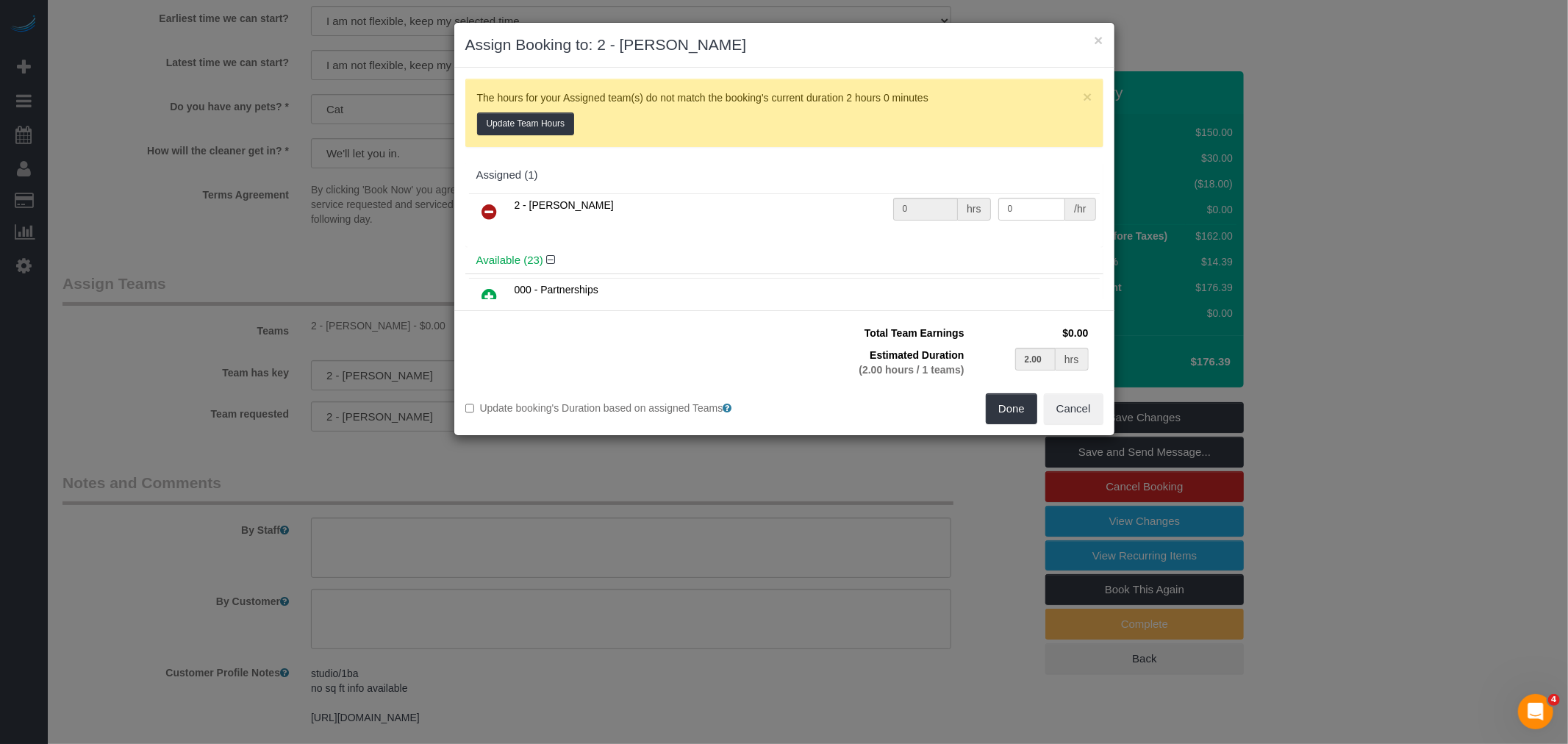
drag, startPoint x: 492, startPoint y: 207, endPoint x: 510, endPoint y: 213, distance: 19.0
click at [493, 207] on icon at bounding box center [490, 211] width 15 height 18
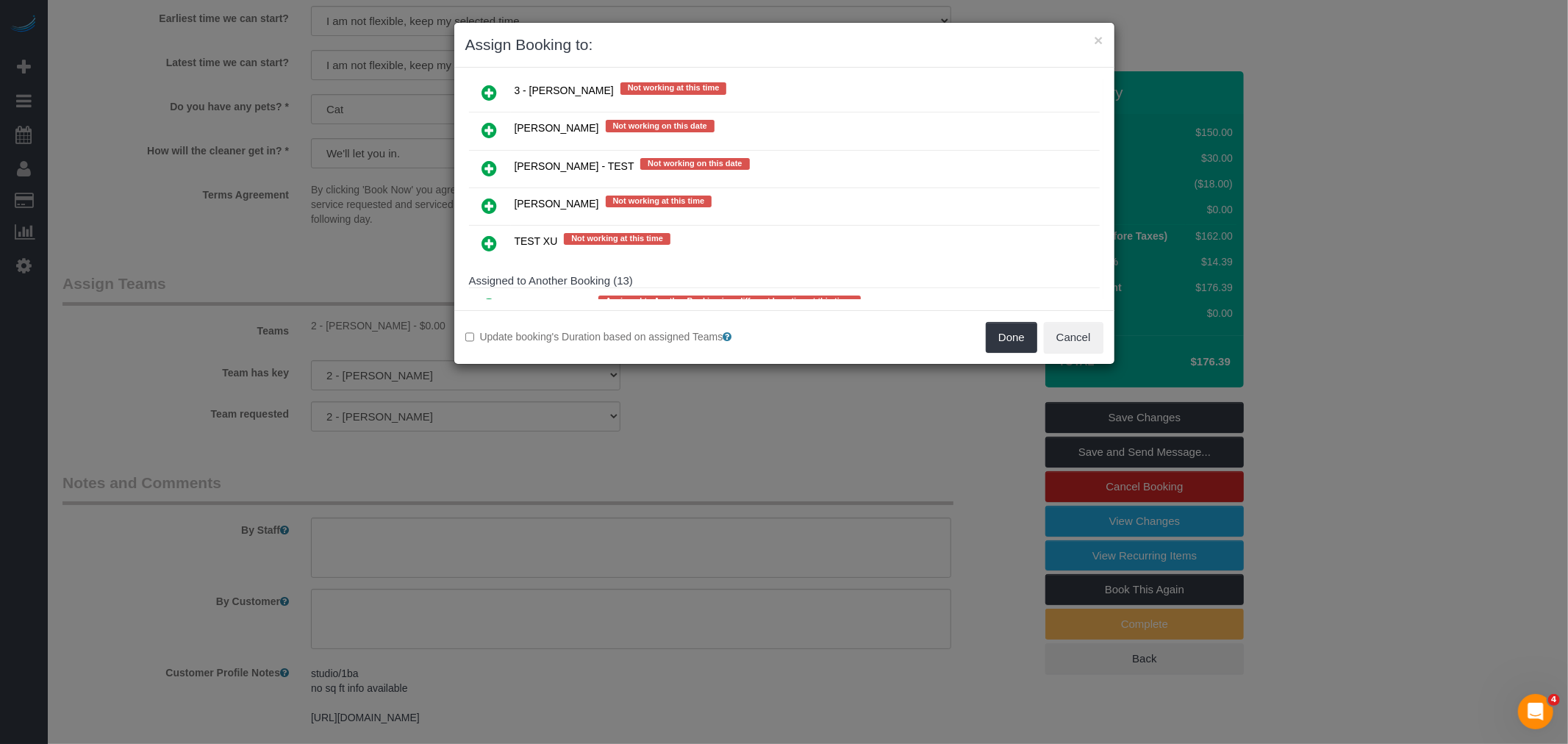
scroll to position [2695, 0]
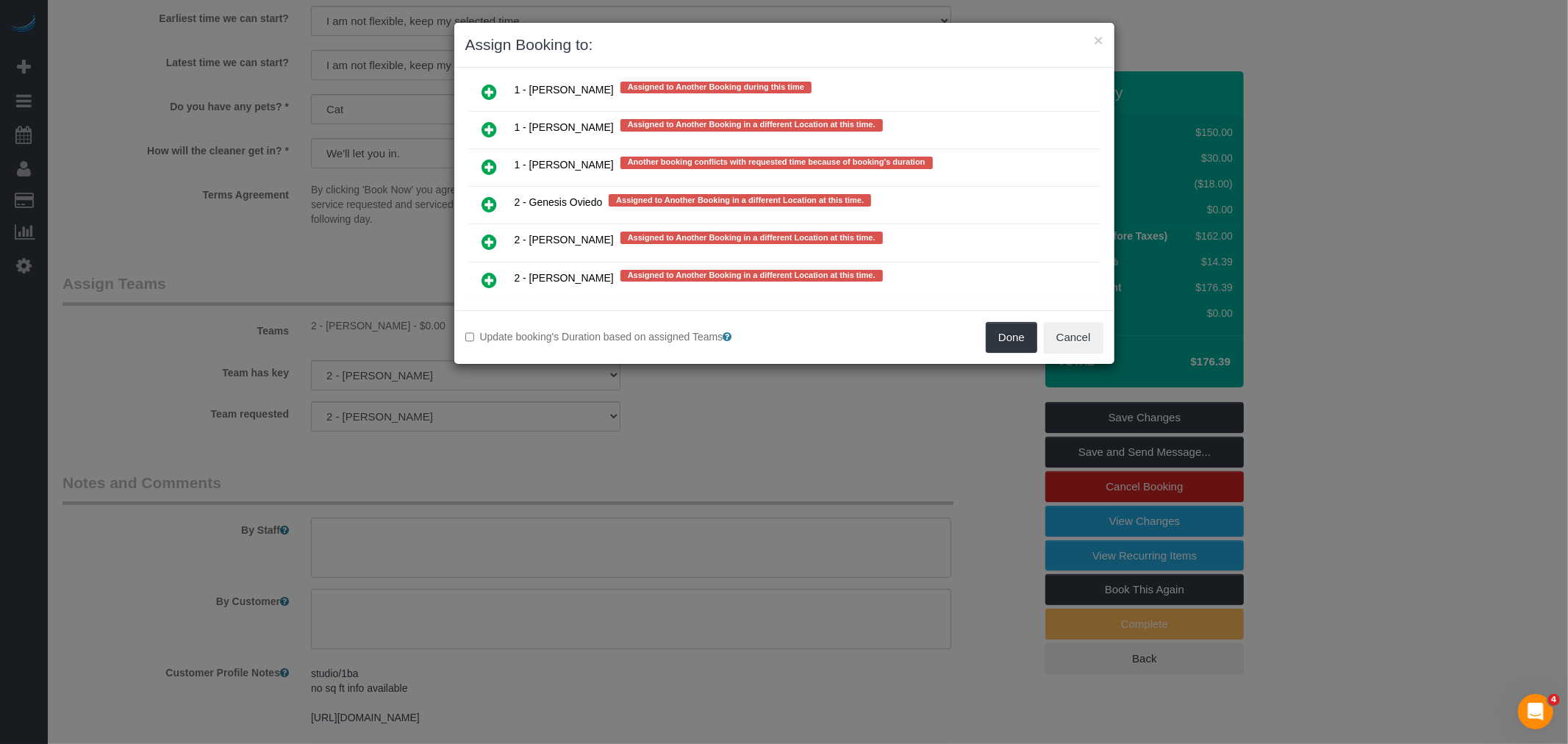
drag, startPoint x: 488, startPoint y: 194, endPoint x: 532, endPoint y: 194, distance: 44.0
click at [488, 233] on icon at bounding box center [490, 242] width 15 height 18
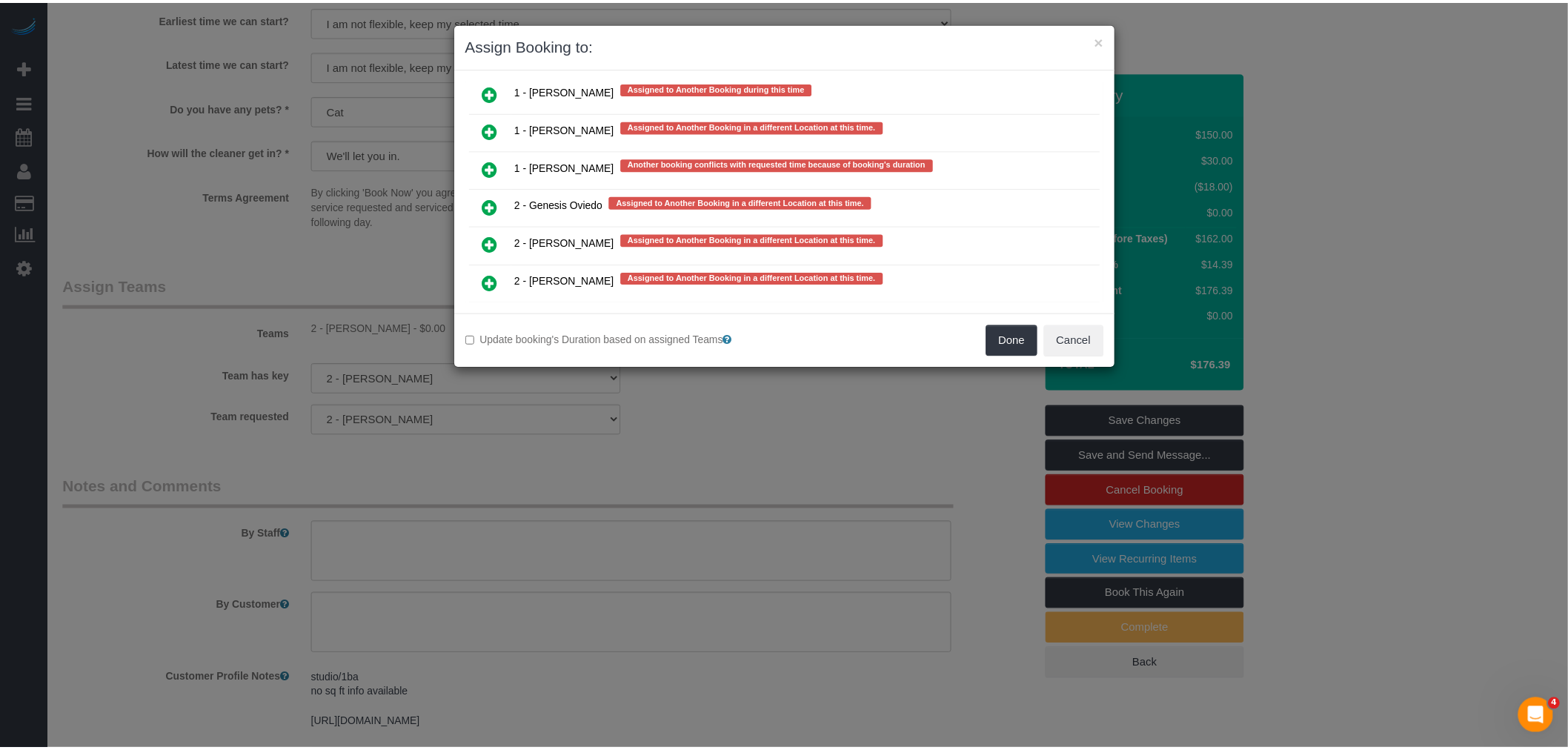
scroll to position [2759, 0]
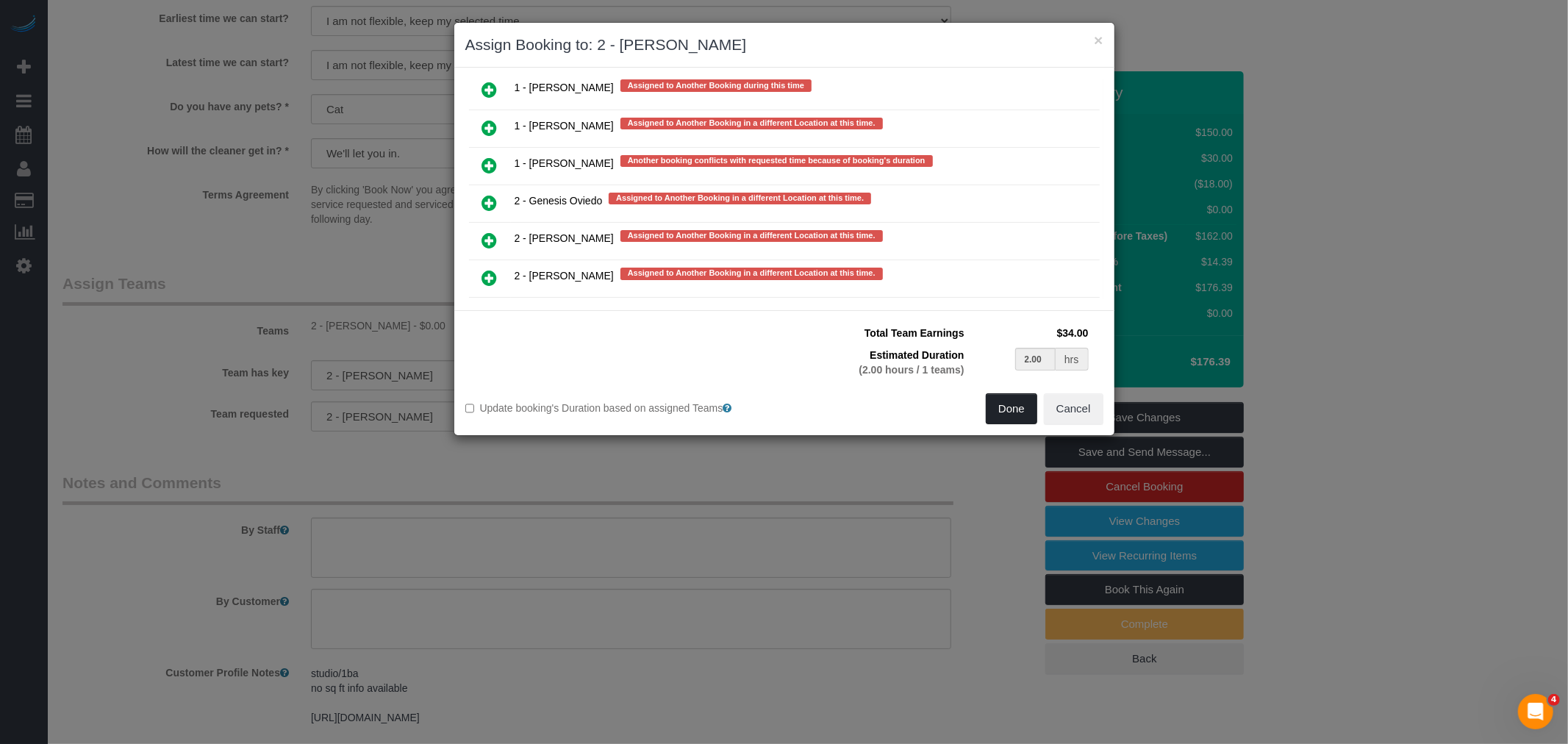
click at [996, 405] on button "Done" at bounding box center [1011, 409] width 52 height 31
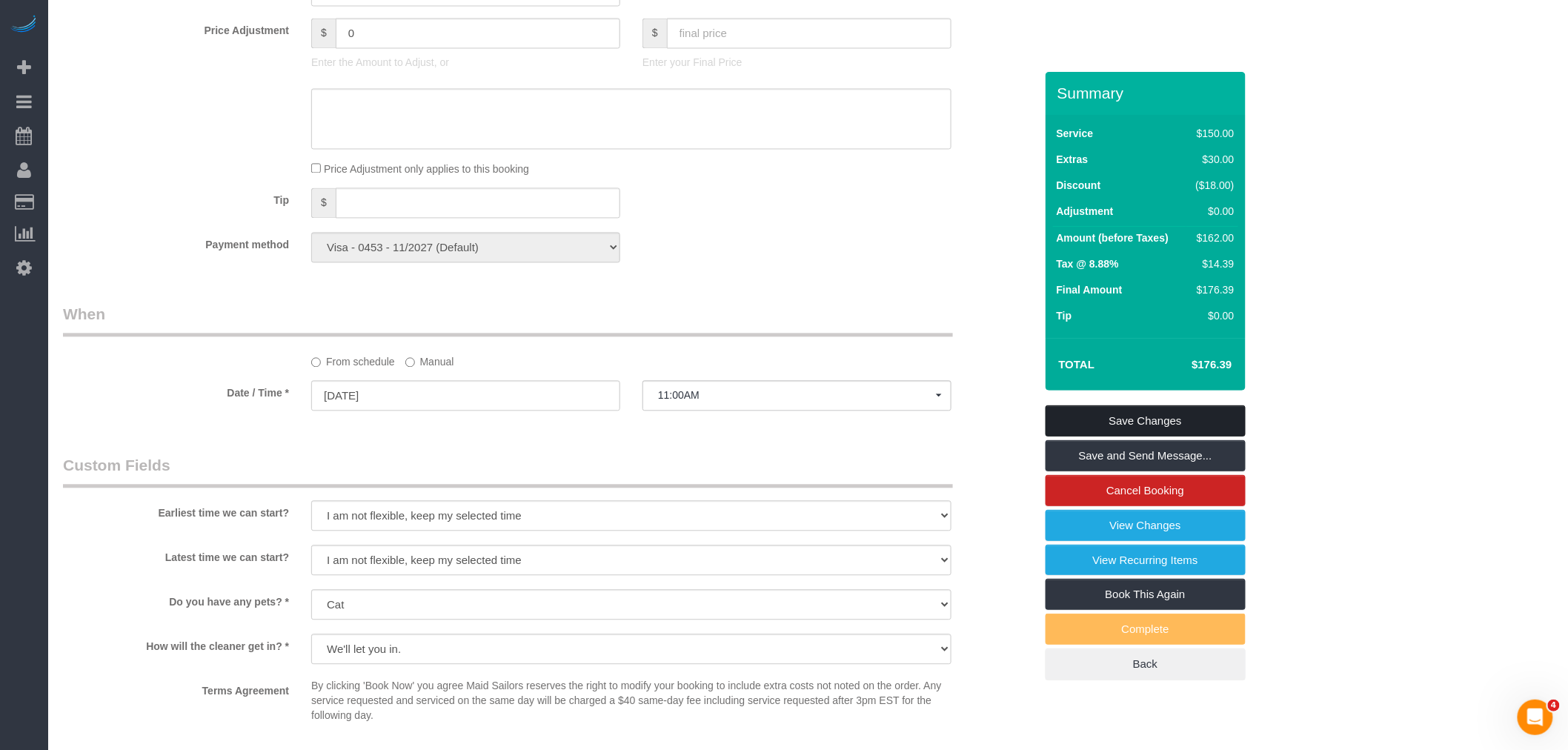
click at [1150, 416] on link "Save Changes" at bounding box center [1145, 421] width 200 height 31
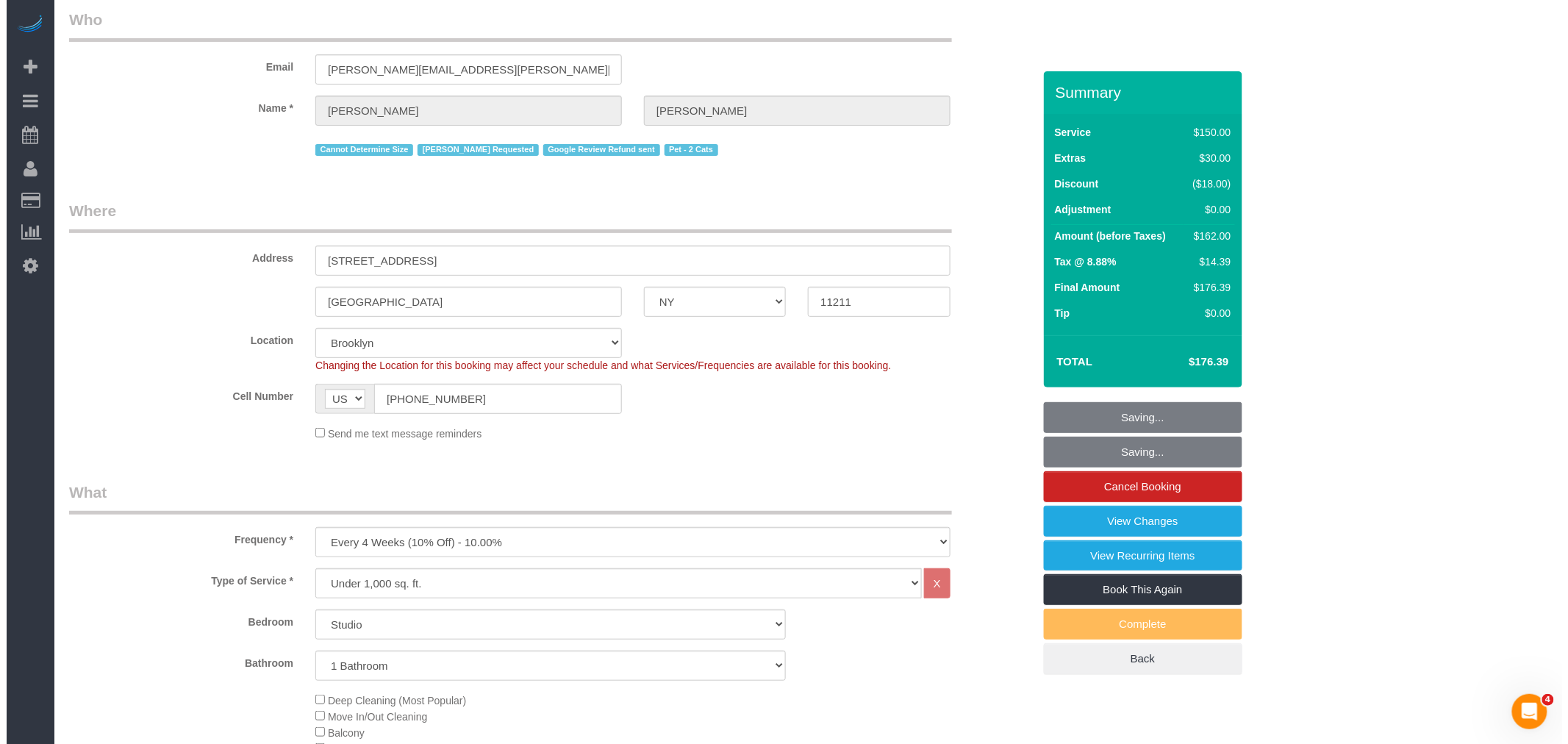
scroll to position [0, 0]
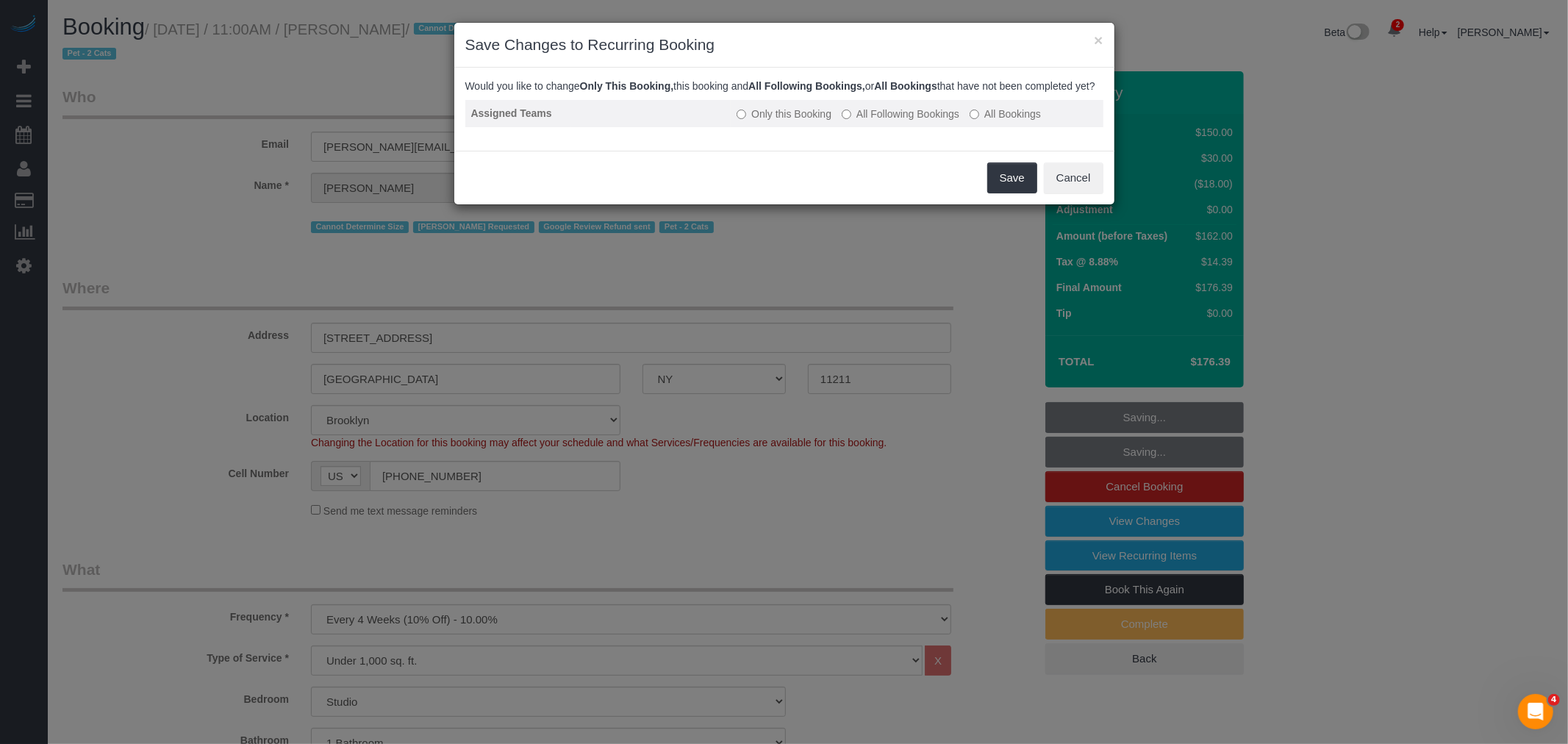
click at [906, 121] on label "All Following Bookings" at bounding box center [901, 113] width 117 height 15
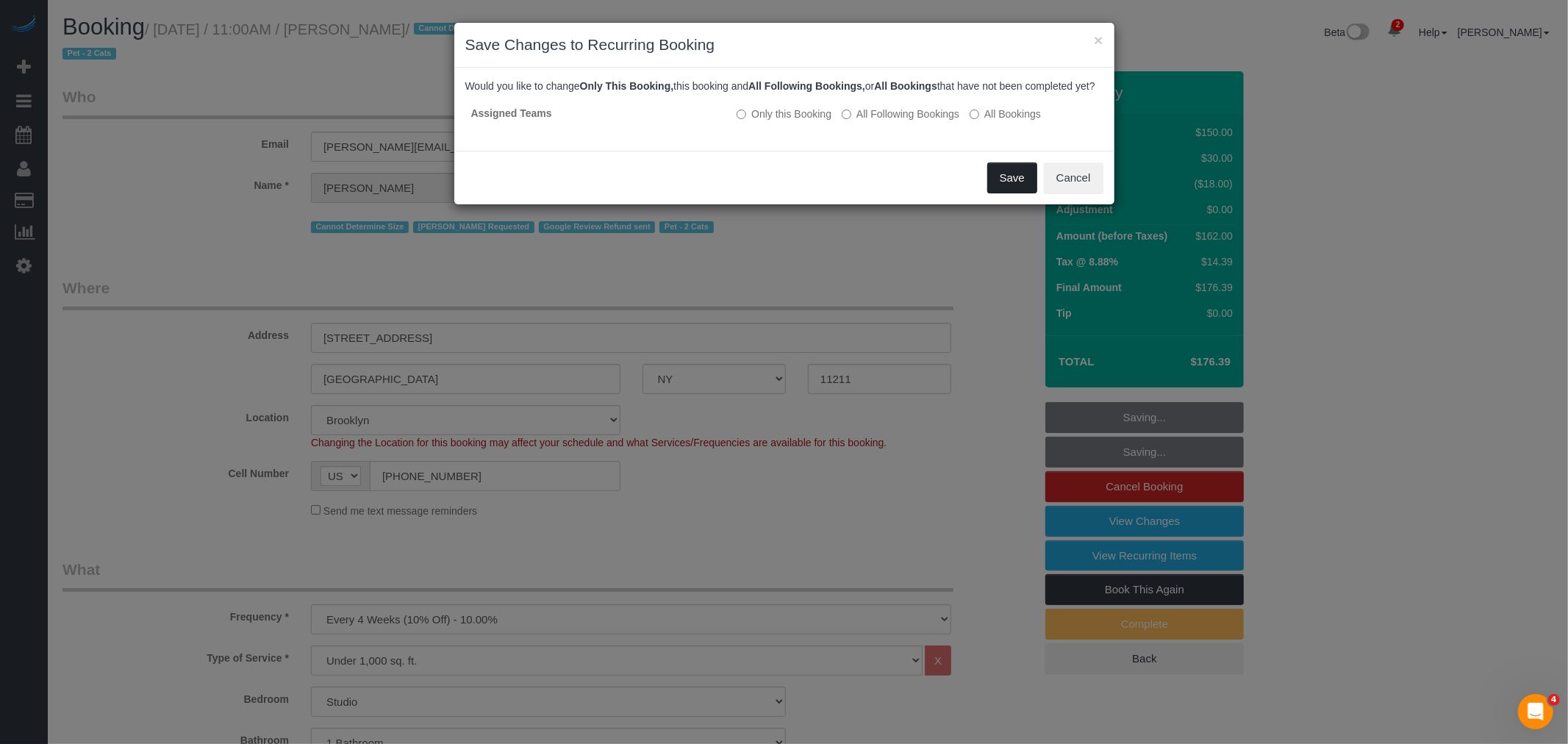
click at [1015, 188] on button "Save" at bounding box center [1012, 178] width 50 height 31
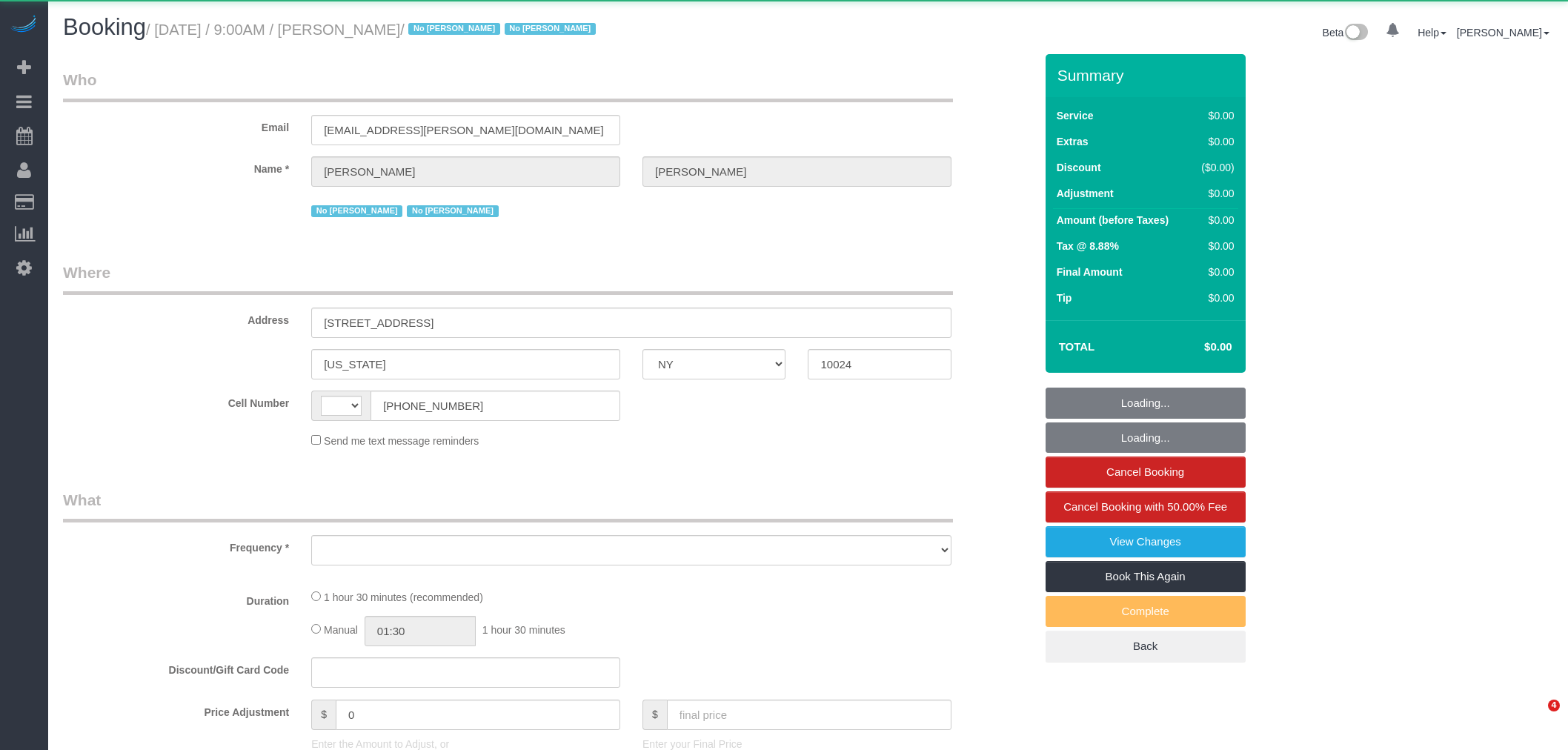
select select "NY"
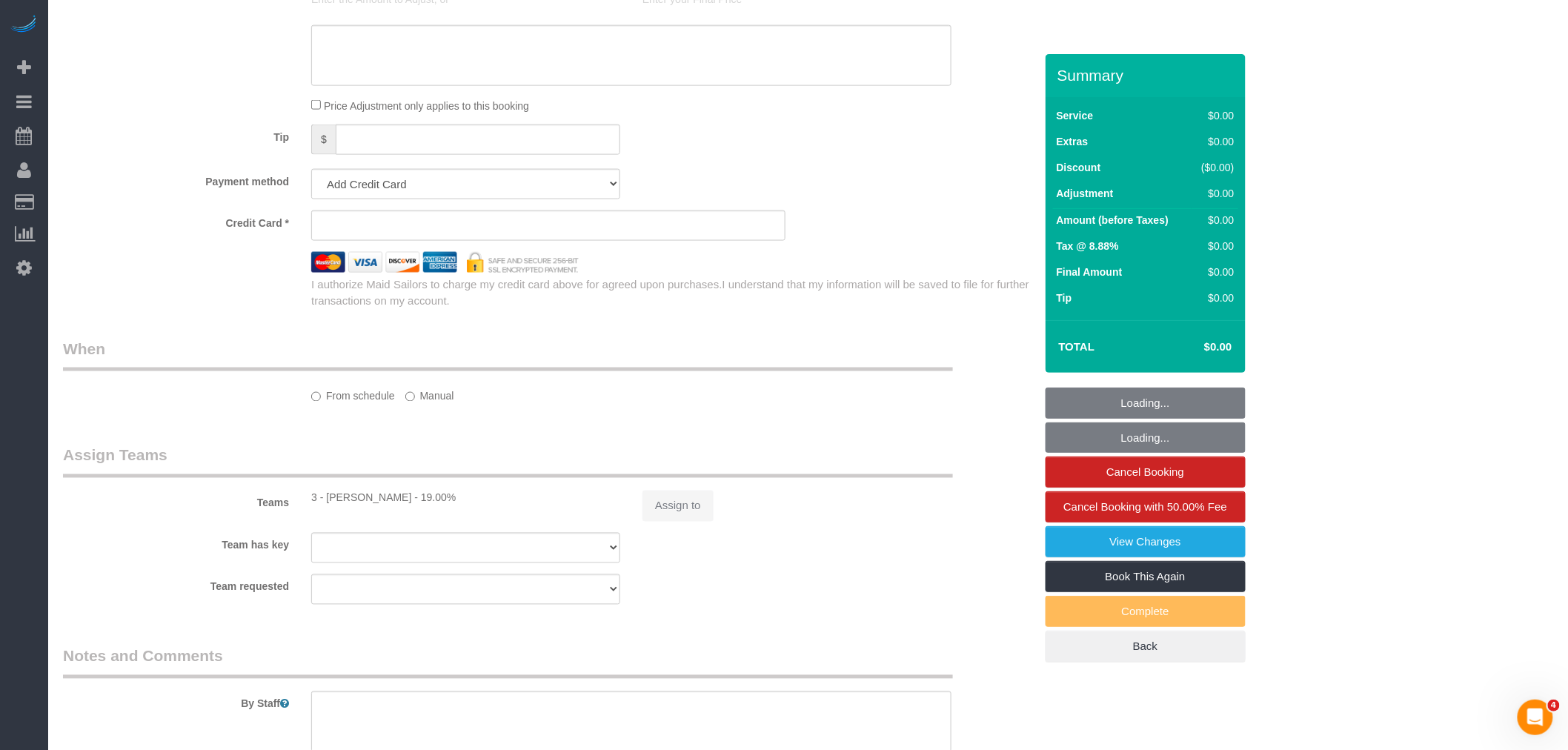
select select "string:[GEOGRAPHIC_DATA]"
select select "object:664"
select select "string:stripe-pm_1Rguhq4VGloSiKo7JLqEDpVT"
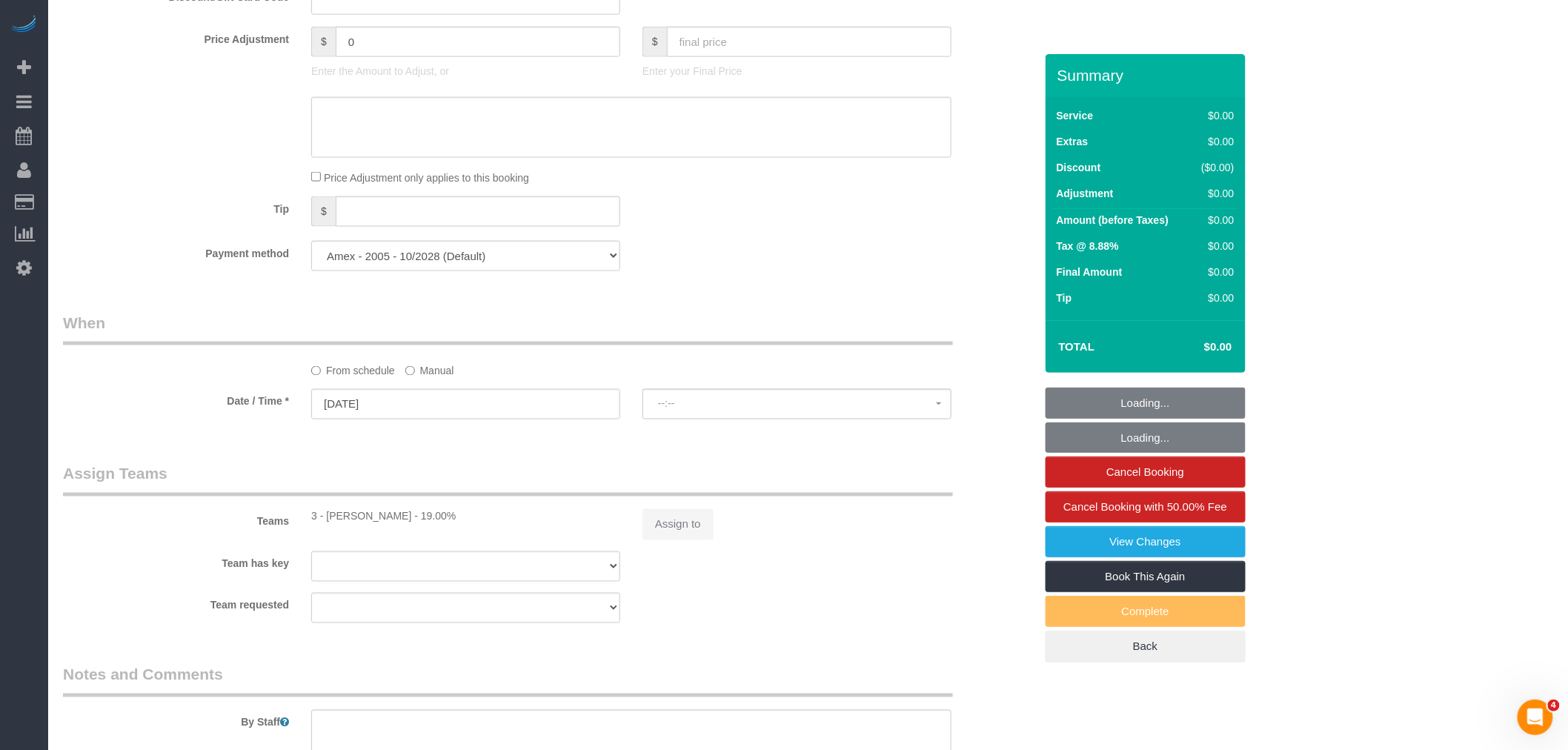
select select "spot1"
select select "number:57"
select select "number:77"
select select "number:15"
select select "number:6"
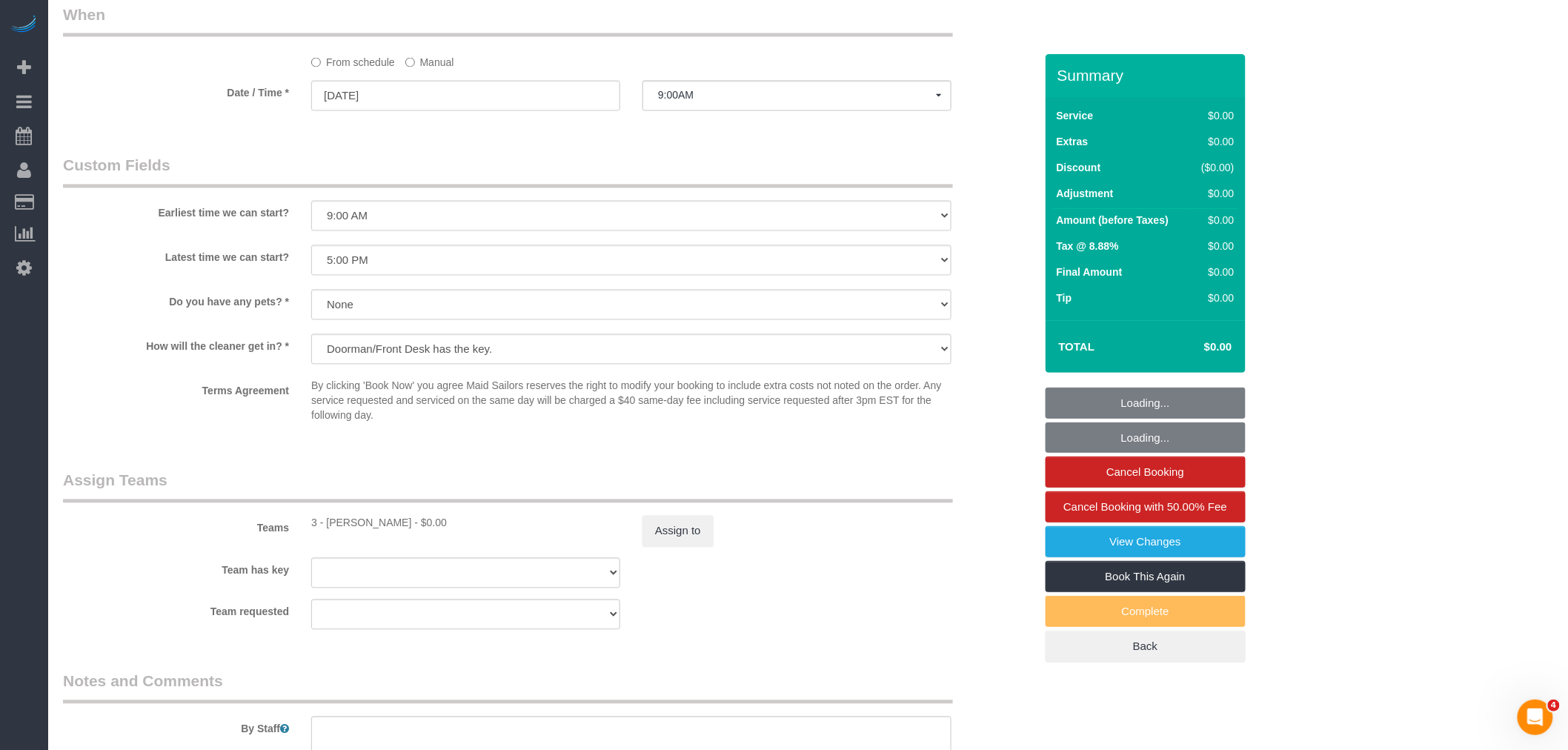
select select "object:1231"
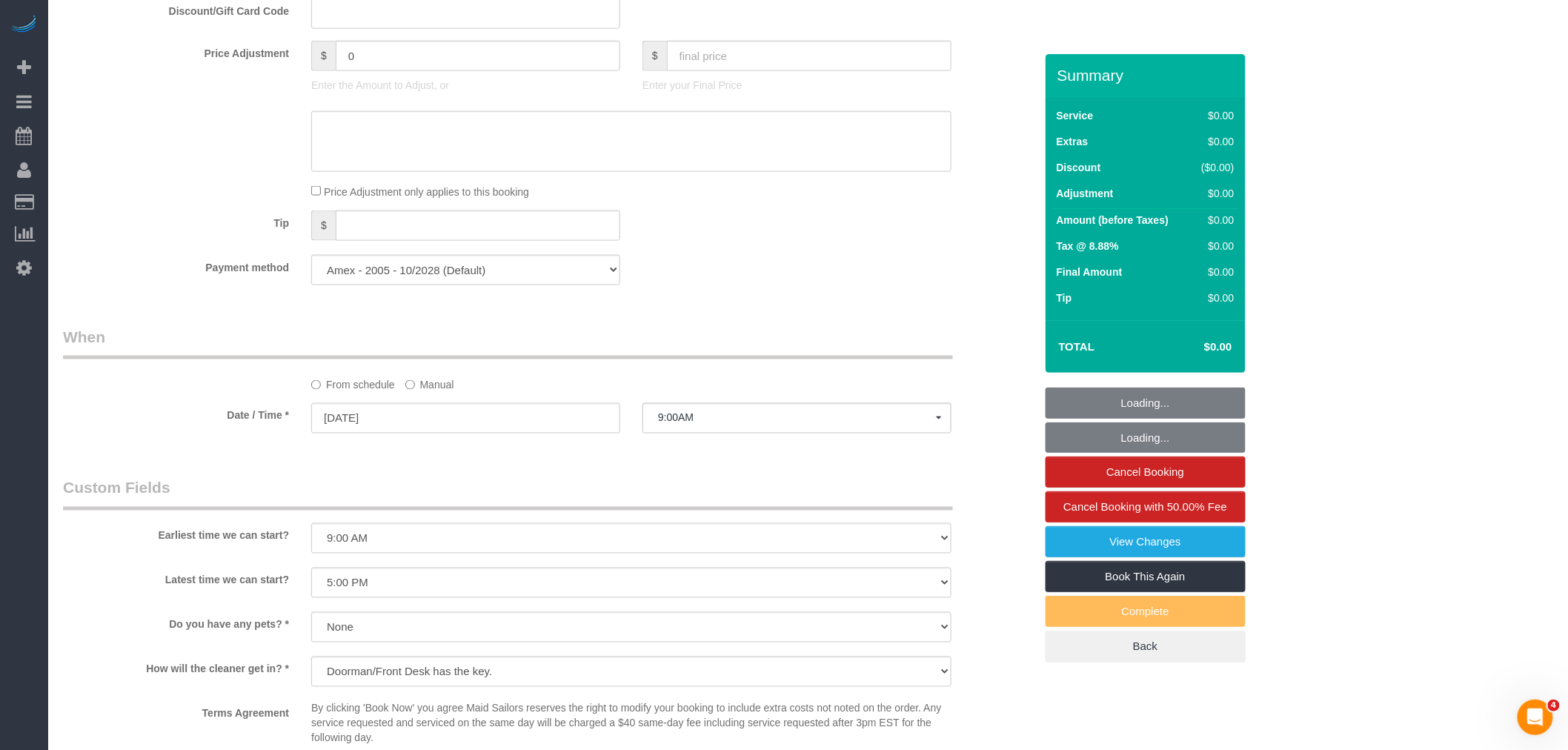
scroll to position [780, 0]
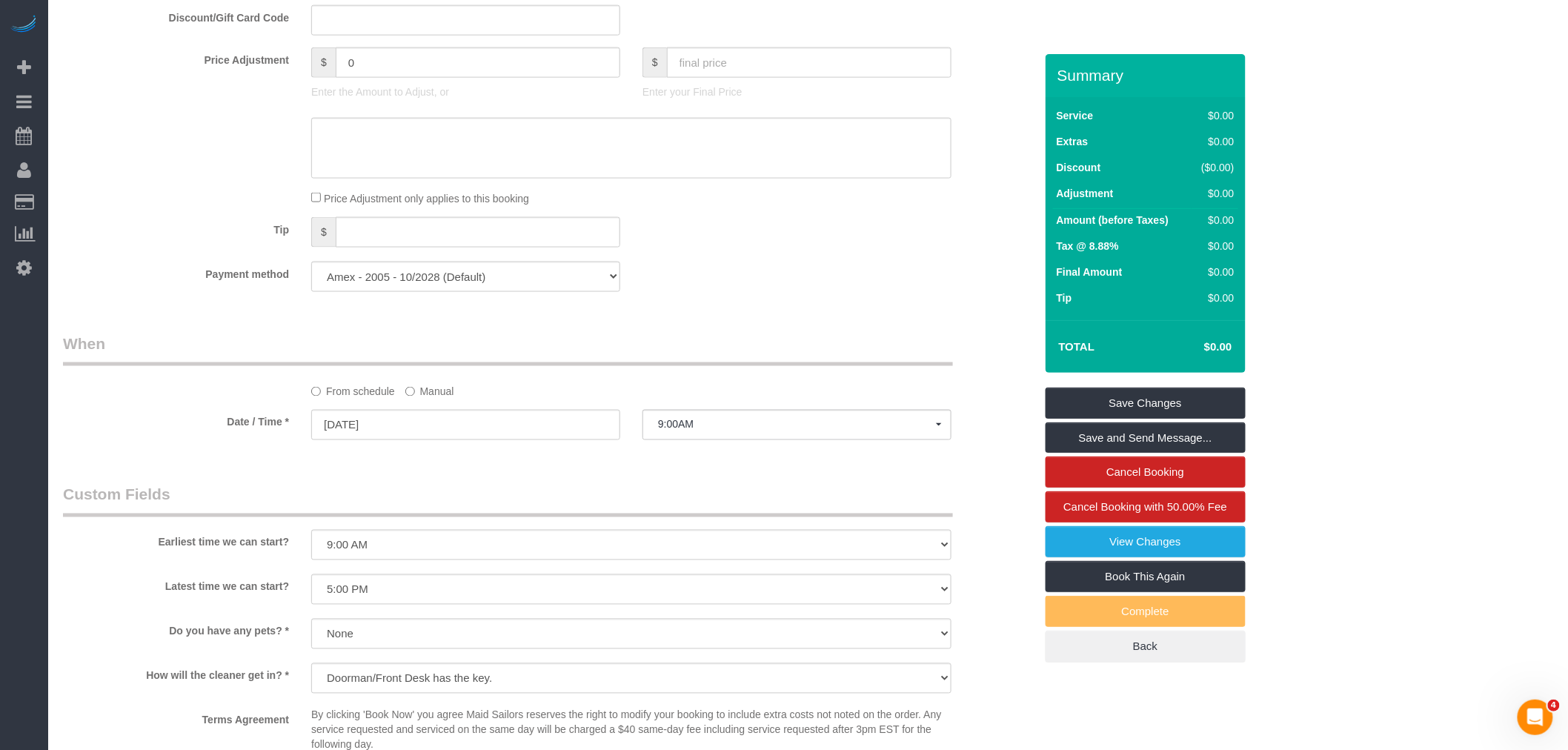
click at [437, 397] on label "Manual" at bounding box center [430, 389] width 49 height 20
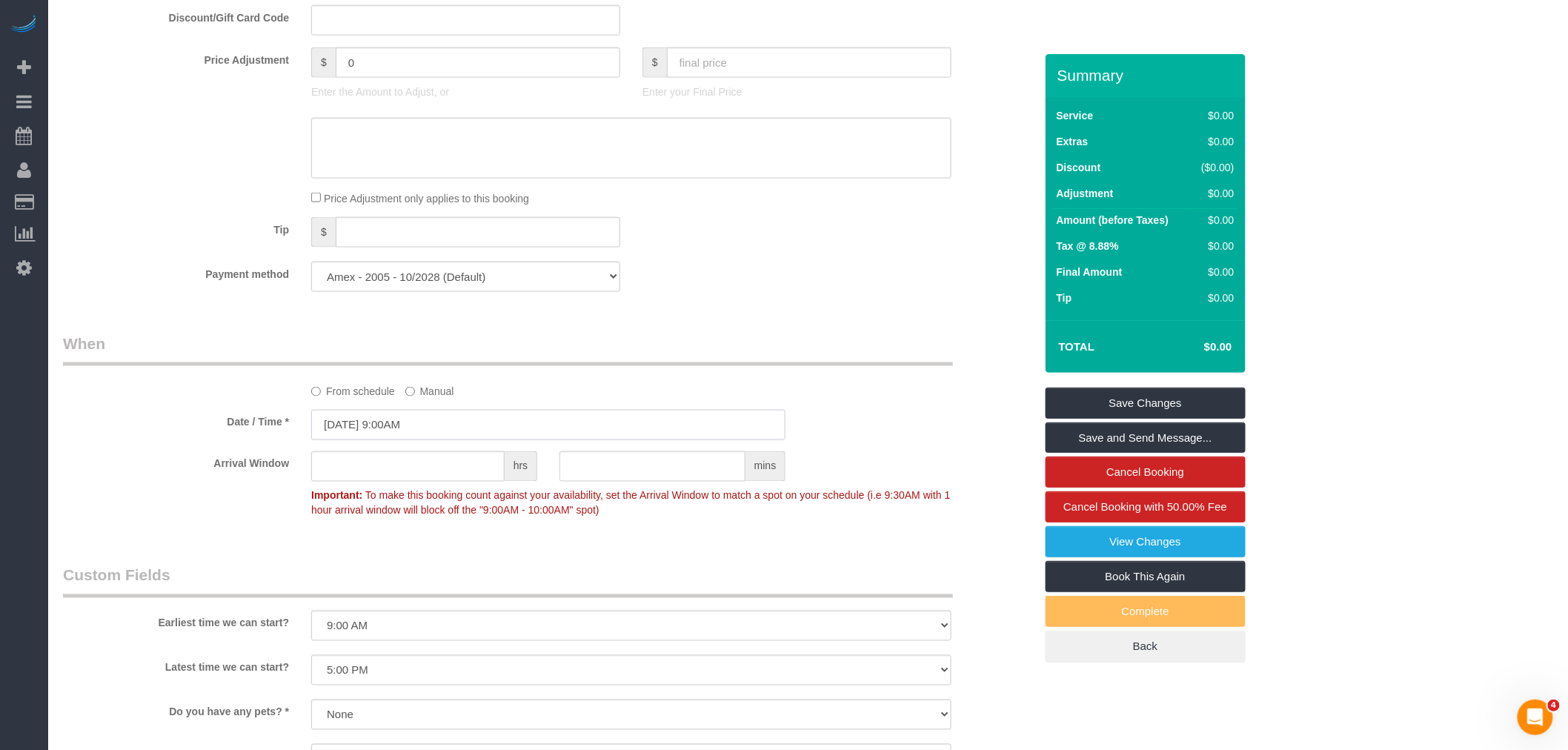
click at [436, 430] on input "[DATE] 9:00AM" at bounding box center [549, 425] width 475 height 30
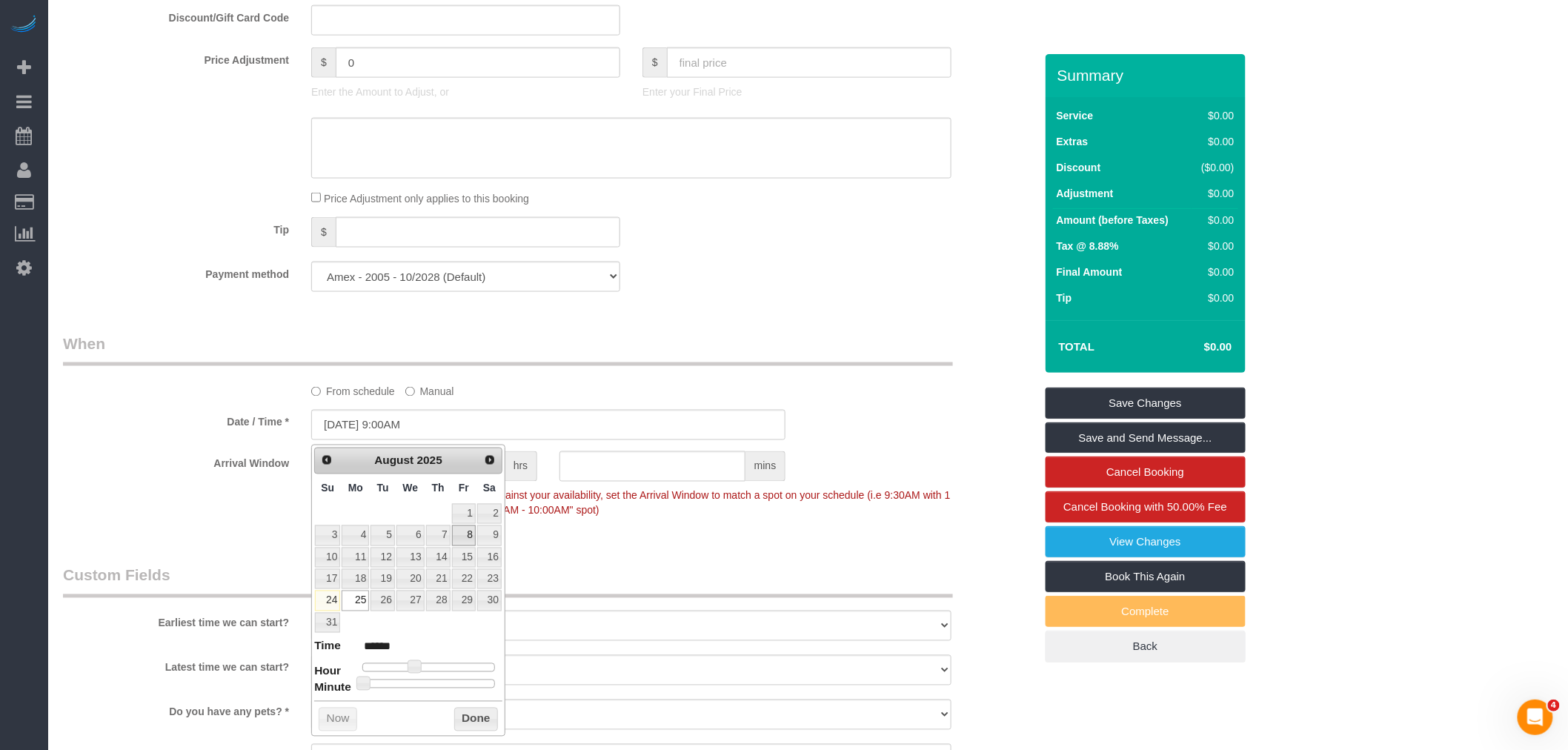
click at [413, 672] on span at bounding box center [414, 667] width 13 height 13
type input "[DATE] 11:00AM"
type input "*******"
type input "08/25/2025 12:00PM"
type input "*******"
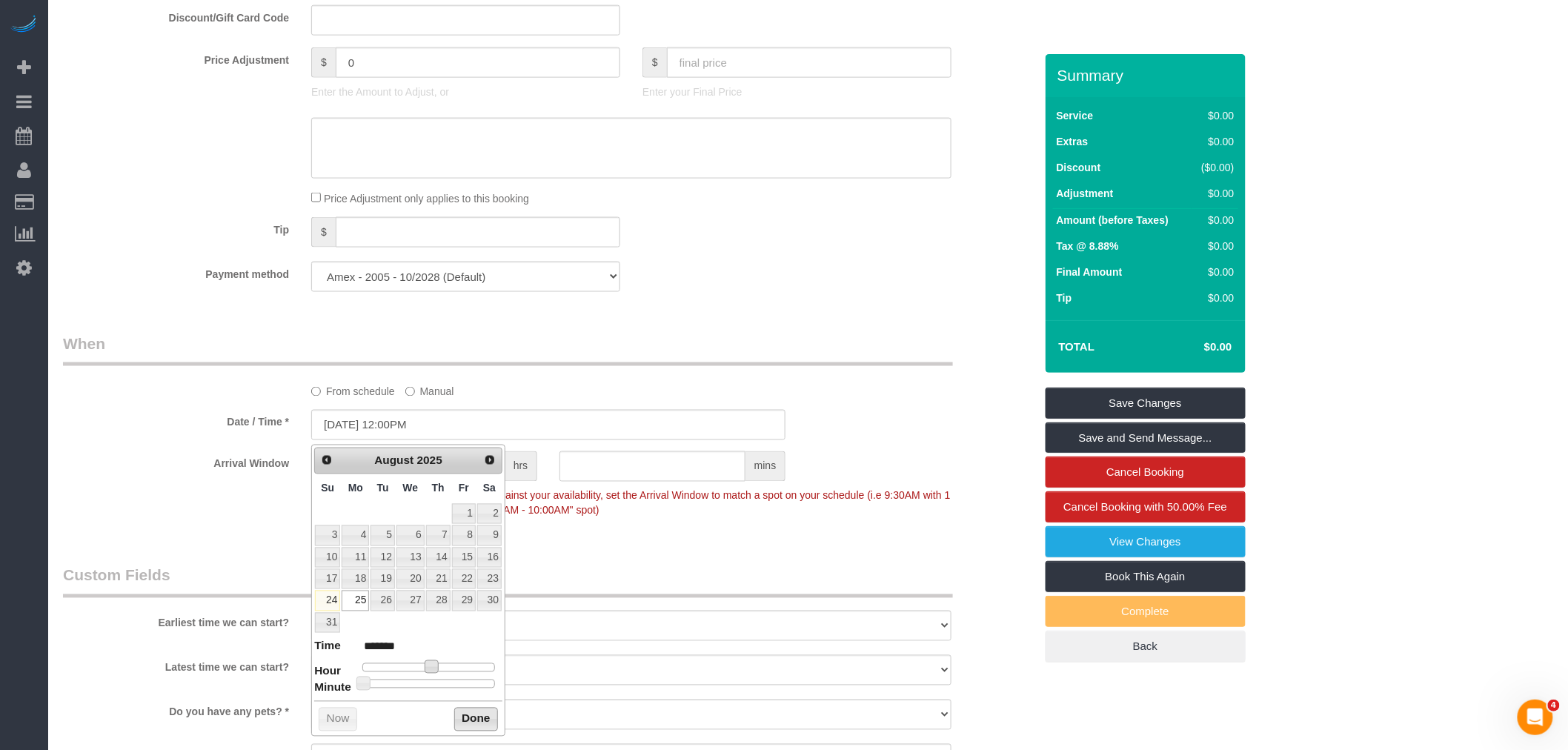
type input "08/25/2025 1:00PM"
type input "******"
click at [475, 712] on button "Done" at bounding box center [476, 720] width 44 height 23
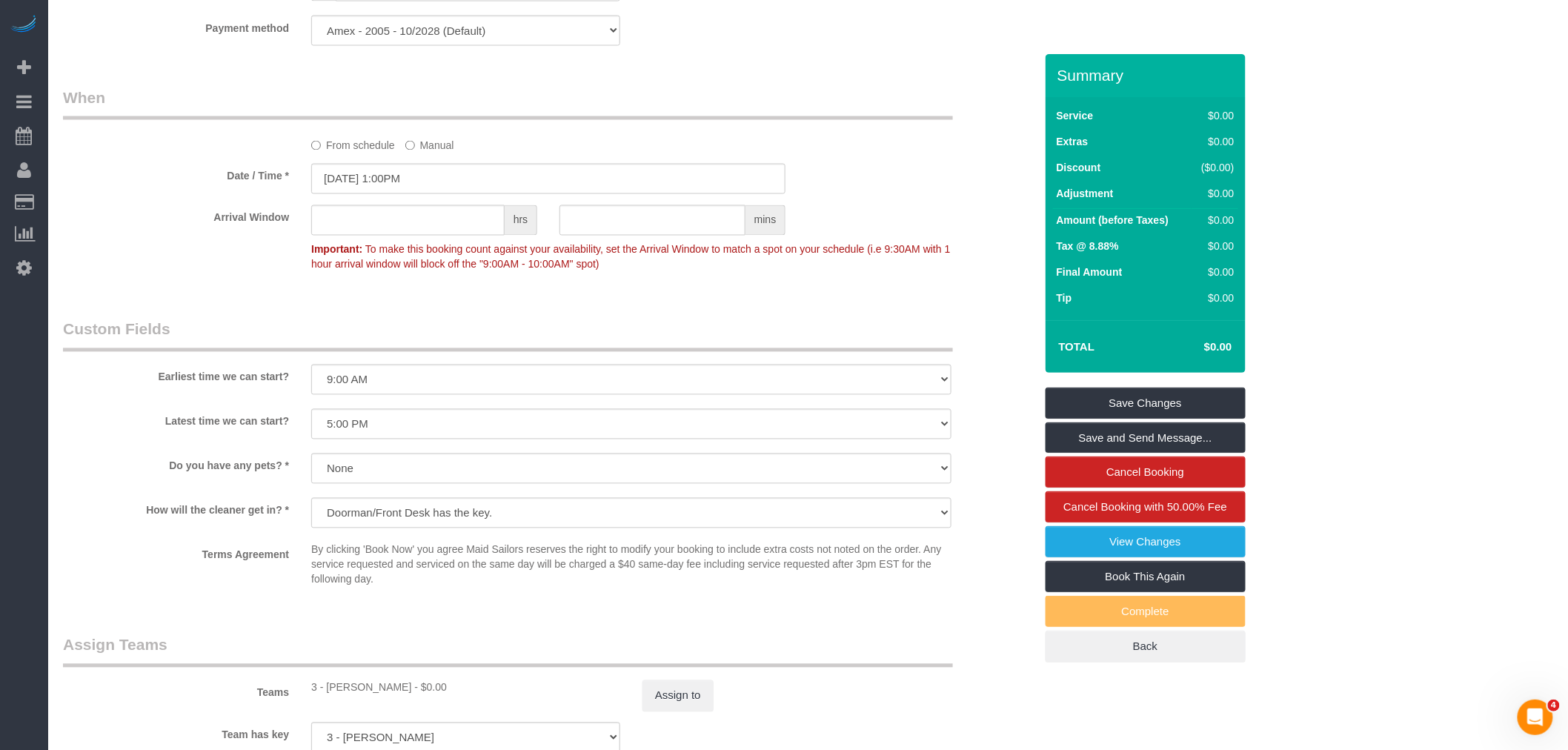
scroll to position [1191, 0]
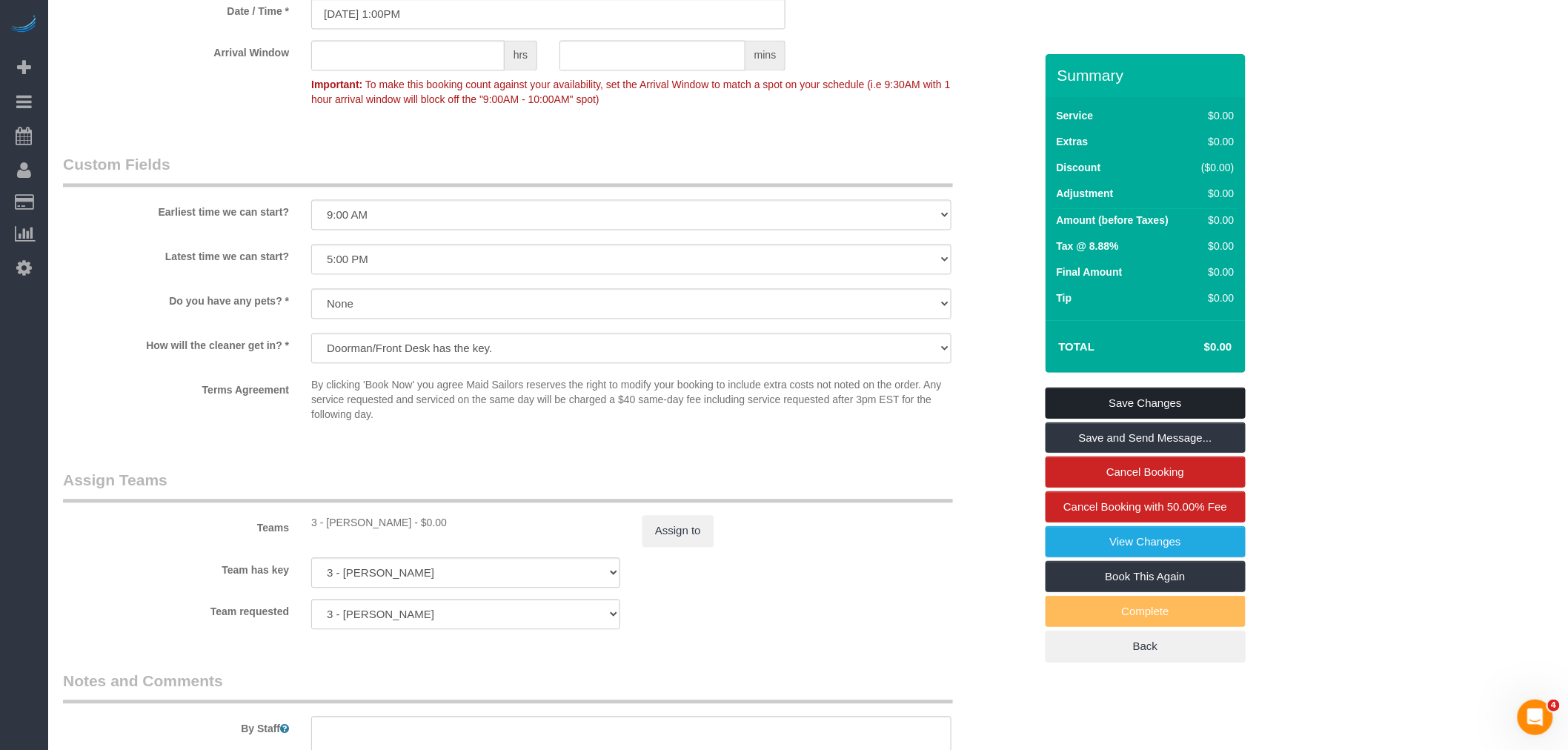
click at [1178, 391] on link "Save Changes" at bounding box center [1145, 403] width 200 height 31
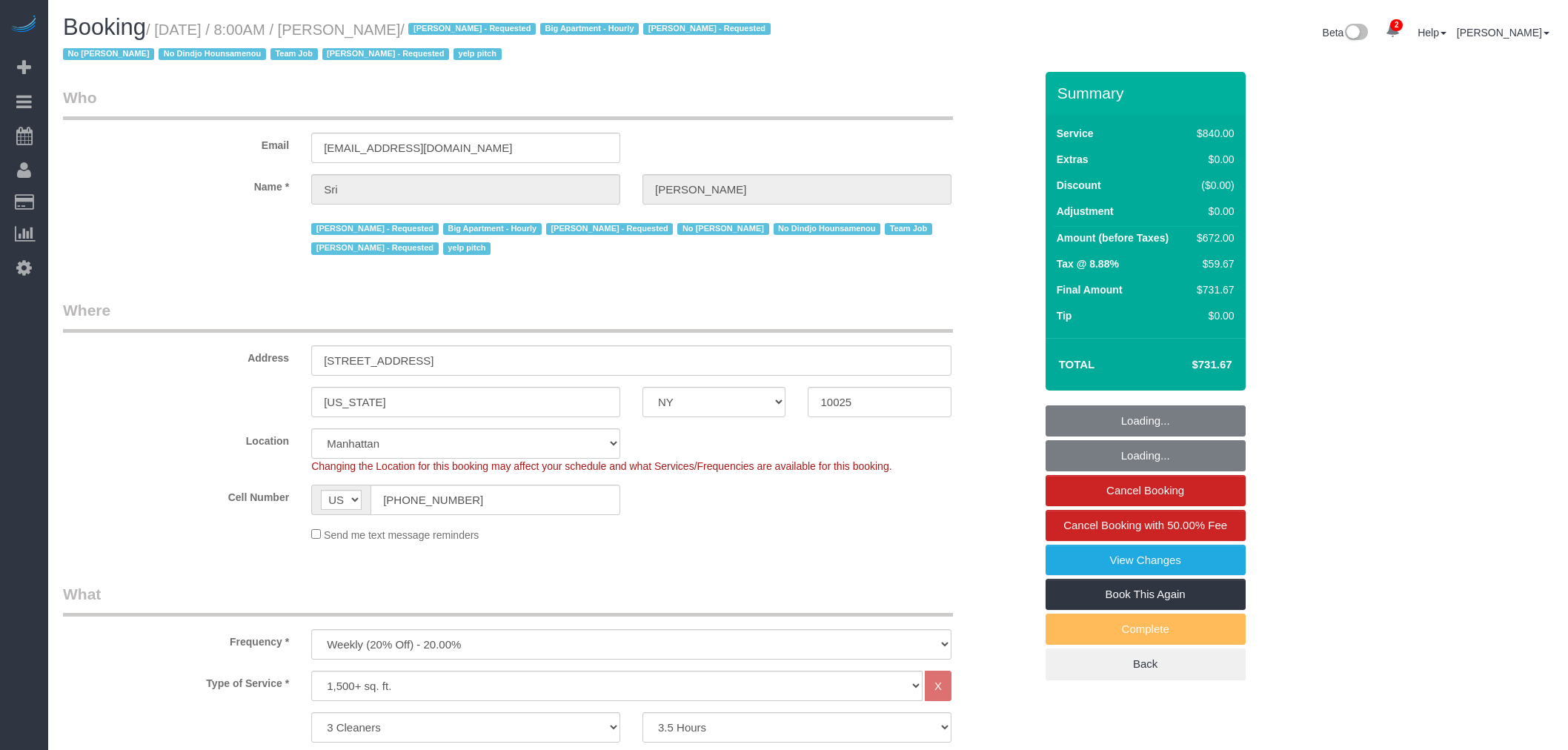
select select "NY"
select select "3"
select select "210"
select select "spot1"
select select "number:89"
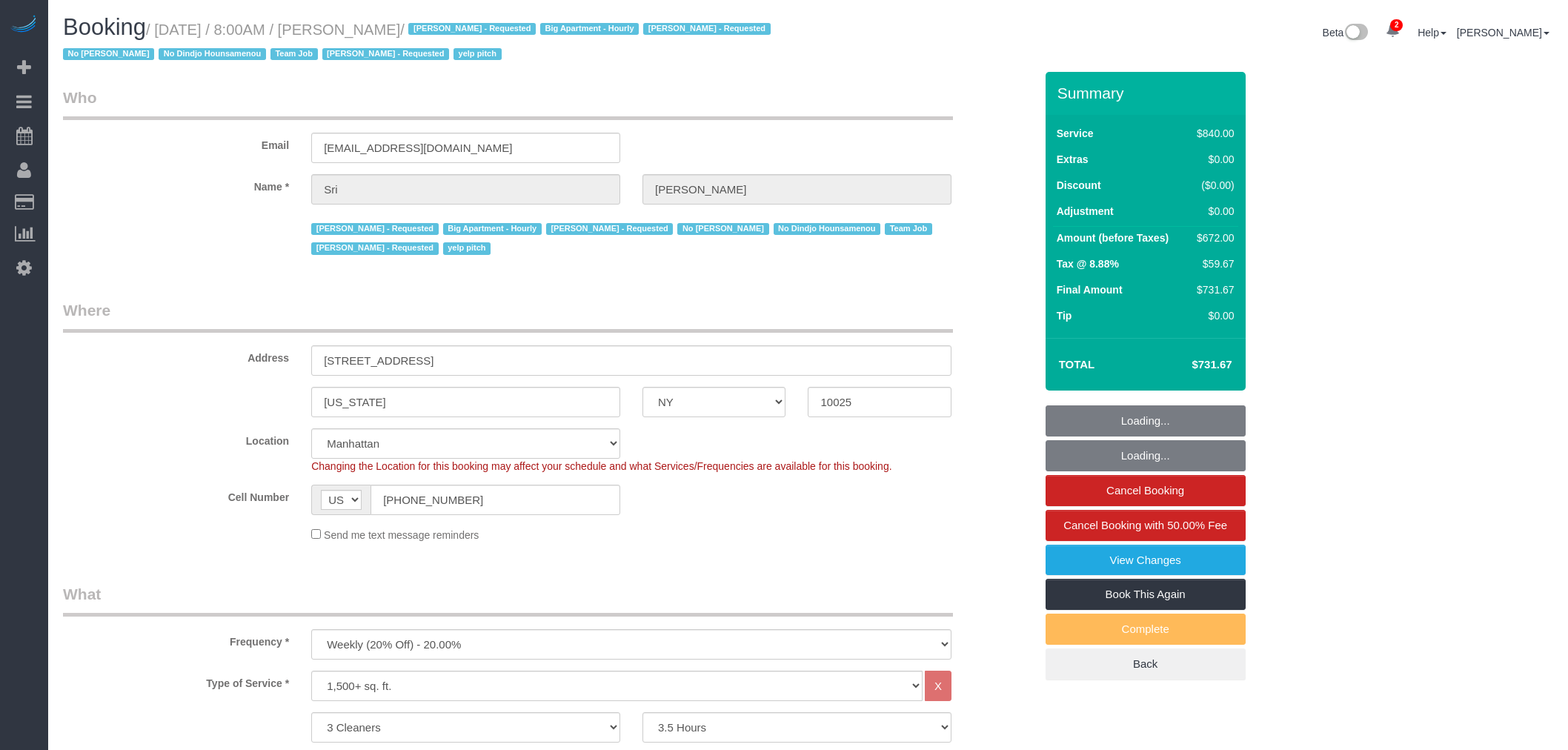
select select "number:90"
select select "number:15"
select select "number:5"
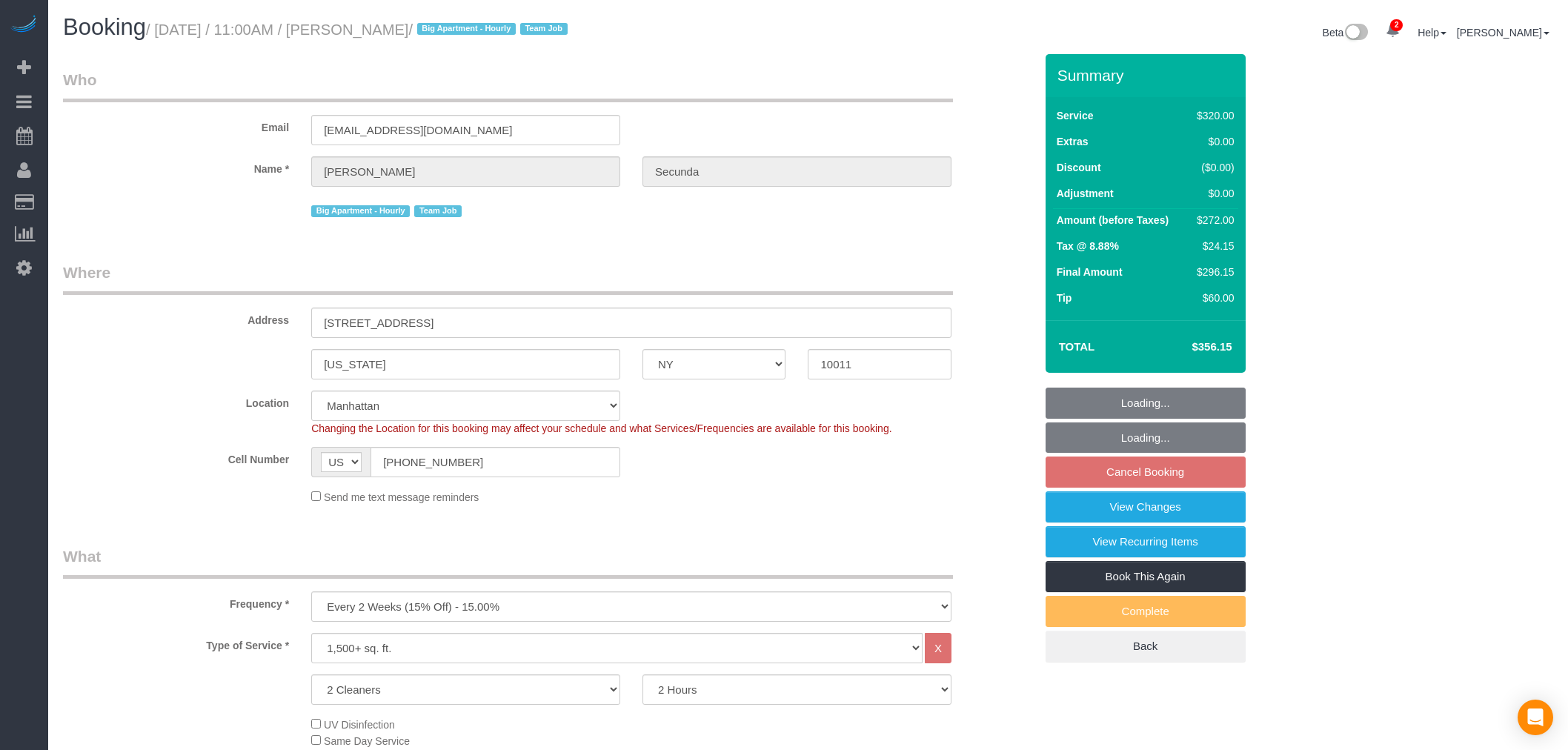
select select "NY"
select select "spot2"
select select "number:89"
select select "number:90"
select select "number:15"
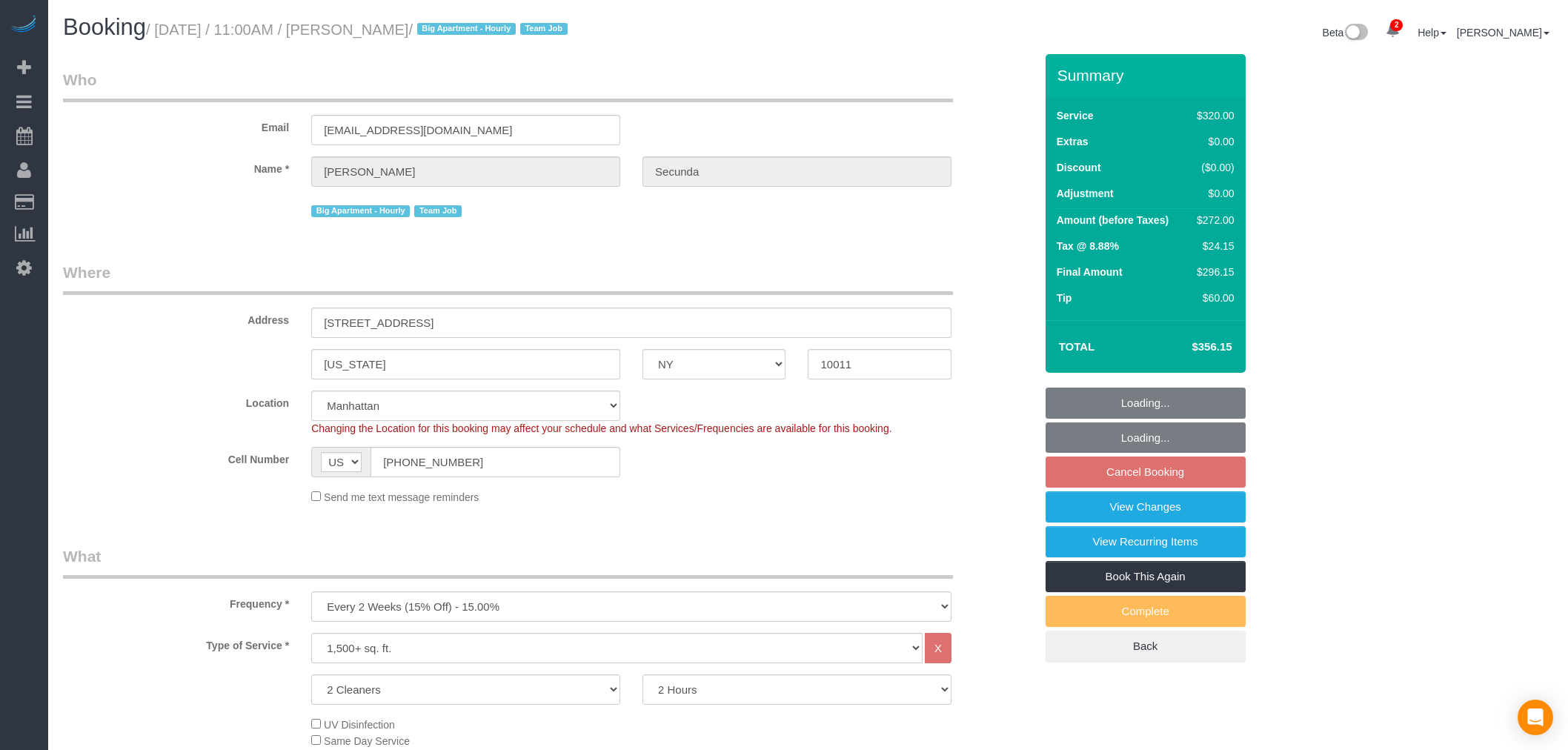
select select "number:6"
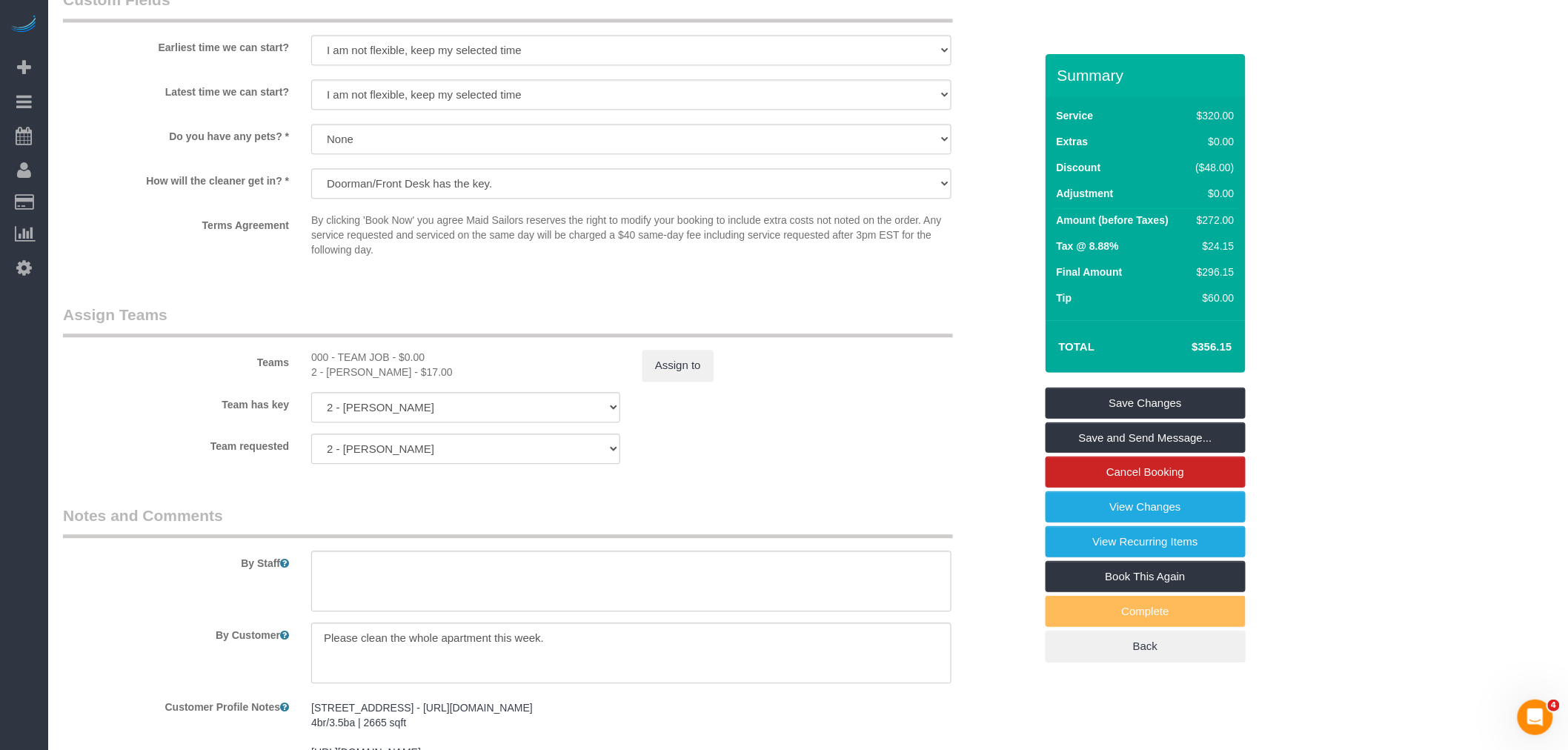
scroll to position [1152, 0]
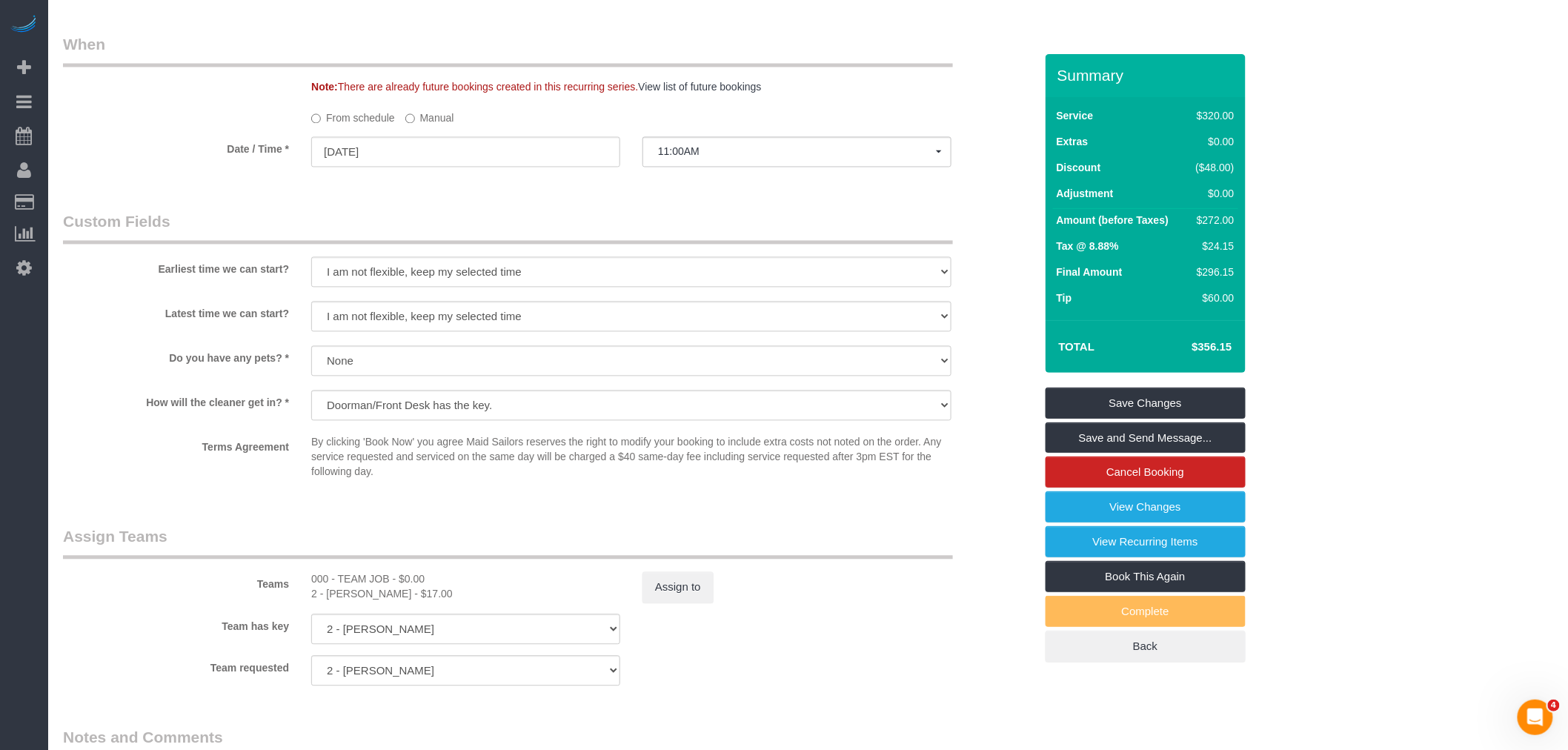
click at [417, 107] on fieldset "When Note: There are already future bookings created in this recurring series. …" at bounding box center [549, 108] width 972 height 148
click at [417, 117] on label "Manual" at bounding box center [430, 116] width 49 height 20
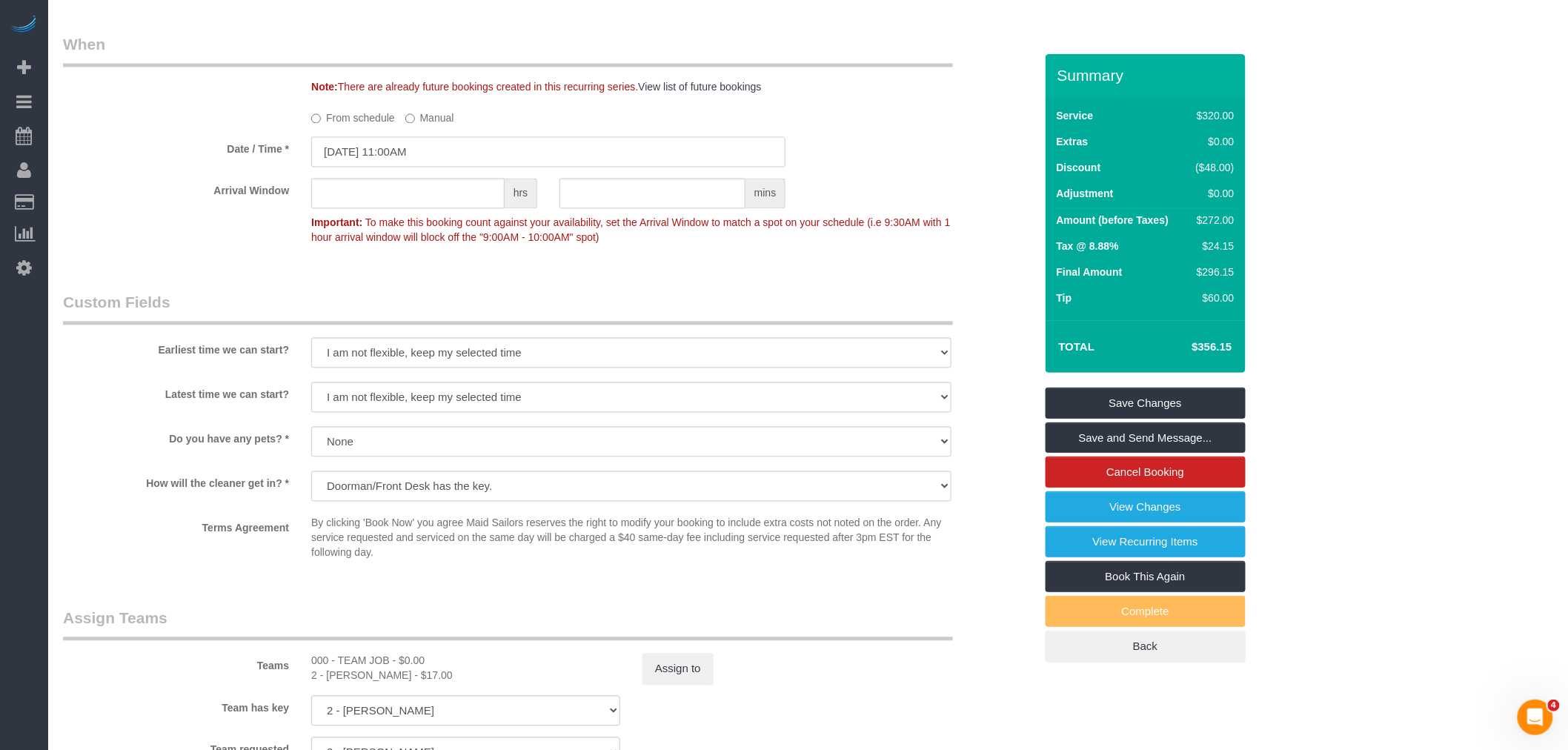
click at [453, 156] on input "08/25/2025 11:00AM" at bounding box center [549, 152] width 475 height 30
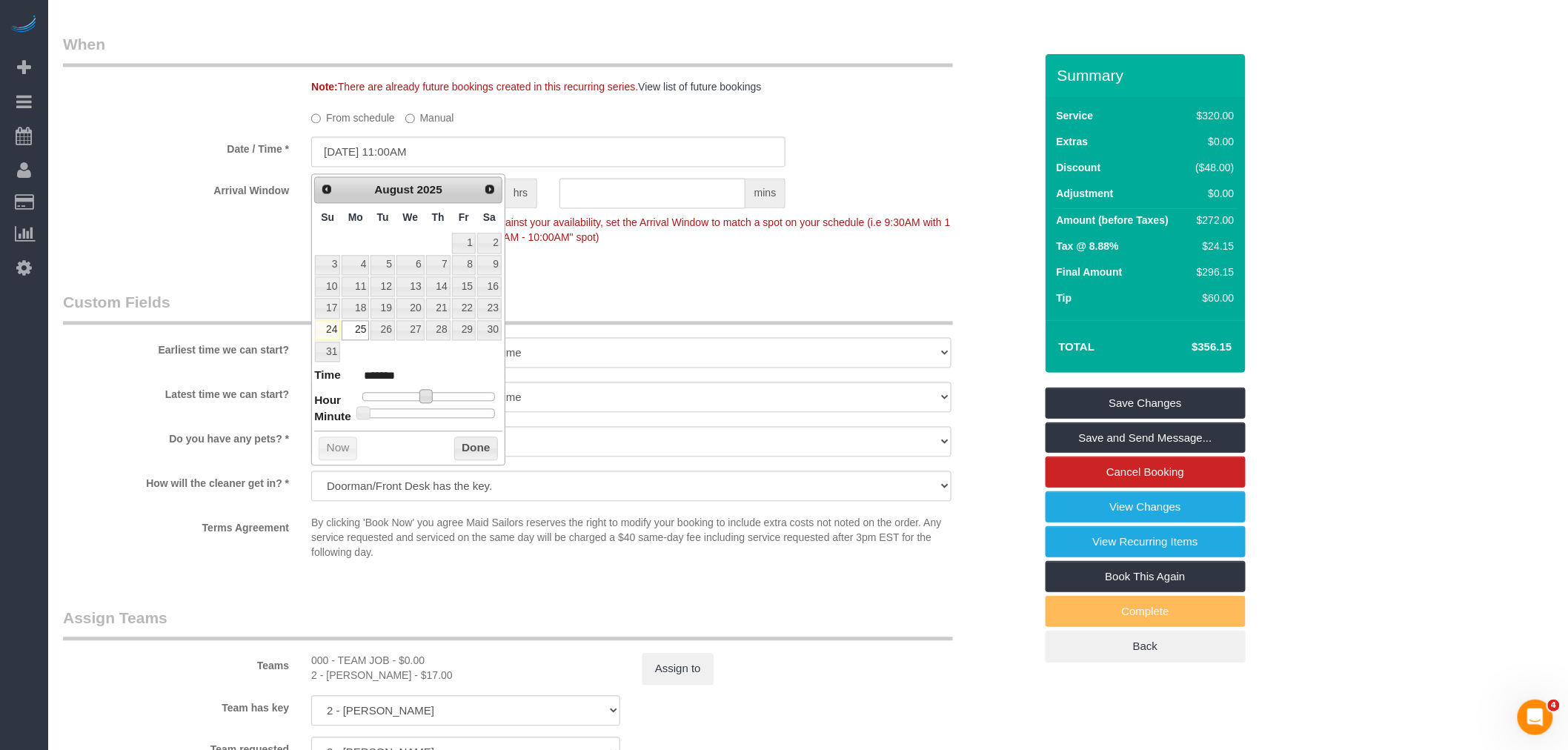
click at [426, 394] on span at bounding box center [426, 396] width 13 height 13
type input "08/25/2025 12:00PM"
type input "*******"
type input "08/25/2025 12:30PM"
type input "*******"
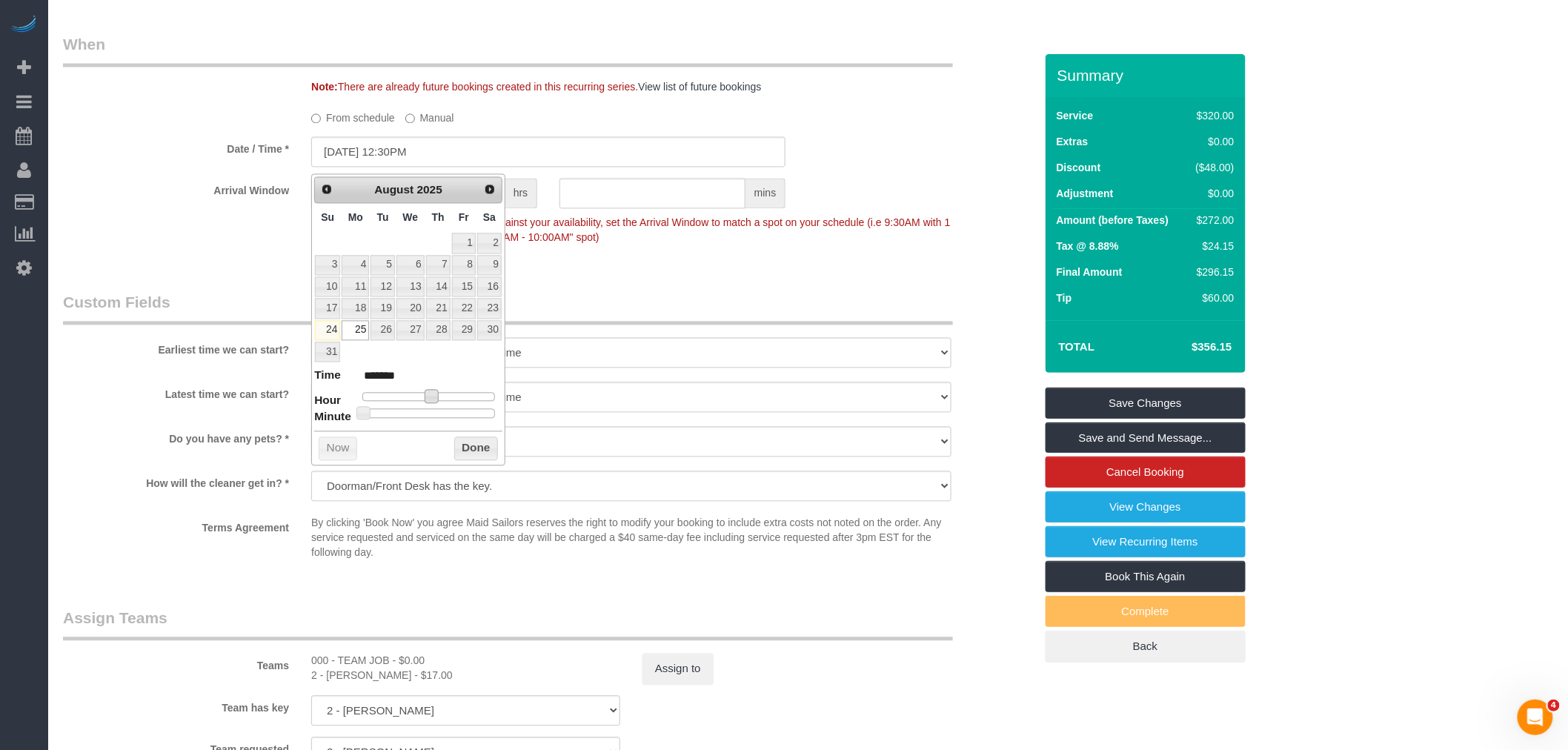
click at [437, 410] on div at bounding box center [429, 413] width 132 height 9
click at [455, 442] on button "Done" at bounding box center [476, 449] width 44 height 23
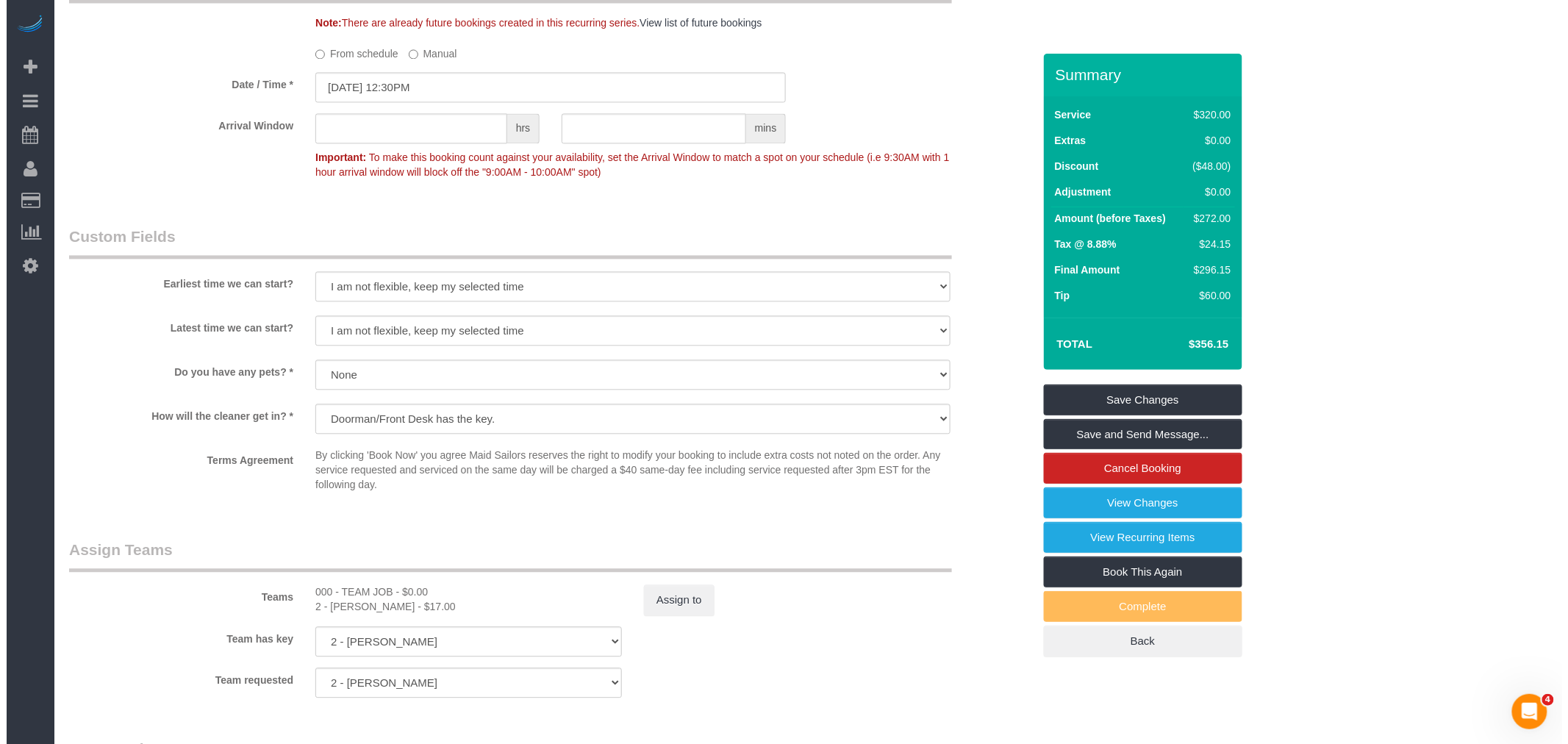
scroll to position [1306, 0]
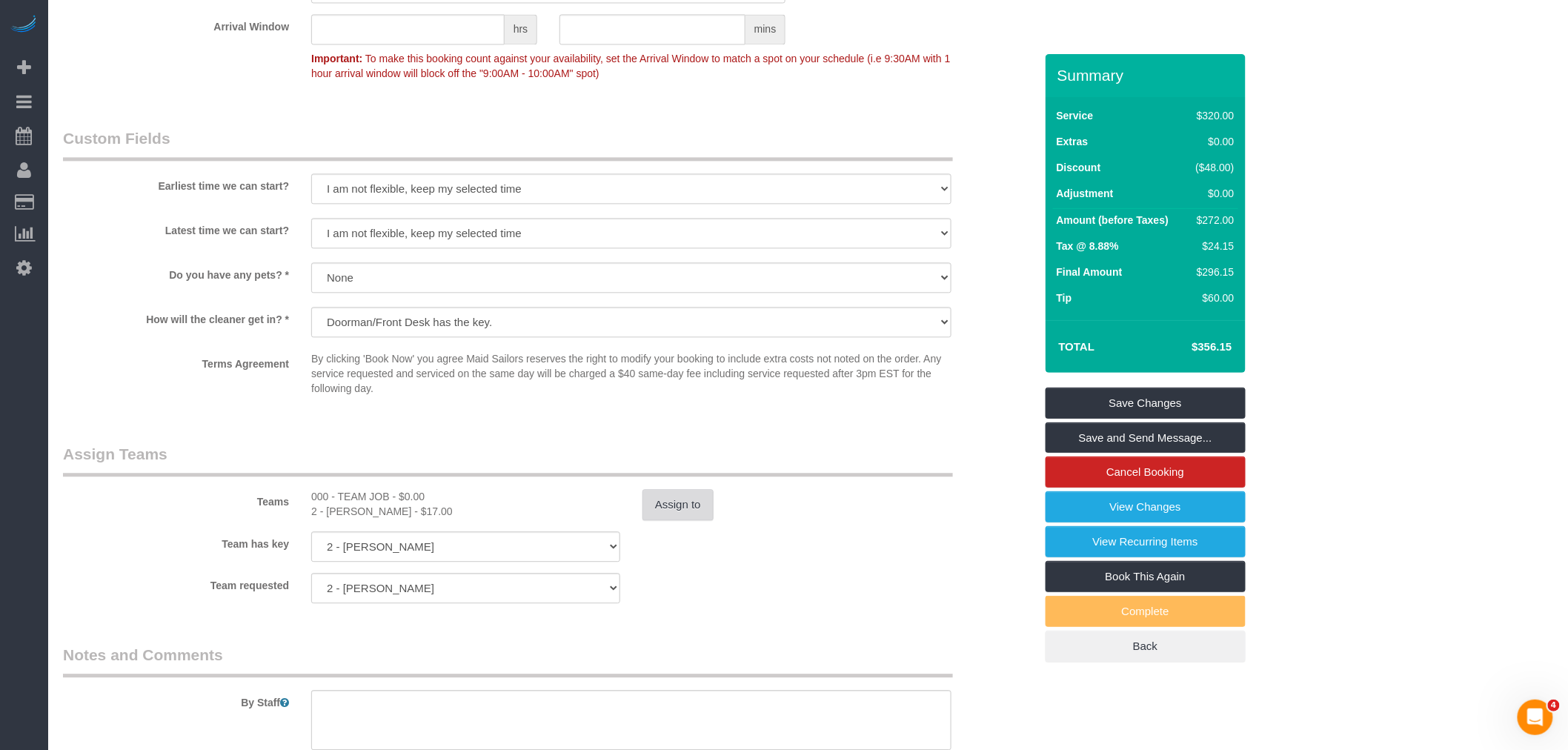
click at [673, 500] on button "Assign to" at bounding box center [678, 505] width 71 height 31
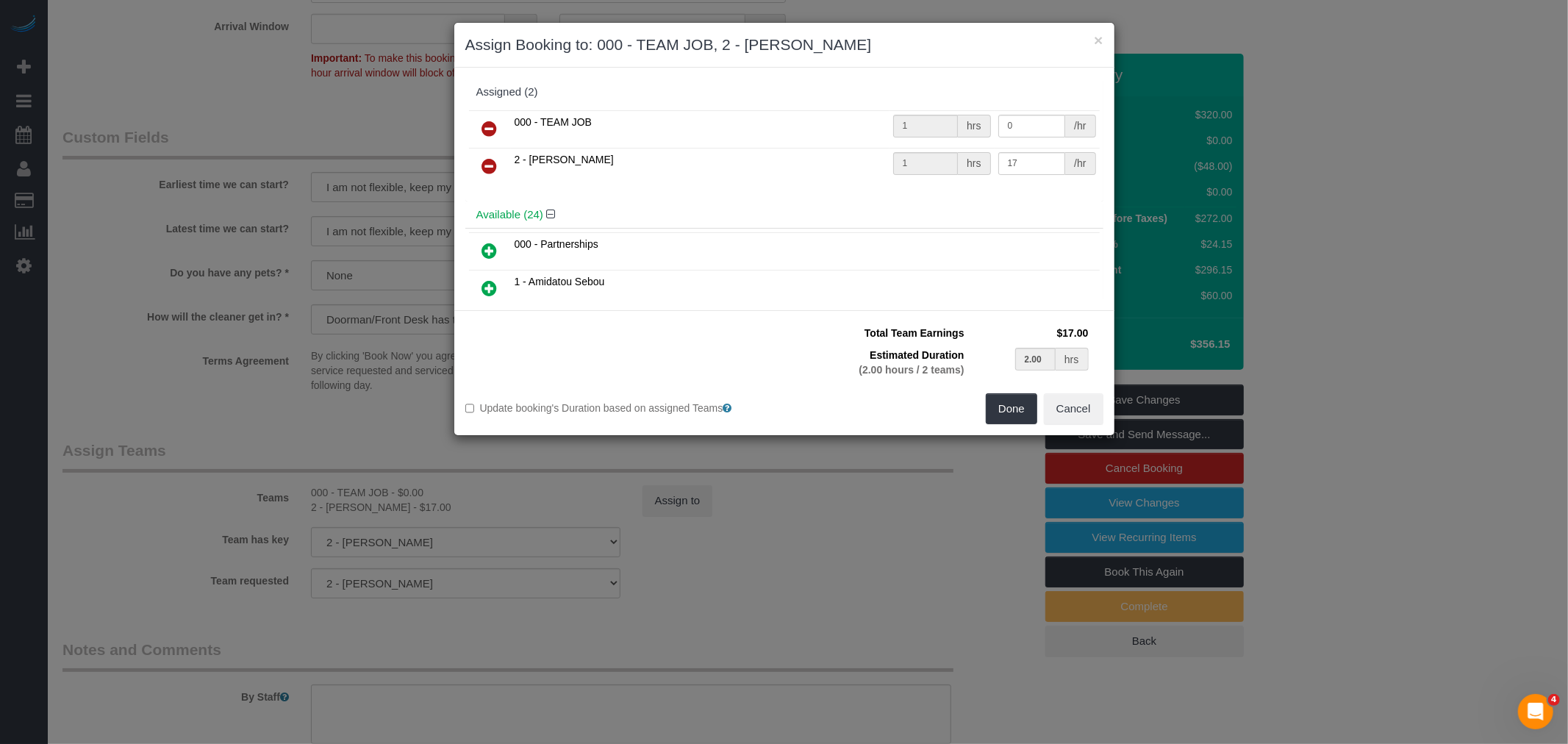
click at [482, 123] on icon at bounding box center [490, 128] width 15 height 18
type input "2.00"
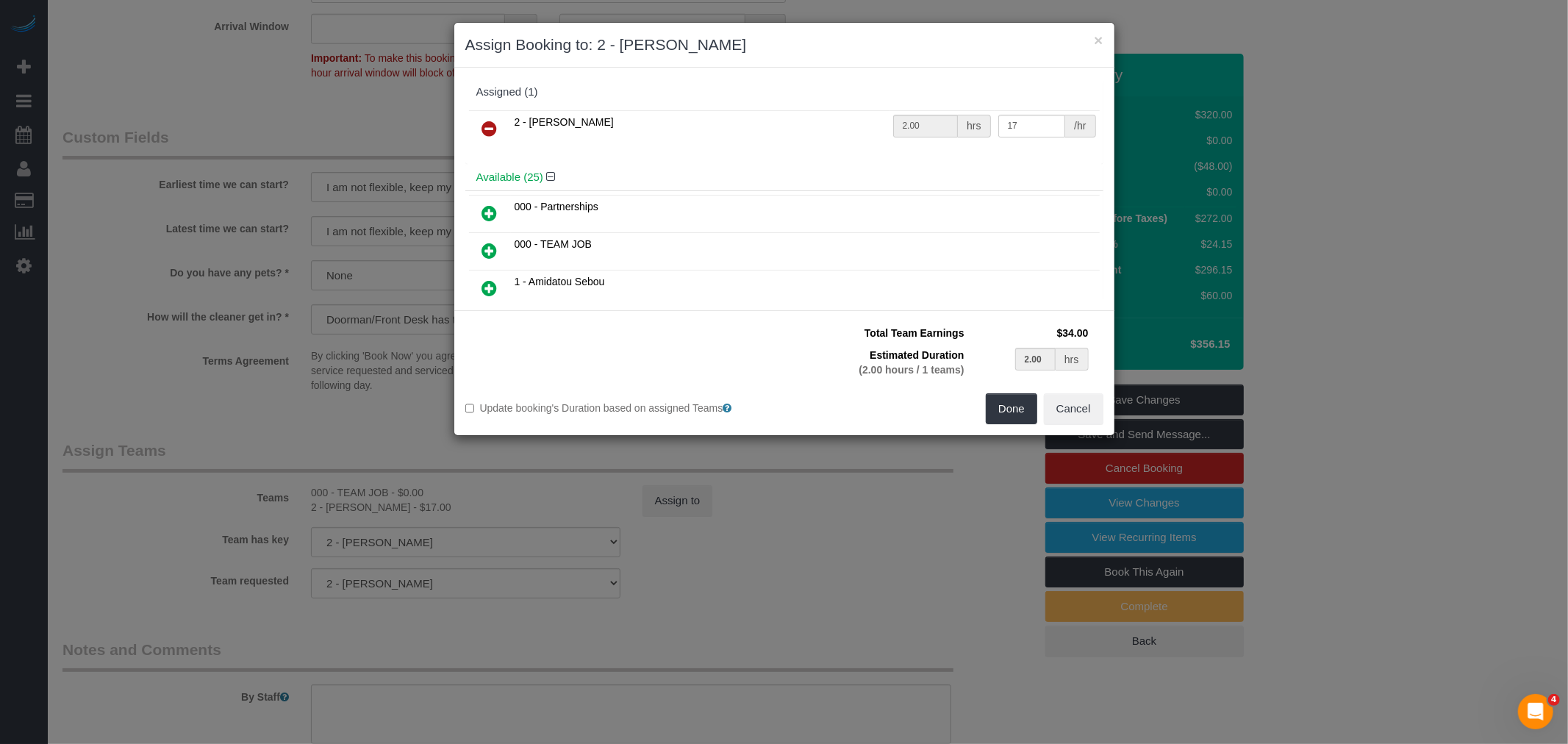
click at [495, 120] on icon at bounding box center [490, 128] width 15 height 18
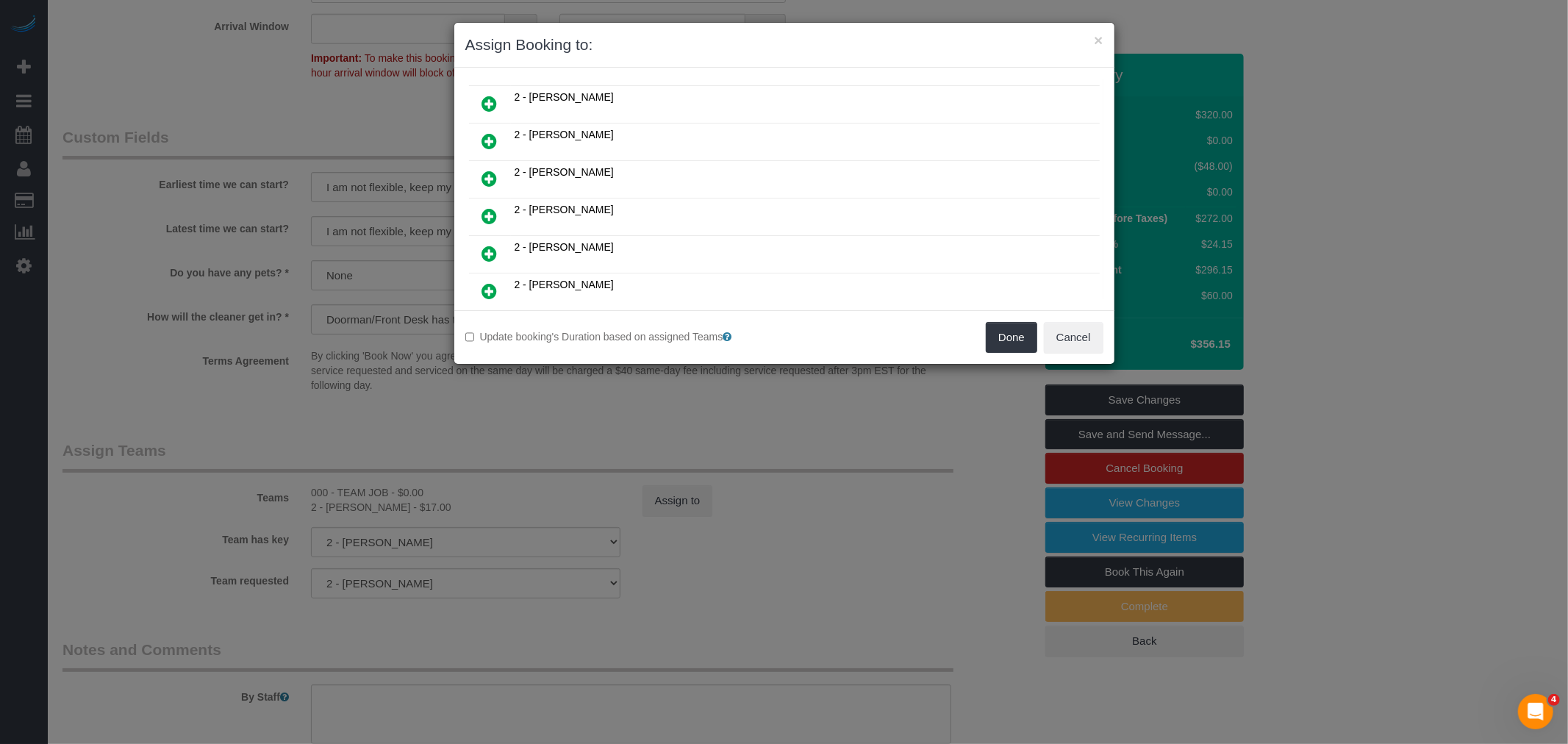
scroll to position [571, 0]
click at [487, 199] on icon at bounding box center [490, 208] width 15 height 18
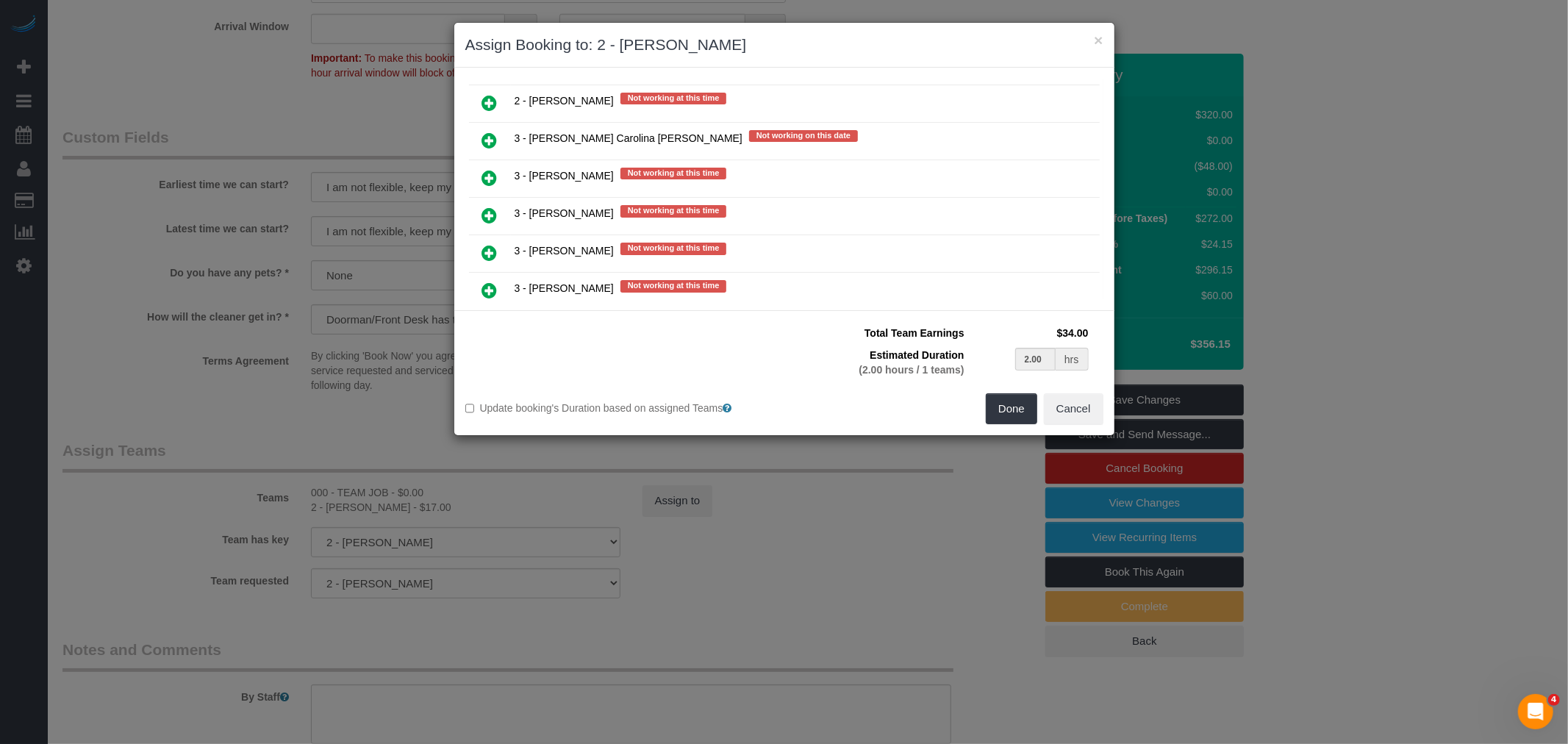
scroll to position [2205, 0]
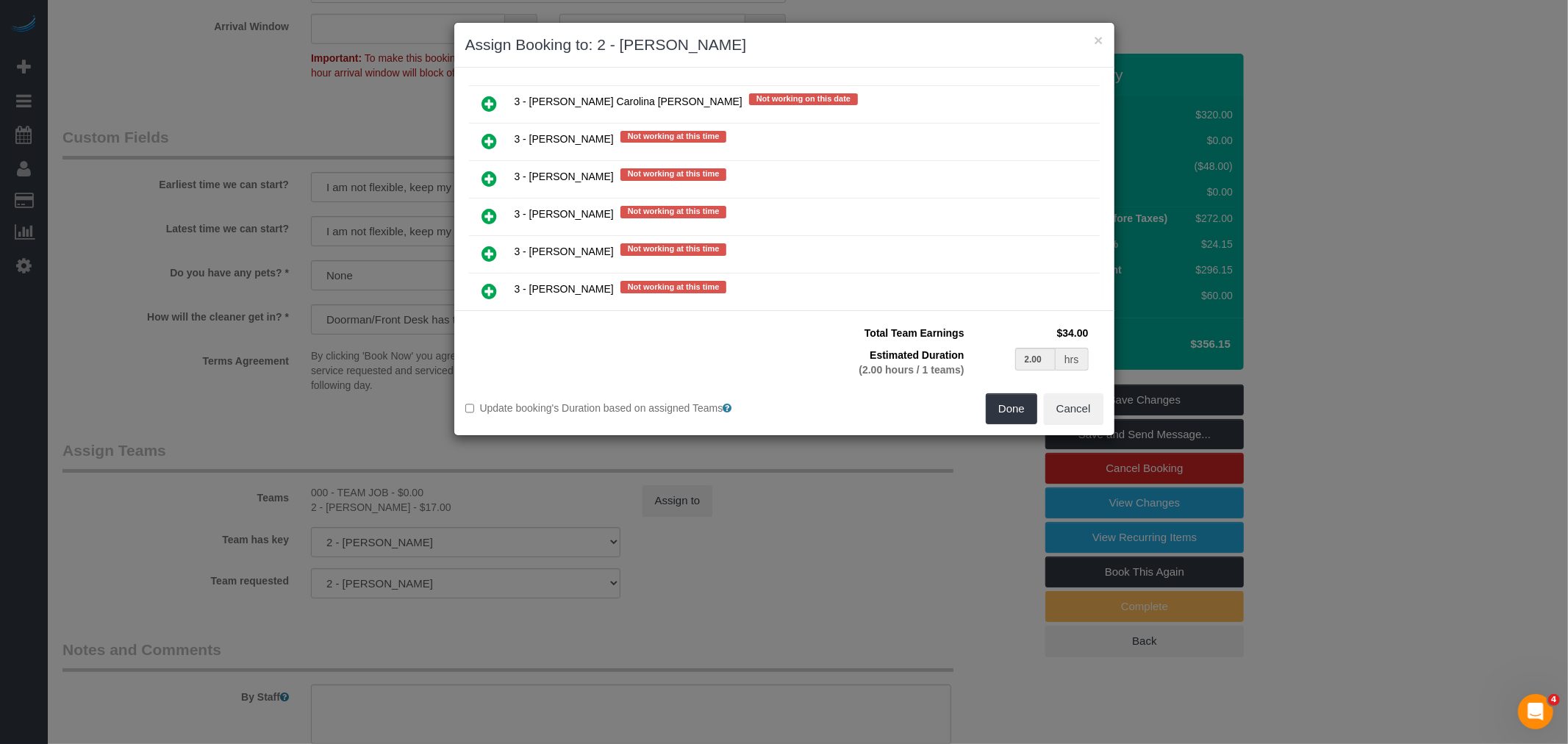
click at [490, 245] on icon at bounding box center [490, 253] width 15 height 18
type input "1.00"
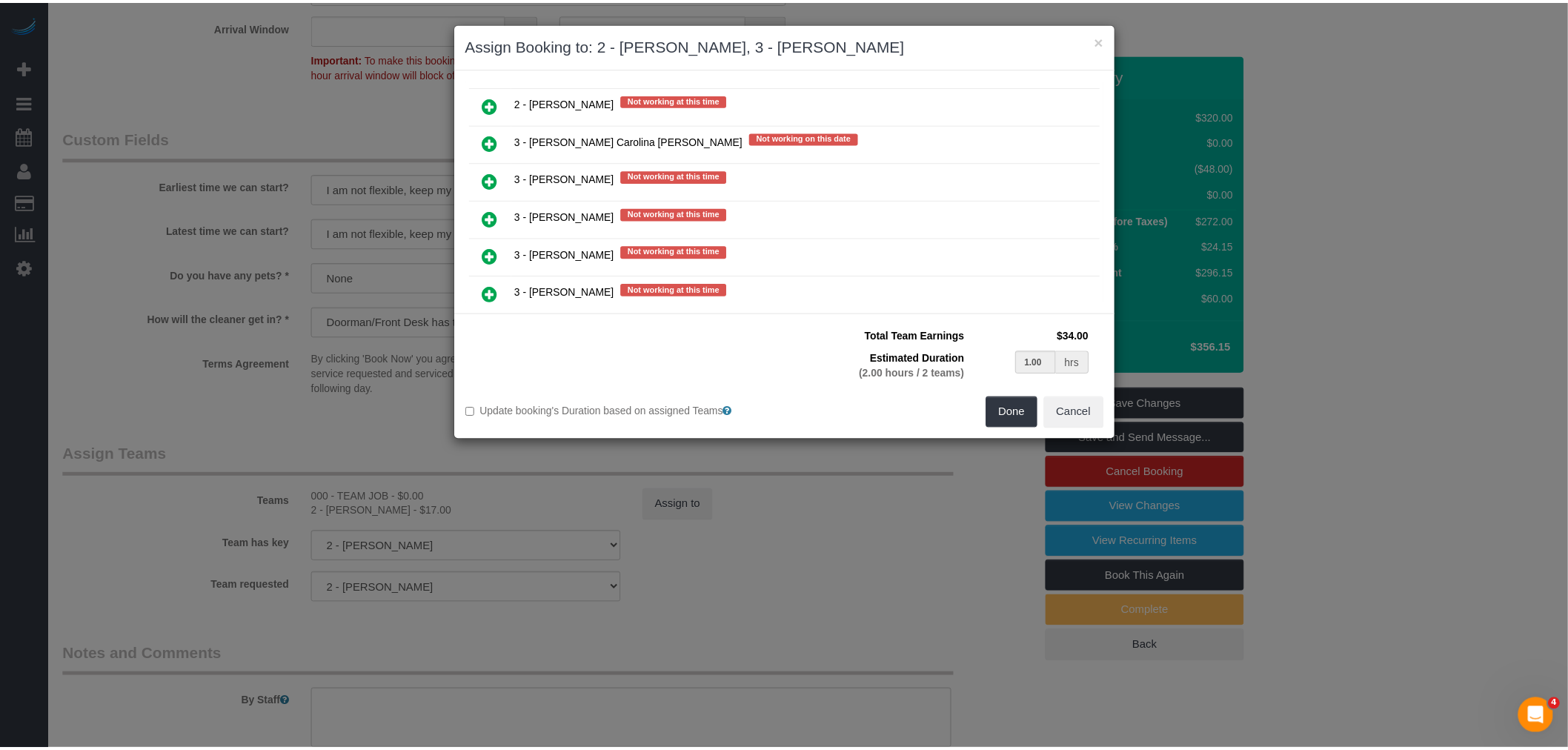
scroll to position [2261, 0]
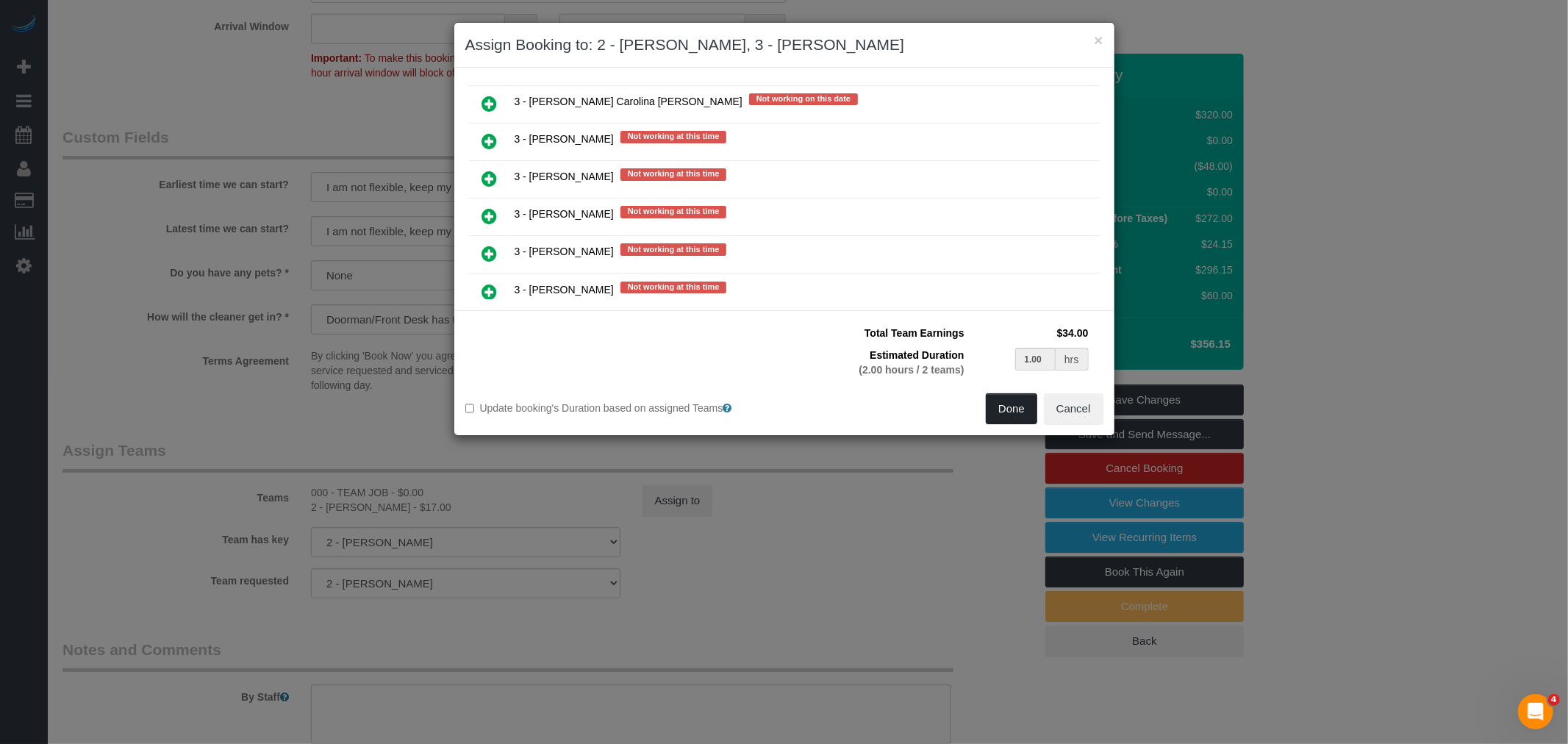
click at [996, 415] on button "Done" at bounding box center [1011, 409] width 52 height 31
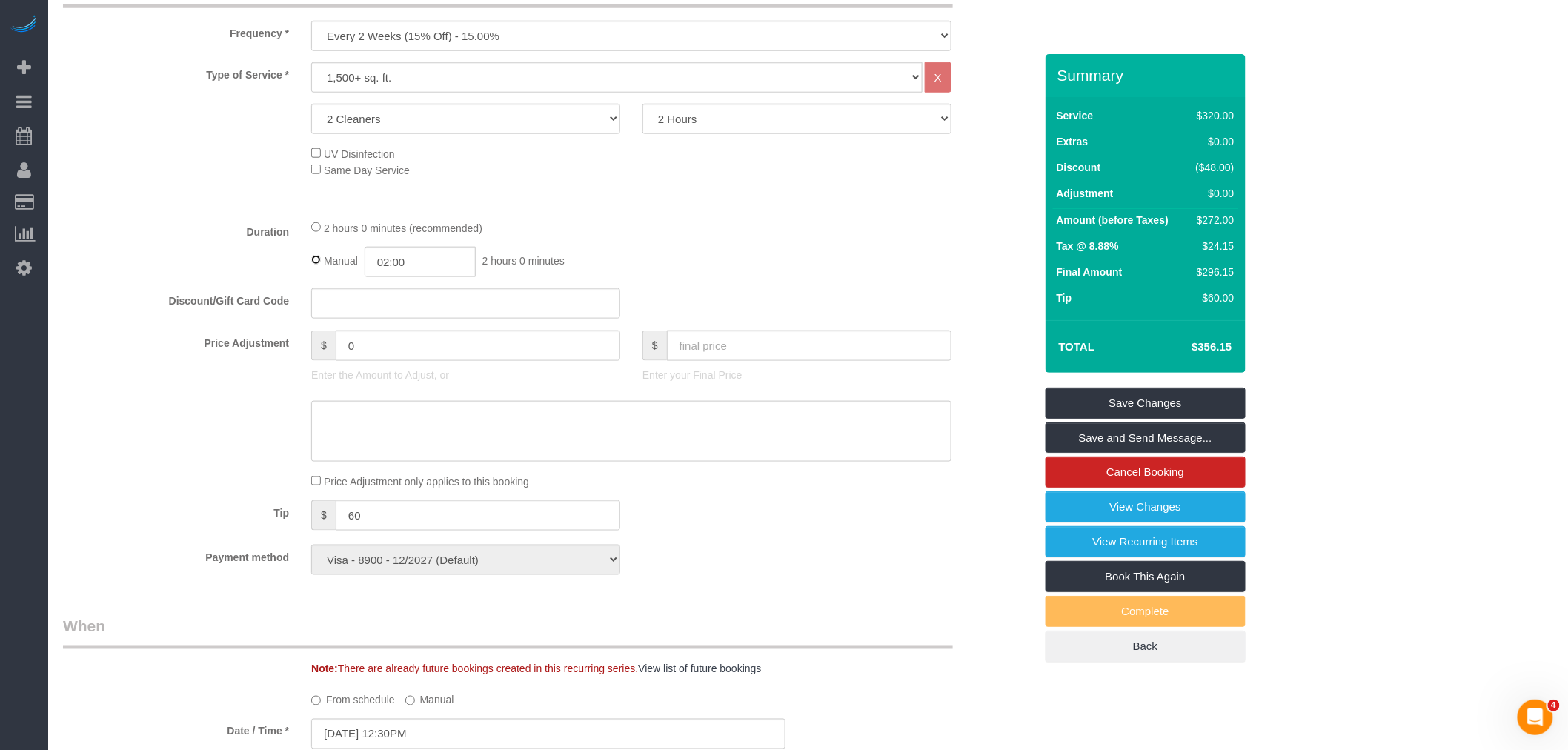
scroll to position [576, 0]
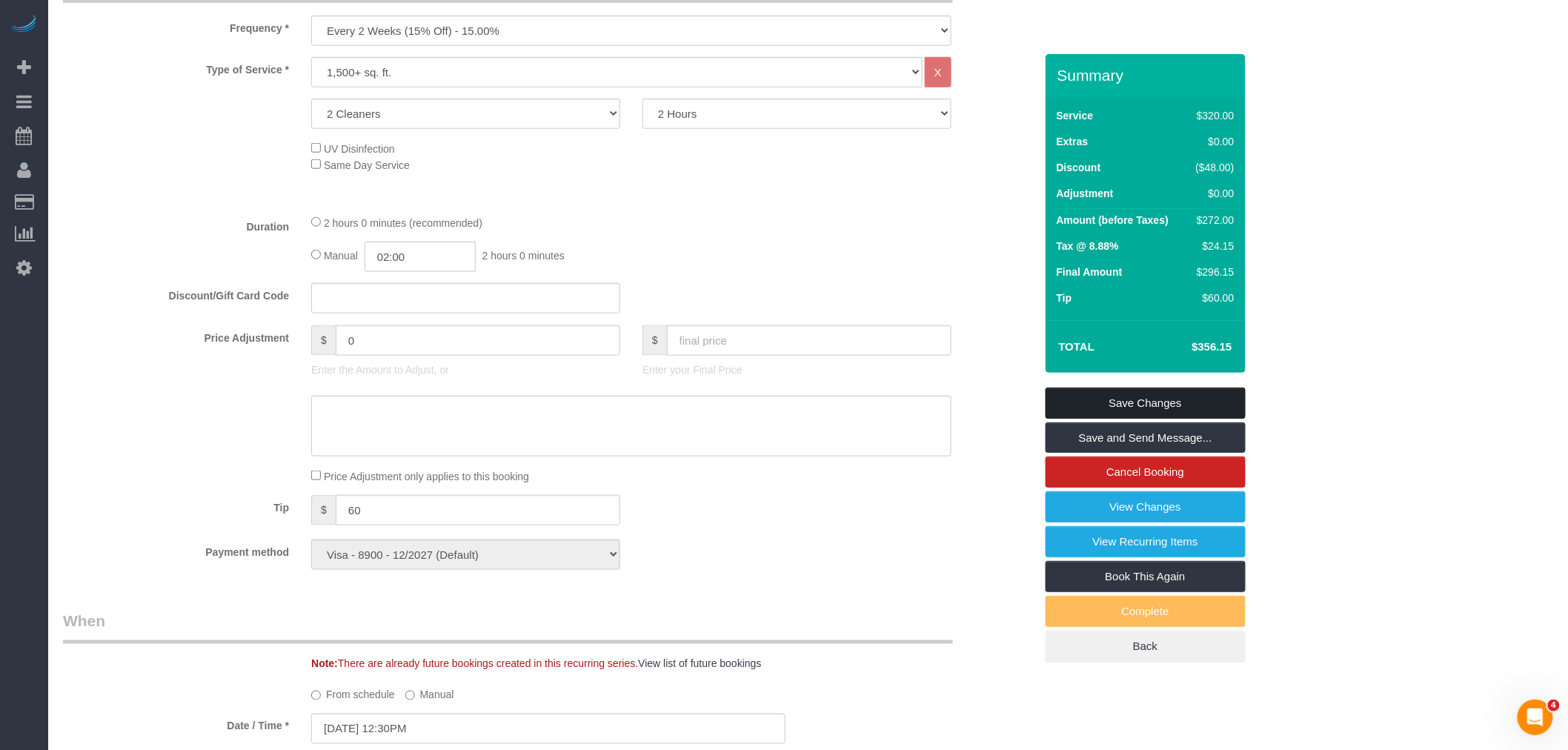
click at [1152, 390] on link "Save Changes" at bounding box center [1145, 403] width 200 height 31
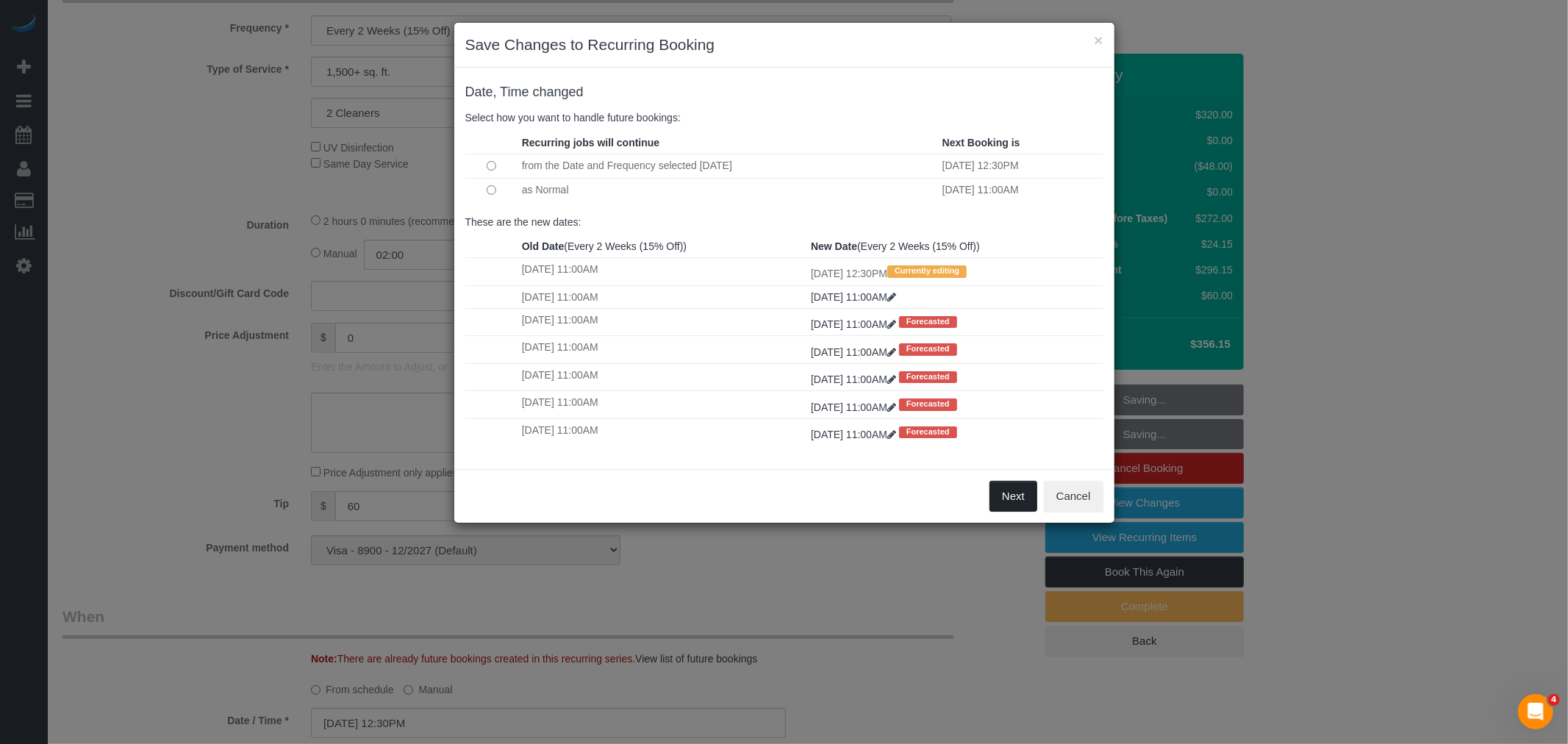
click at [1014, 501] on button "Next" at bounding box center [1013, 496] width 48 height 31
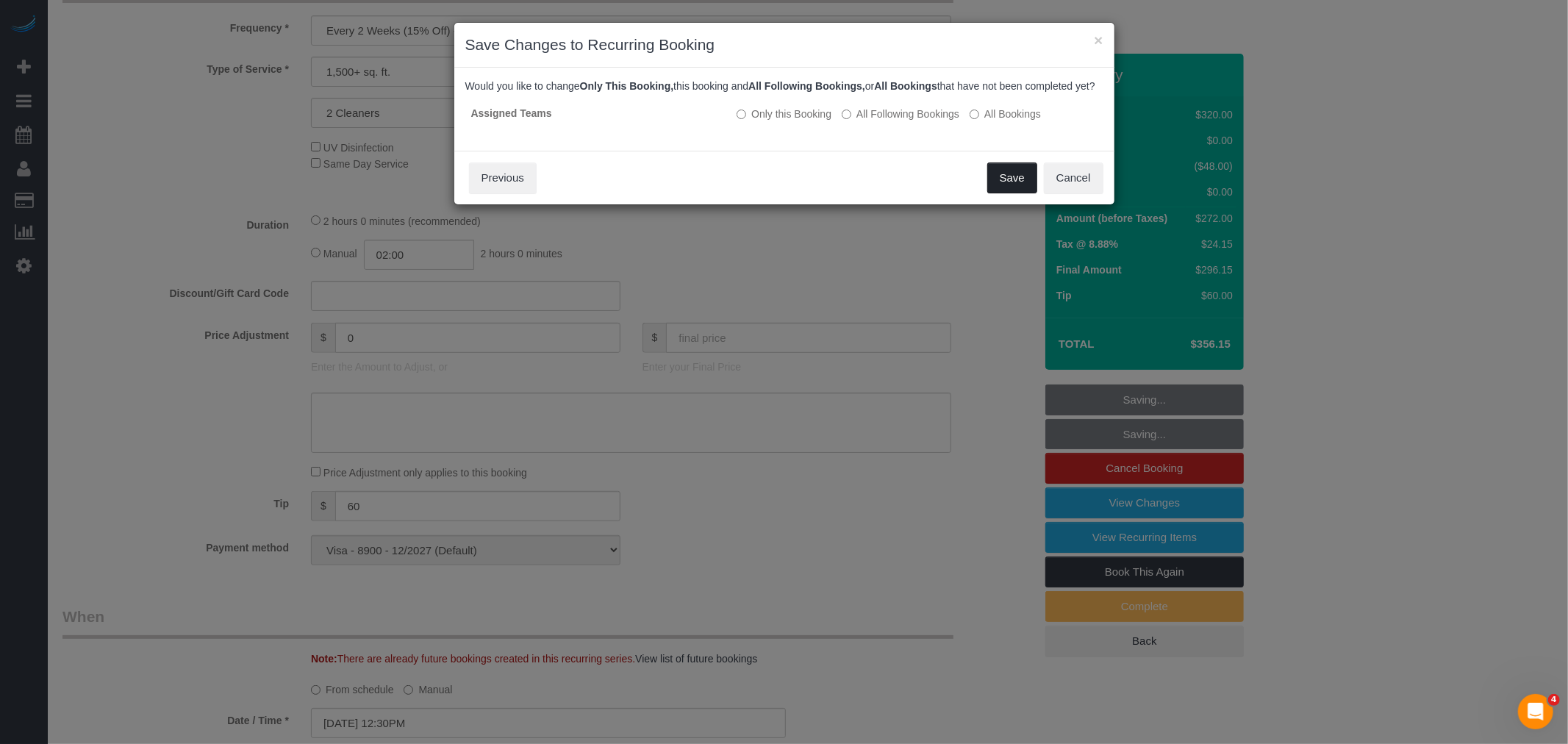
click at [1029, 193] on button "Save" at bounding box center [1012, 178] width 50 height 31
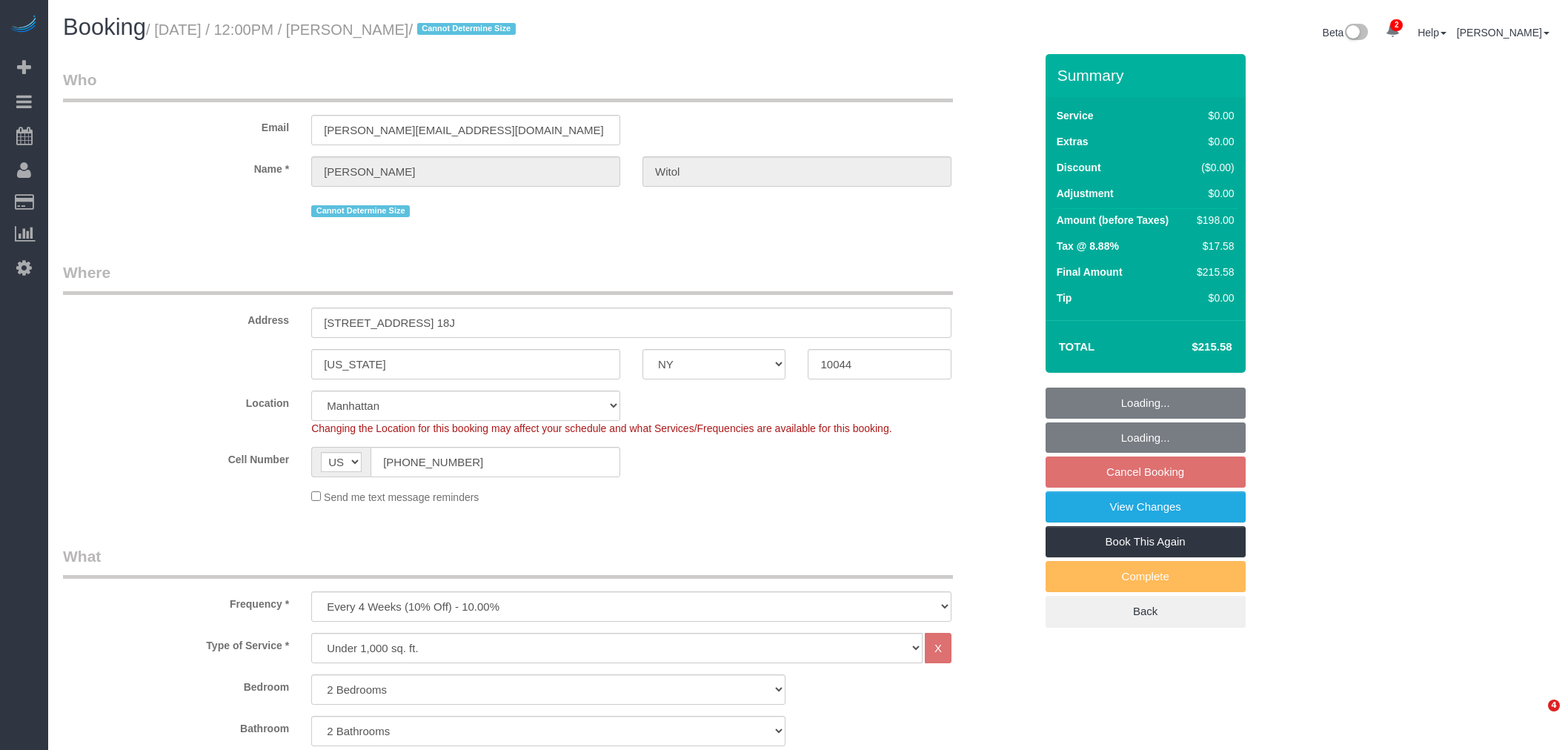
select select "NY"
select select "2"
select select "spot3"
select select "number:58"
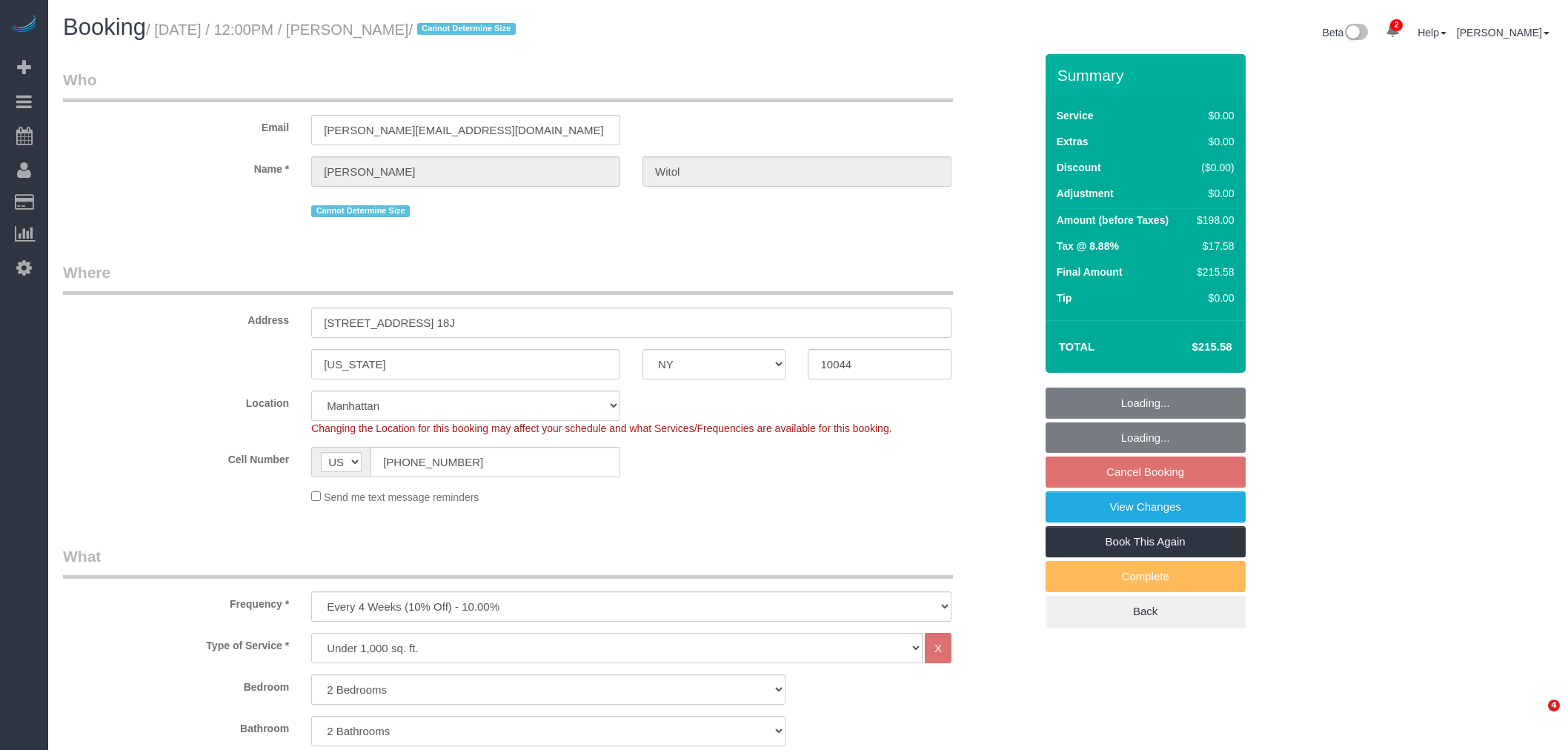
select select "number:75"
select select "number:15"
select select "number:6"
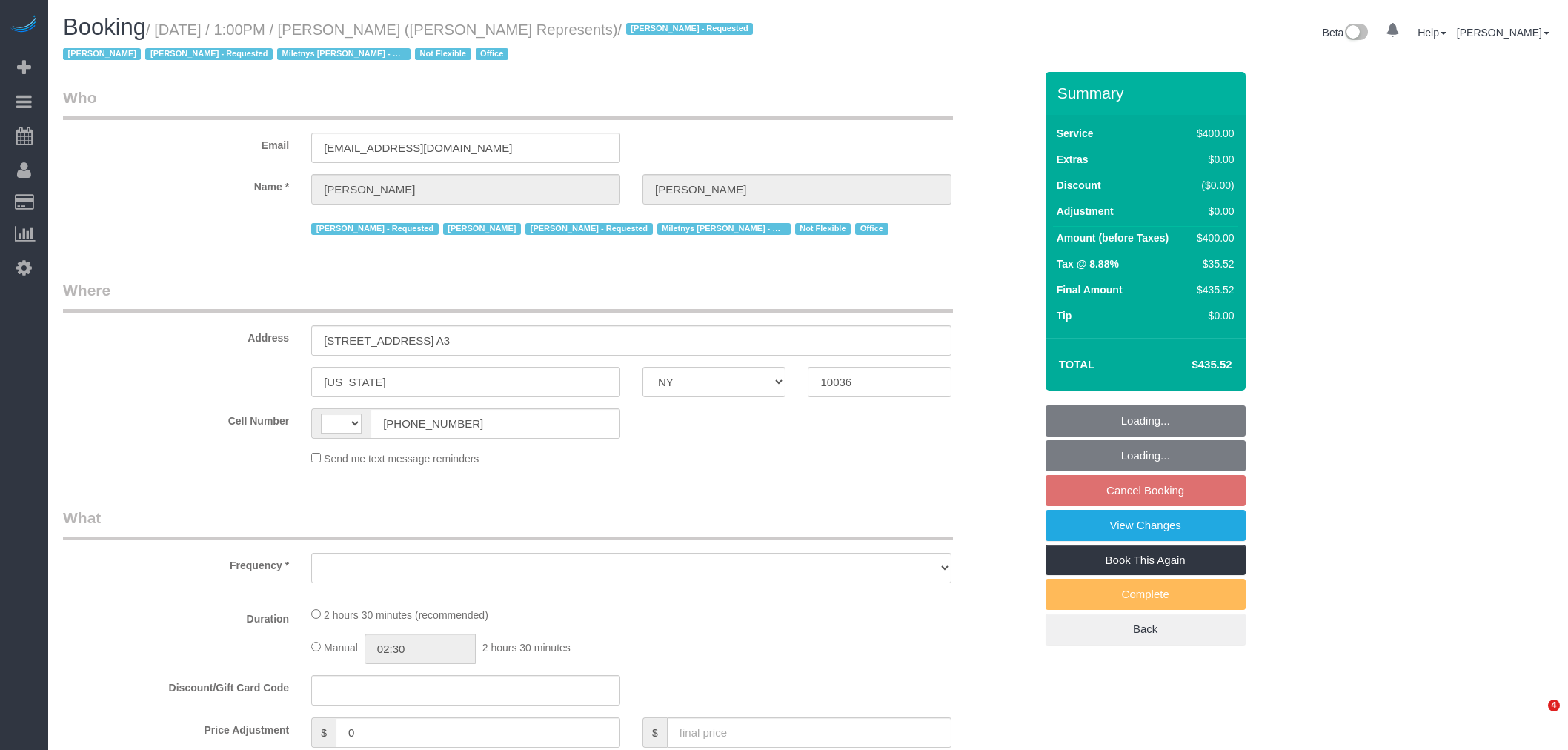
select select "NY"
select select "string:US"
select select "string:stripe-pm_1LzOHa4VGloSiKo7eJy9cIDS"
select select "object:662"
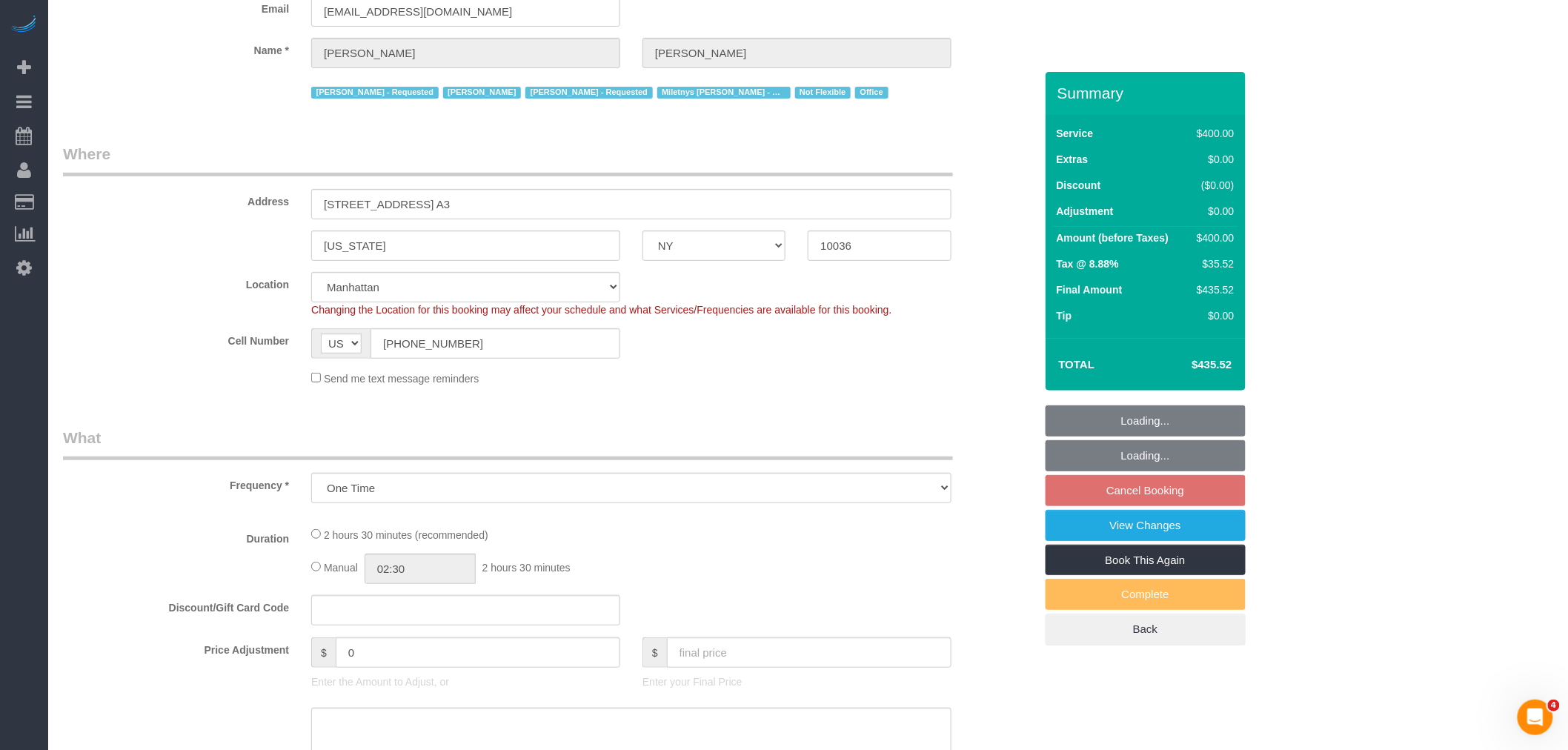
select select "2"
select select "150"
select select "spot4"
select select "number:89"
select select "number:76"
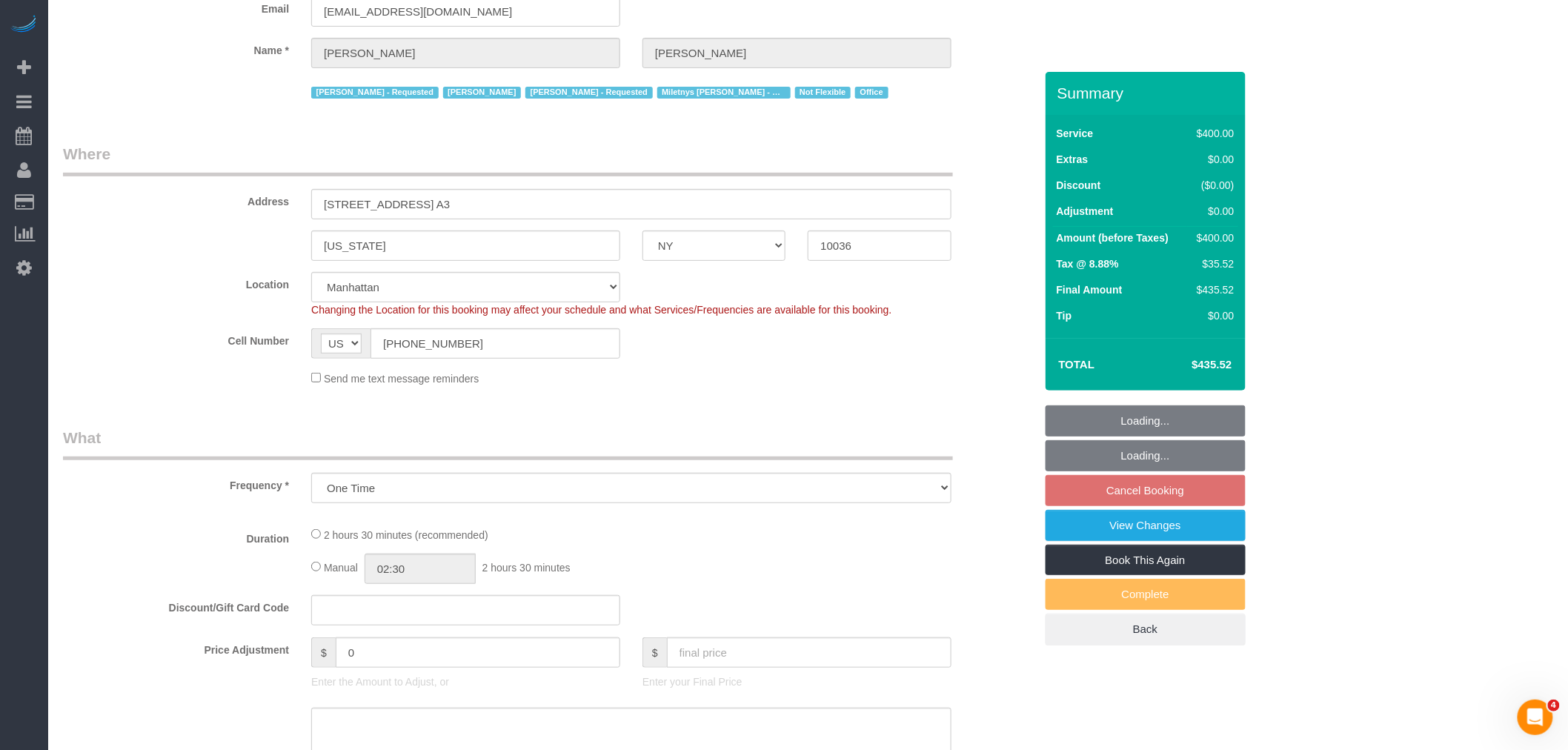
select select "number:15"
select select "number:5"
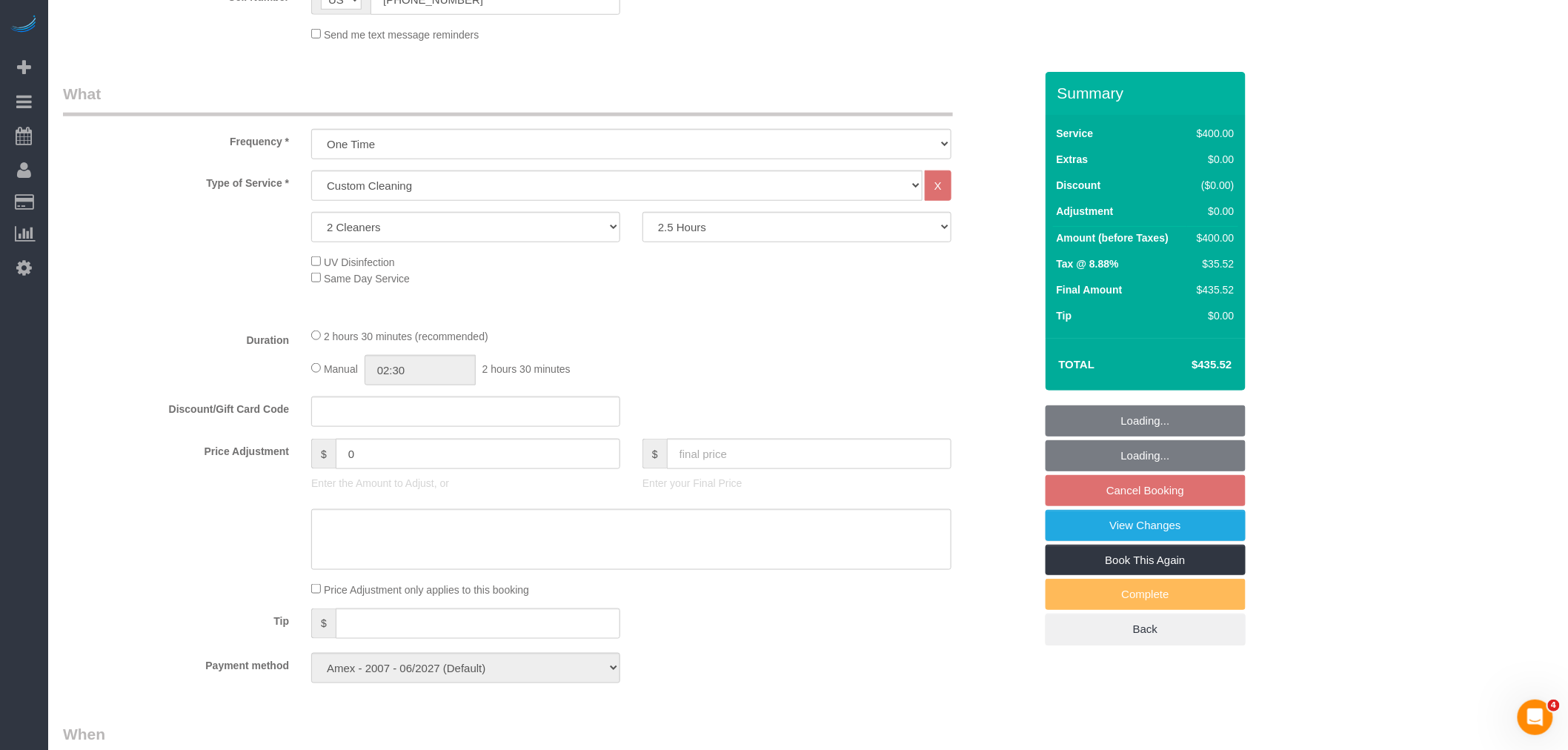
select select "object:1362"
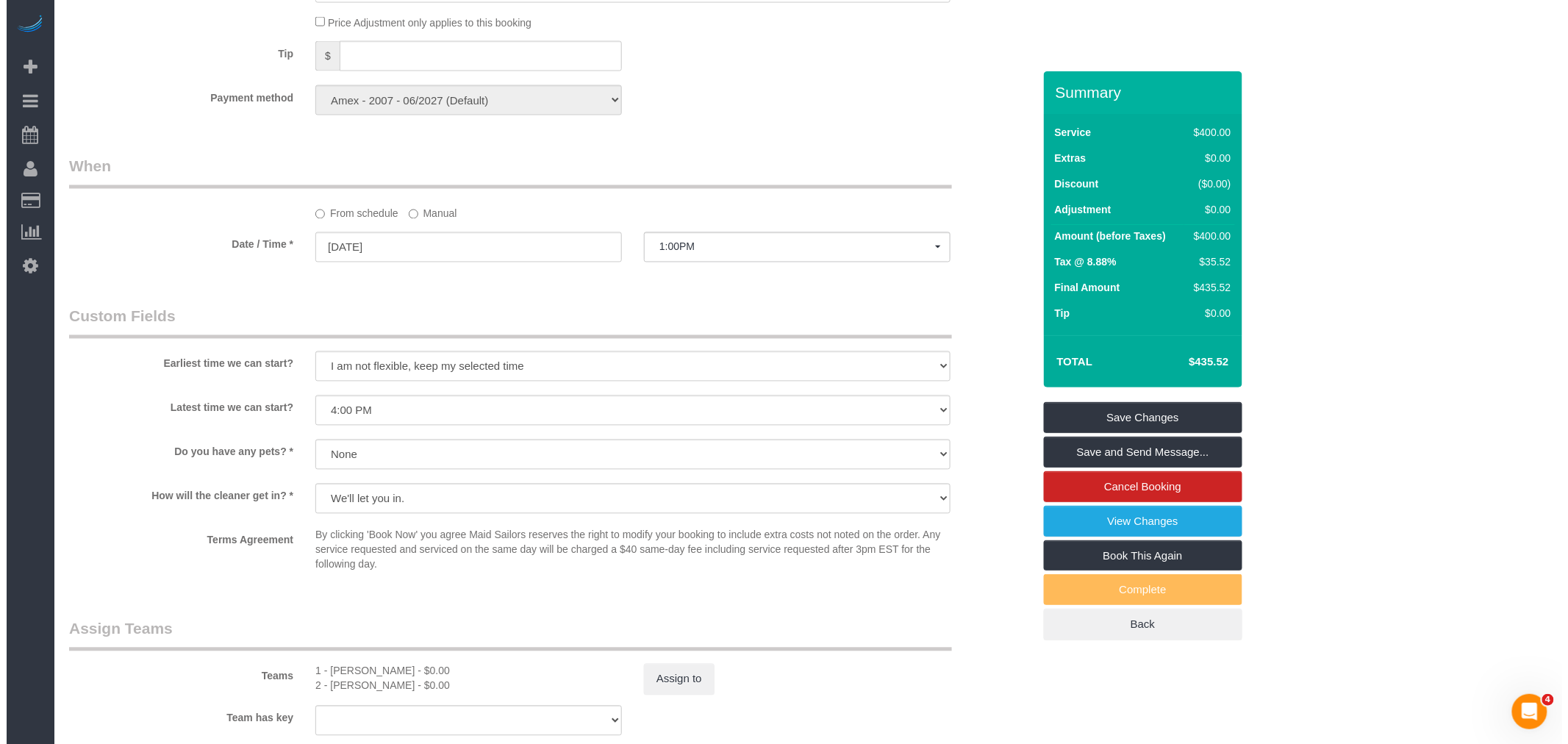
scroll to position [1306, 0]
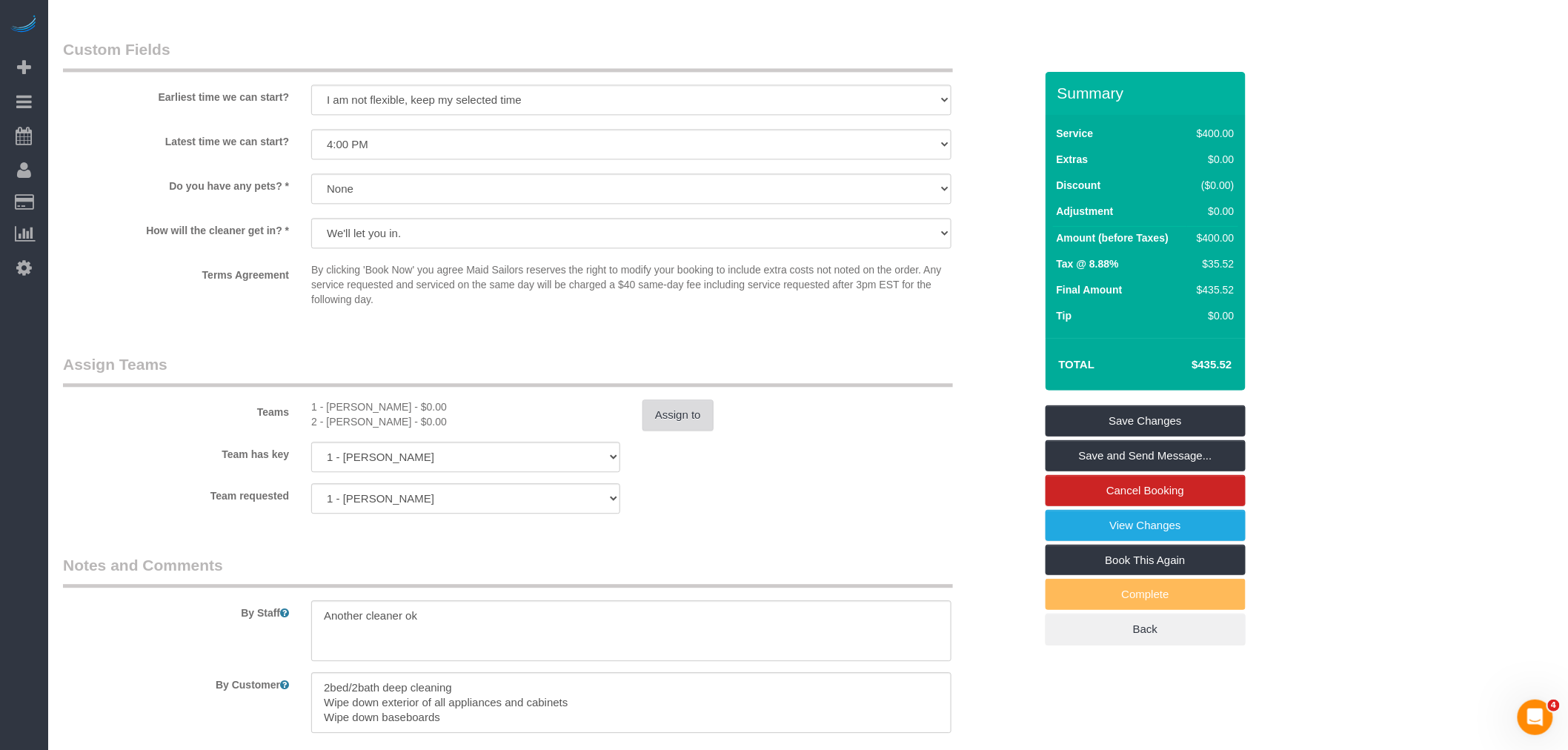
click at [679, 413] on button "Assign to" at bounding box center [678, 415] width 71 height 31
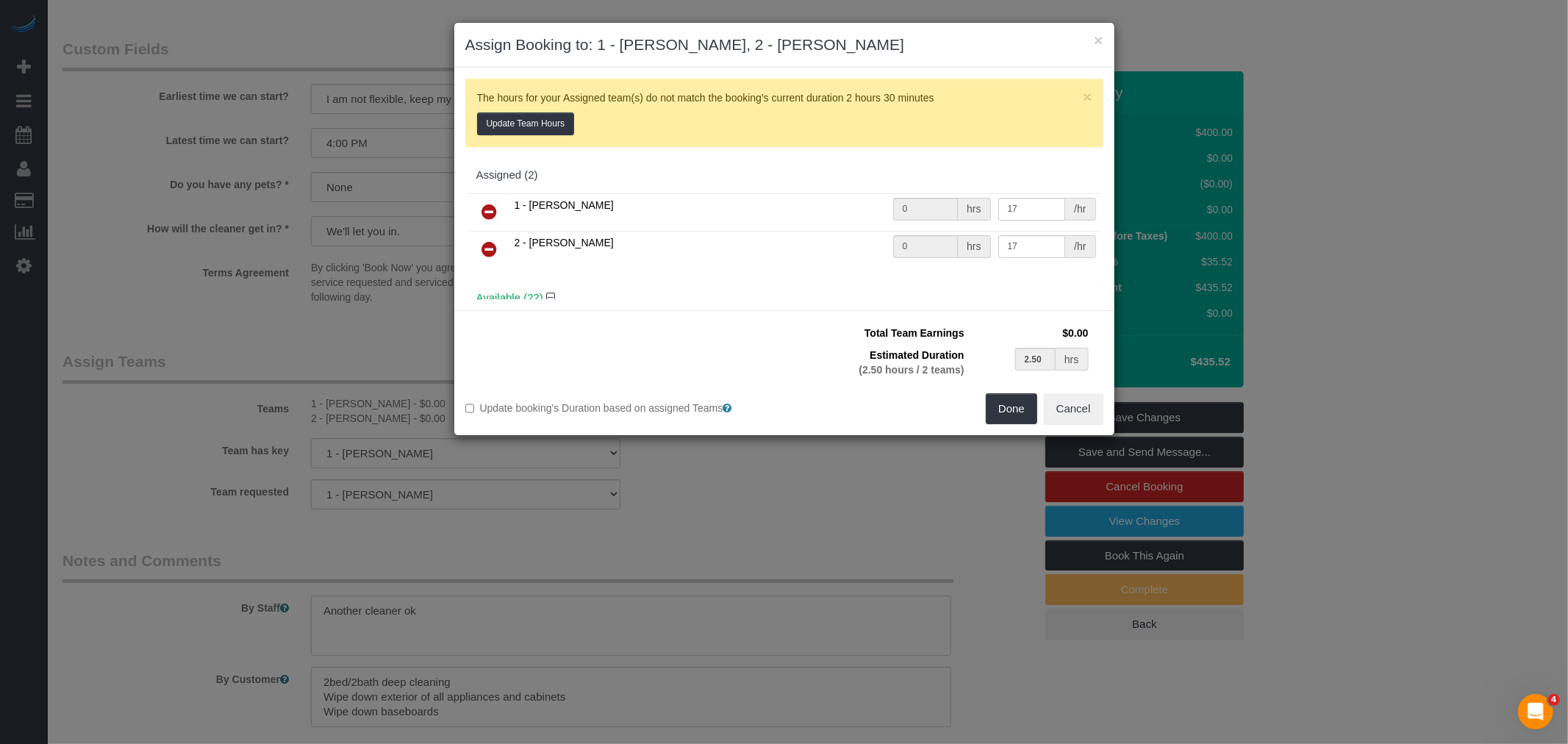
click at [496, 208] on icon at bounding box center [490, 211] width 15 height 18
type input "2.50"
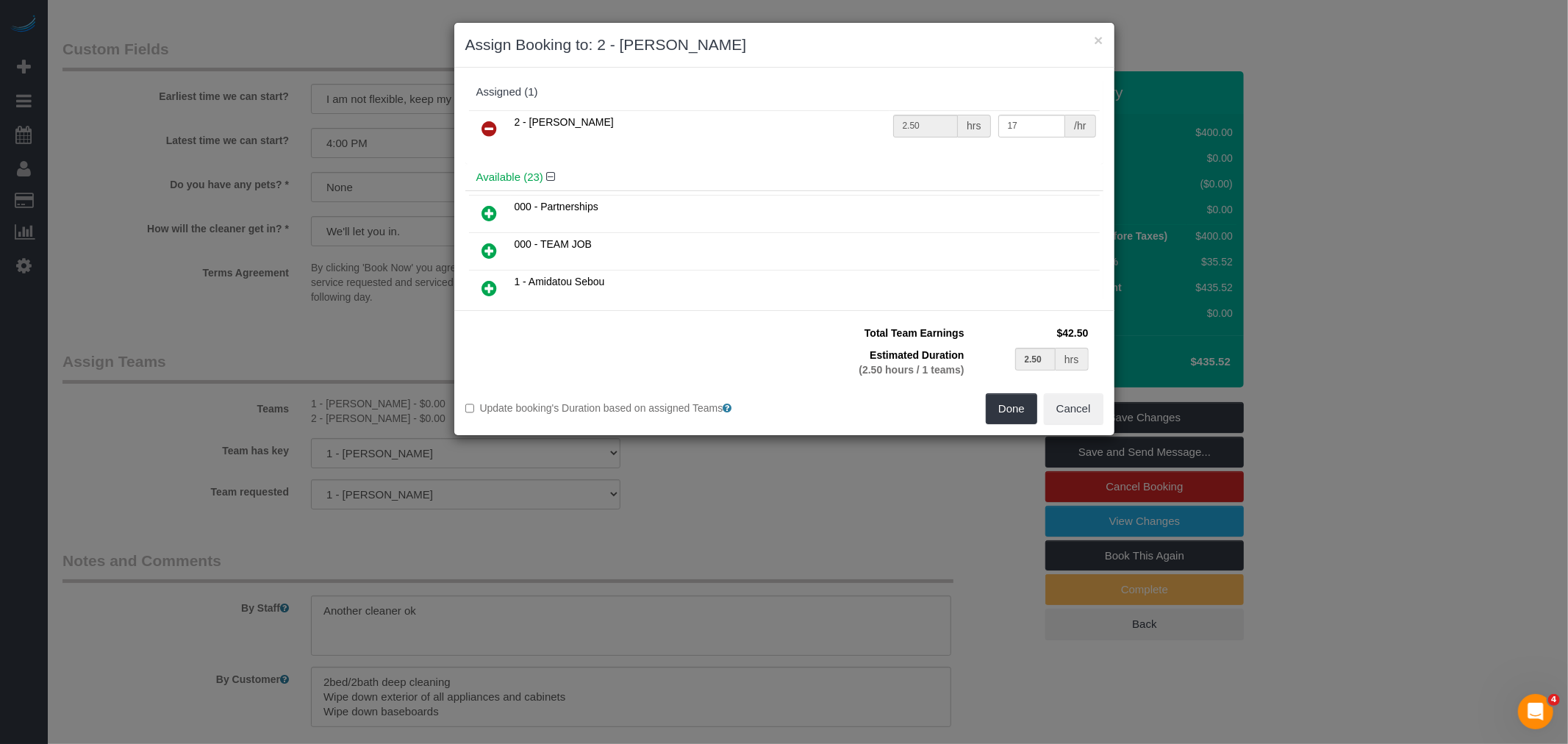
click at [488, 120] on icon at bounding box center [490, 128] width 15 height 18
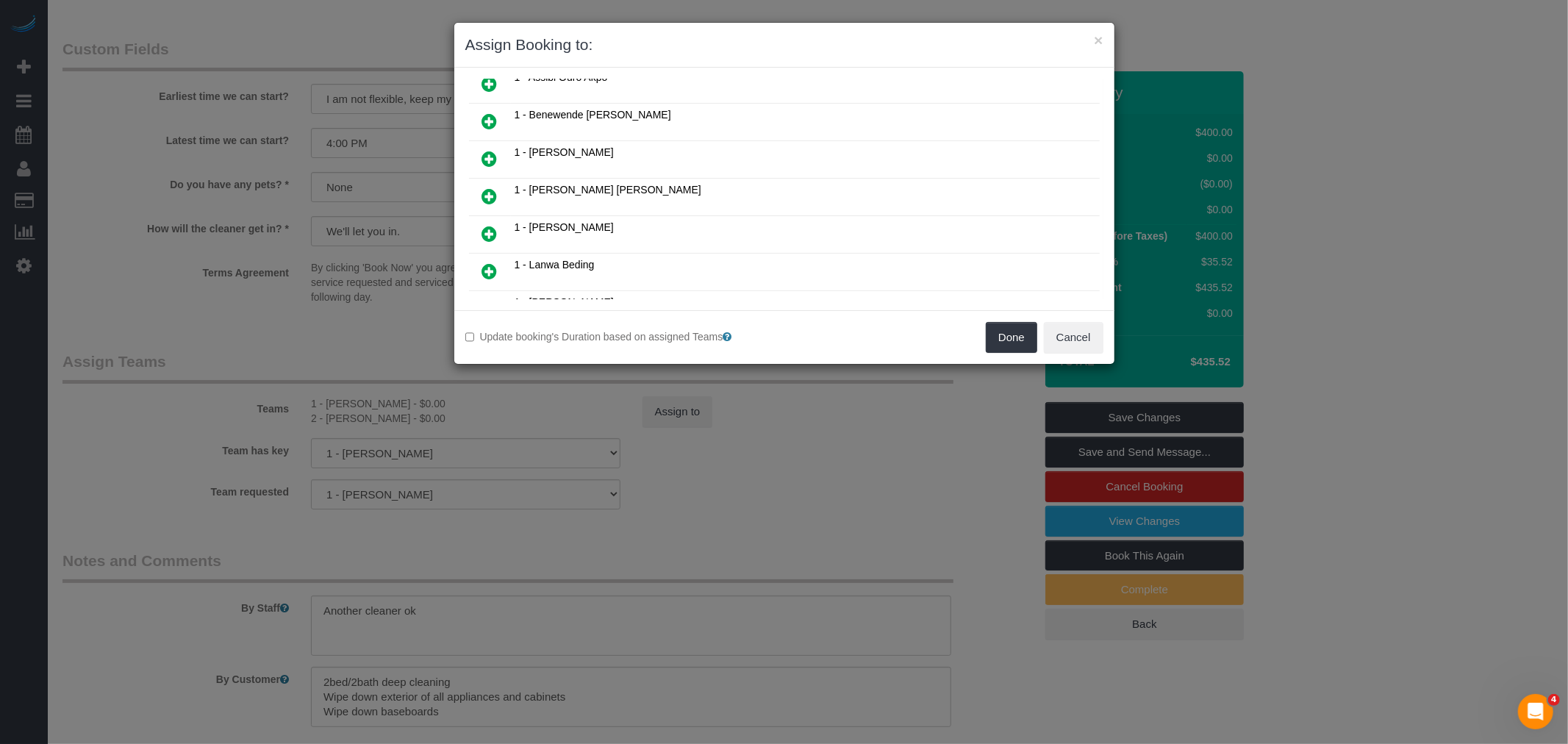
scroll to position [326, 0]
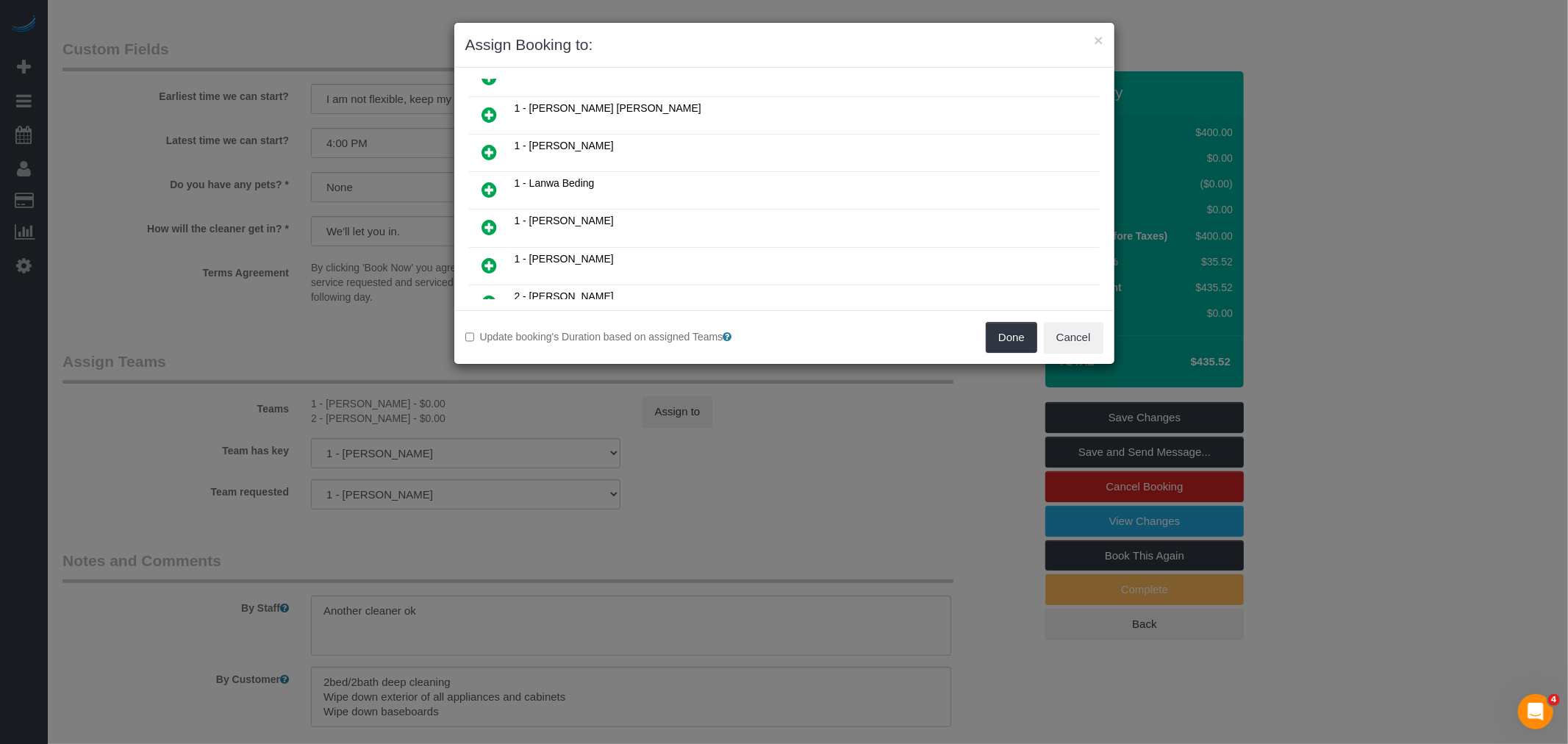
click at [488, 181] on icon at bounding box center [490, 189] width 15 height 18
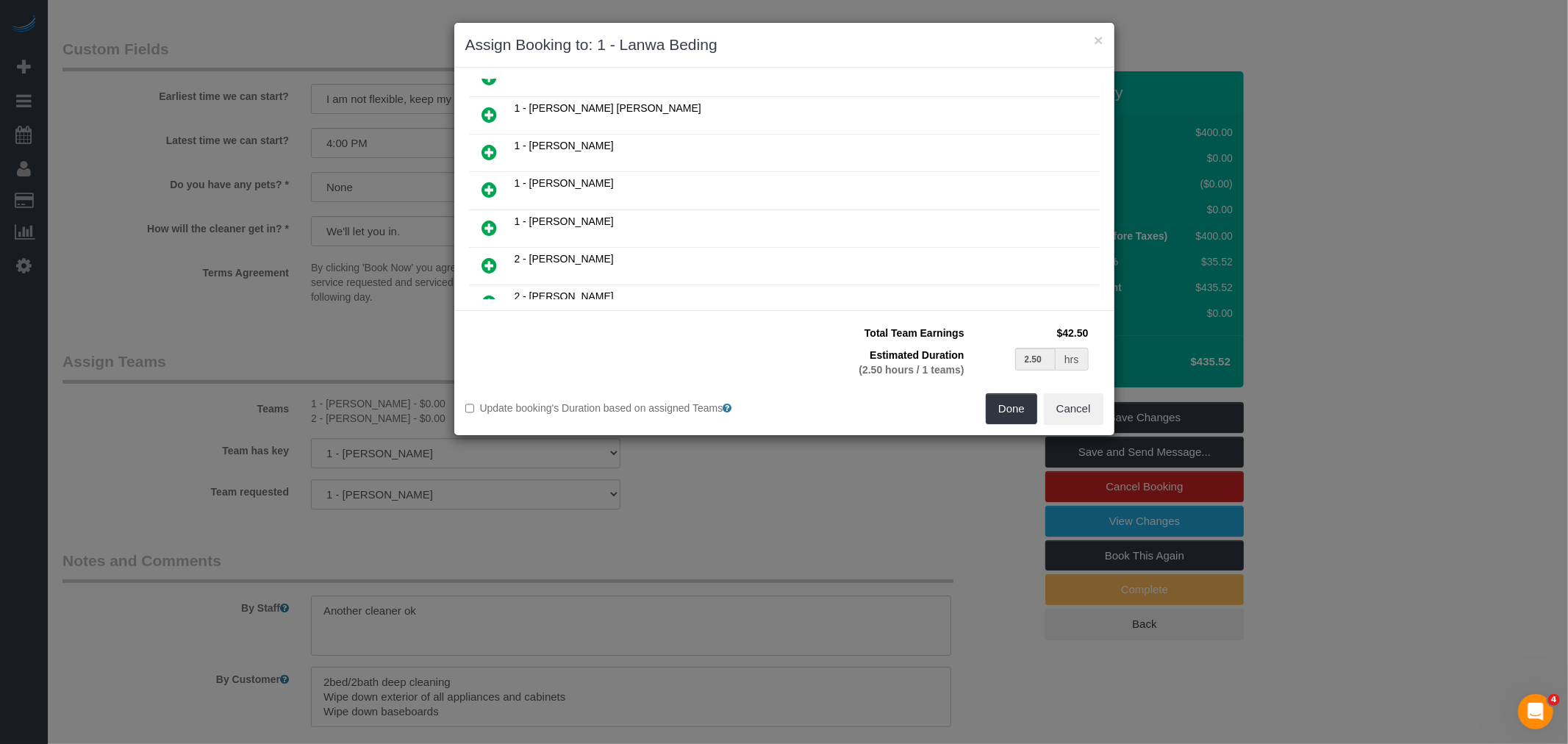
click at [488, 219] on icon at bounding box center [490, 228] width 15 height 18
type input "1.25"
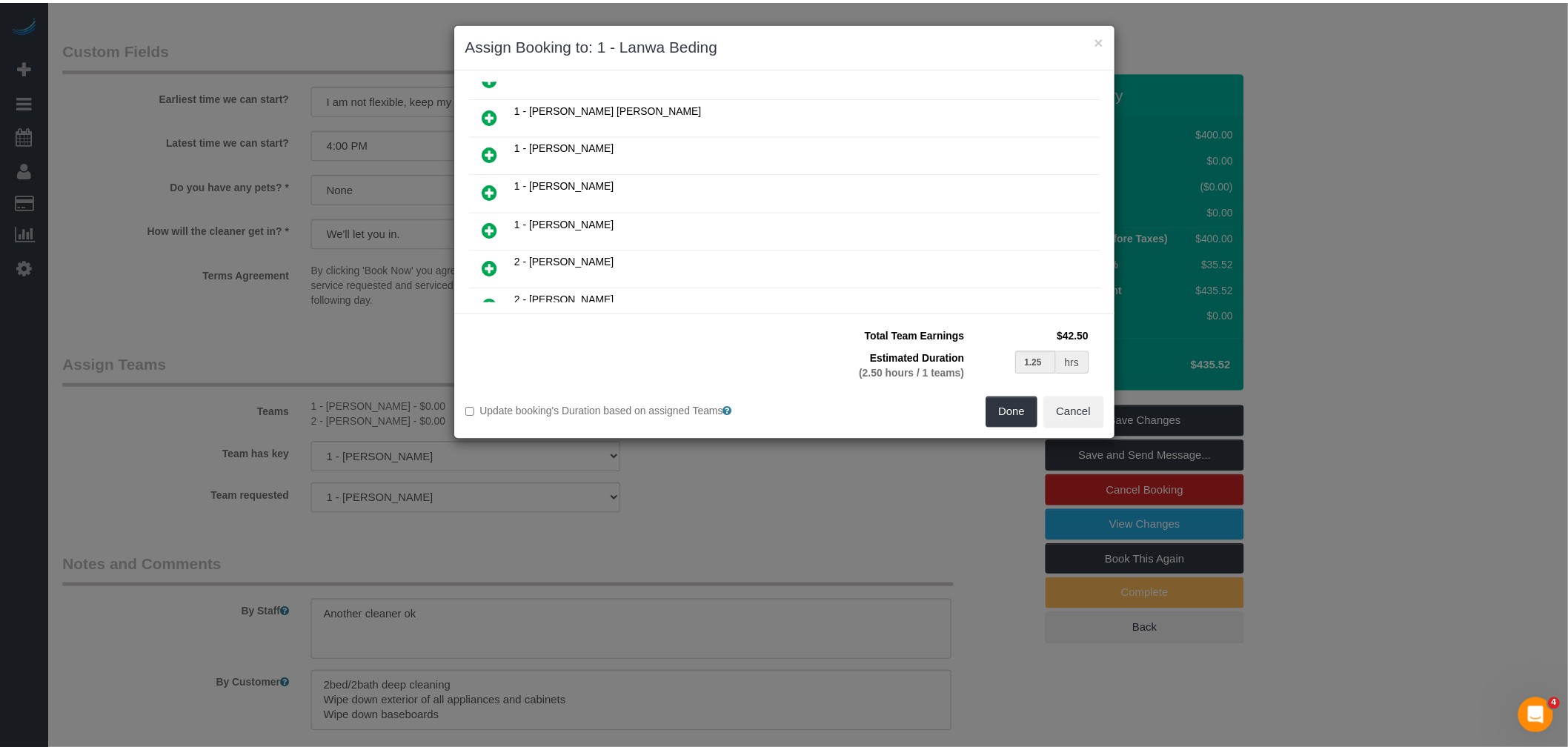
scroll to position [401, 0]
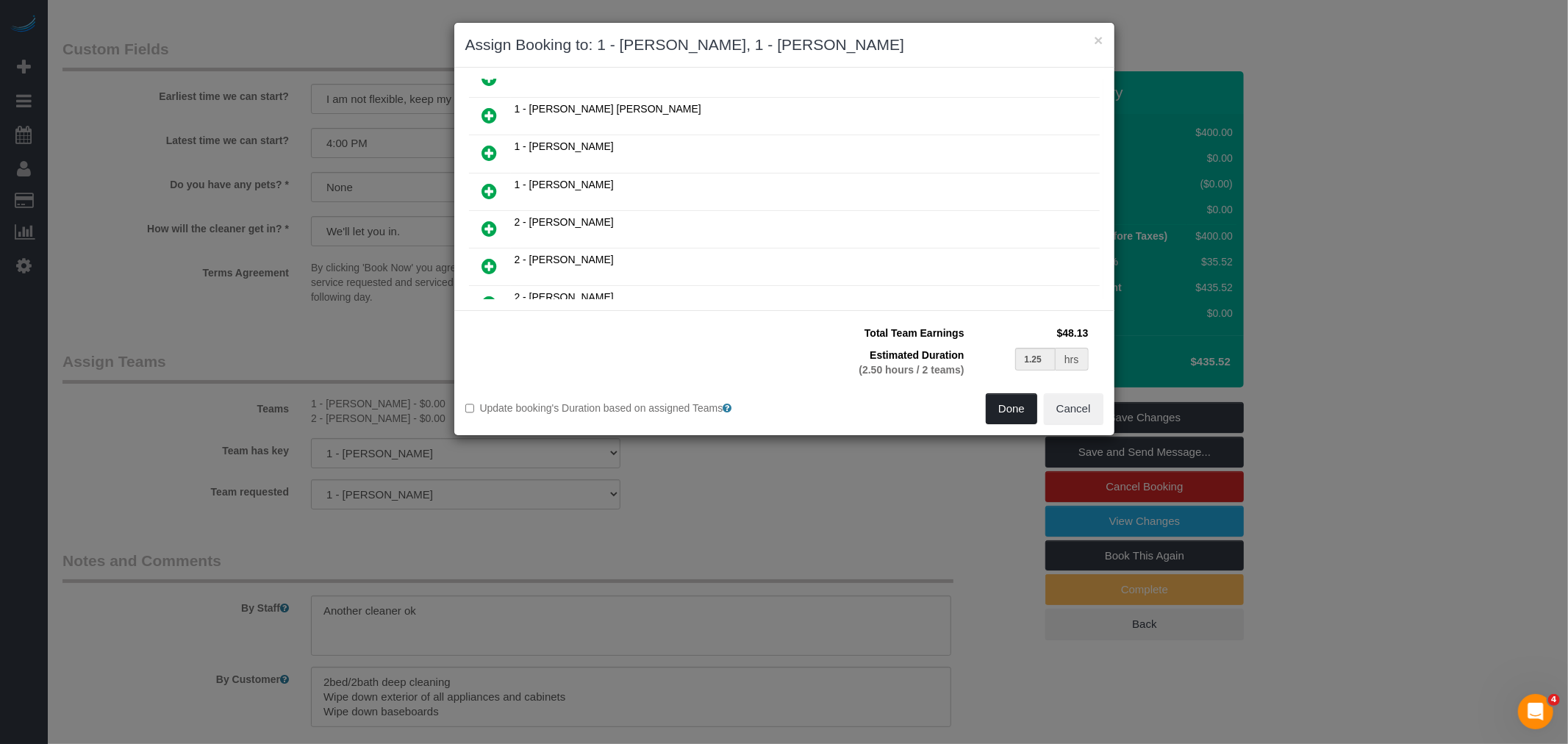
click at [1003, 410] on button "Done" at bounding box center [1011, 409] width 52 height 31
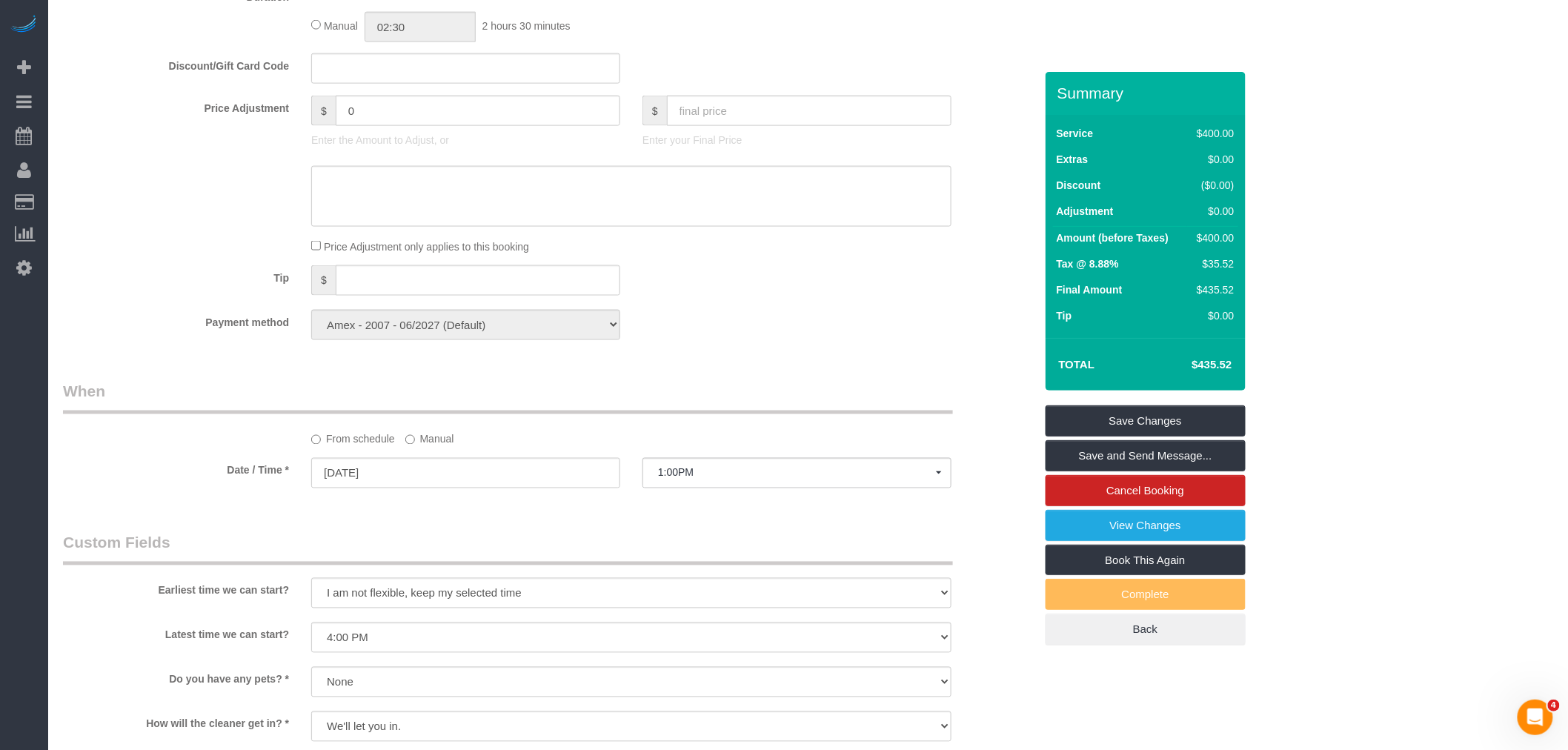
select select "spot62"
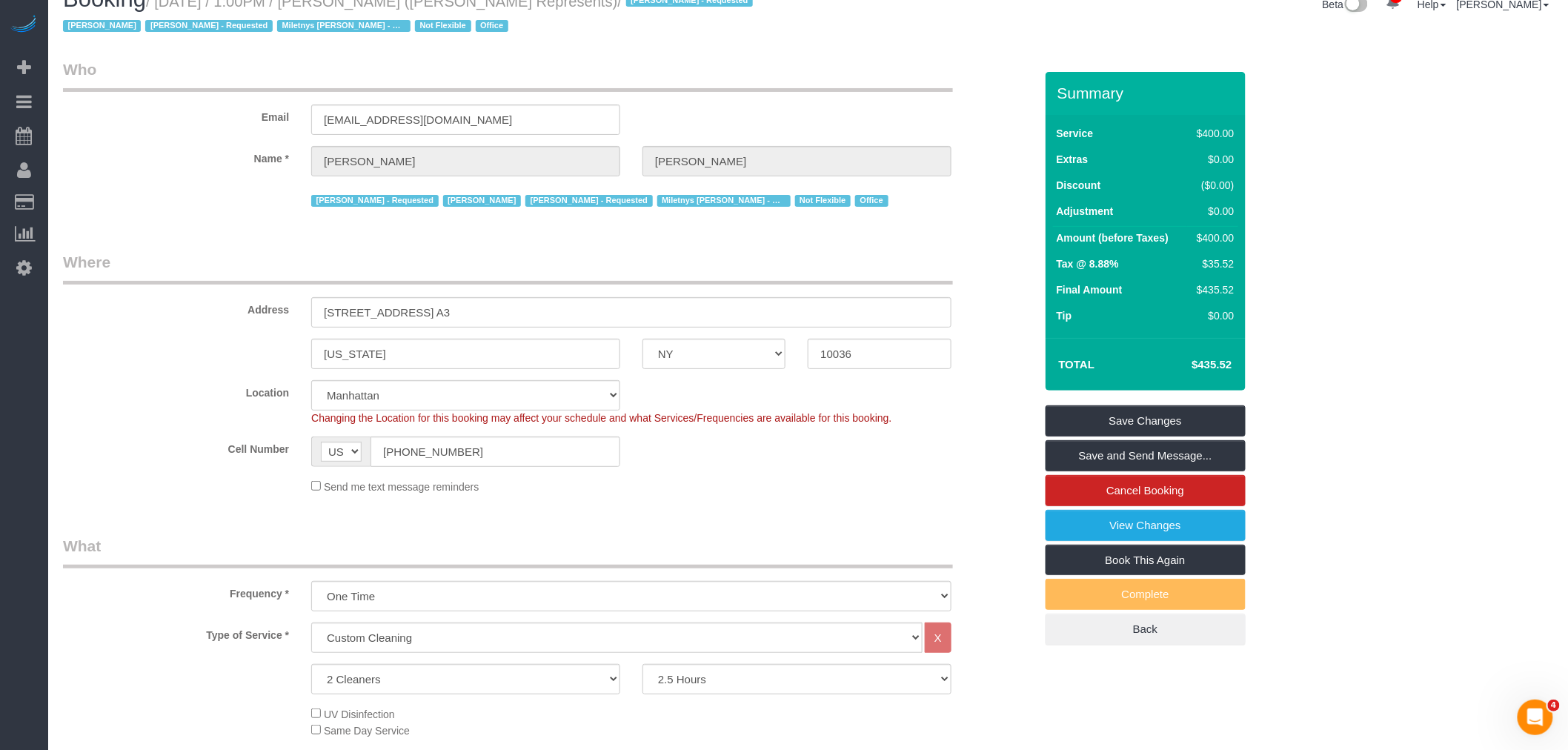
scroll to position [0, 0]
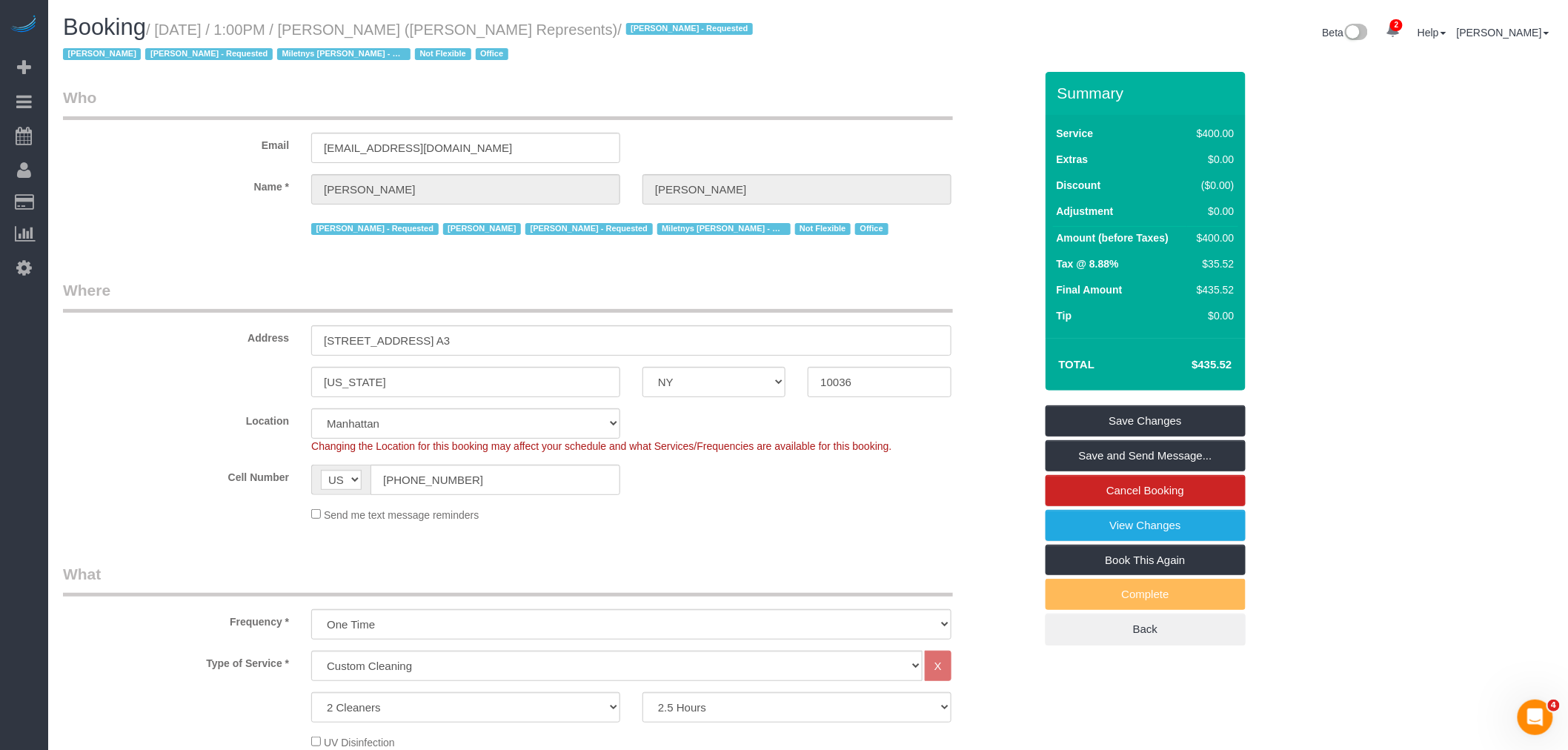
select select "spot120"
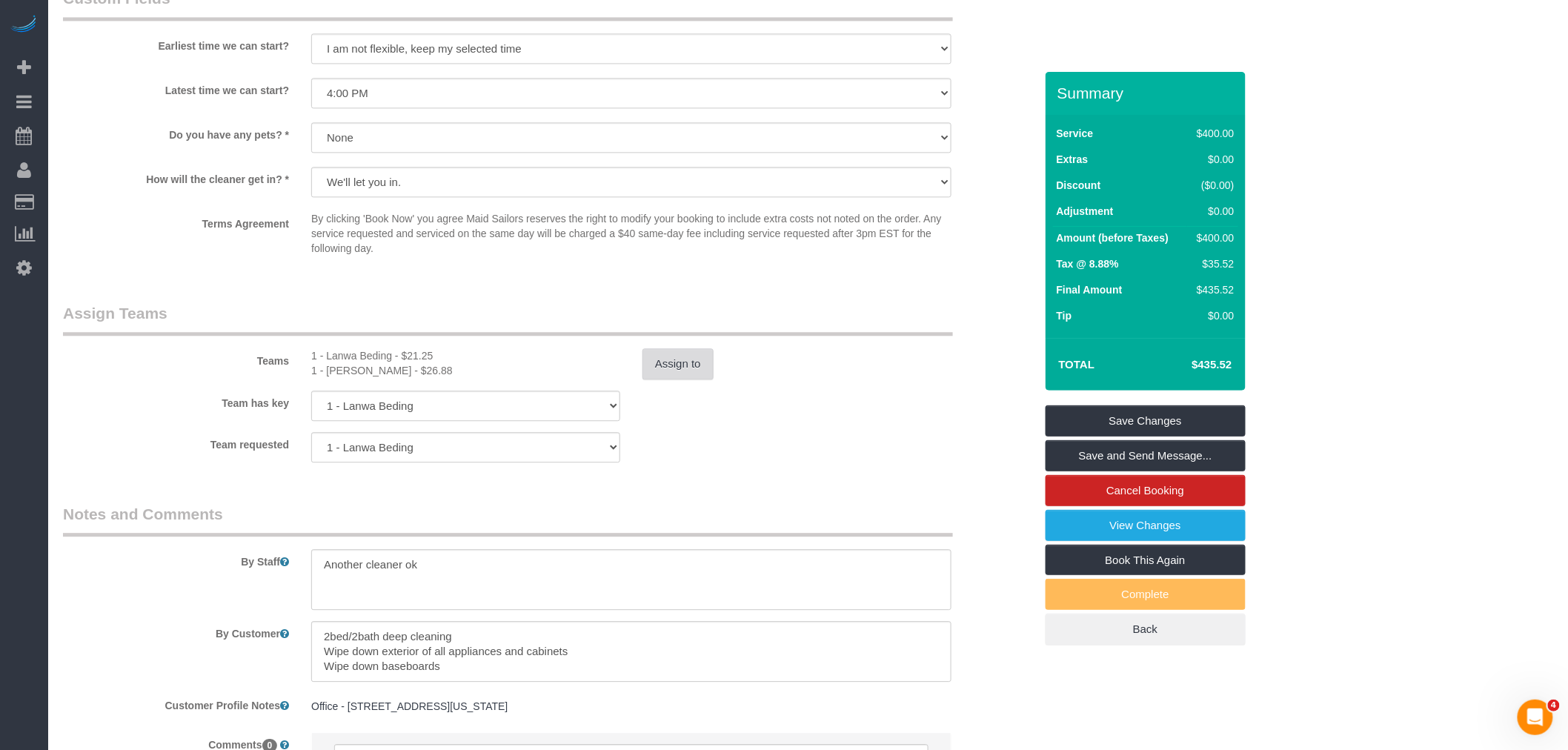
scroll to position [1532, 0]
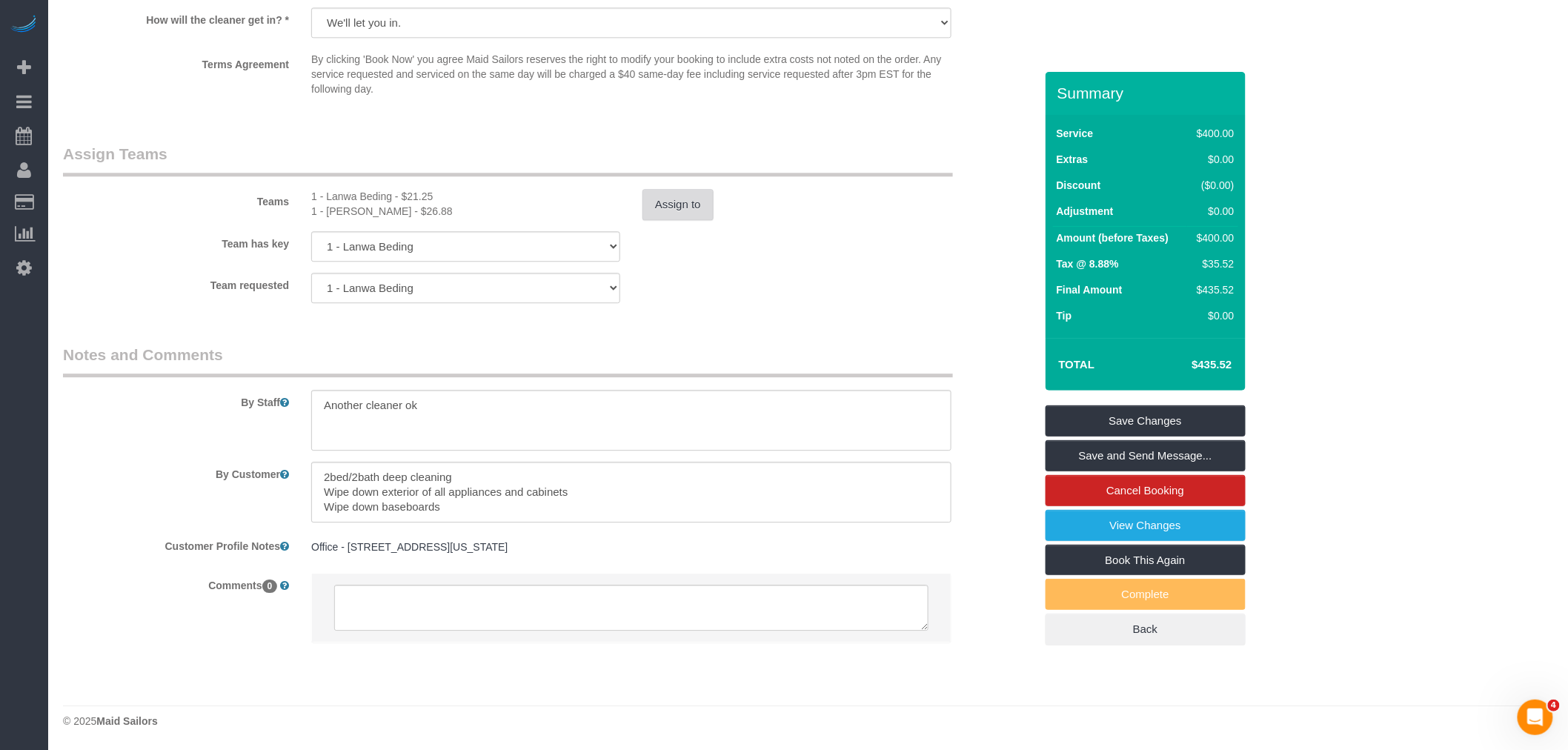
click at [684, 197] on button "Assign to" at bounding box center [678, 205] width 71 height 31
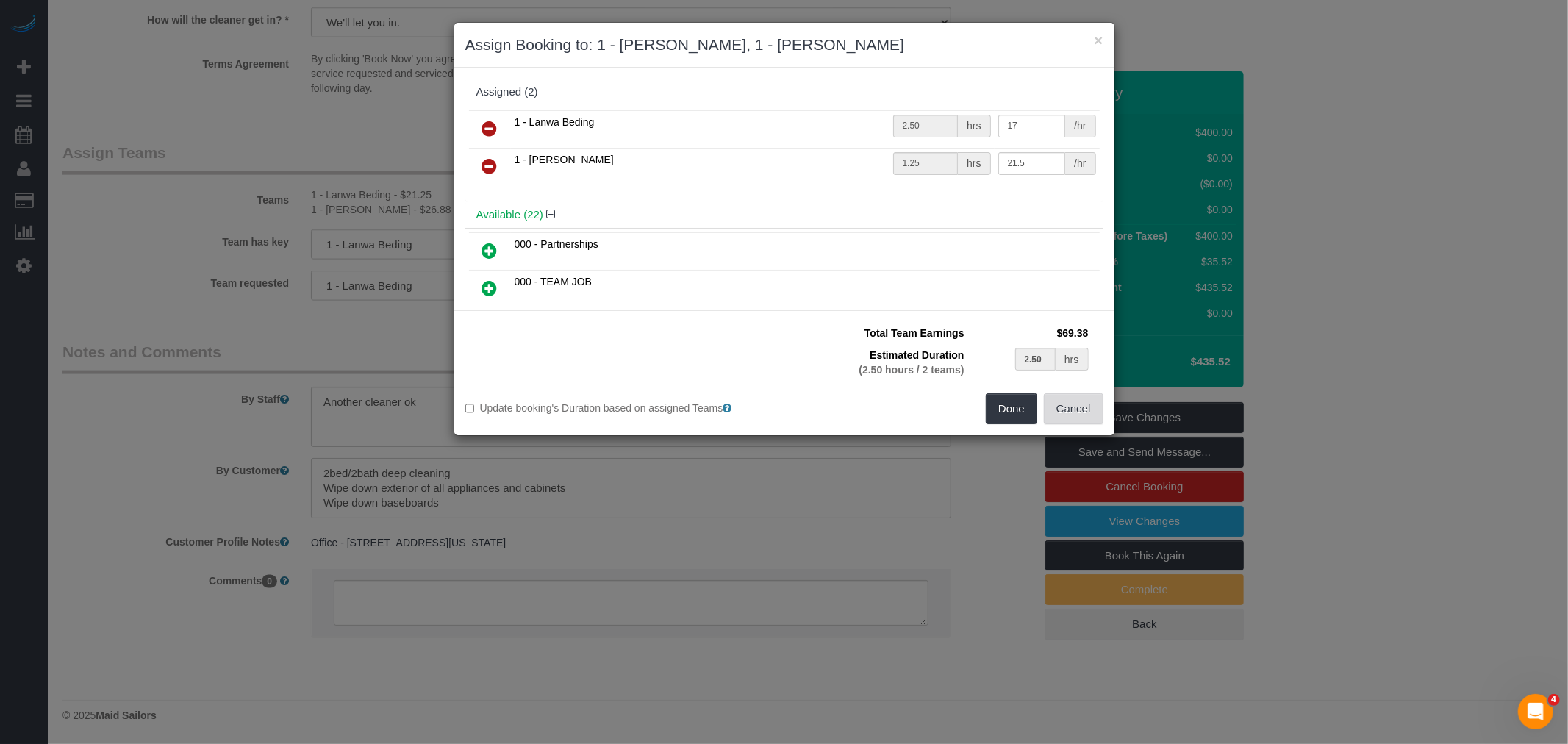
click at [1073, 411] on button "Cancel" at bounding box center [1073, 409] width 59 height 31
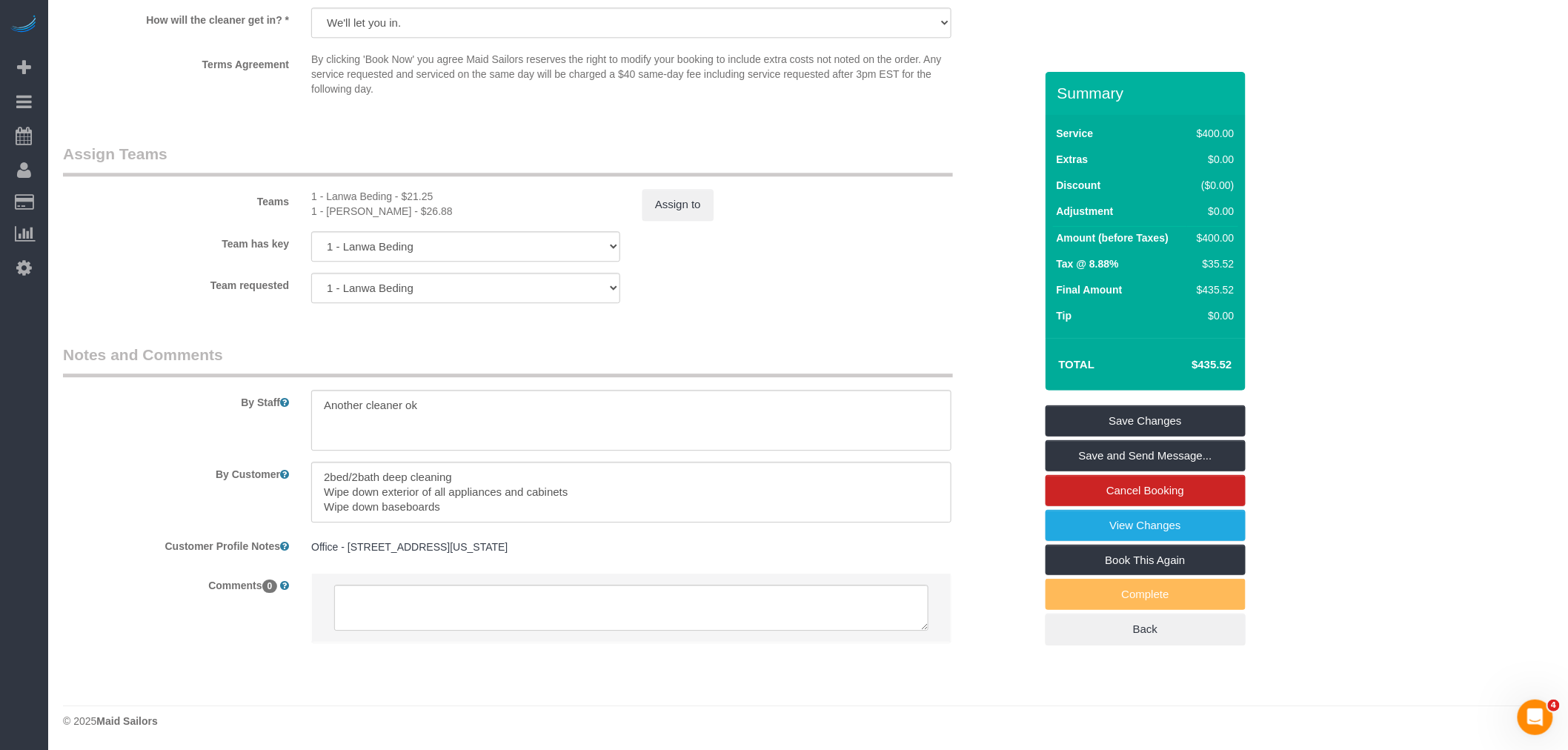
click at [334, 195] on div "1 - Lanwa Beding - $21.25" at bounding box center [465, 196] width 309 height 15
click at [386, 188] on div "Teams 1 - Lanwa Beding - $21.25 1 - Marlenyn Robles - $26.88 Assign to" at bounding box center [549, 181] width 994 height 77
copy div "Lanwa Beding"
click at [323, 402] on textarea at bounding box center [631, 420] width 640 height 61
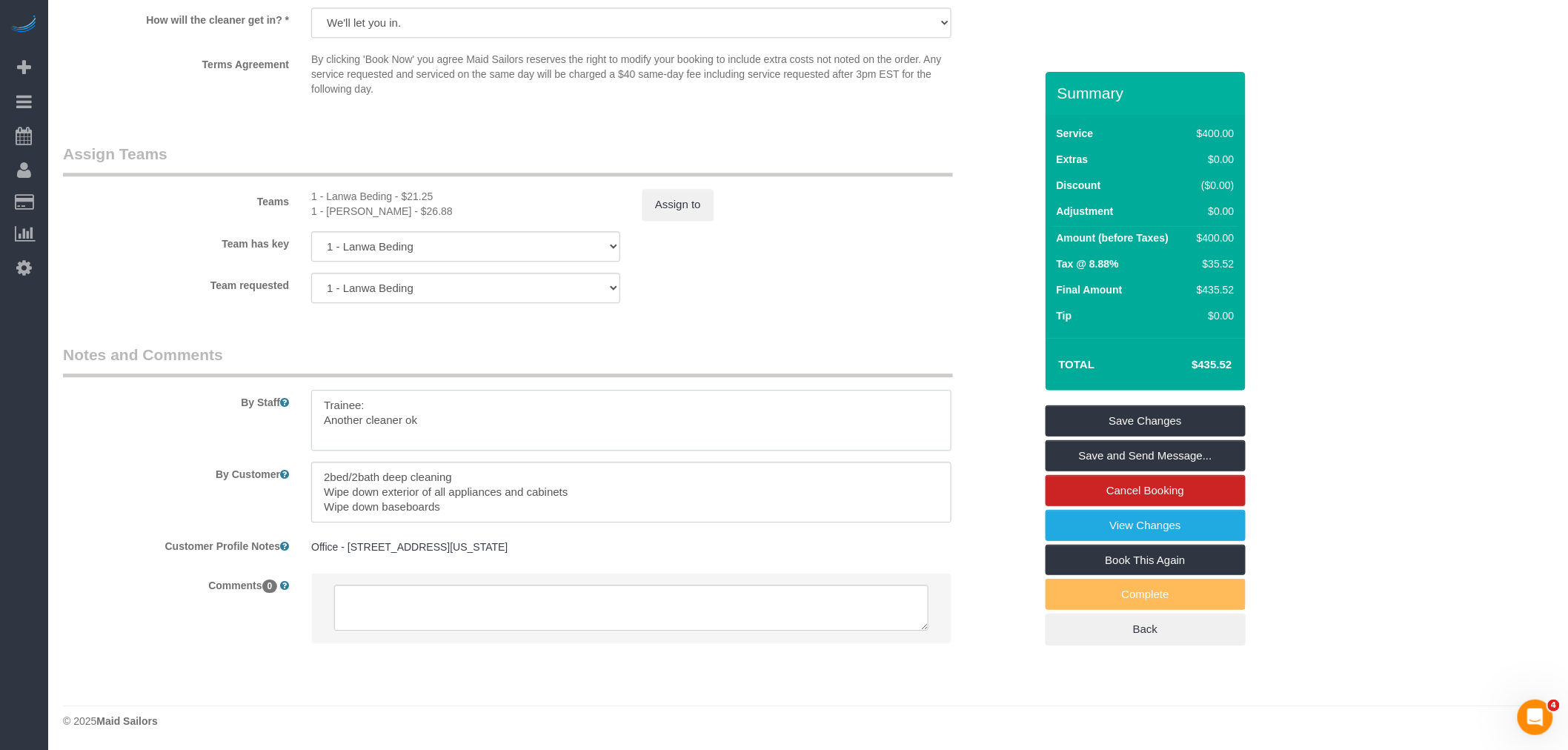
paste textarea "Lanwa Beding"
type textarea "Trainee: Lanwa Beding (Please wait for the trainer) Another cleaner ok"
click at [1171, 419] on link "Save Changes" at bounding box center [1145, 421] width 200 height 31
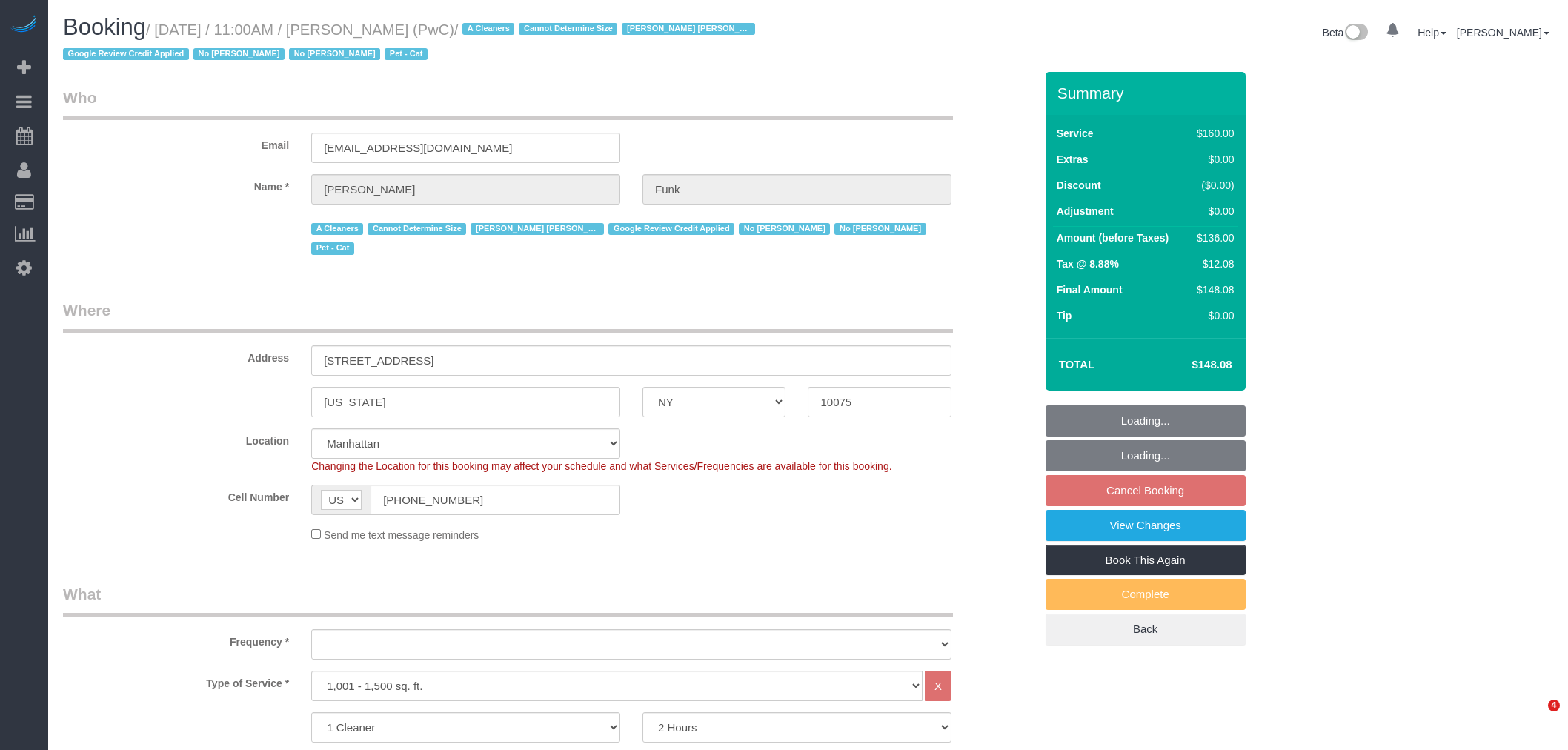
select select "NY"
select select "object:890"
select select "number:57"
select select "number:71"
select select "number:14"
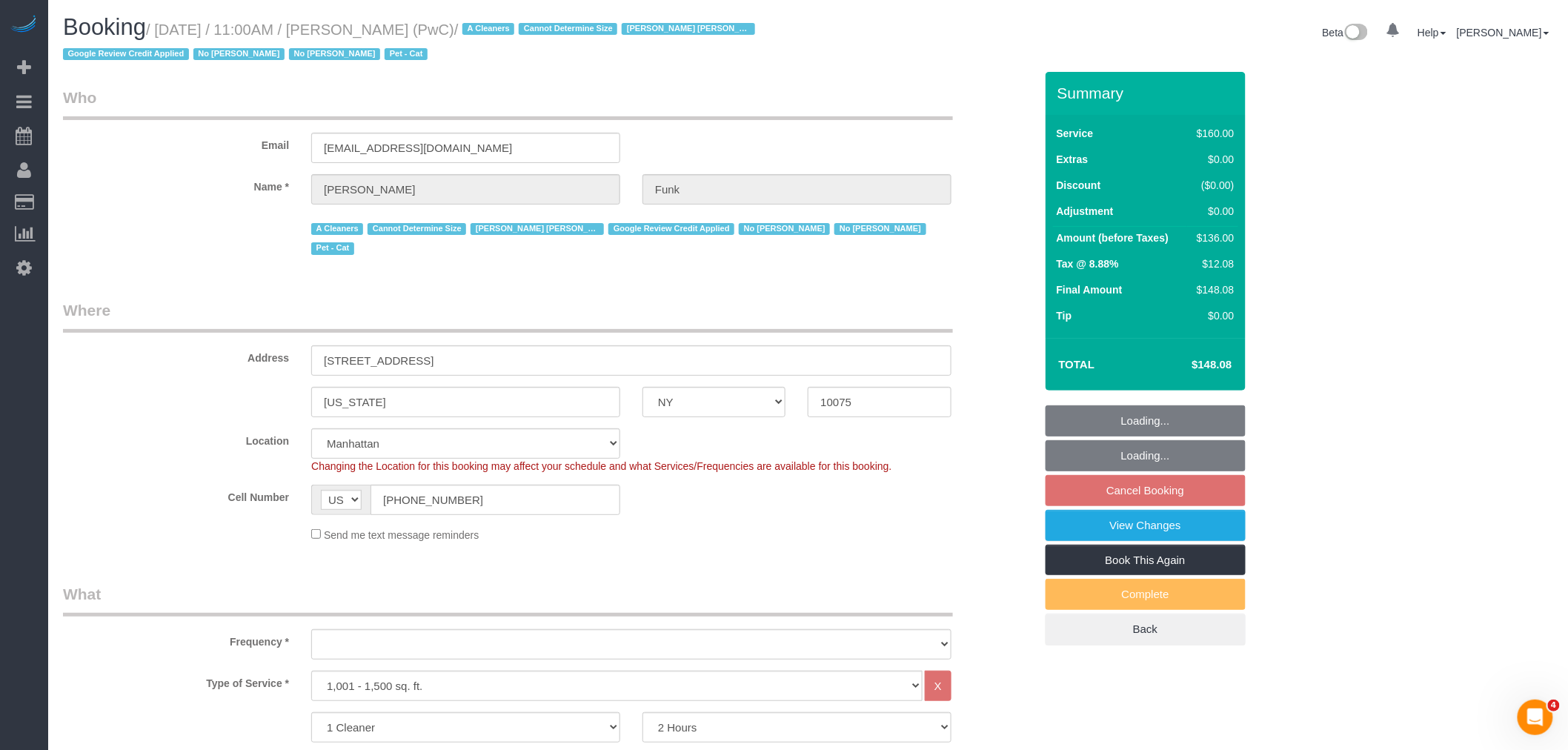
select select "number:5"
select select "spot2"
select select "string:stripe-pm_1QlAxD4VGloSiKo7inAVI4md"
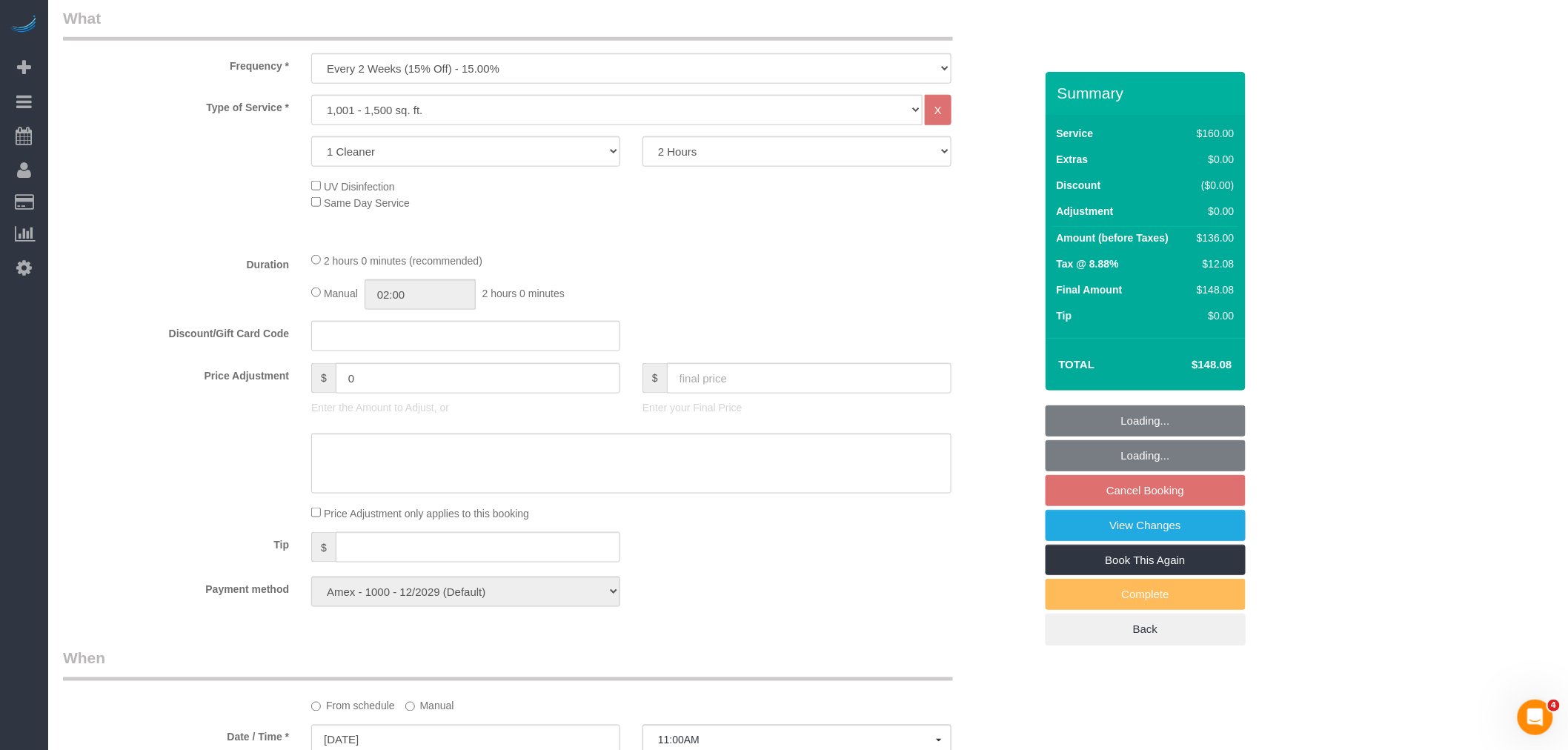
select select "object:1312"
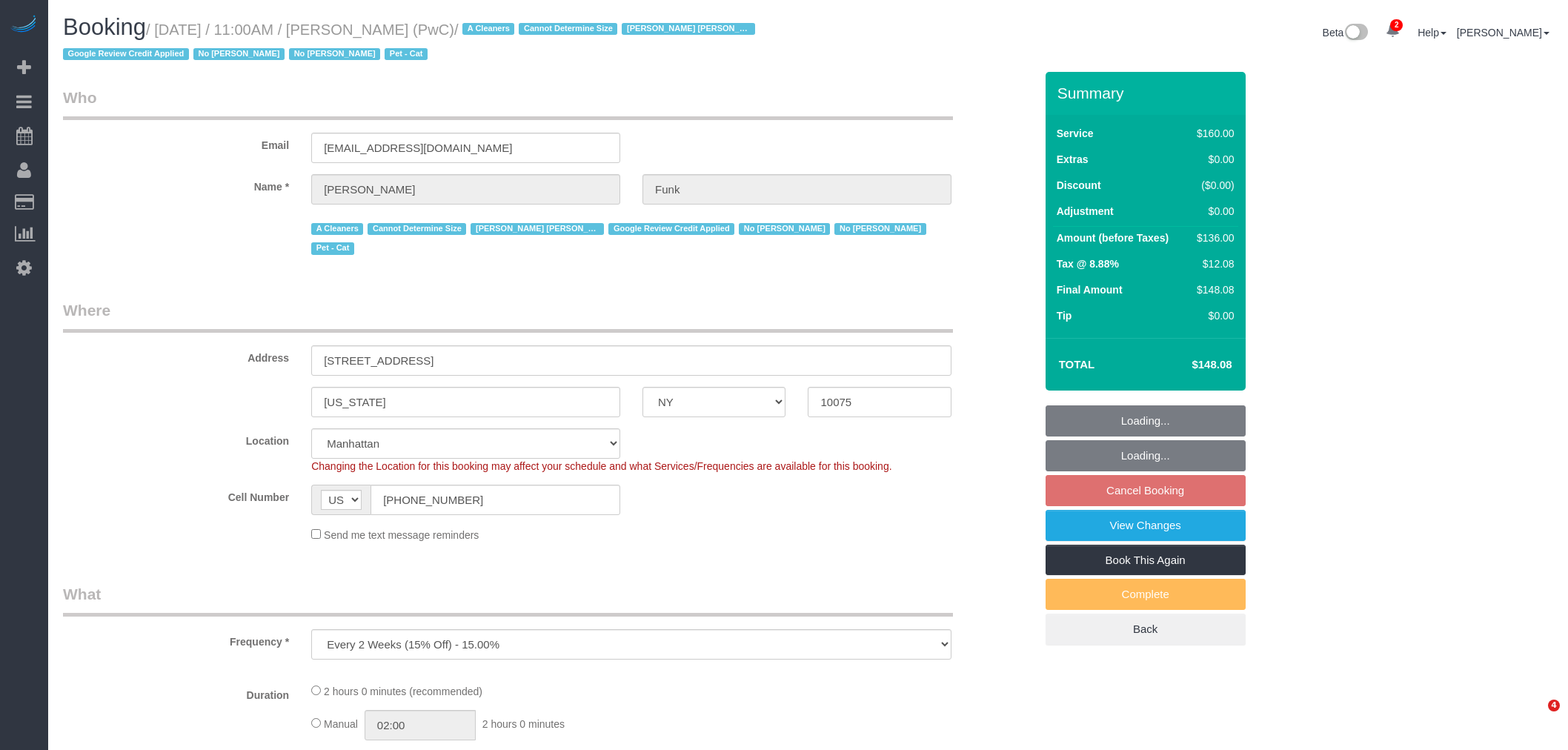
select select "NY"
select select "object:749"
select select "string:stripe-pm_1QlAxD4VGloSiKo7inAVI4md"
select select "number:57"
select select "number:71"
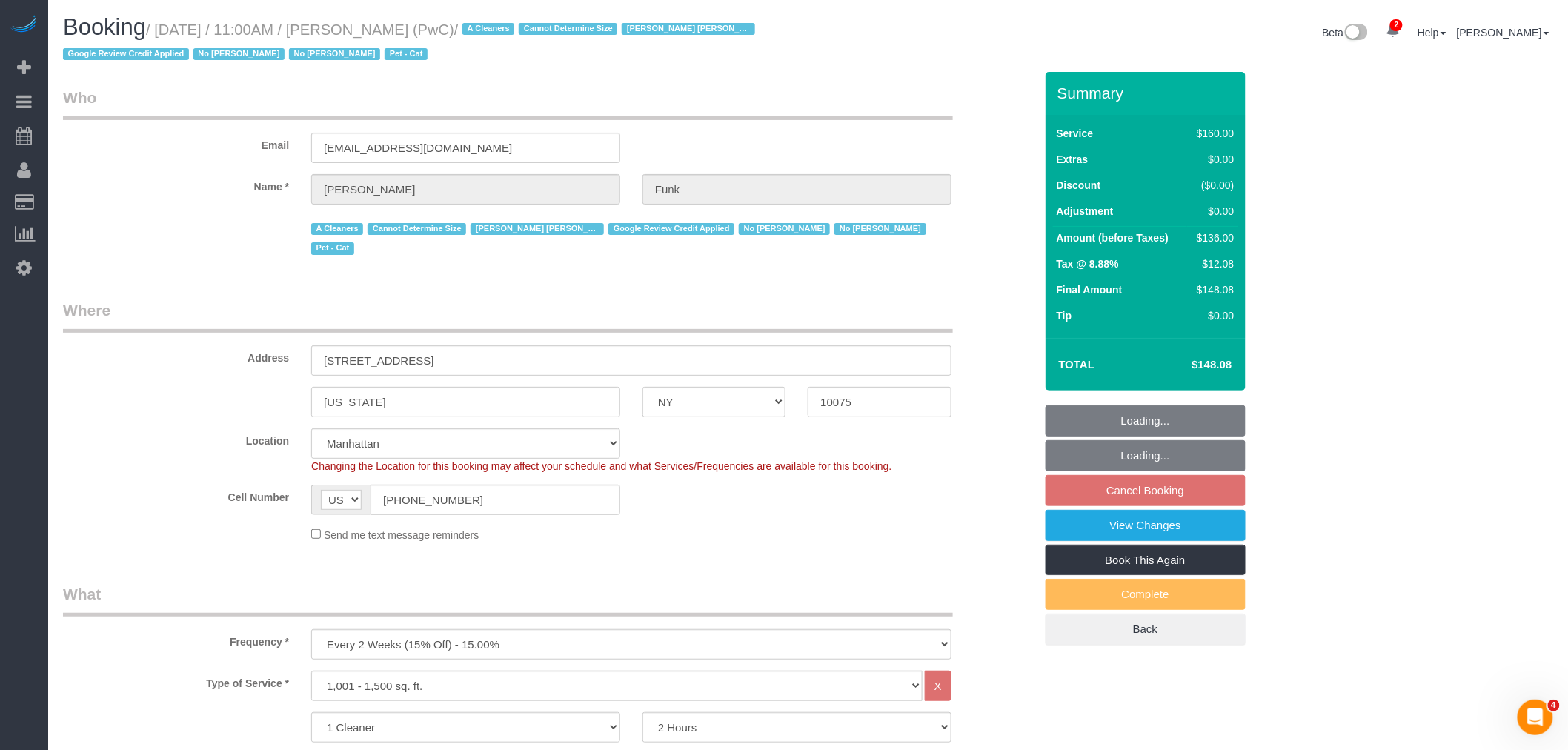
select select "number:14"
select select "number:5"
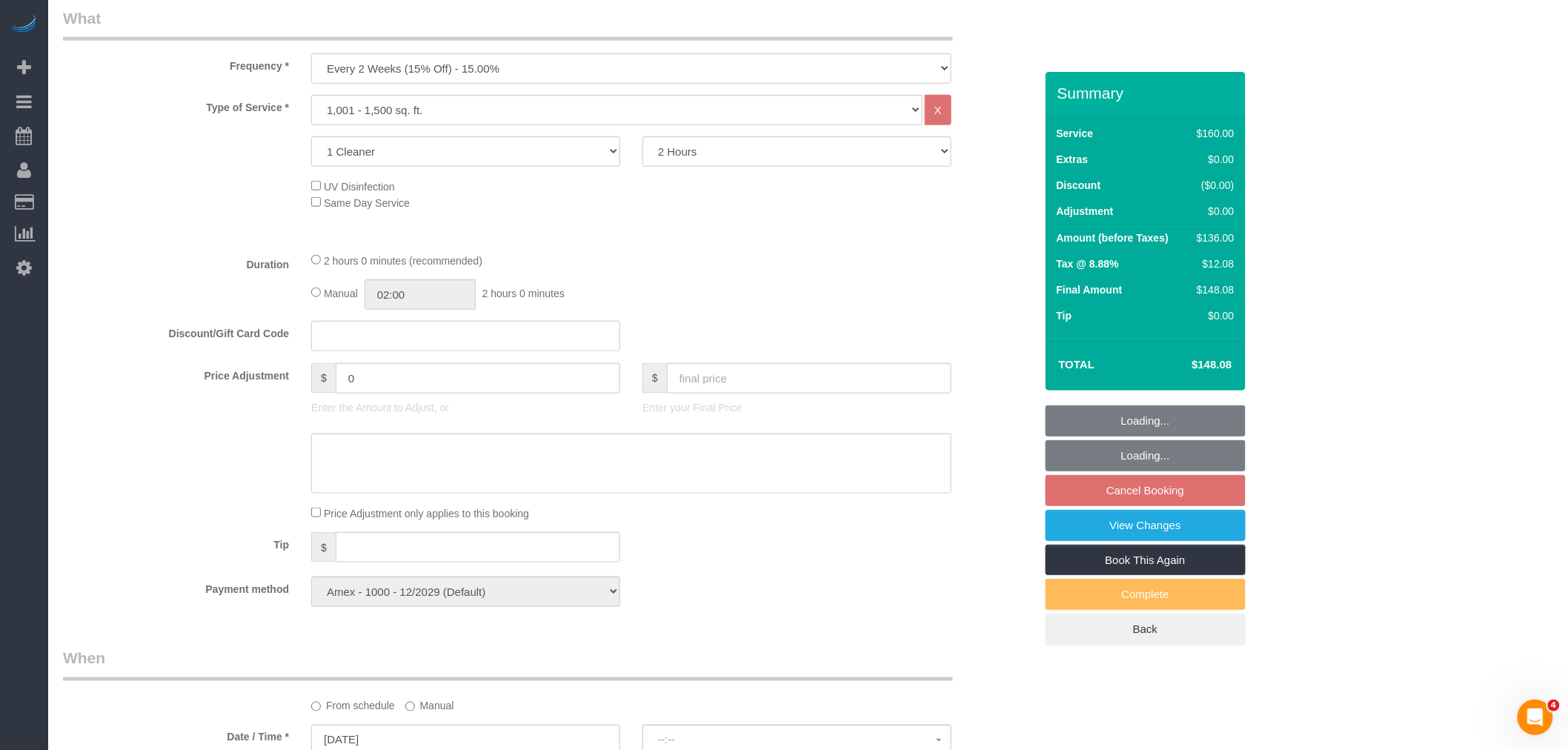
select select "spot2"
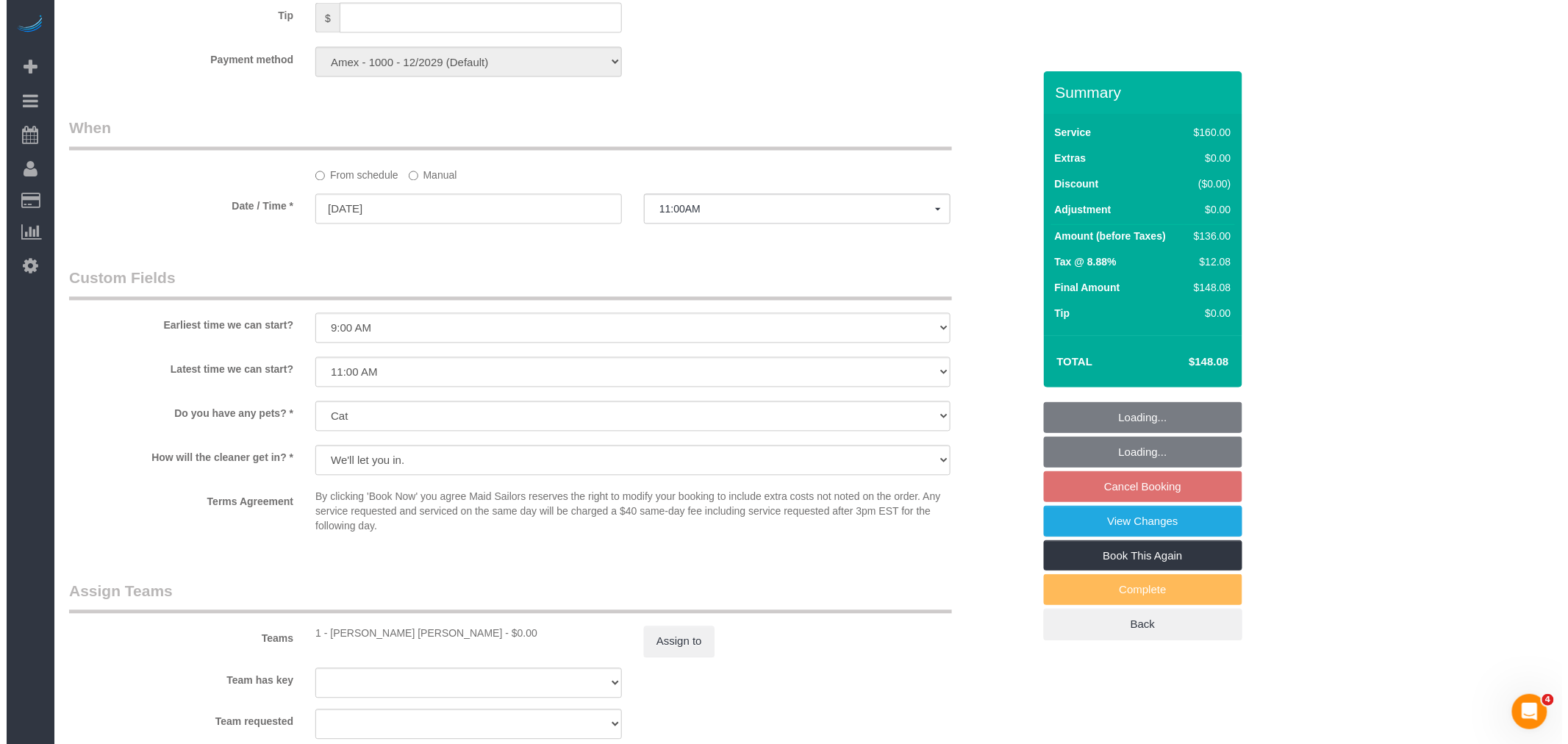
scroll to position [1306, 0]
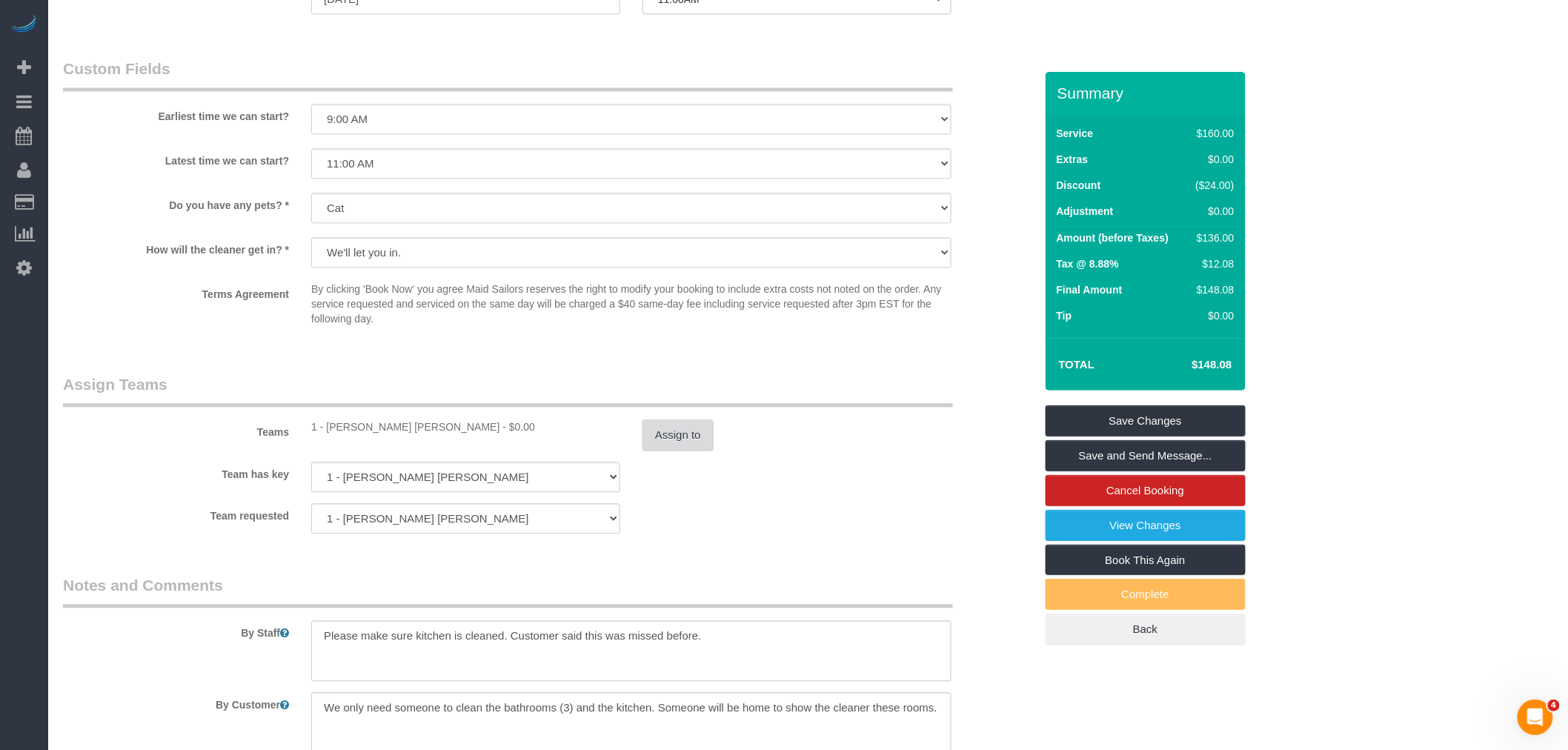
click at [671, 419] on button "Assign to" at bounding box center [678, 435] width 71 height 31
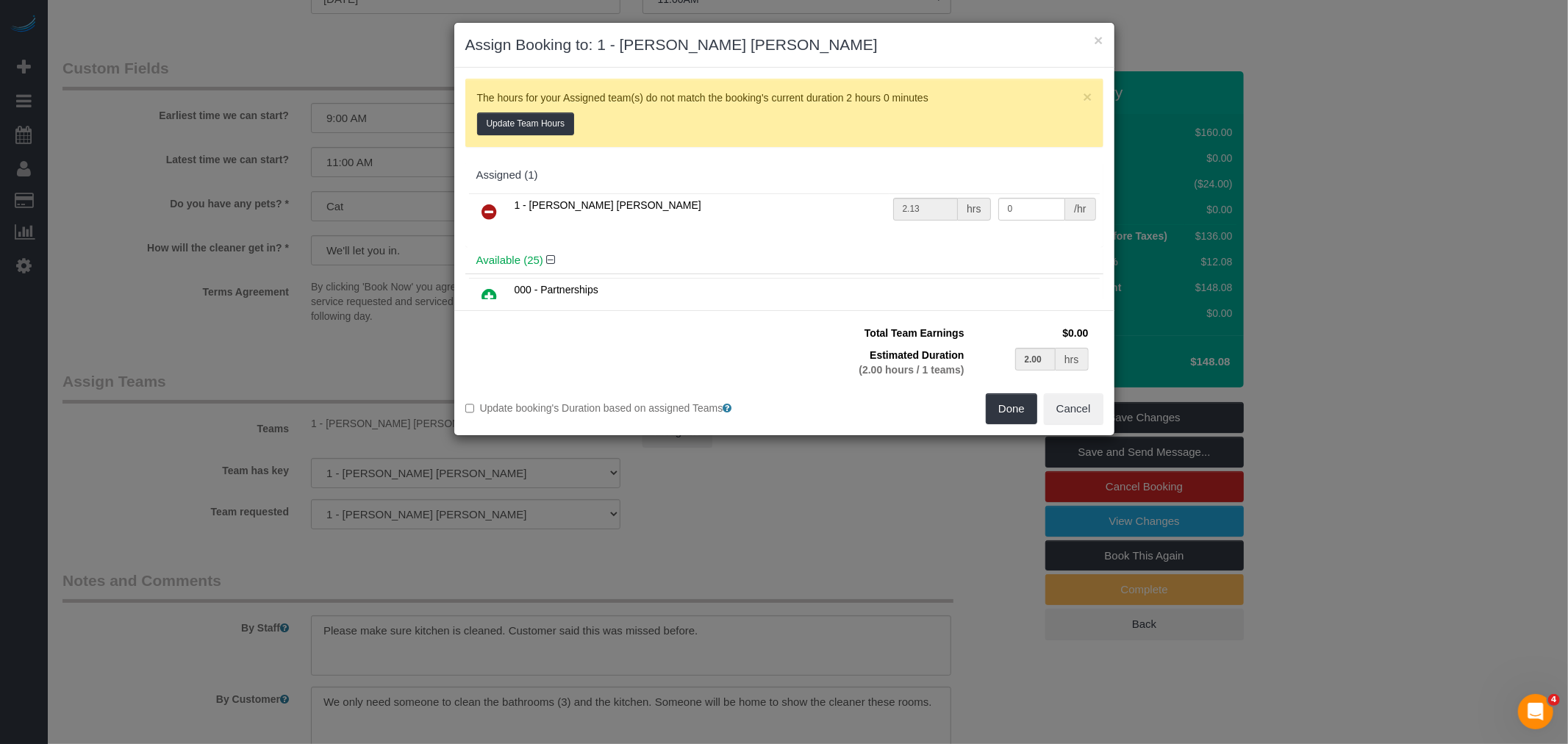
click at [480, 217] on link at bounding box center [489, 212] width 35 height 29
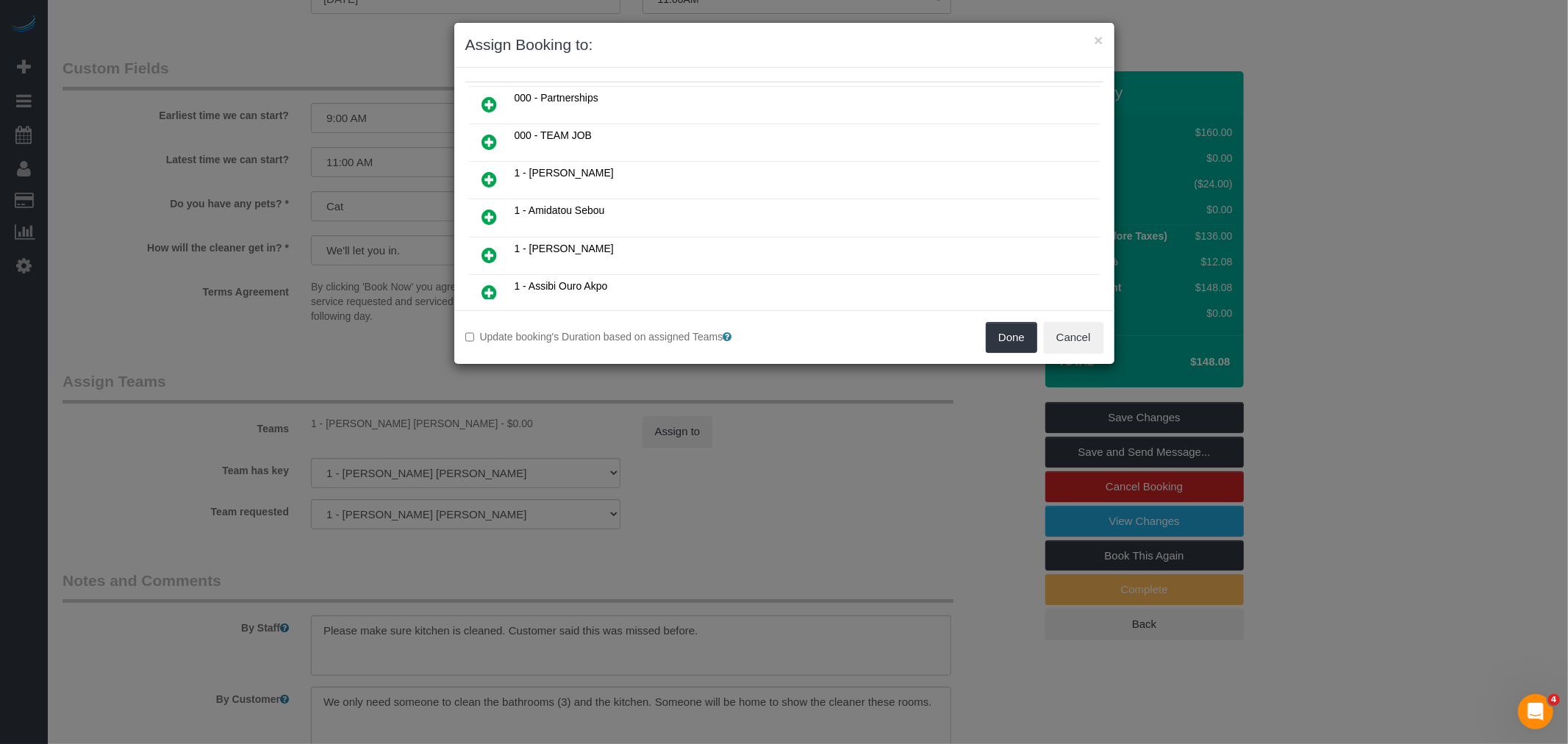
scroll to position [163, 0]
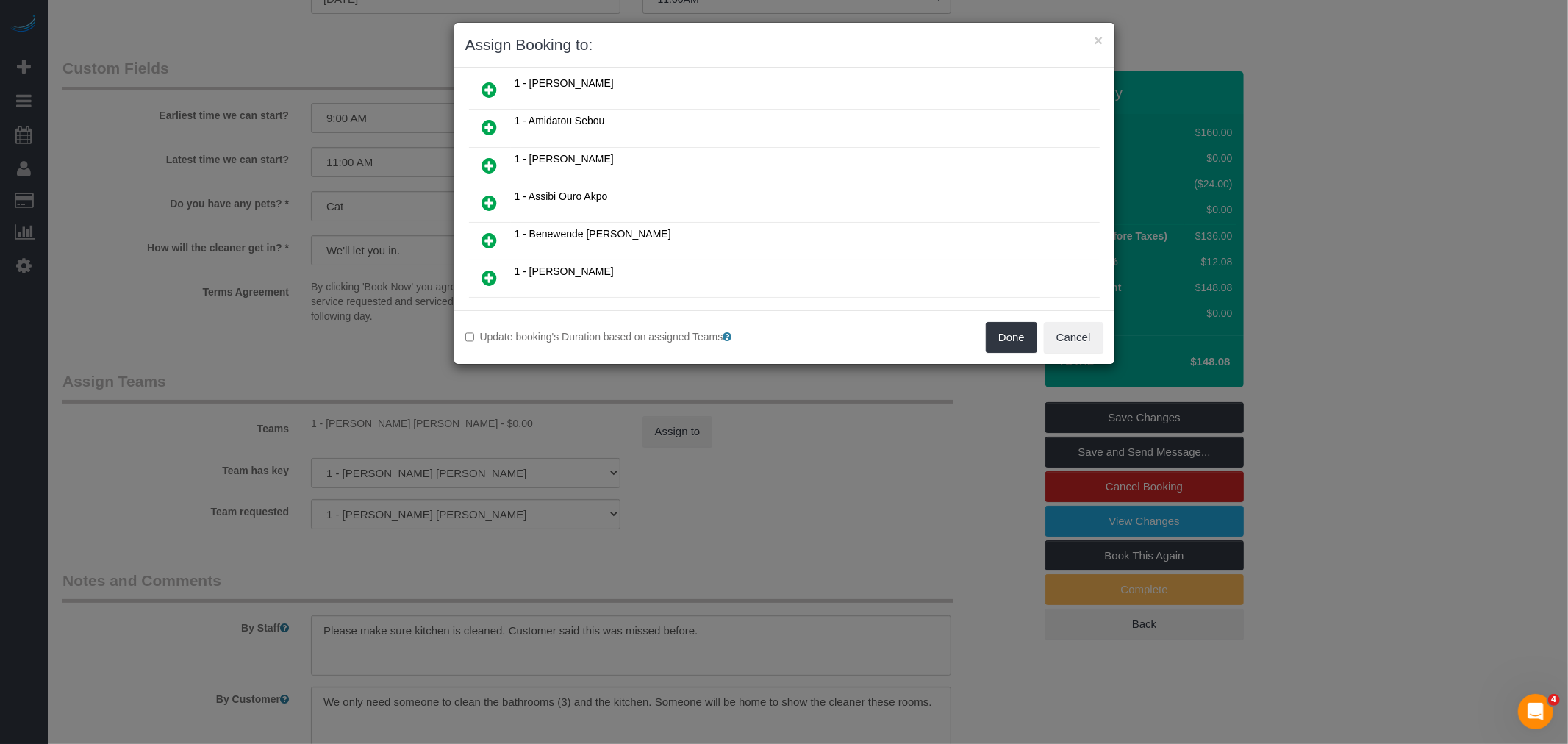
click at [491, 158] on icon at bounding box center [490, 165] width 15 height 18
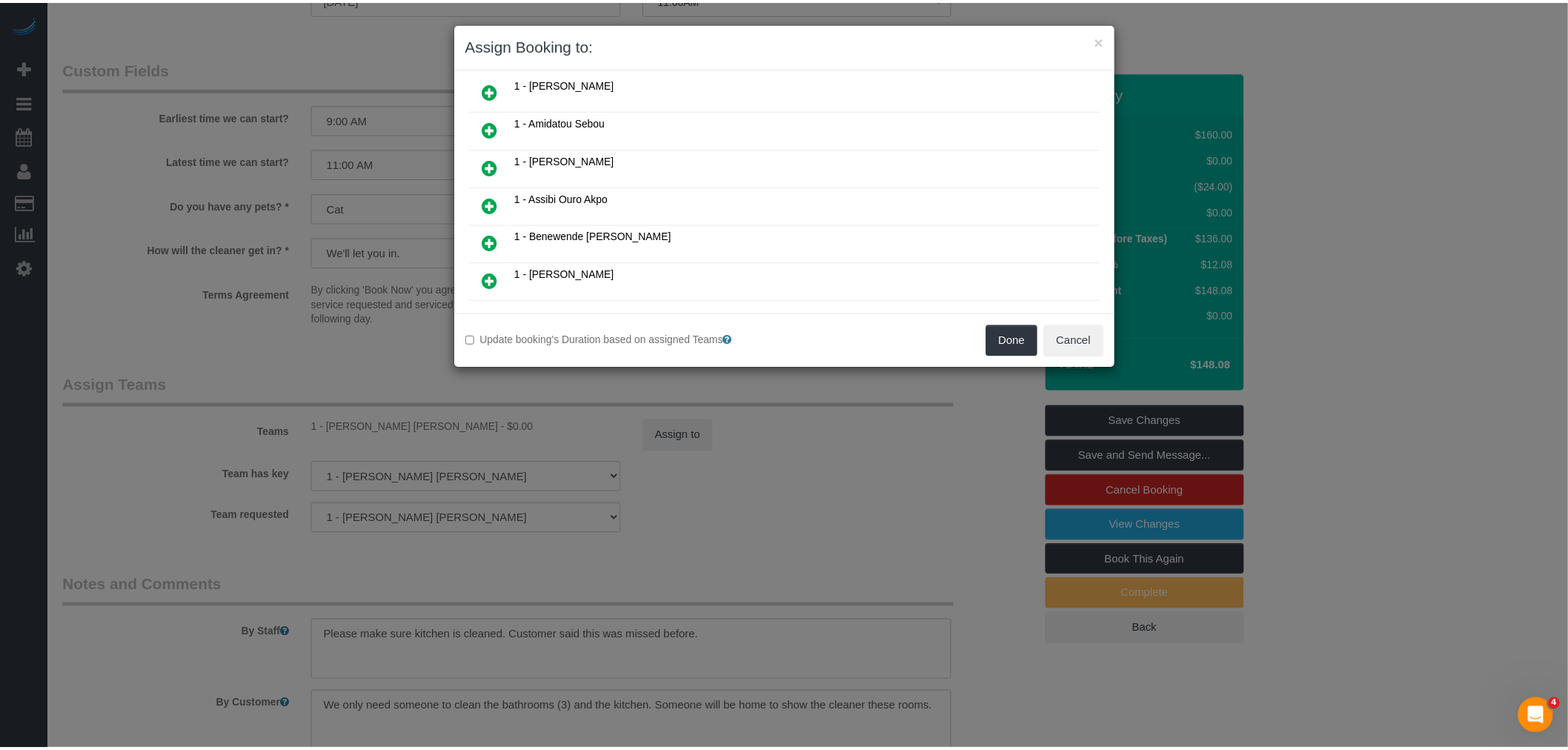
scroll to position [200, 0]
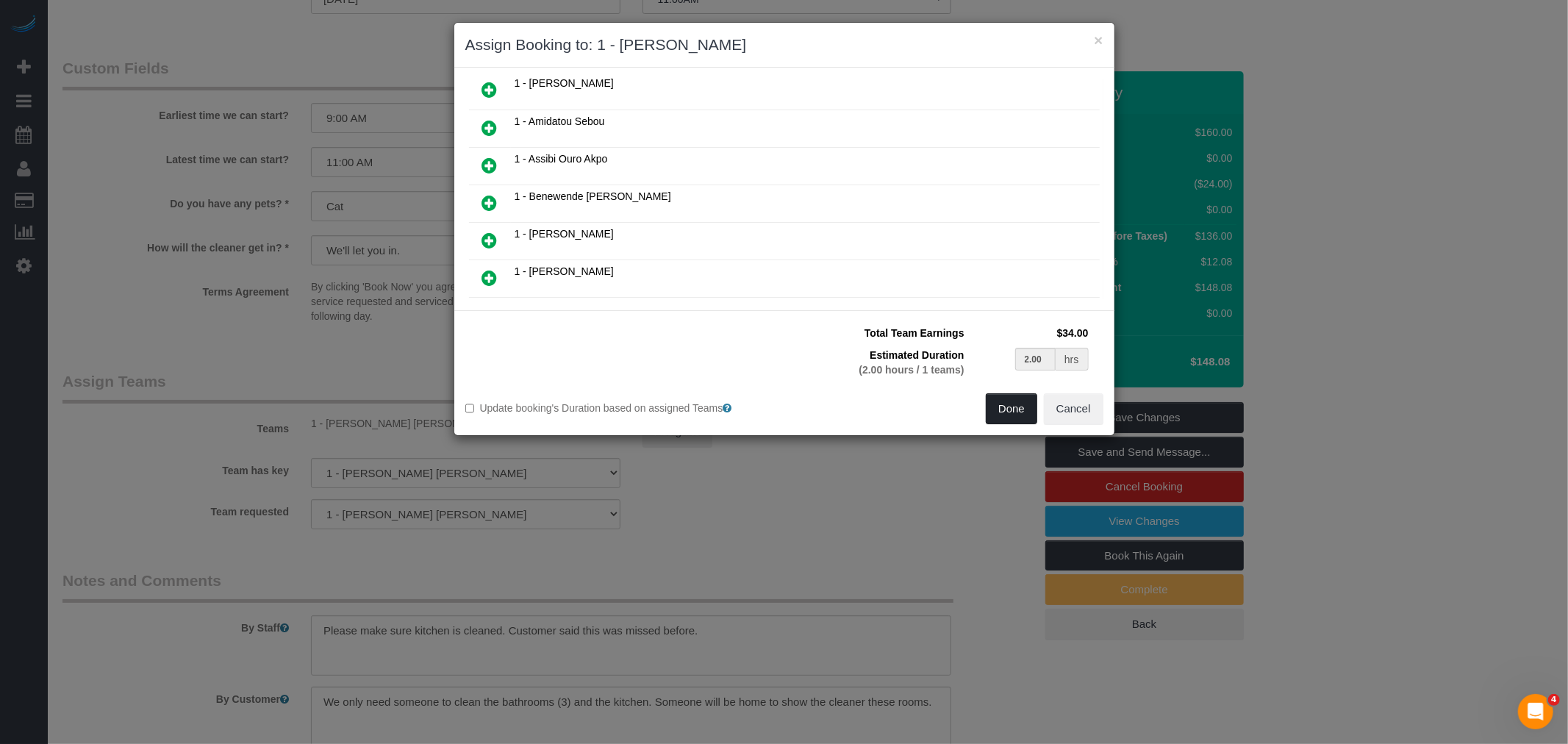
click at [1012, 398] on button "Done" at bounding box center [1011, 409] width 52 height 31
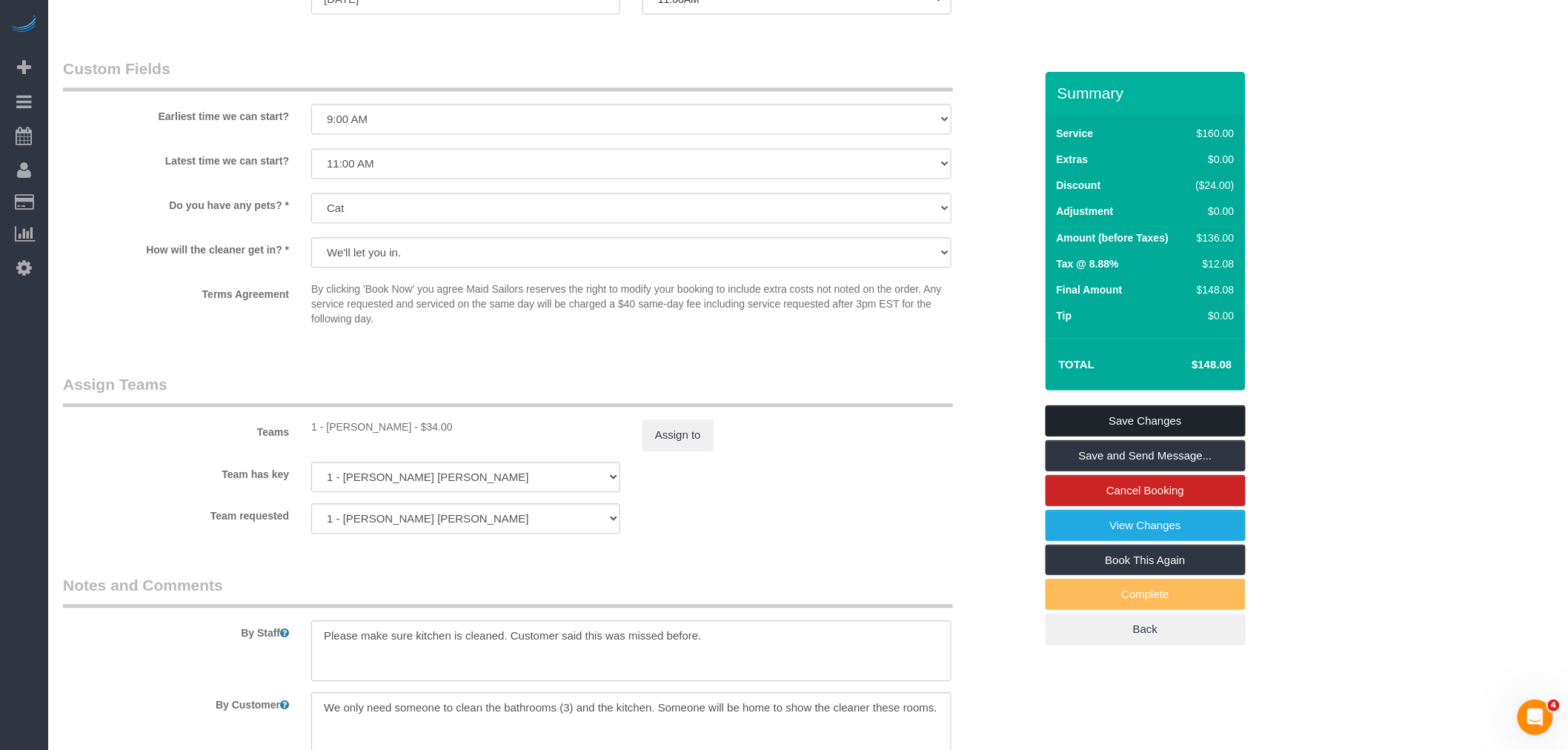
drag, startPoint x: 1152, startPoint y: 412, endPoint x: 927, endPoint y: 424, distance: 225.3
click at [1153, 412] on link "Save Changes" at bounding box center [1145, 421] width 200 height 31
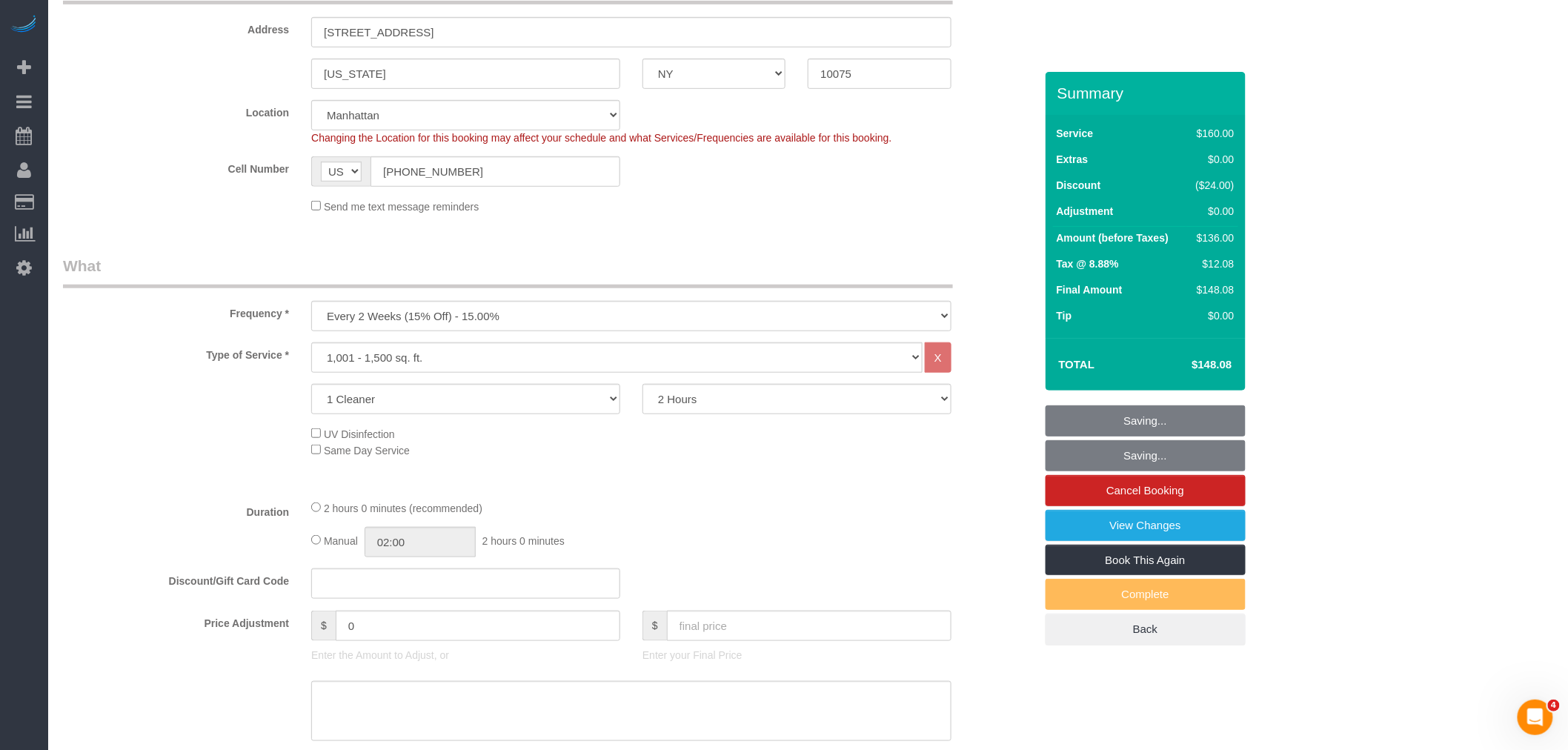
scroll to position [0, 0]
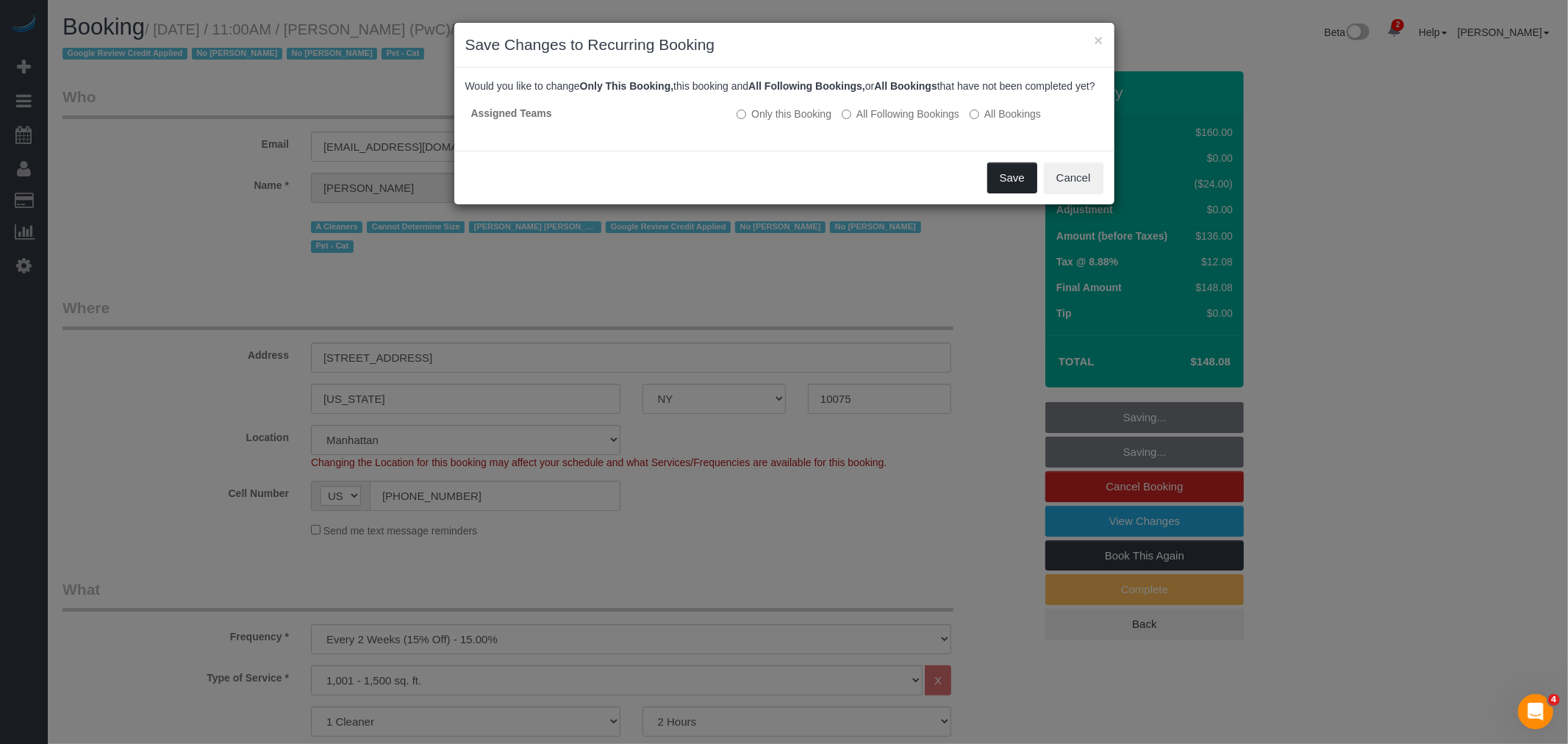
click at [1014, 190] on button "Save" at bounding box center [1012, 178] width 50 height 31
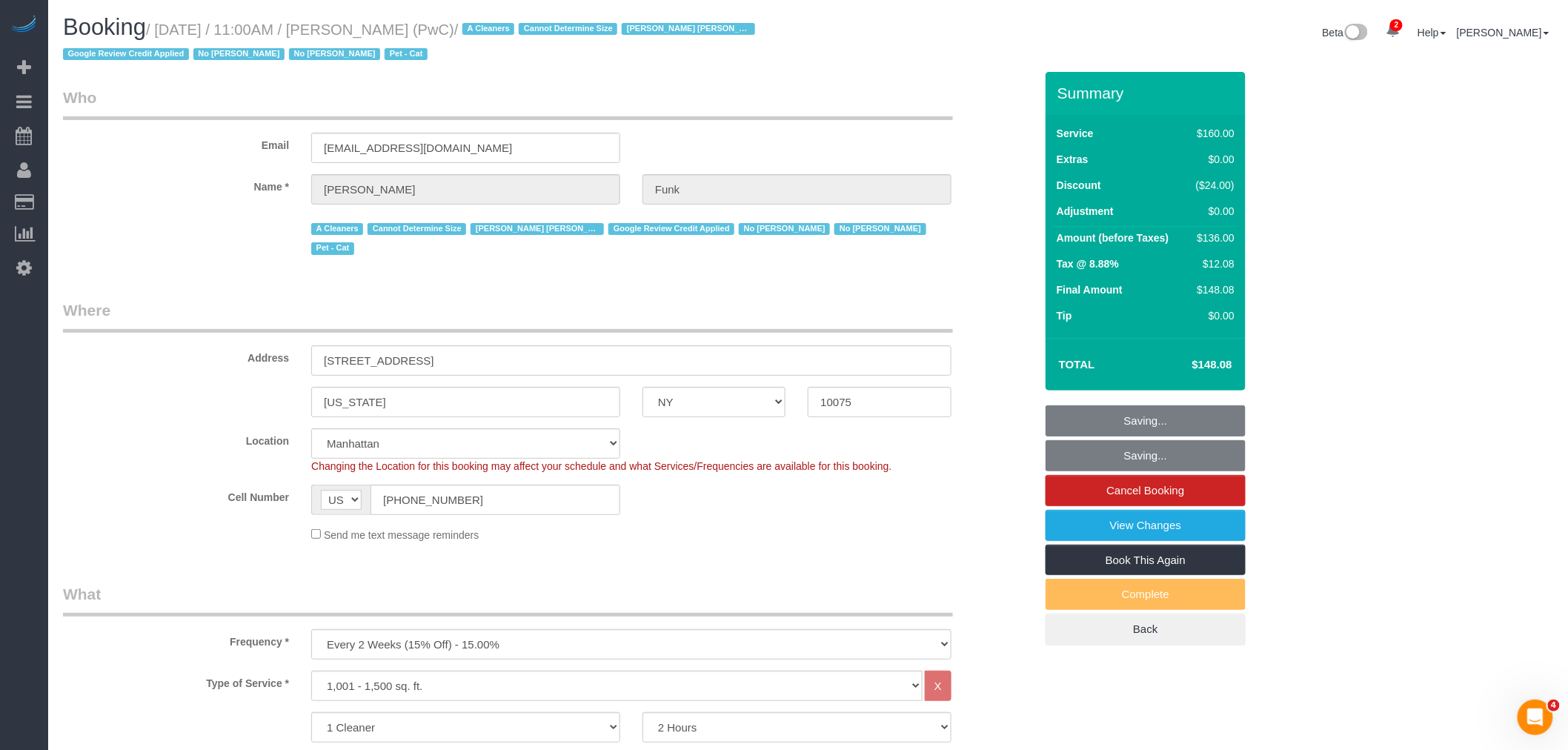
click at [677, 111] on legend "Who" at bounding box center [508, 103] width 890 height 33
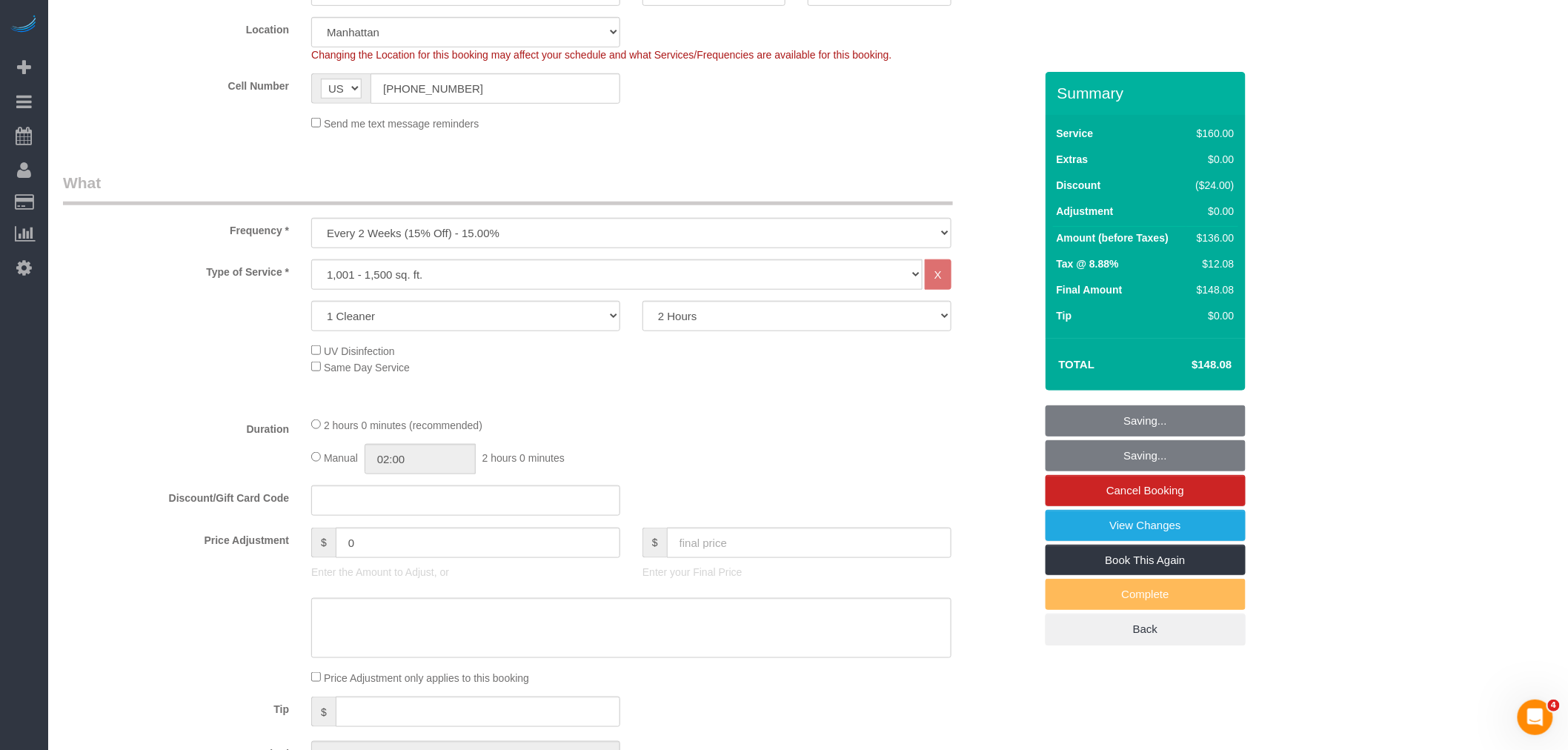
scroll to position [988, 0]
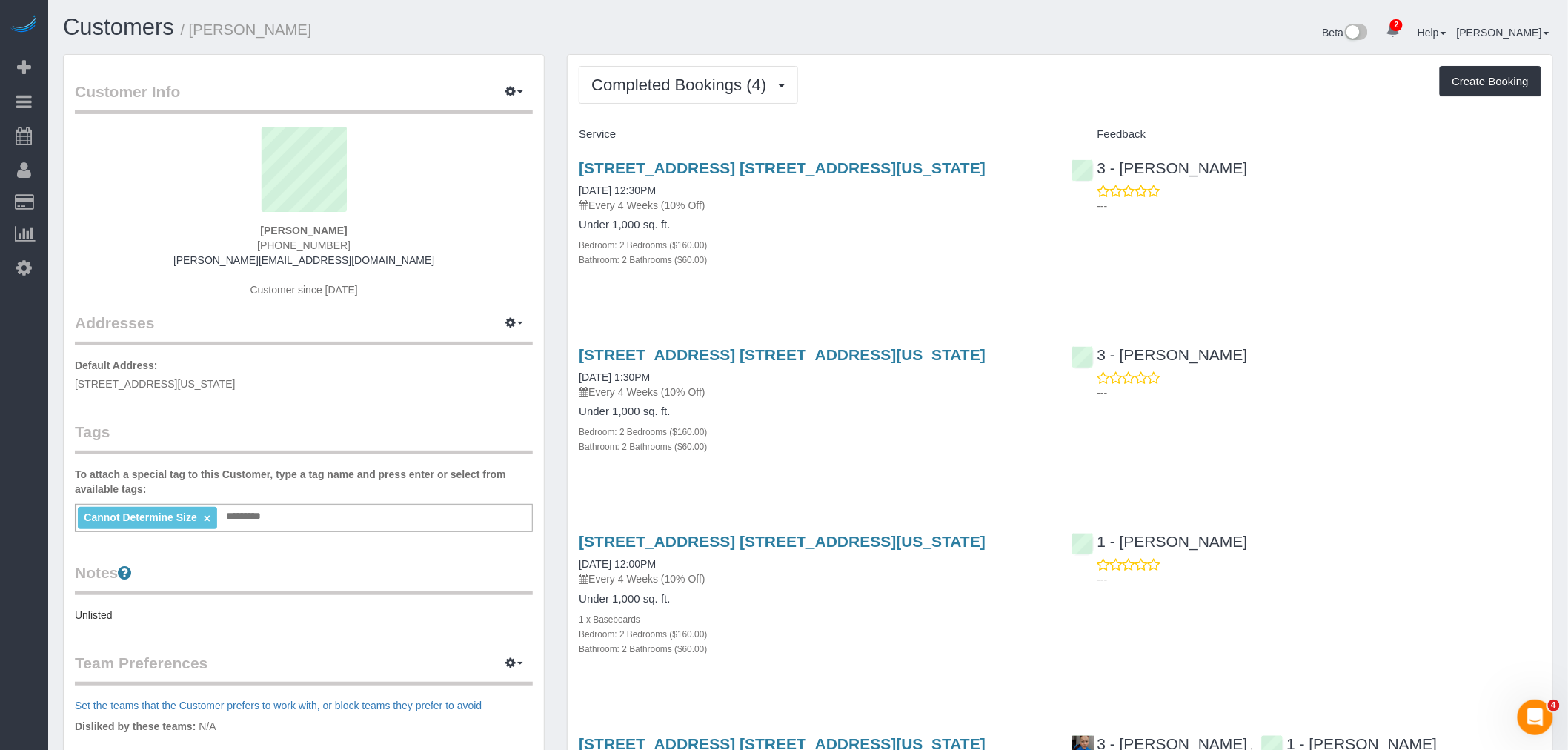
click at [945, 131] on h4 "Service" at bounding box center [814, 135] width 470 height 12
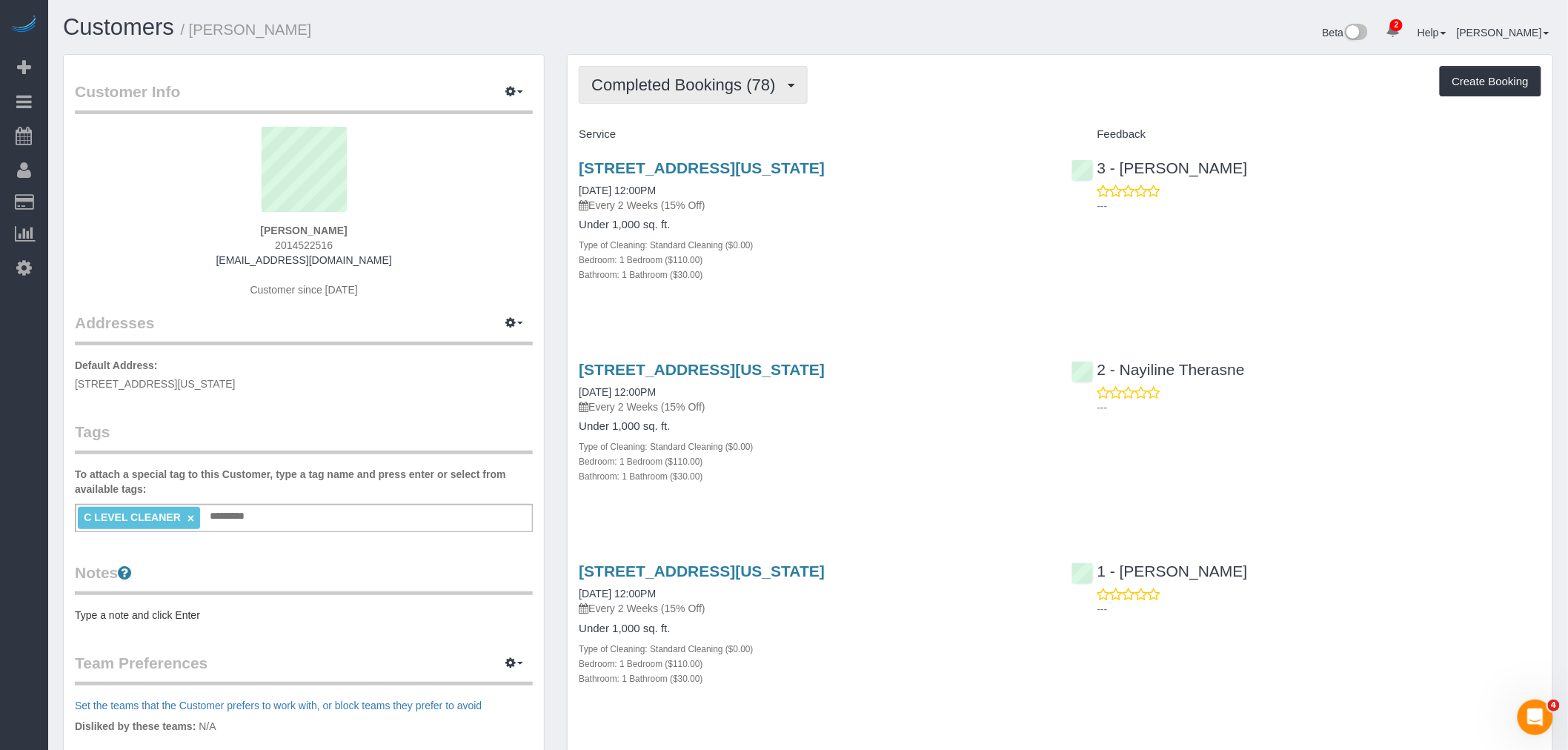
click at [742, 85] on span "Completed Bookings (78)" at bounding box center [687, 85] width 191 height 19
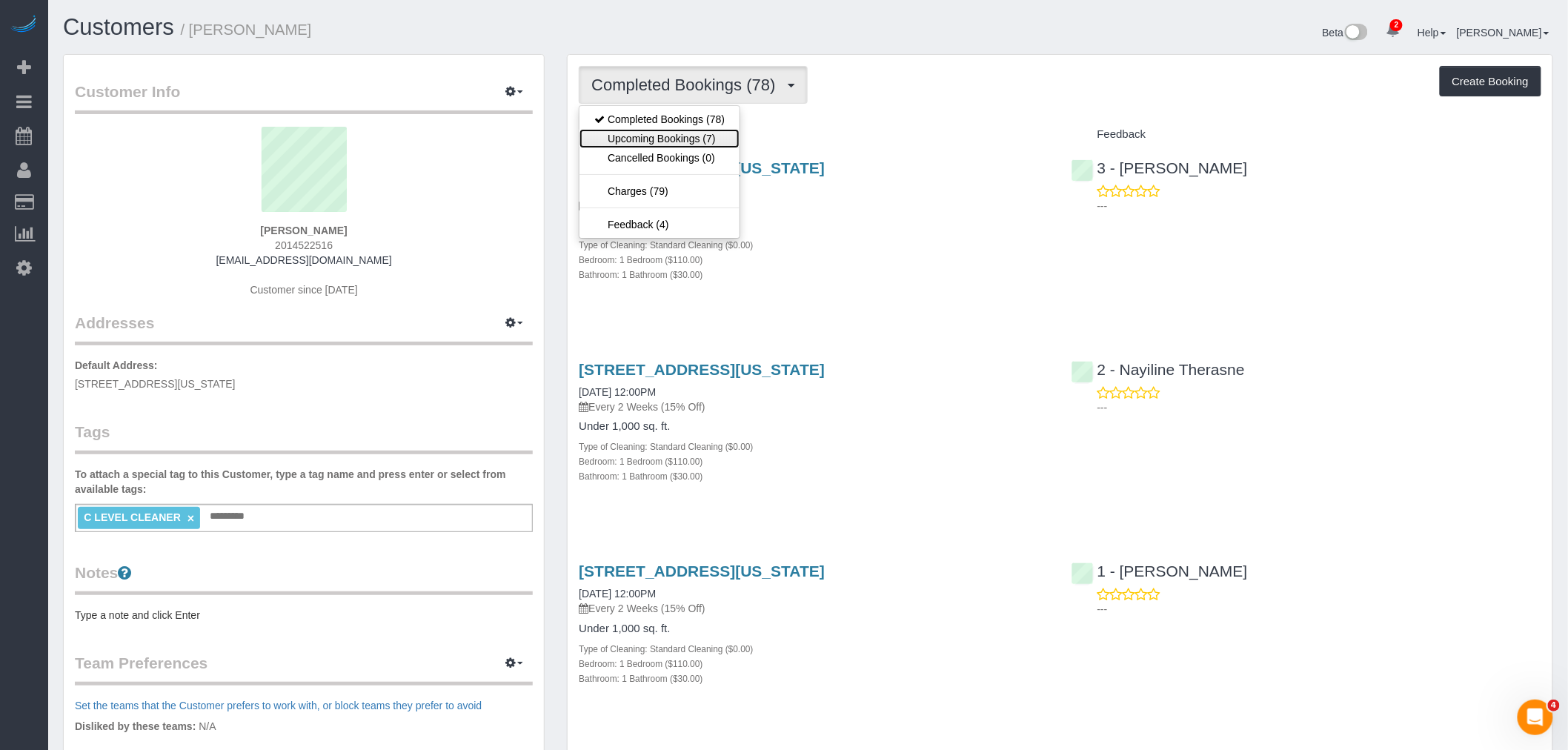
drag, startPoint x: 724, startPoint y: 135, endPoint x: 849, endPoint y: 101, distance: 129.5
click at [724, 133] on link "Upcoming Bookings (7)" at bounding box center [660, 138] width 160 height 19
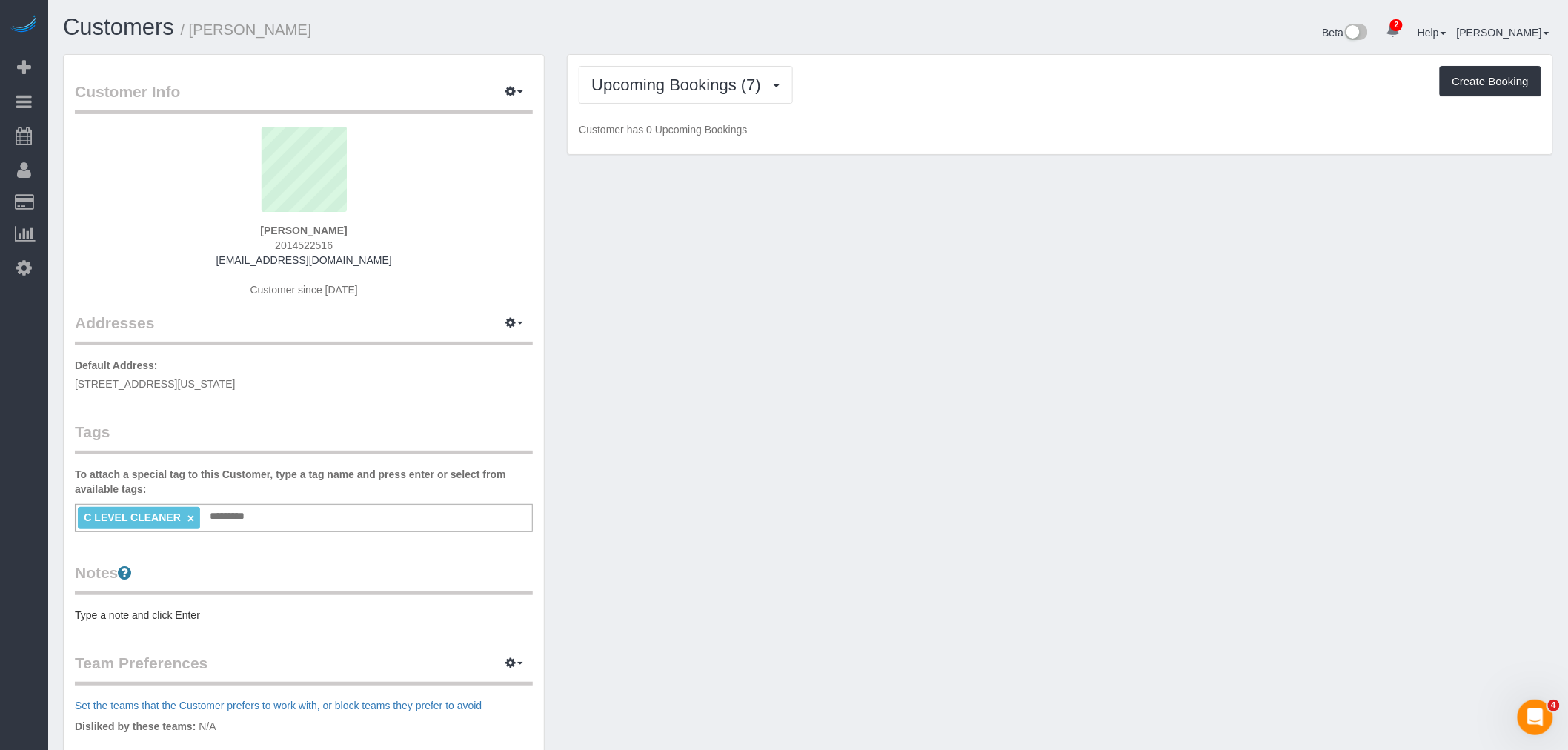
click at [946, 92] on div "Upcoming Bookings (7) Completed Bookings (78) Upcoming Bookings (7) Cancelled B…" at bounding box center [1060, 85] width 963 height 38
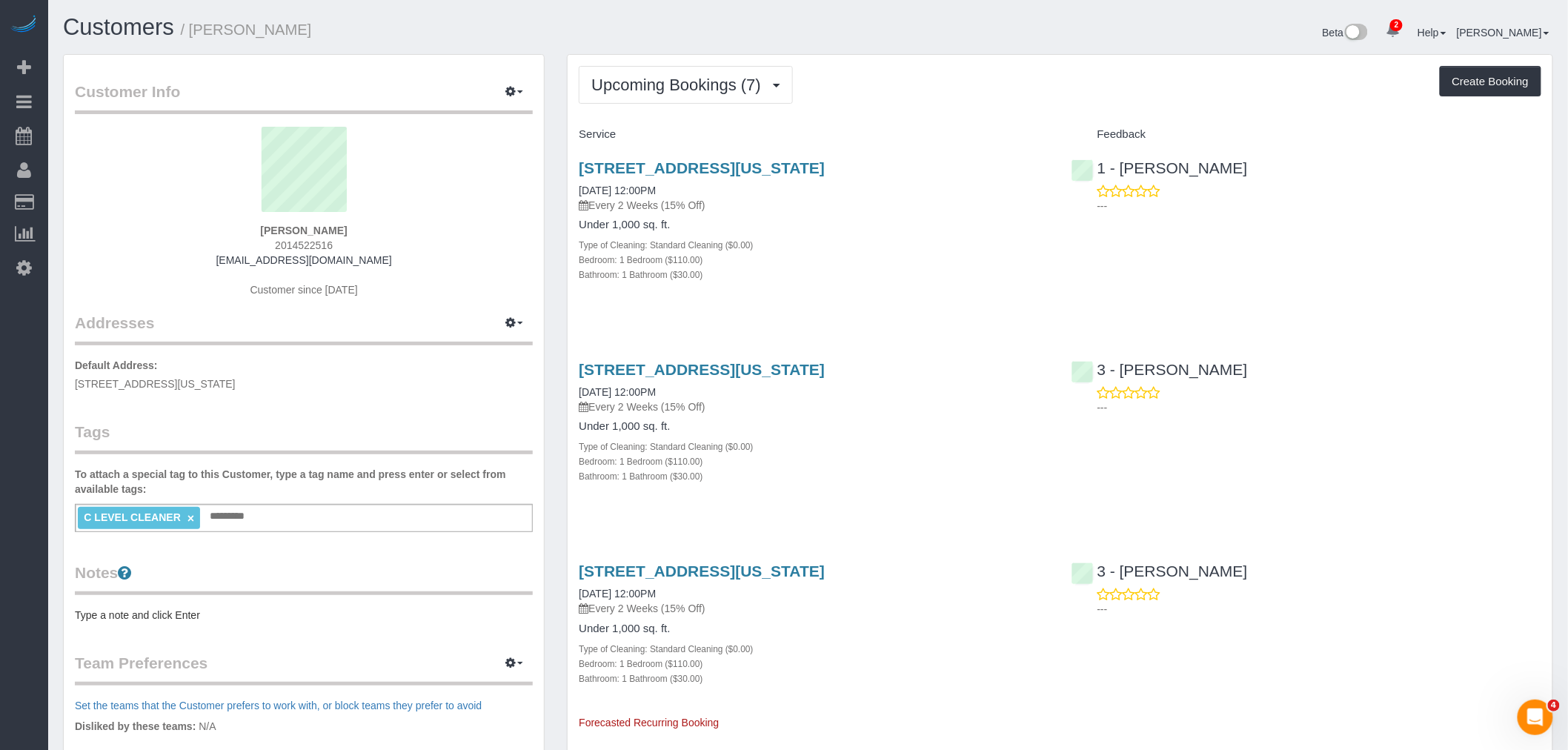
click at [942, 128] on div "Service" at bounding box center [814, 135] width 492 height 25
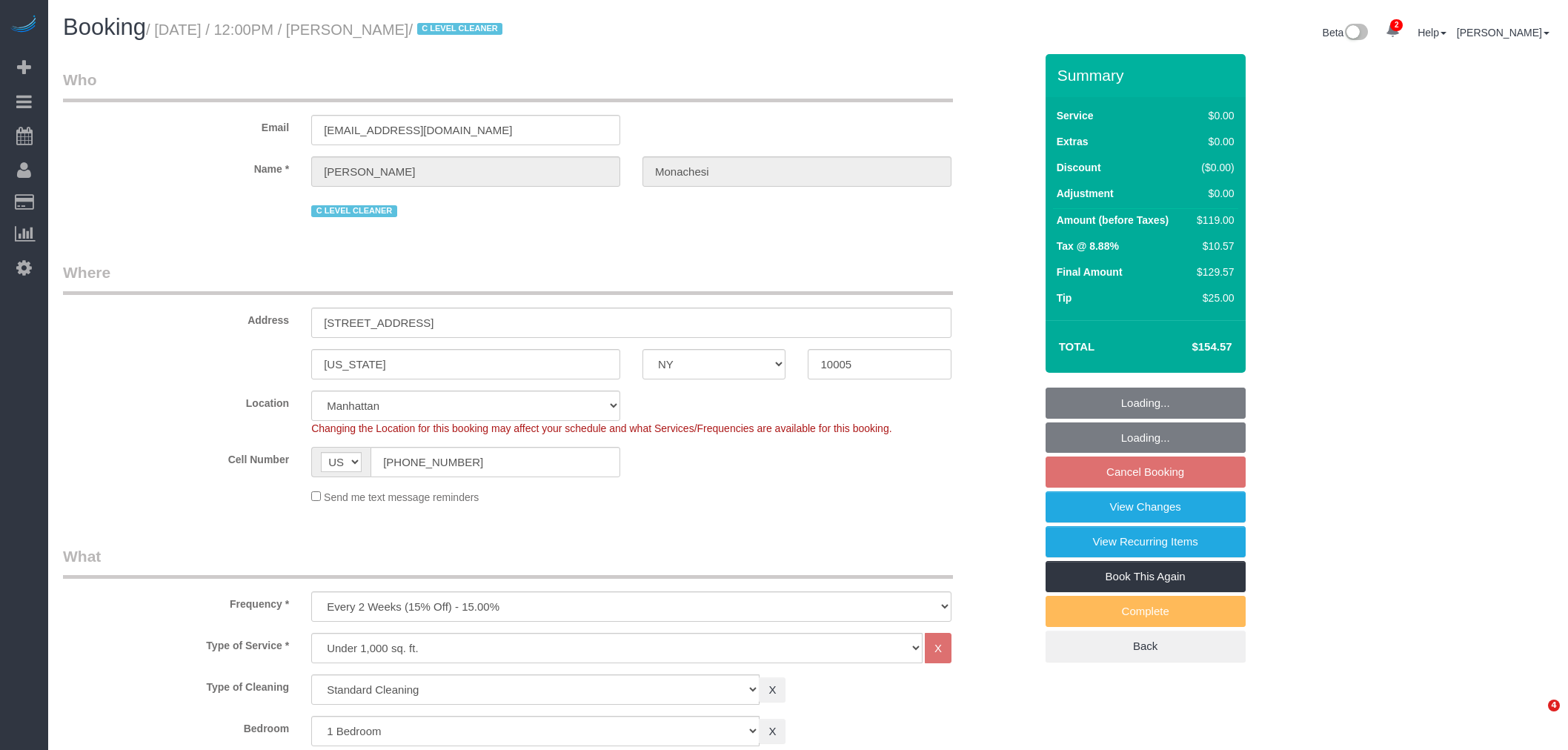
select select "NY"
select select "string:stripe-pm_1QlwZp4VGloSiKo7Aw8ONXaS"
select select "spot3"
select select "number:59"
select select "number:76"
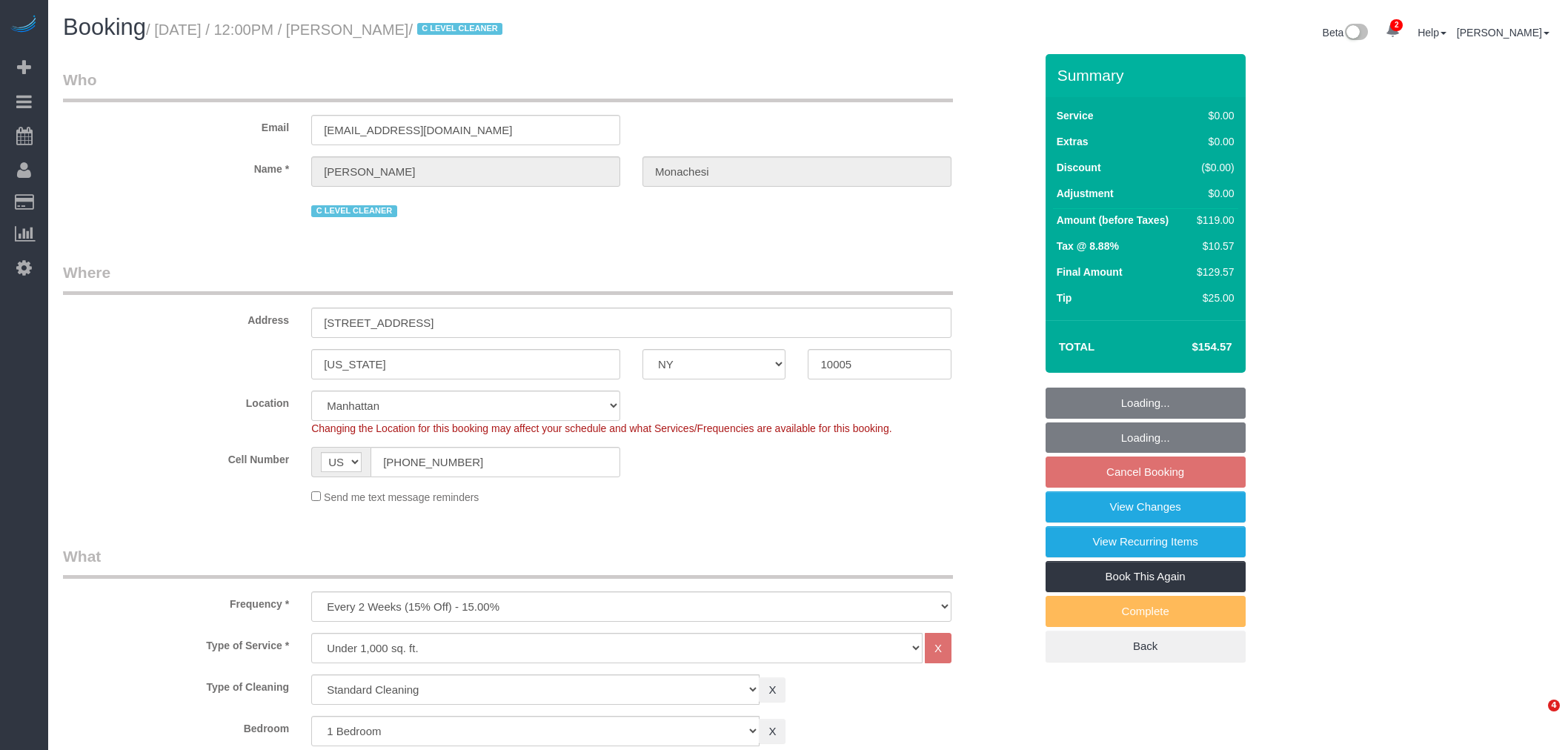
select select "number:15"
select select "number:6"
select select "number:21"
select select "1"
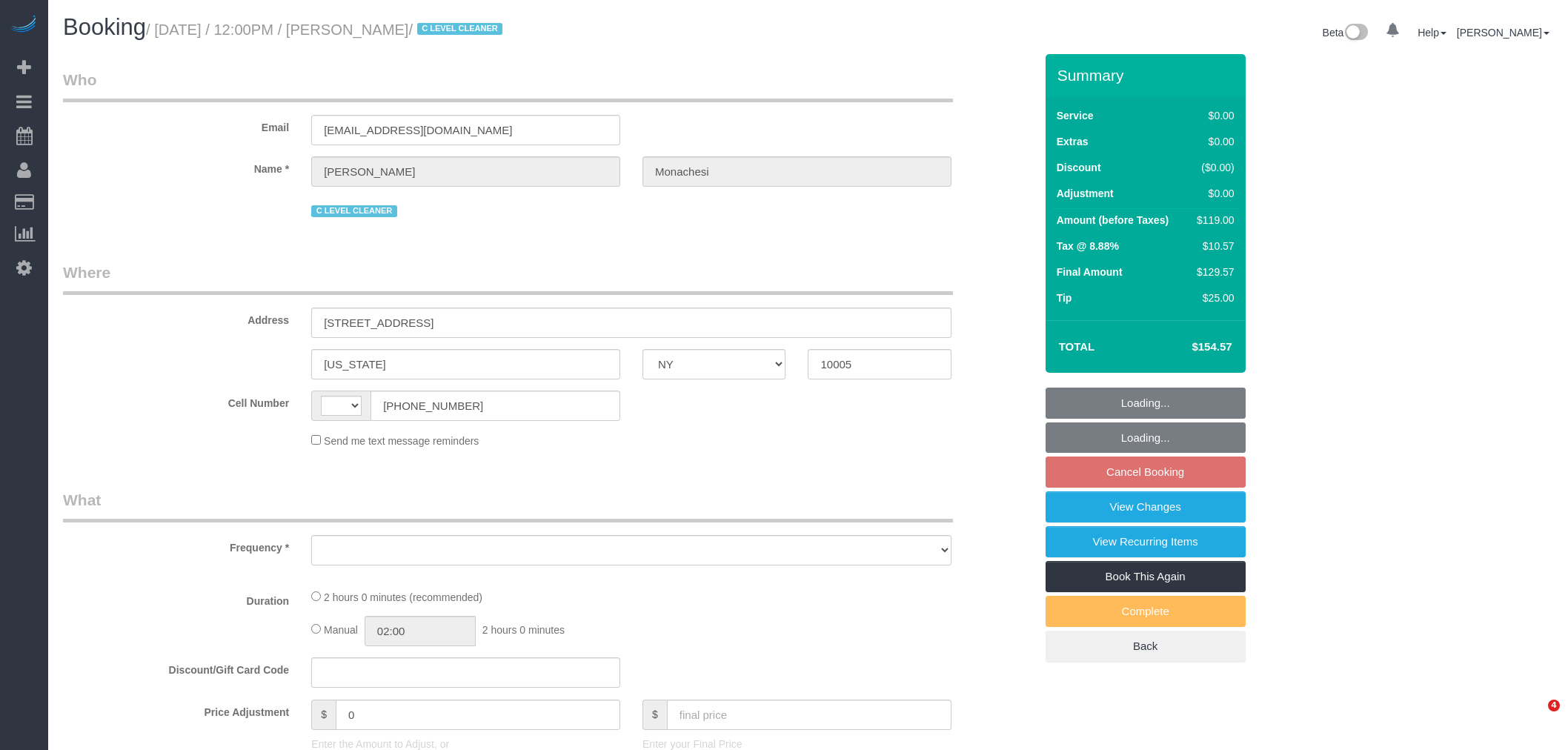
select select "NY"
select select "number:59"
select select "number:76"
select select "number:15"
select select "number:6"
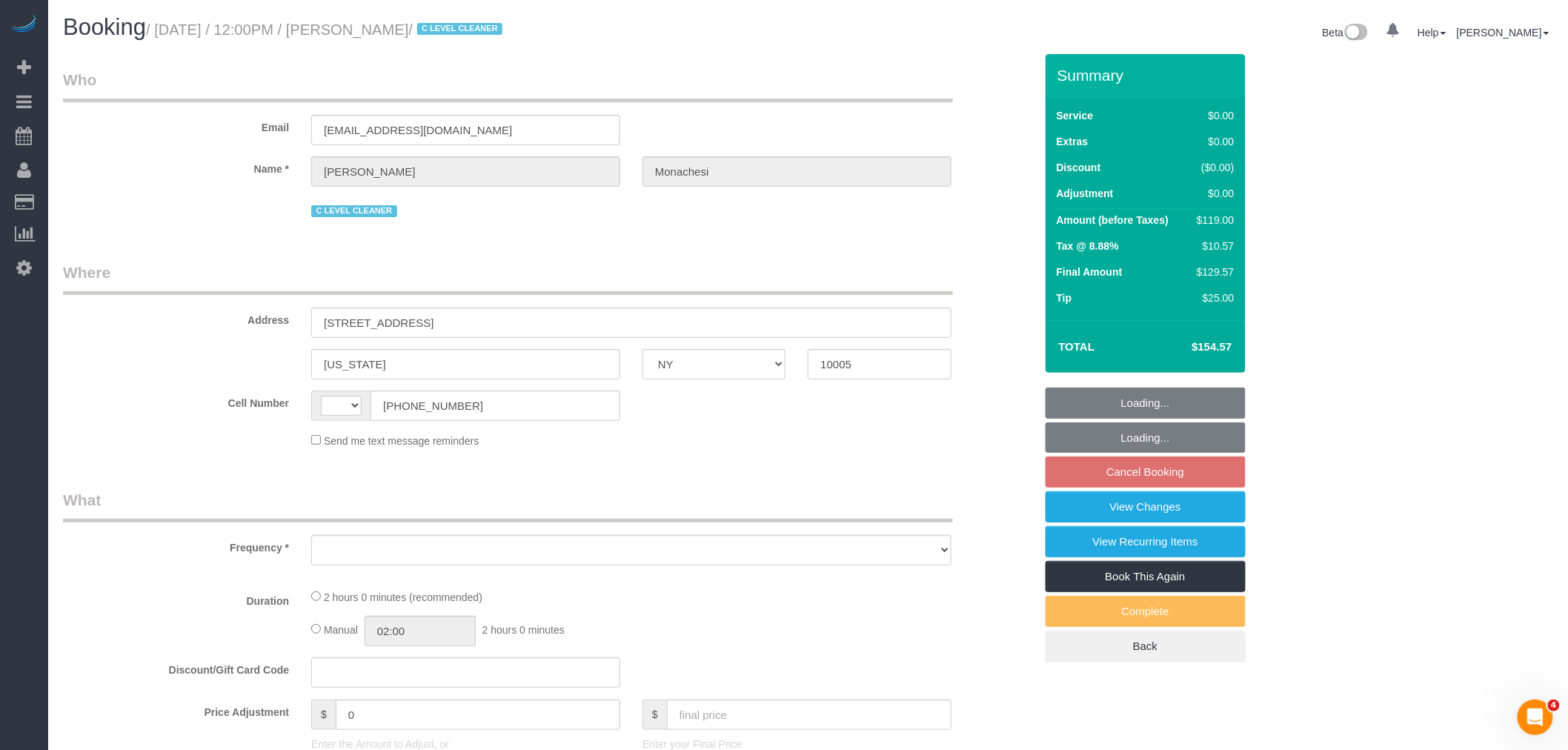
select select "number:21"
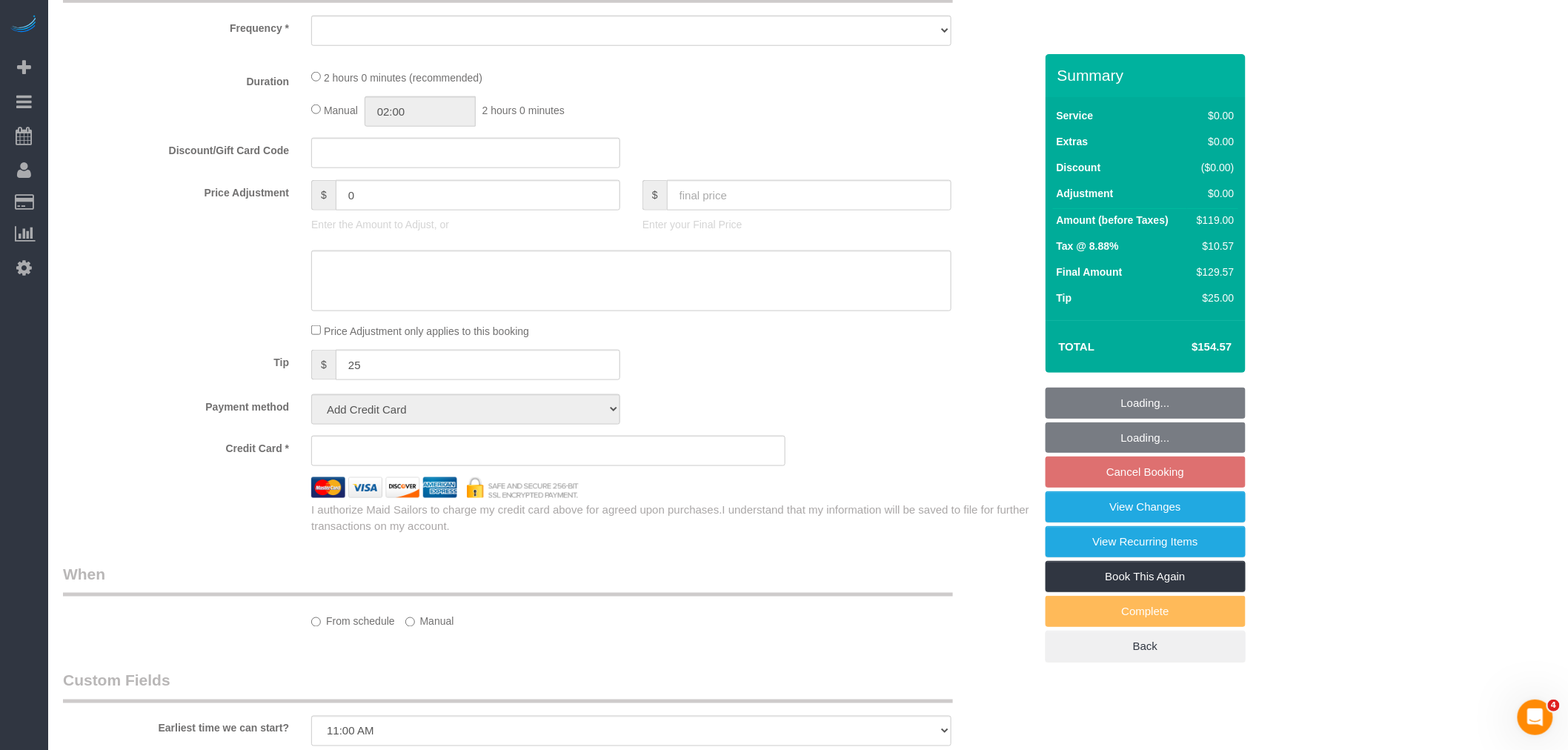
select select "string:stripe-pm_1QlwZp4VGloSiKo7Aw8ONXaS"
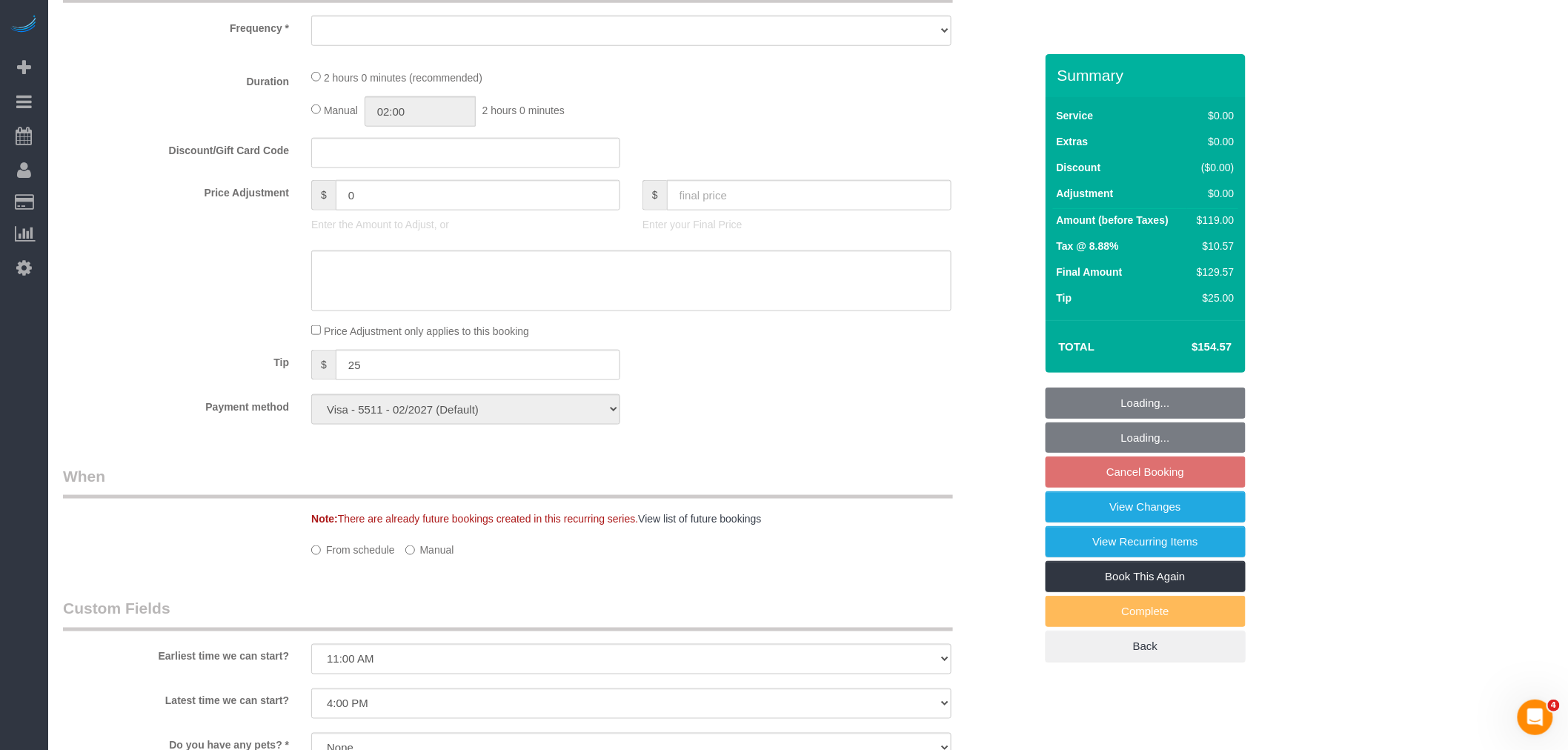
select select "string:[GEOGRAPHIC_DATA]"
select select "object:834"
select select "1"
select select "spot3"
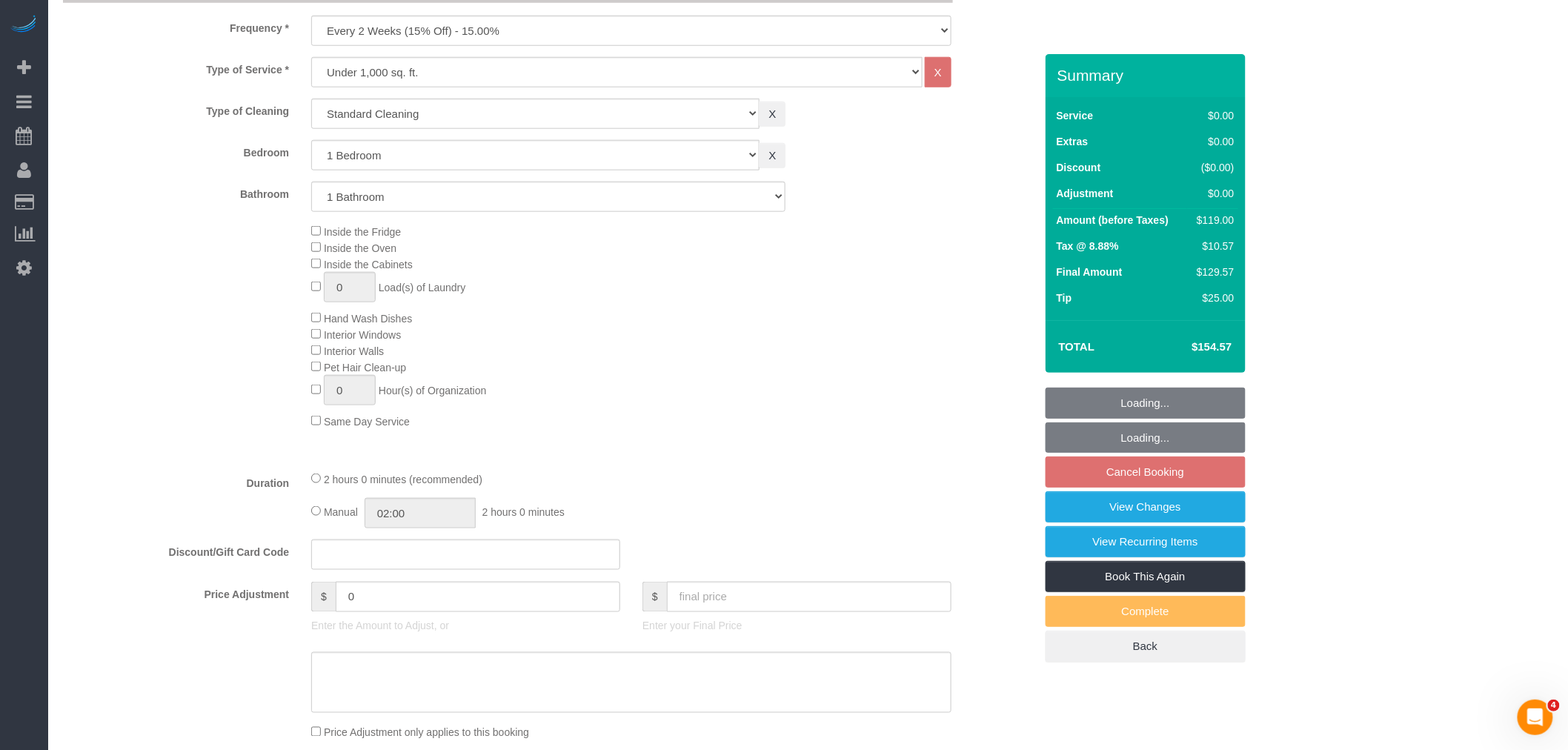
select select "object:1365"
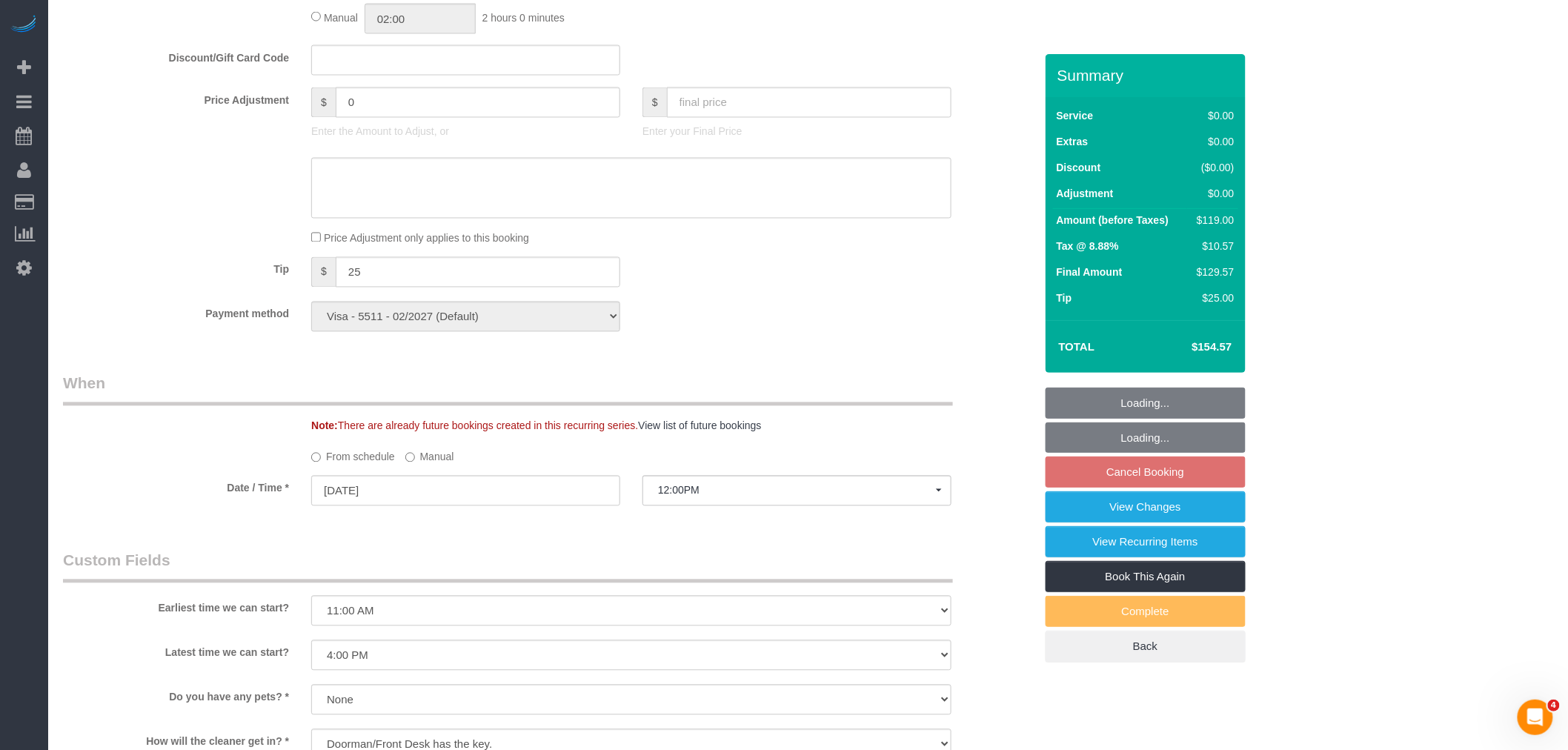
select select "1"
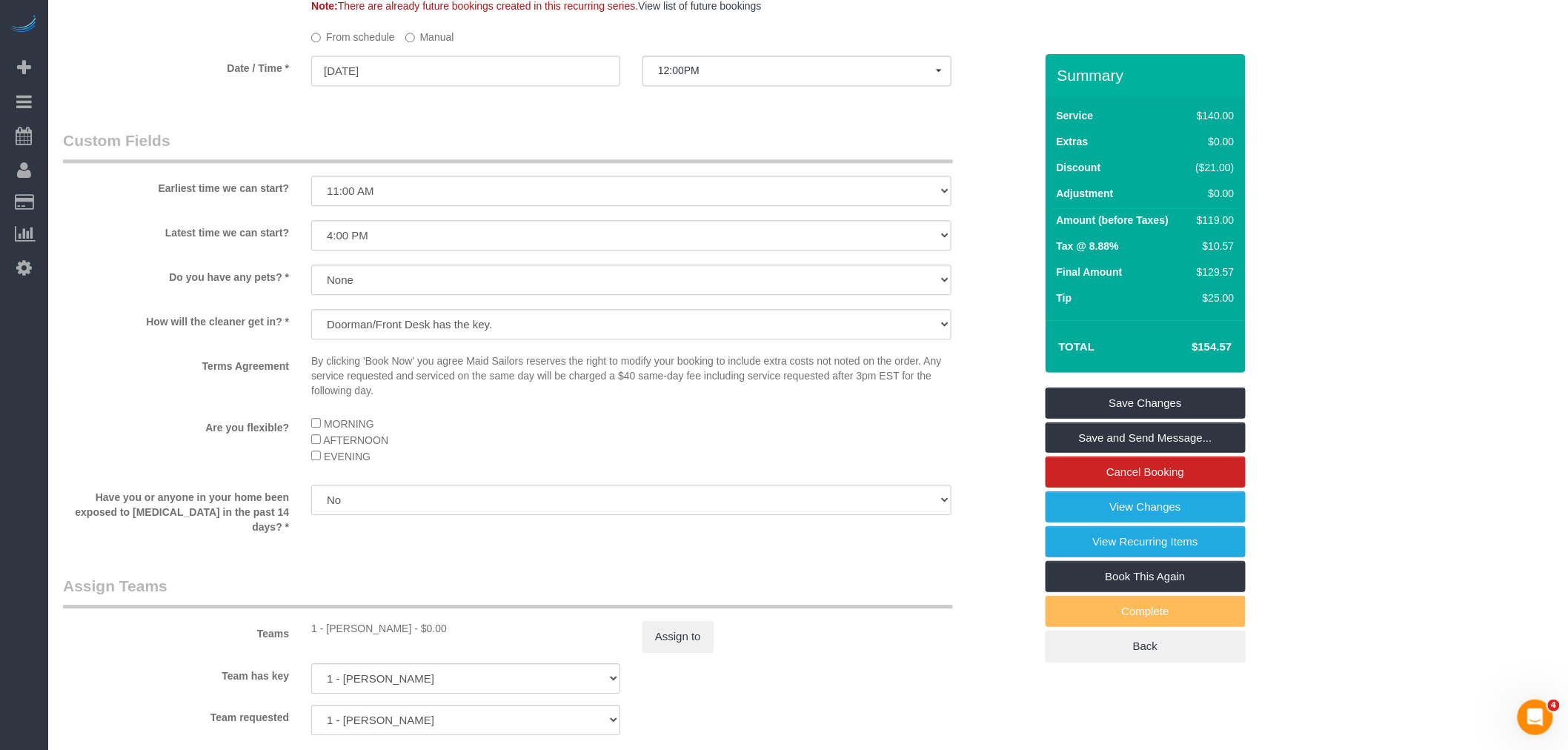
scroll to position [1646, 0]
